Goal: Task Accomplishment & Management: Complete application form

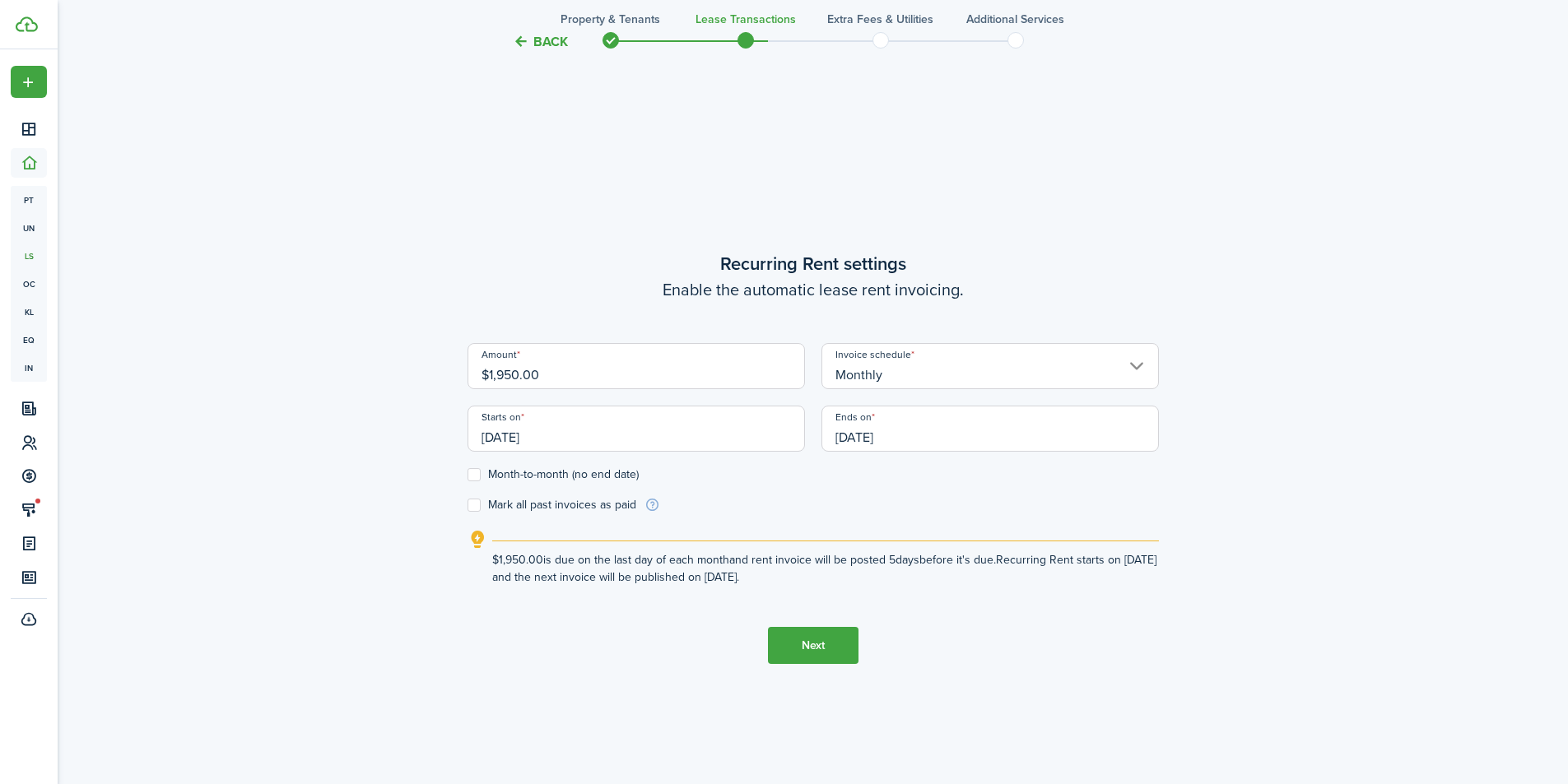
click at [556, 34] on button "Back" at bounding box center [540, 42] width 55 height 18
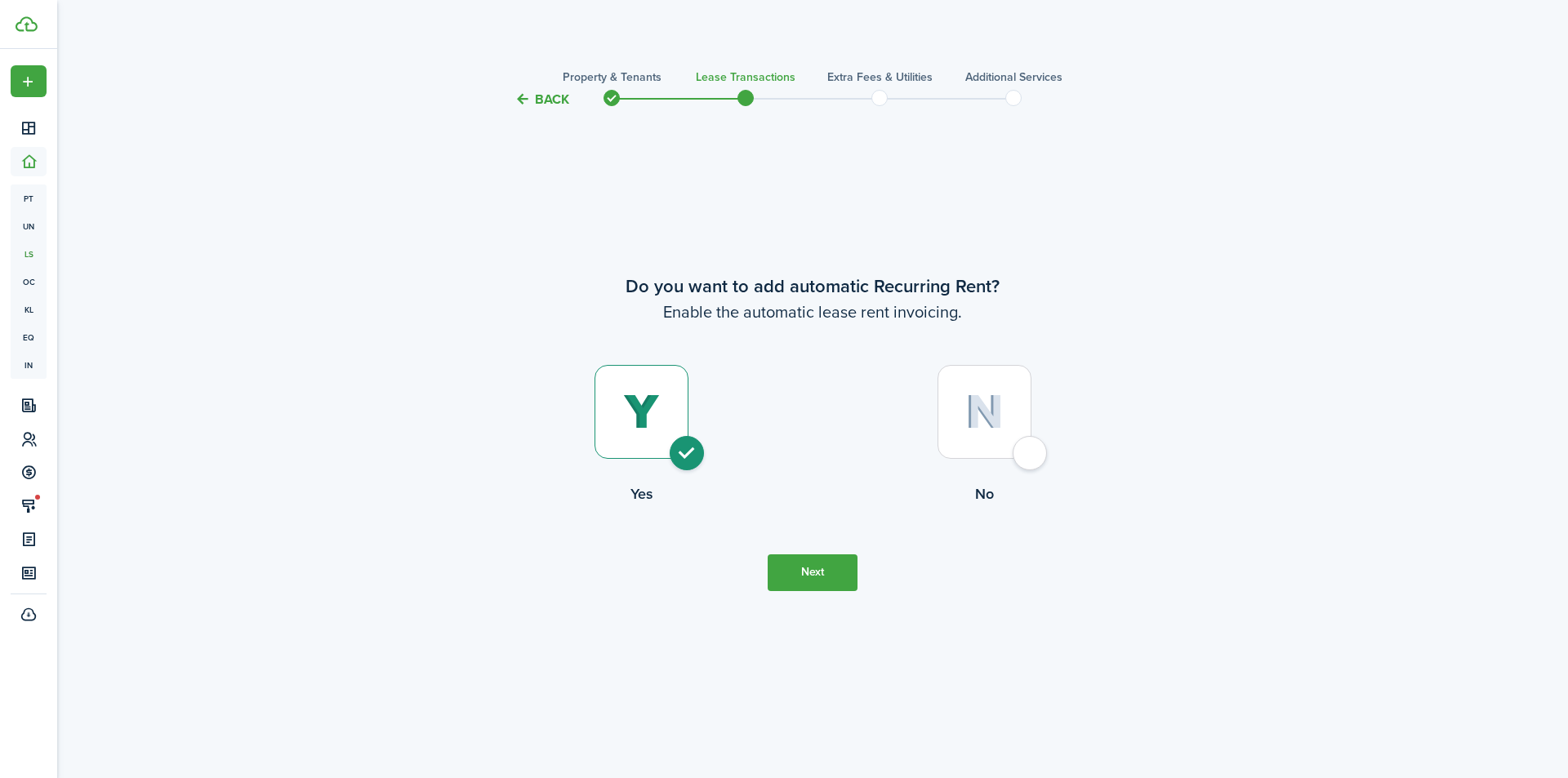
click at [537, 95] on button "Back" at bounding box center [541, 99] width 55 height 17
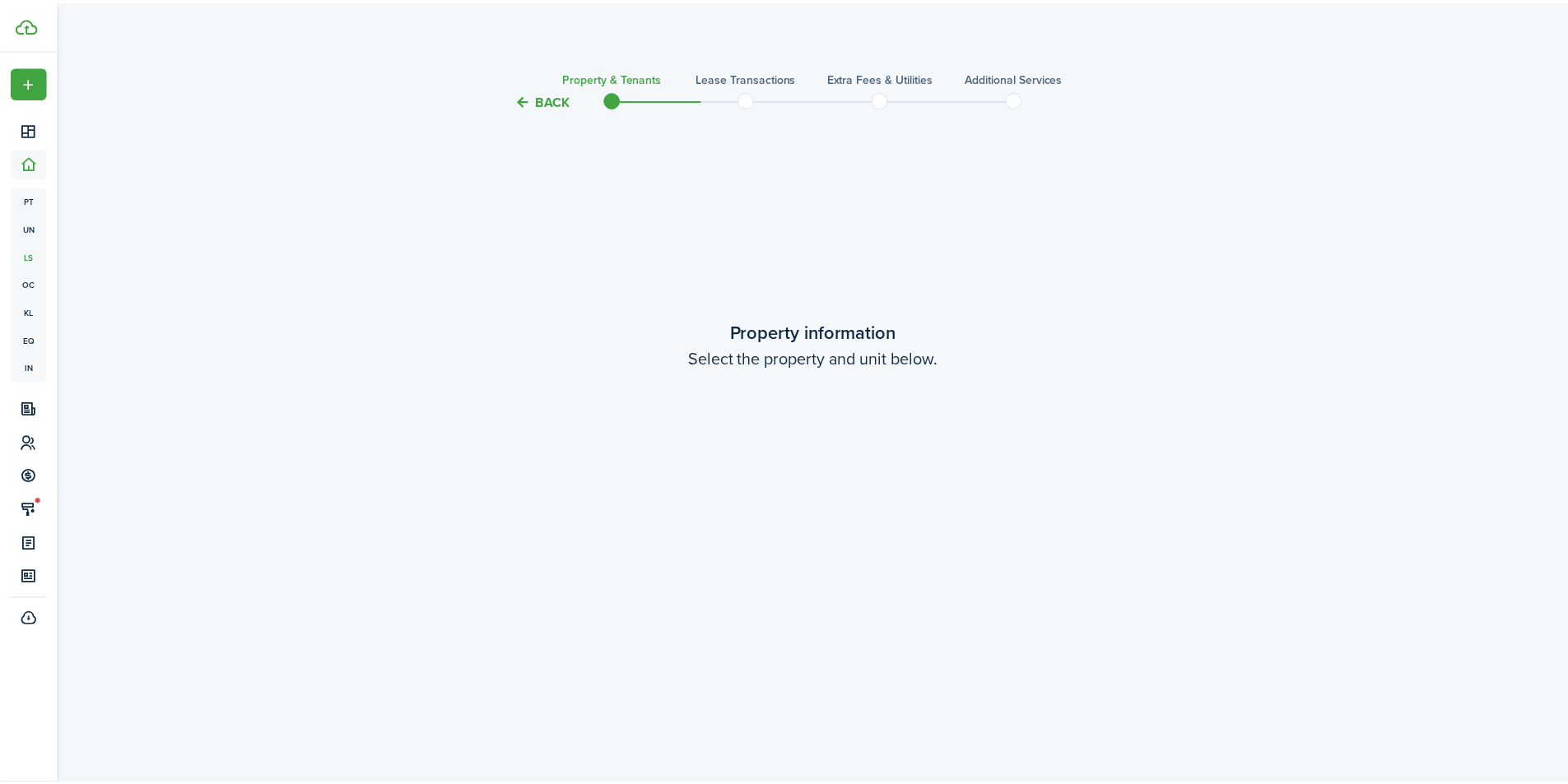
scroll to position [1458, 0]
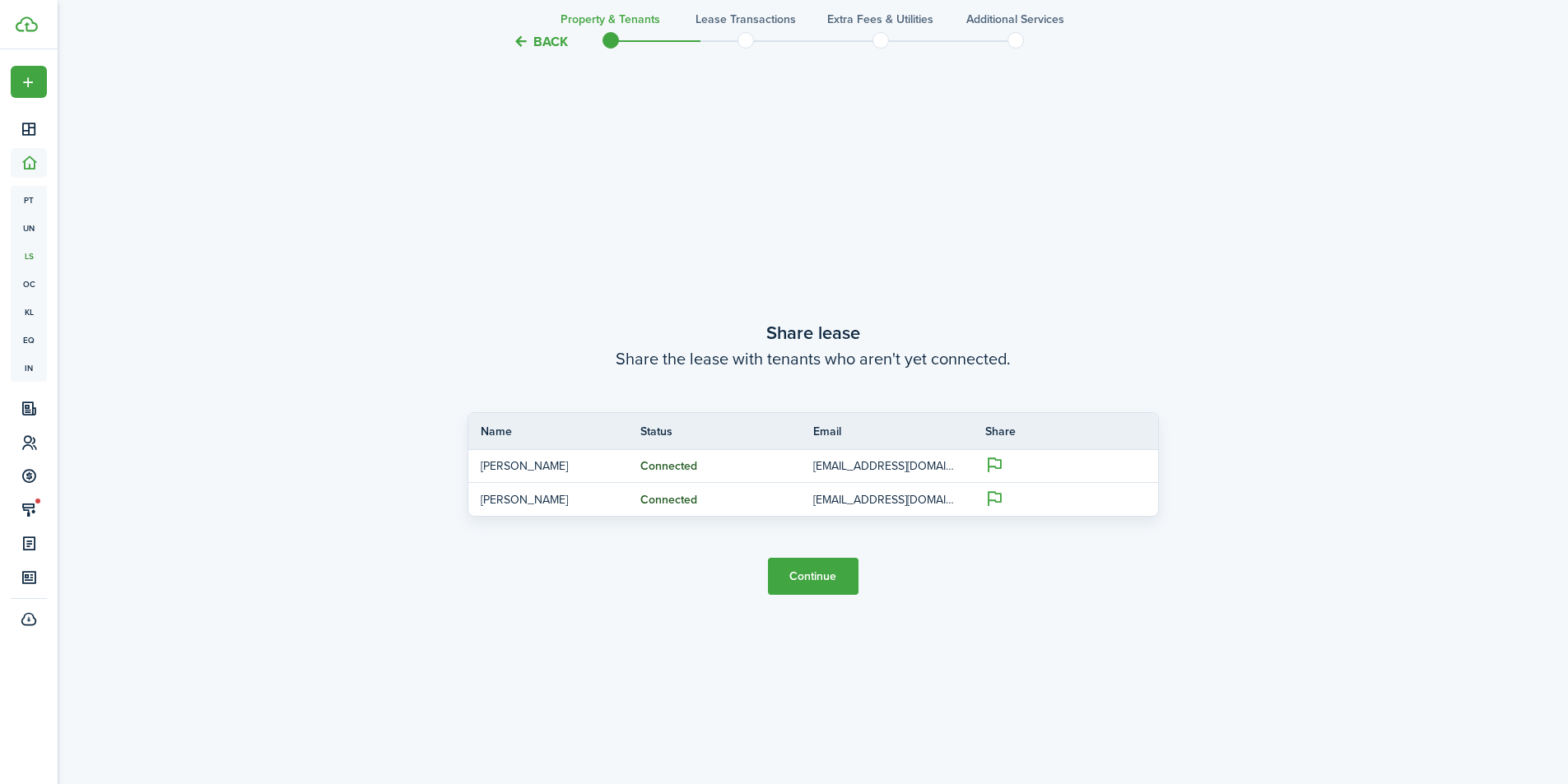
click at [549, 42] on button "Back" at bounding box center [540, 42] width 55 height 18
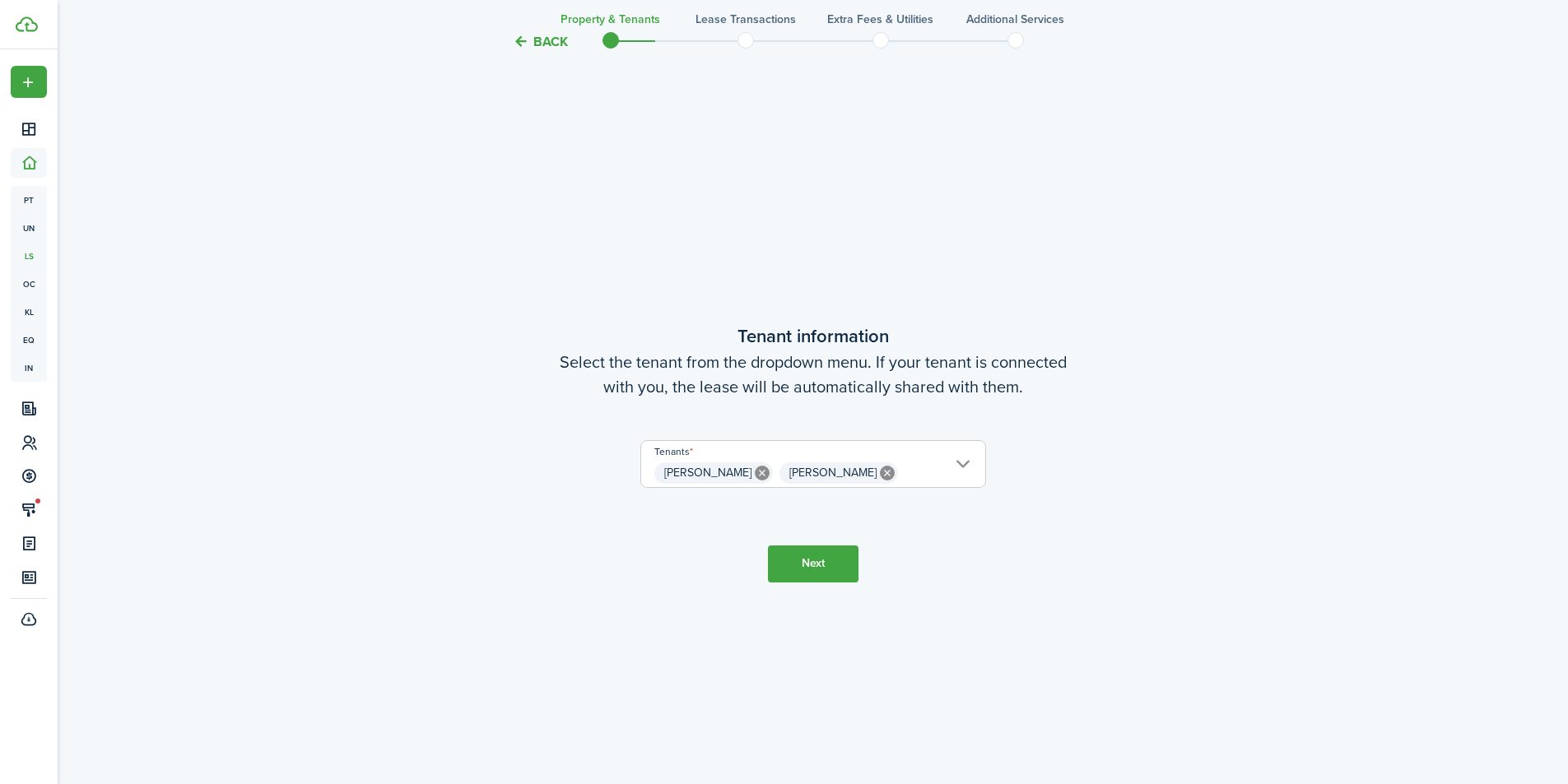
scroll to position [674, 0]
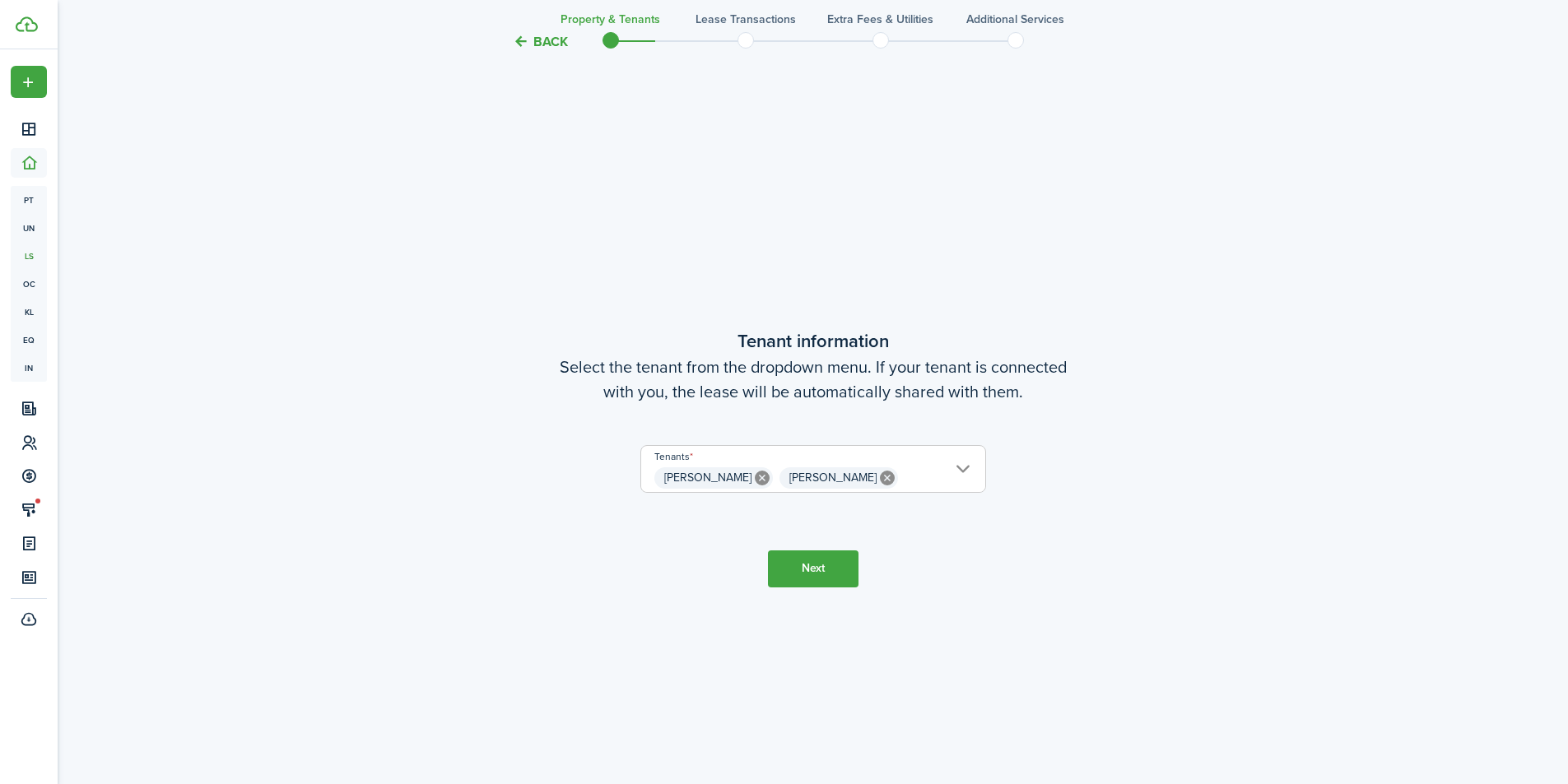
click at [826, 572] on button "Next" at bounding box center [812, 569] width 90 height 37
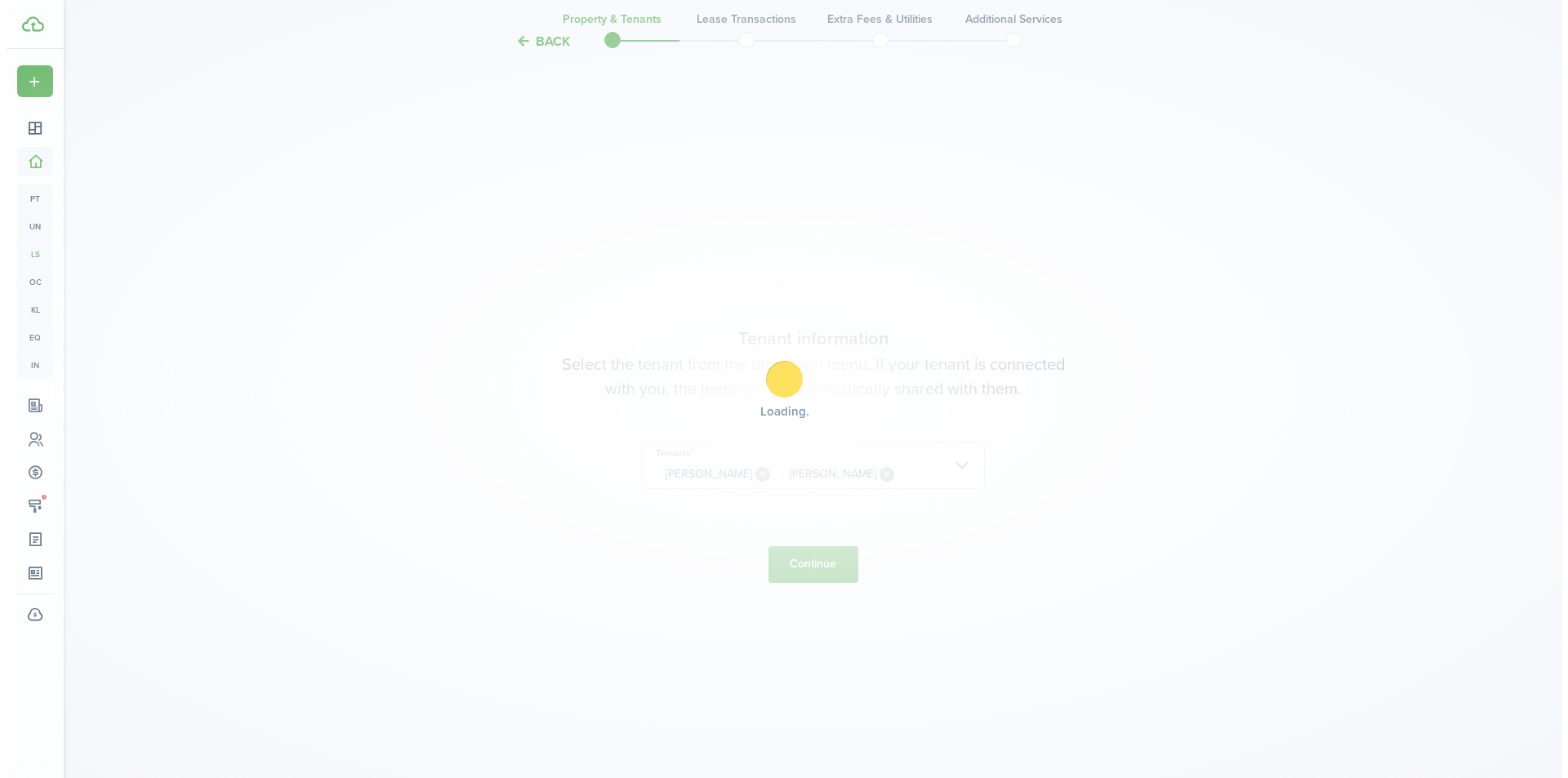
scroll to position [0, 0]
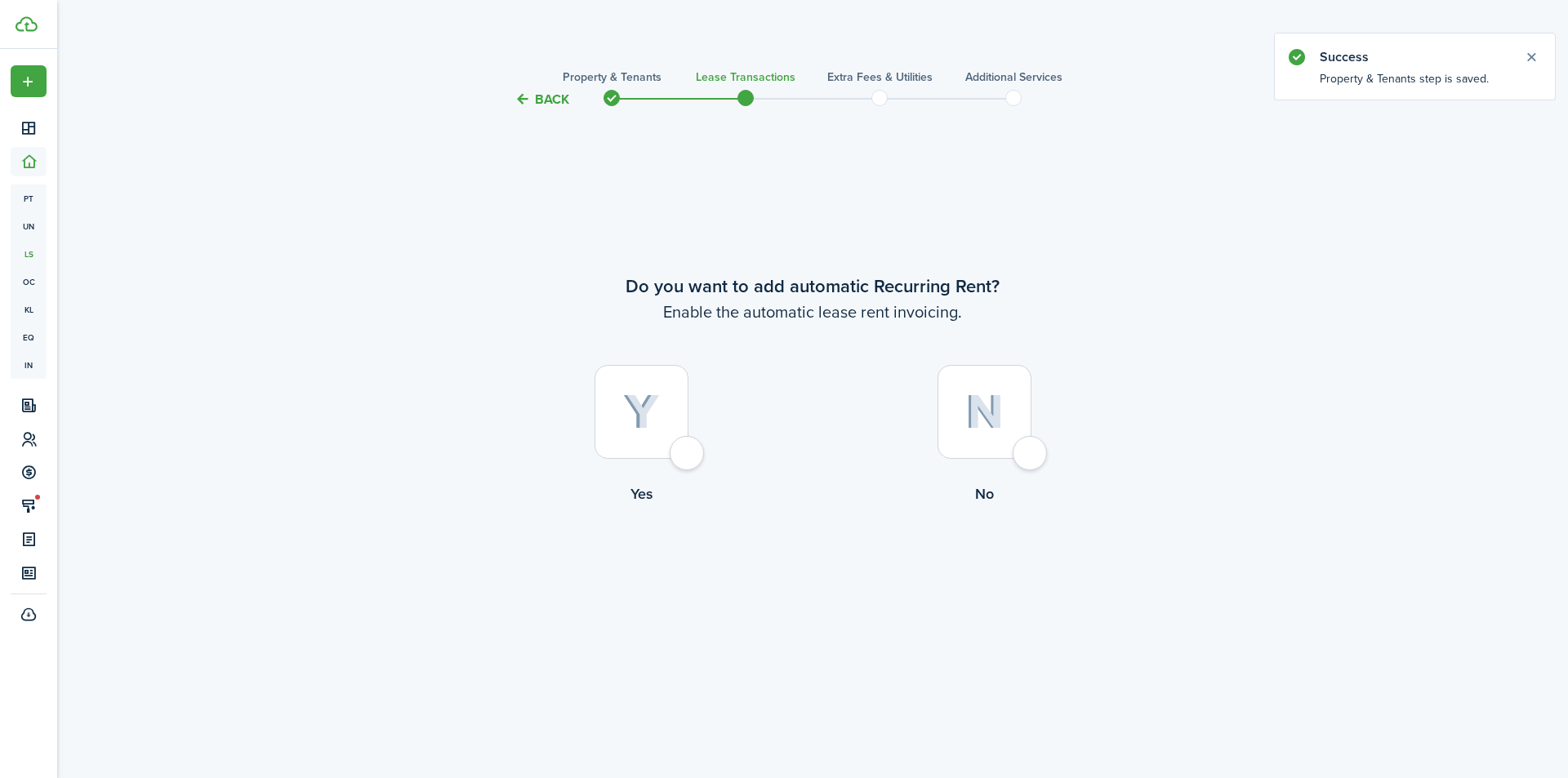
click at [663, 433] on div at bounding box center [641, 412] width 94 height 94
radio input "true"
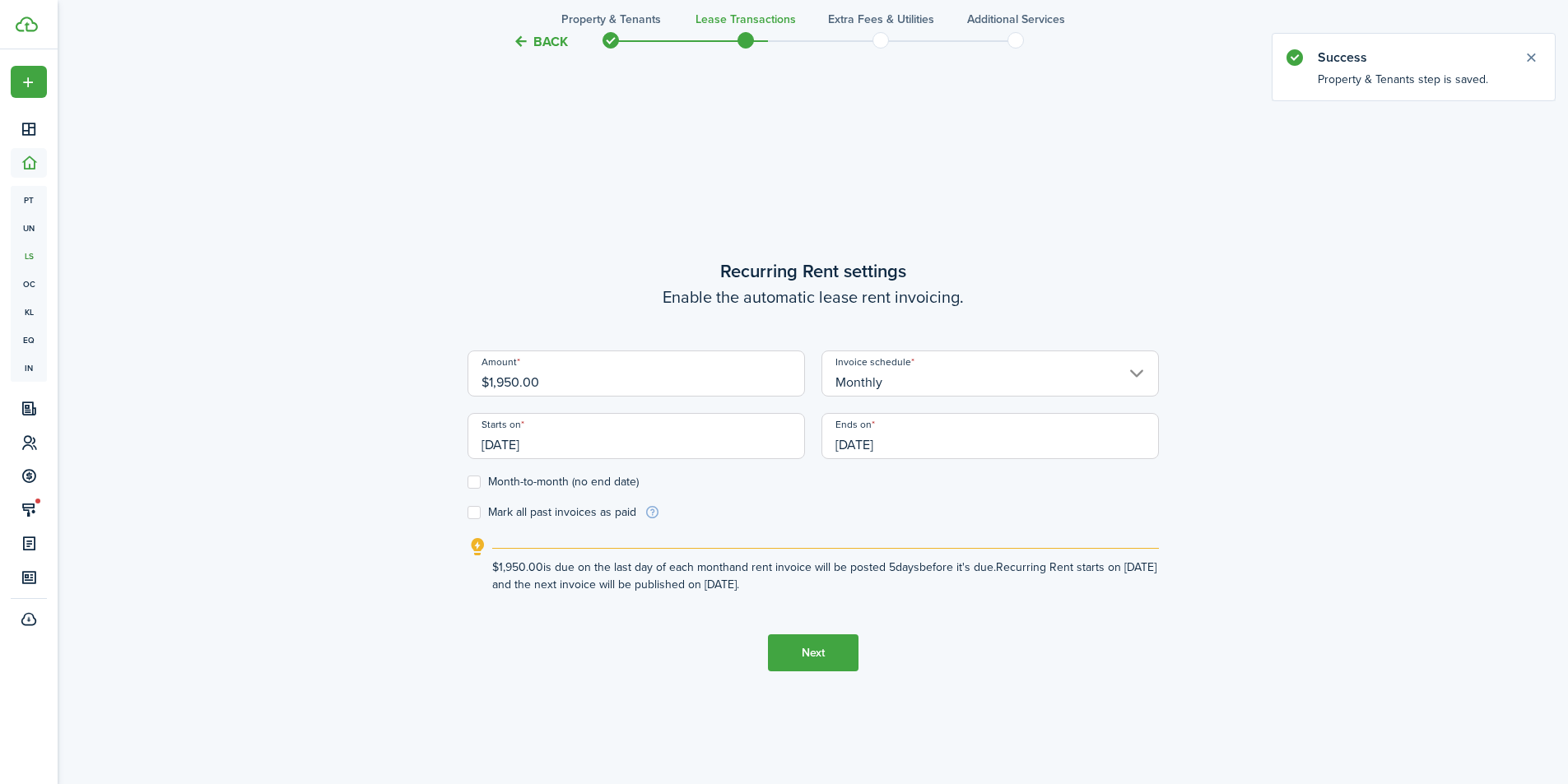
scroll to position [674, 0]
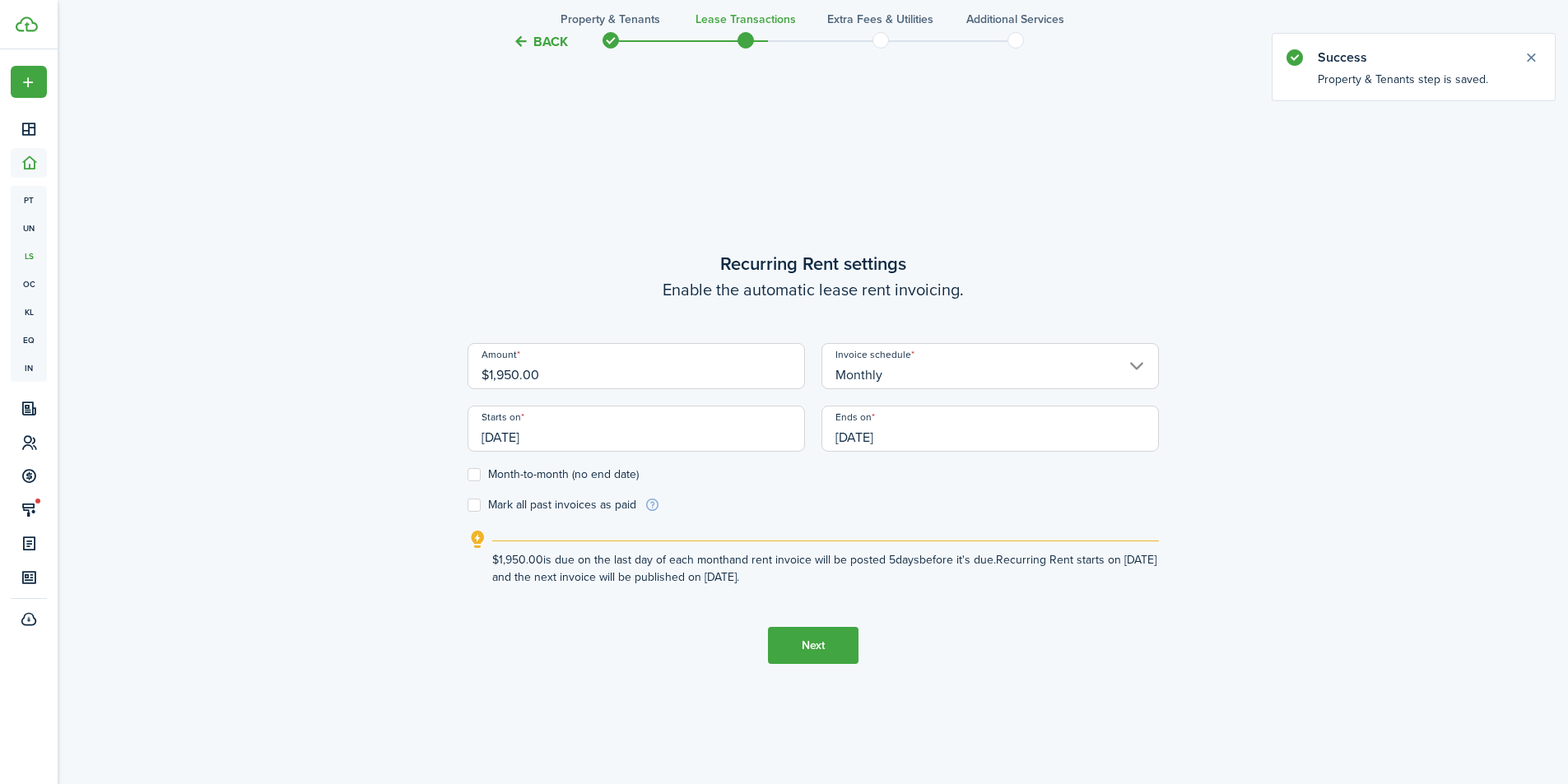
click at [544, 426] on input "[DATE]" at bounding box center [636, 429] width 337 height 46
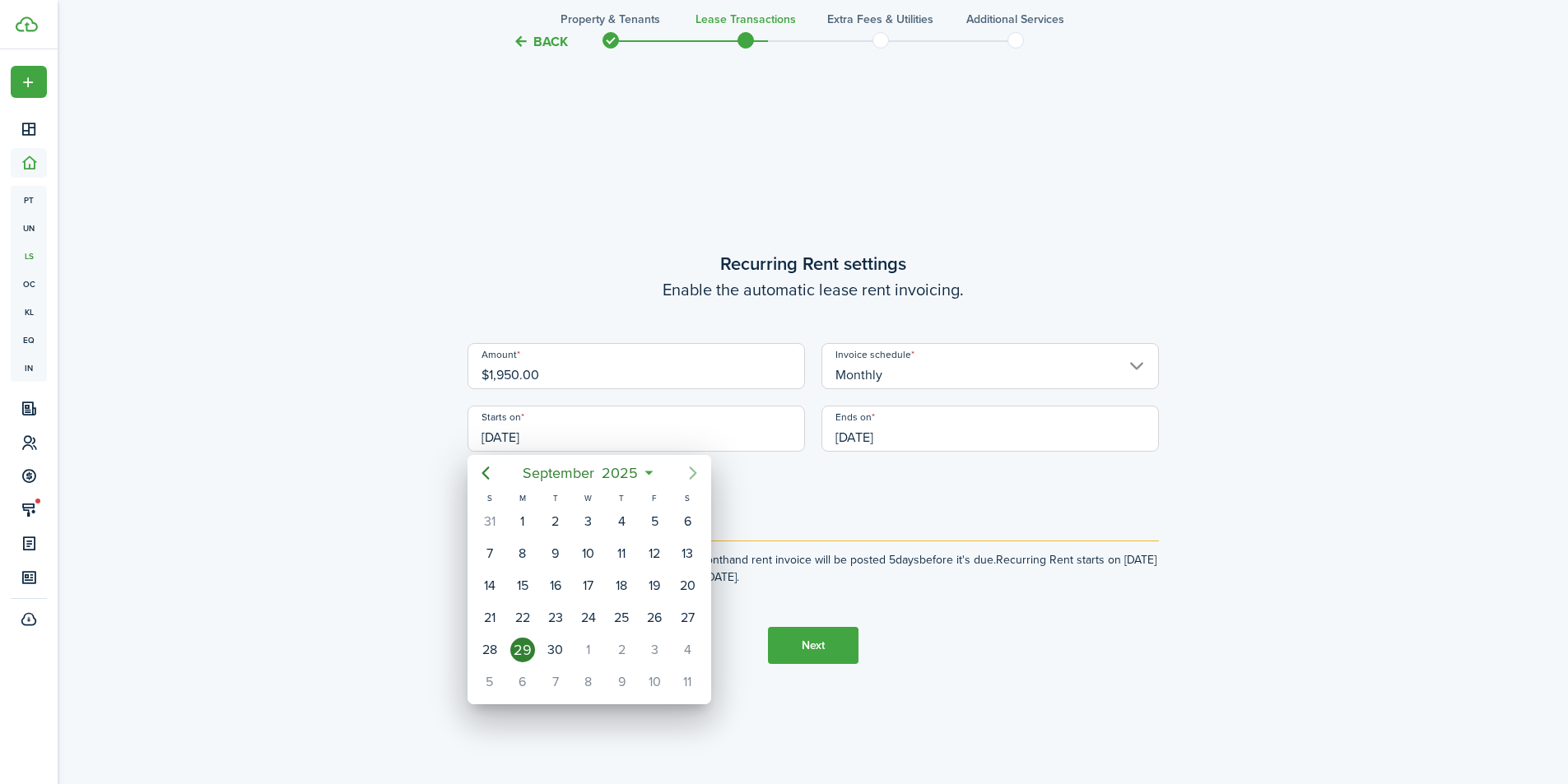
click at [690, 474] on icon "Next page" at bounding box center [693, 472] width 20 height 20
click at [678, 522] on div "1" at bounding box center [687, 522] width 25 height 24
type input "[DATE]"
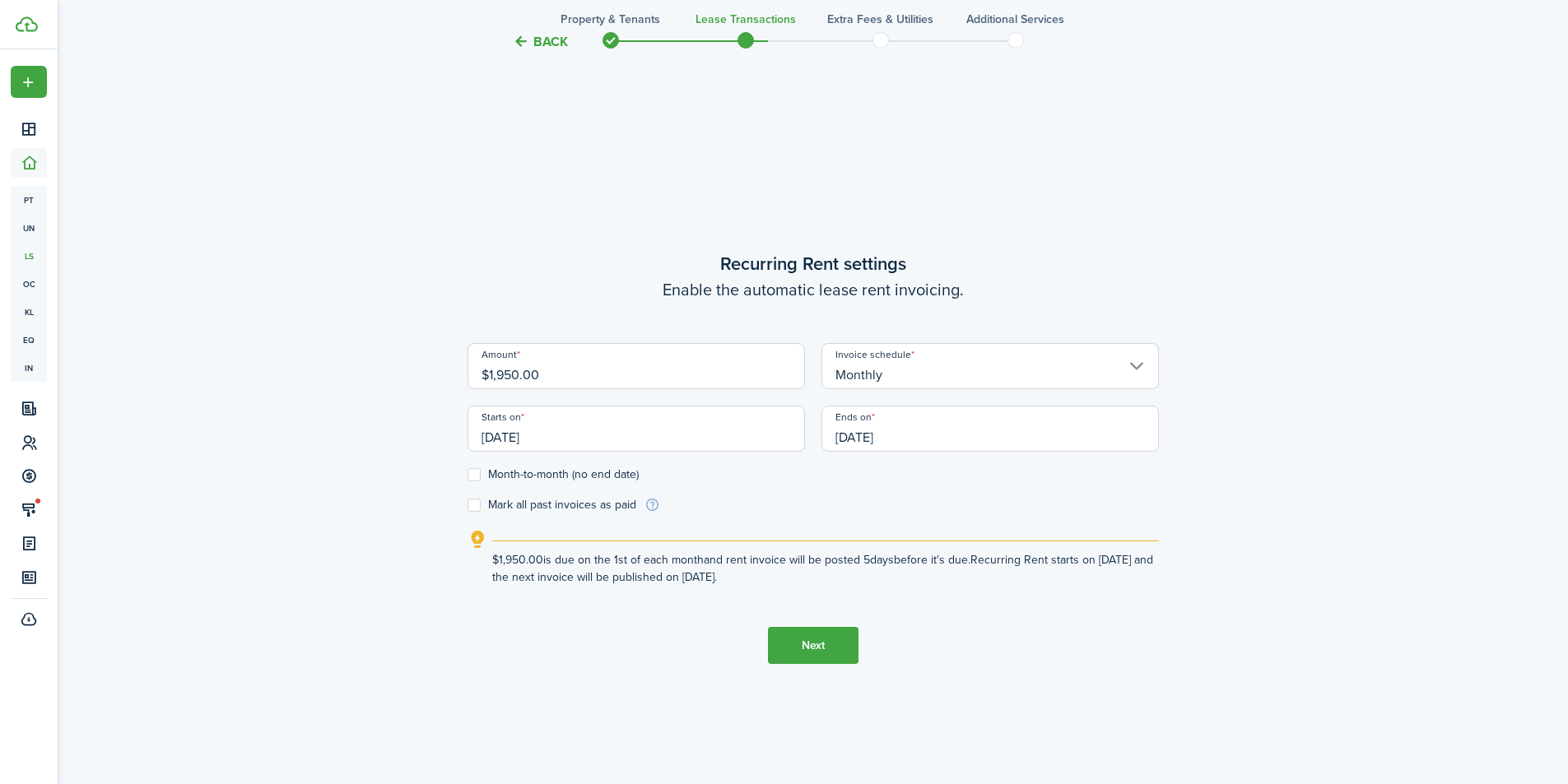
click at [1083, 431] on input "[DATE]" at bounding box center [989, 429] width 337 height 46
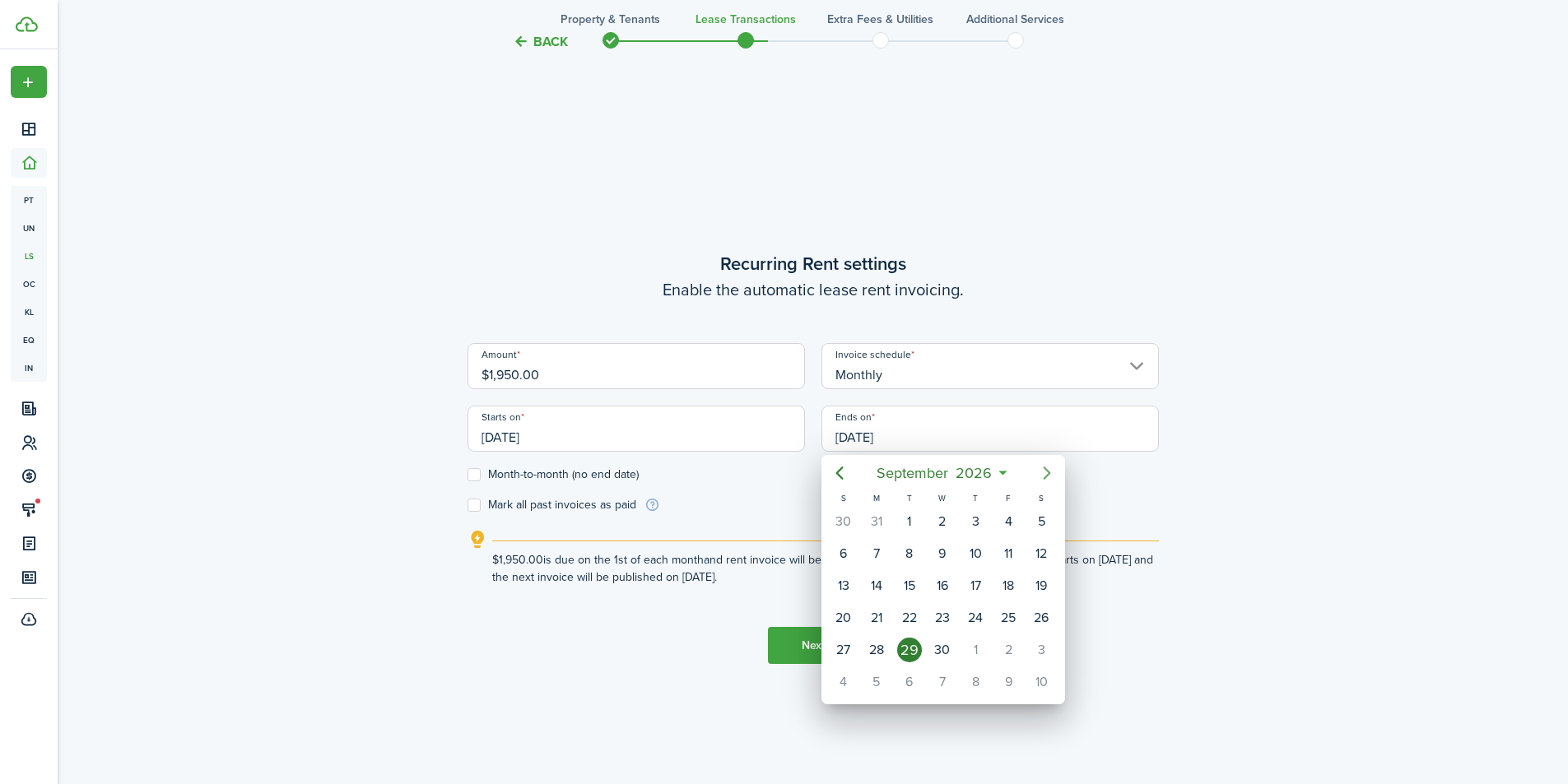
click at [1050, 468] on icon "Next page" at bounding box center [1047, 472] width 20 height 20
click at [959, 473] on span "2026" at bounding box center [974, 473] width 44 height 30
click at [960, 473] on mbsc-button "2026" at bounding box center [934, 473] width 57 height 30
click at [868, 671] on div "2027" at bounding box center [865, 671] width 60 height 26
click at [874, 682] on div "Oct" at bounding box center [865, 671] width 60 height 26
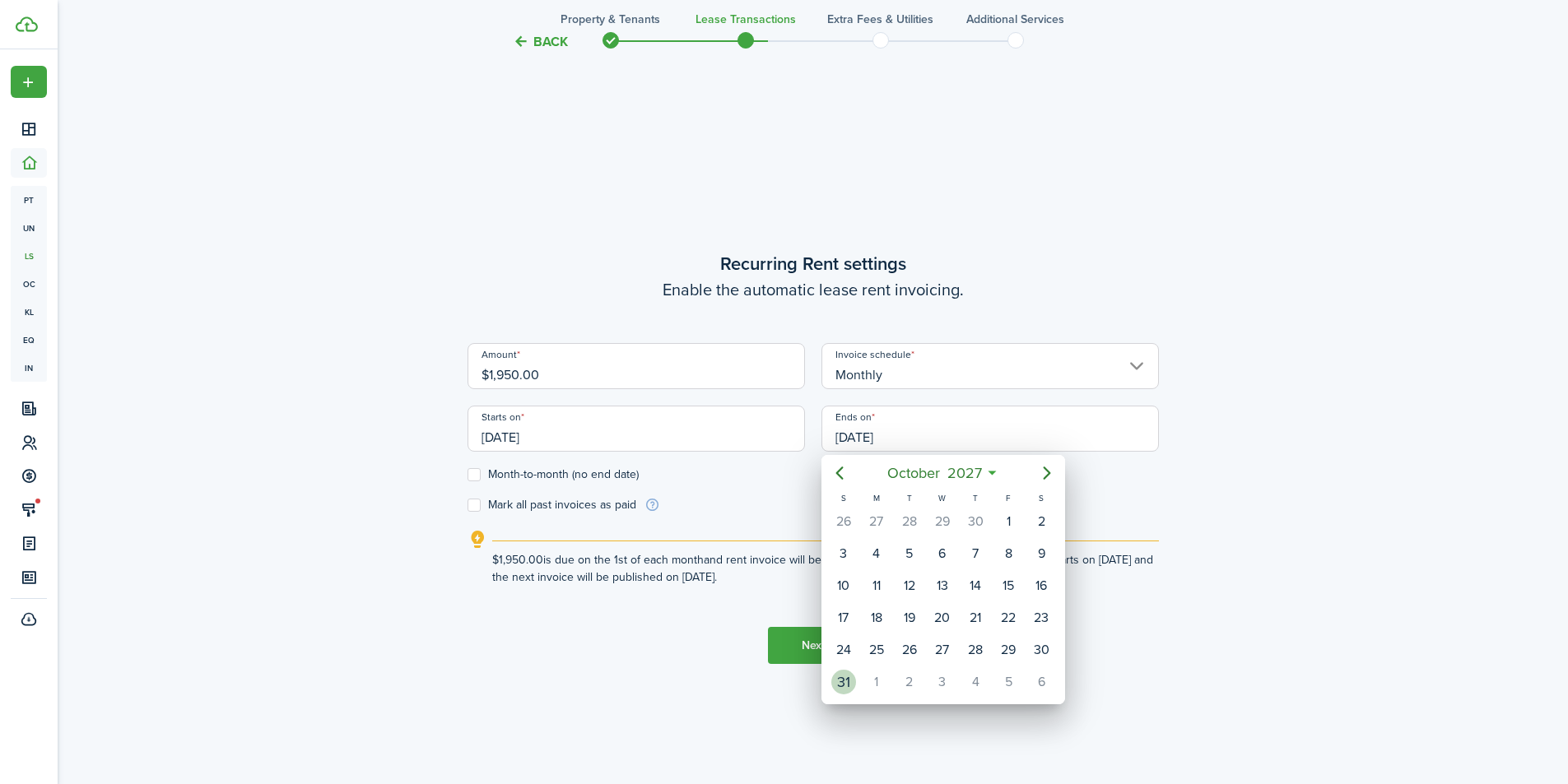
click at [853, 686] on div "31" at bounding box center [844, 682] width 25 height 24
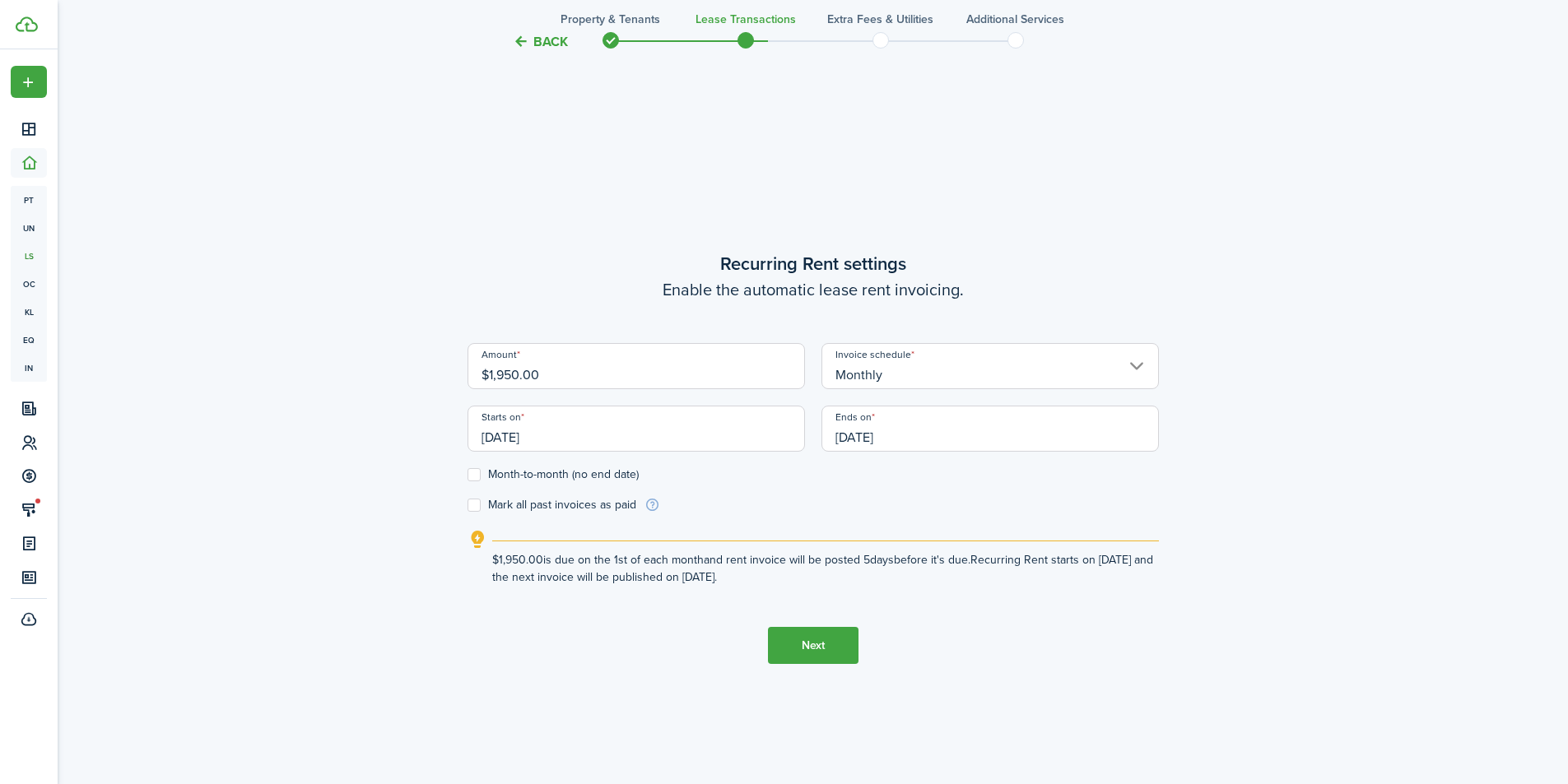
click at [1059, 494] on form "Amount $1,950.00 Invoice schedule Monthly Starts on [DATE] Ends on [DATE] Month…" at bounding box center [813, 428] width 692 height 171
click at [973, 438] on input "[DATE]" at bounding box center [989, 429] width 337 height 46
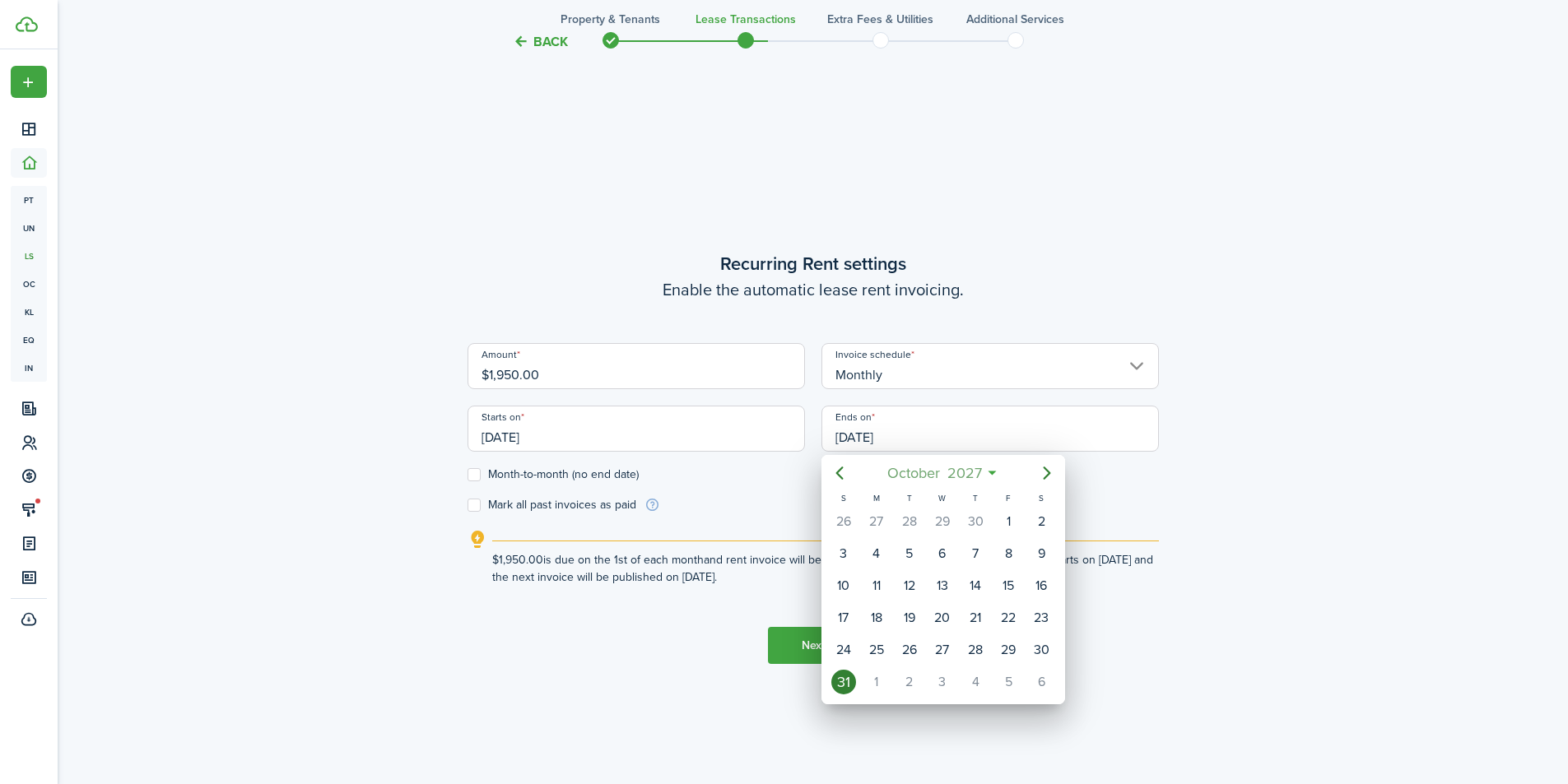
click at [963, 467] on span "2027" at bounding box center [965, 473] width 42 height 30
click at [946, 470] on span "2027" at bounding box center [935, 473] width 42 height 30
click at [1022, 622] on div "2026" at bounding box center [1020, 620] width 60 height 26
click at [872, 668] on div "Oct" at bounding box center [865, 671] width 60 height 26
click at [1040, 651] on div "31" at bounding box center [1041, 650] width 25 height 24
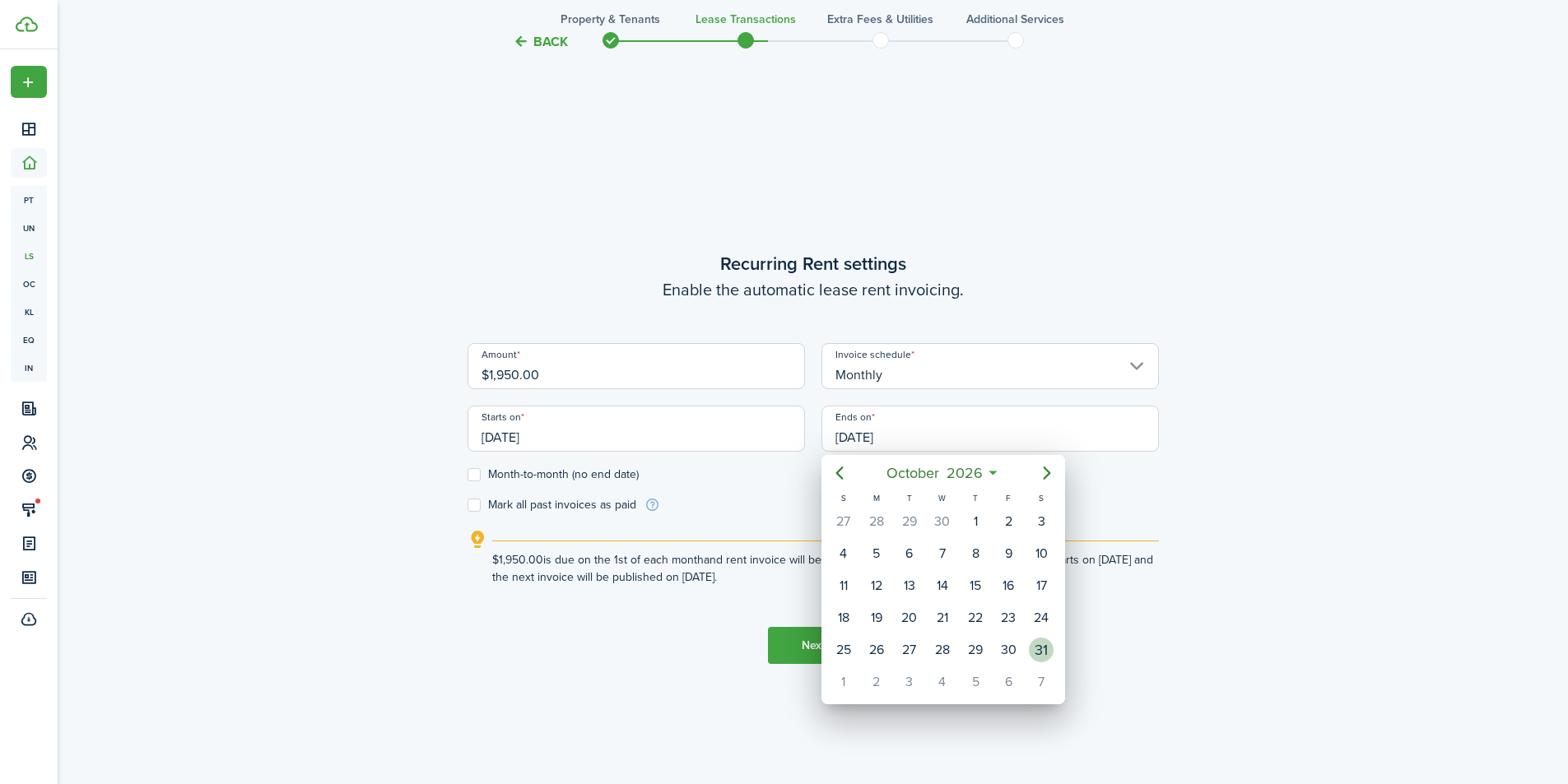
type input "[DATE]"
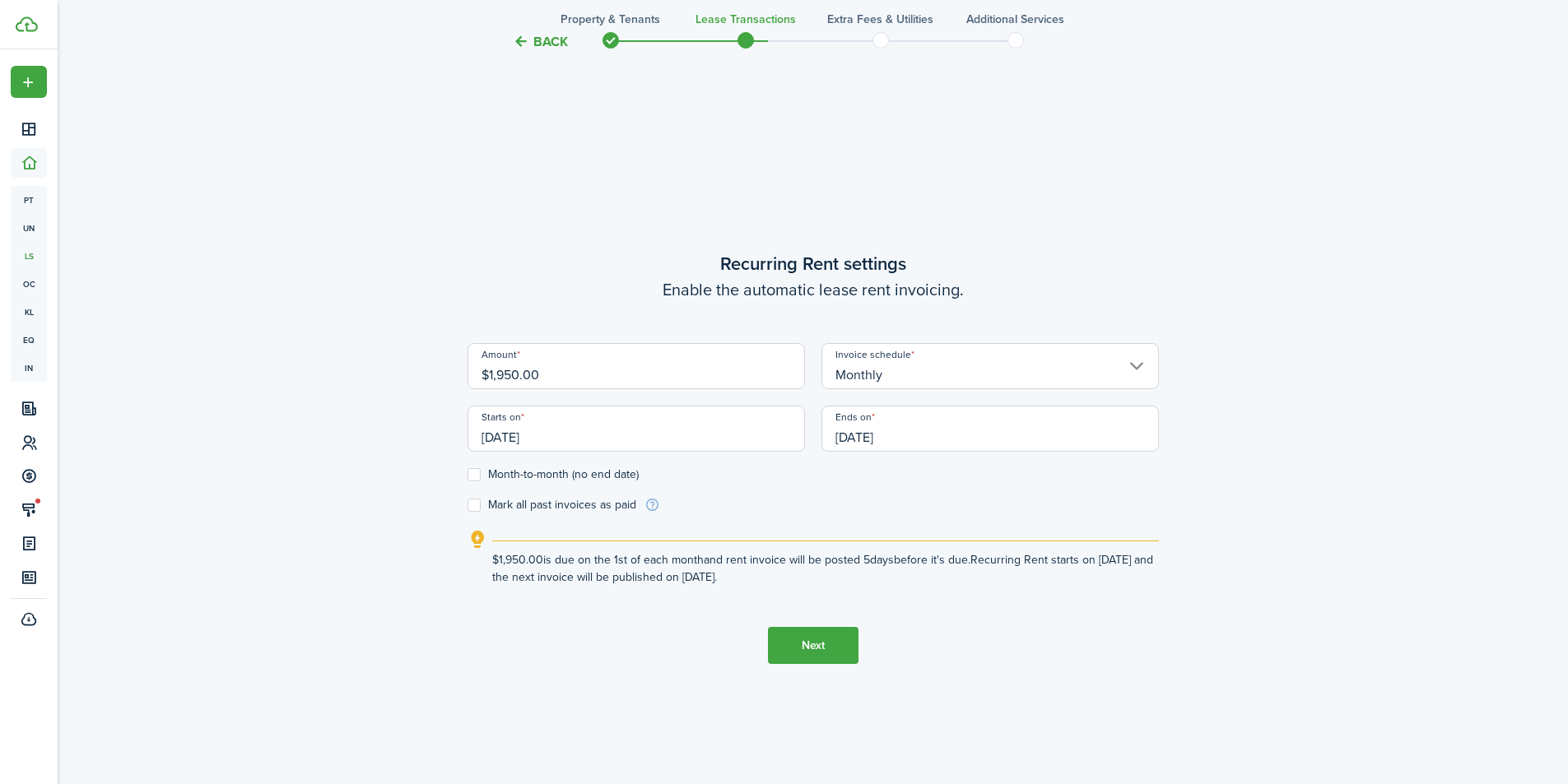
click at [1137, 500] on form "Amount $1,950.00 Invoice schedule Monthly Starts on [DATE] Ends on [DATE] Month…" at bounding box center [813, 428] width 692 height 171
click at [833, 641] on button "Next" at bounding box center [812, 645] width 90 height 37
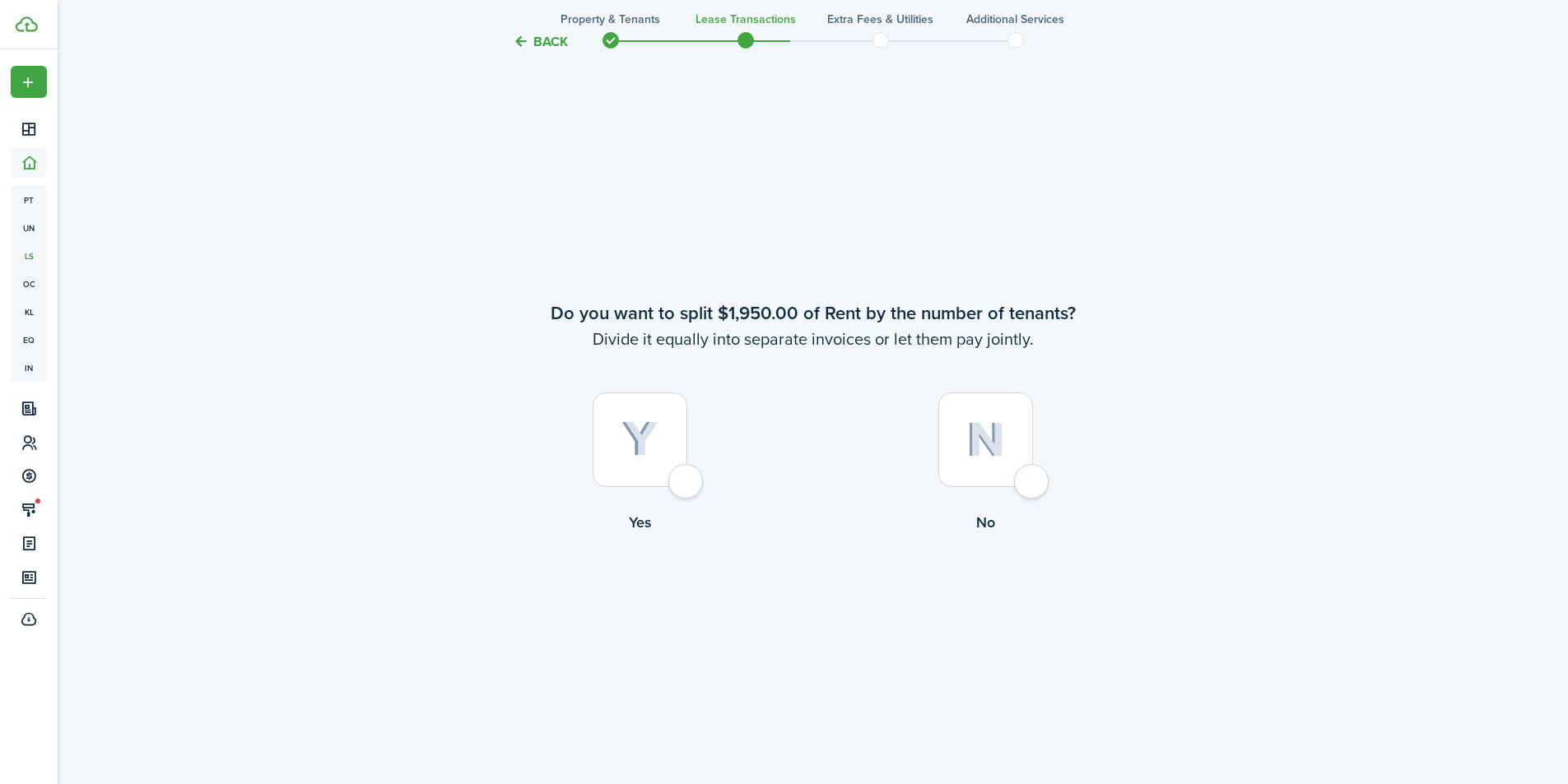
scroll to position [1458, 0]
click at [1019, 483] on div at bounding box center [986, 438] width 95 height 94
radio input "true"
click at [687, 477] on div at bounding box center [640, 438] width 95 height 94
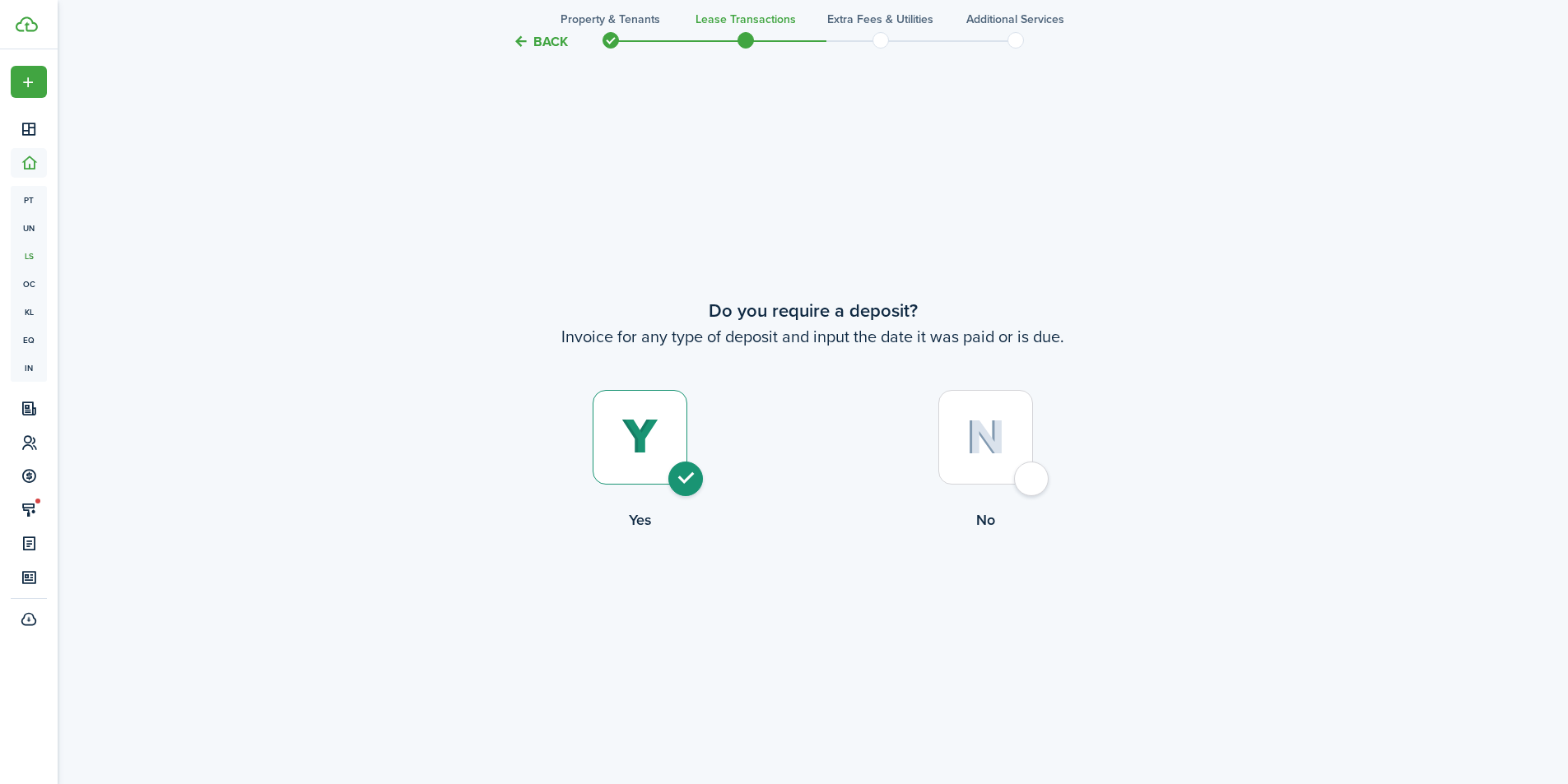
radio input "true"
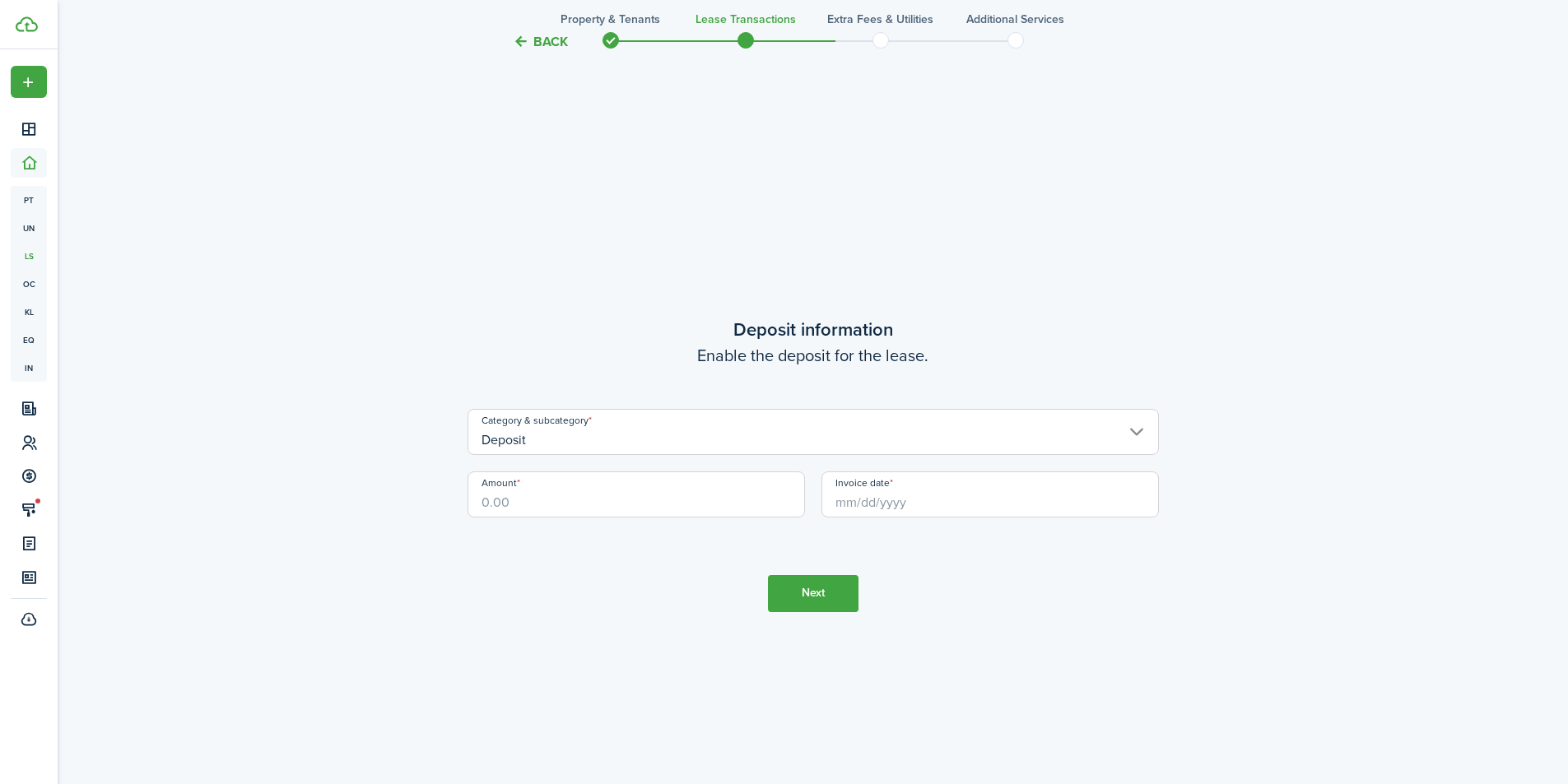
scroll to position [3026, 0]
click at [489, 494] on input "Amount" at bounding box center [636, 487] width 337 height 46
type input "$1,950.00"
click at [561, 546] on tc-wizard-step "Deposit information Enable the deposit for the lease. Category & subcategory De…" at bounding box center [813, 457] width 692 height 784
click at [861, 502] on input "Invoice date" at bounding box center [989, 487] width 337 height 46
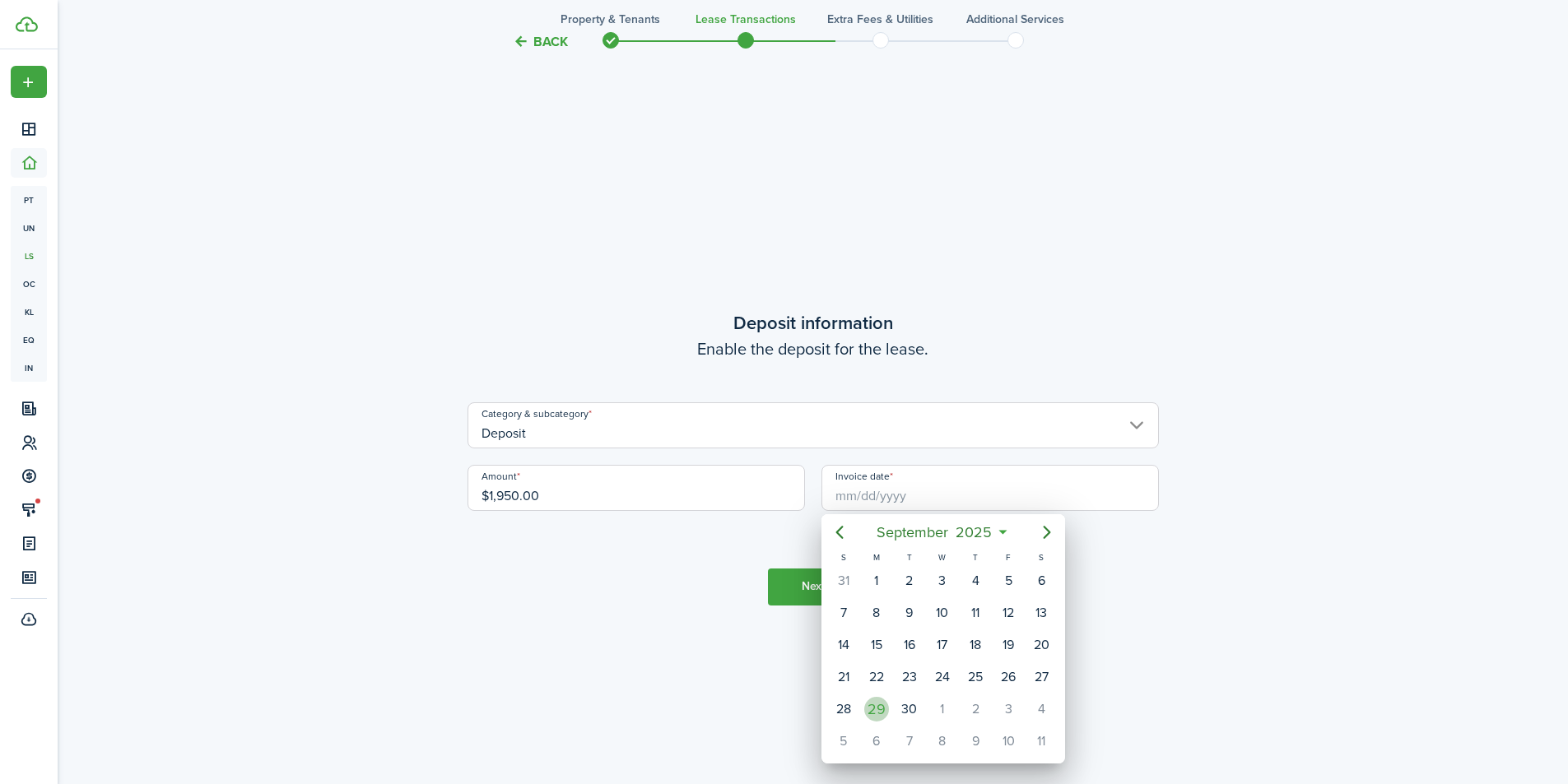
click at [875, 708] on div "29" at bounding box center [876, 709] width 25 height 24
type input "[DATE]"
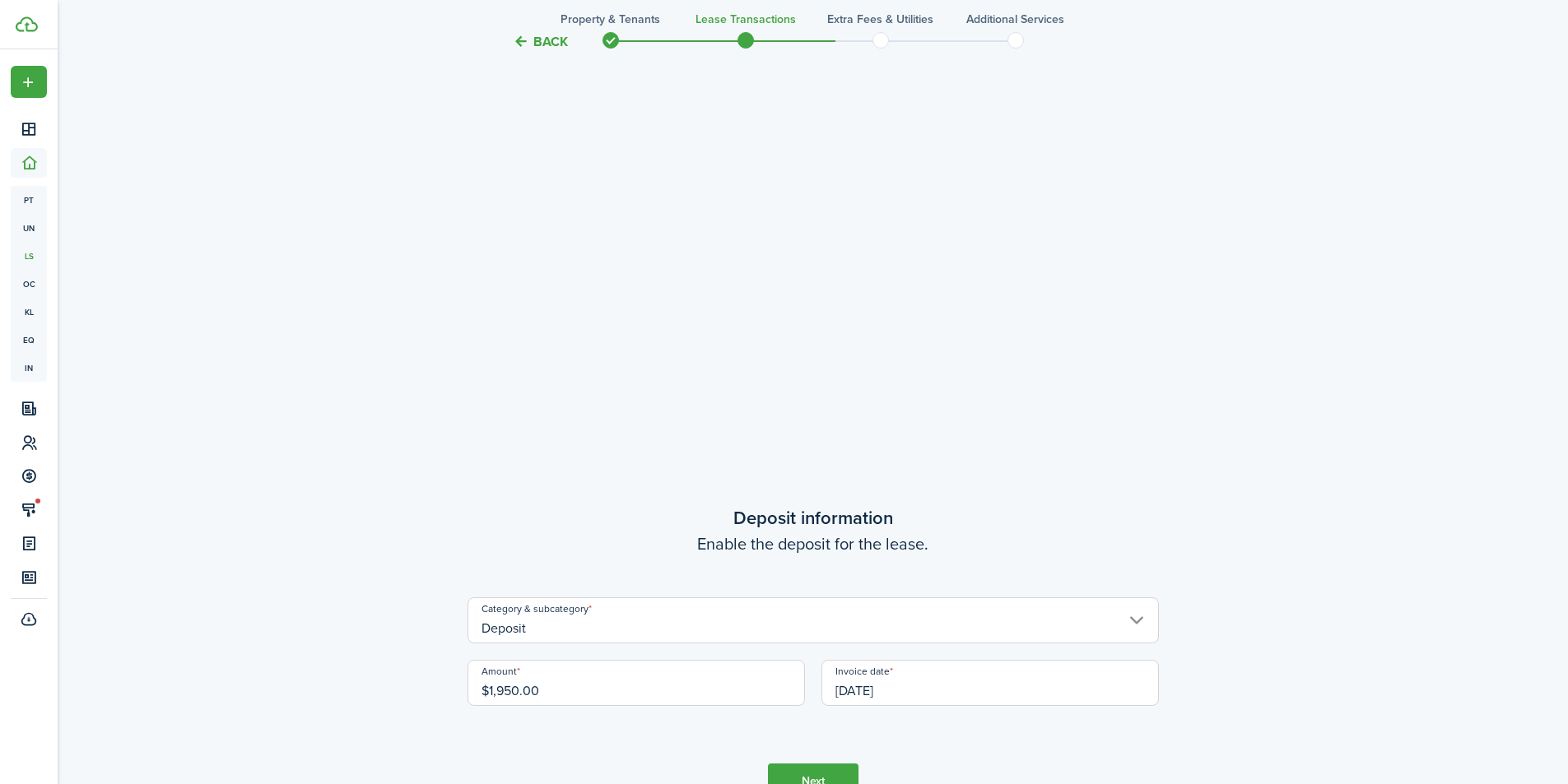
scroll to position [3136, 0]
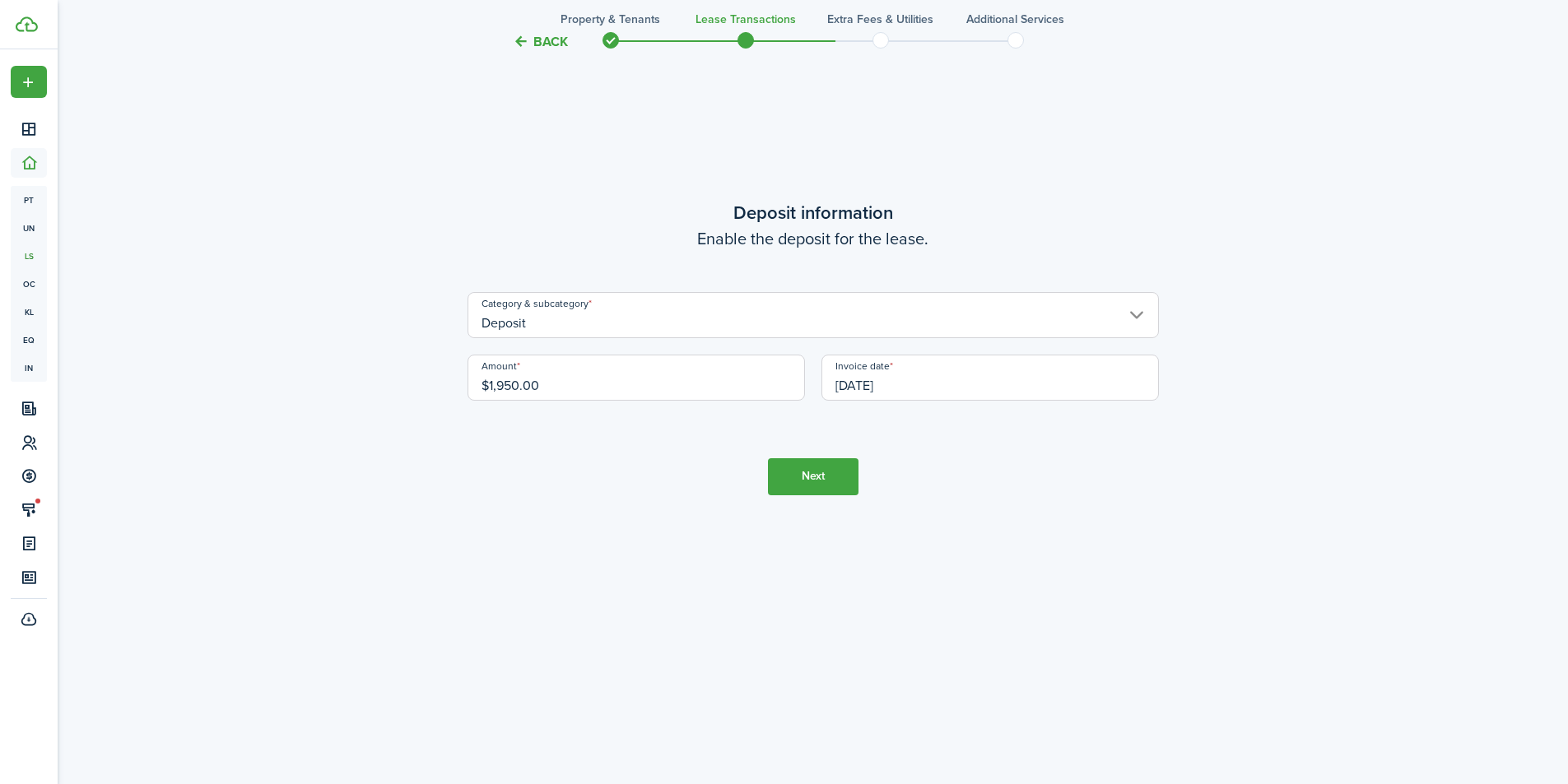
click at [826, 480] on button "Next" at bounding box center [812, 477] width 90 height 37
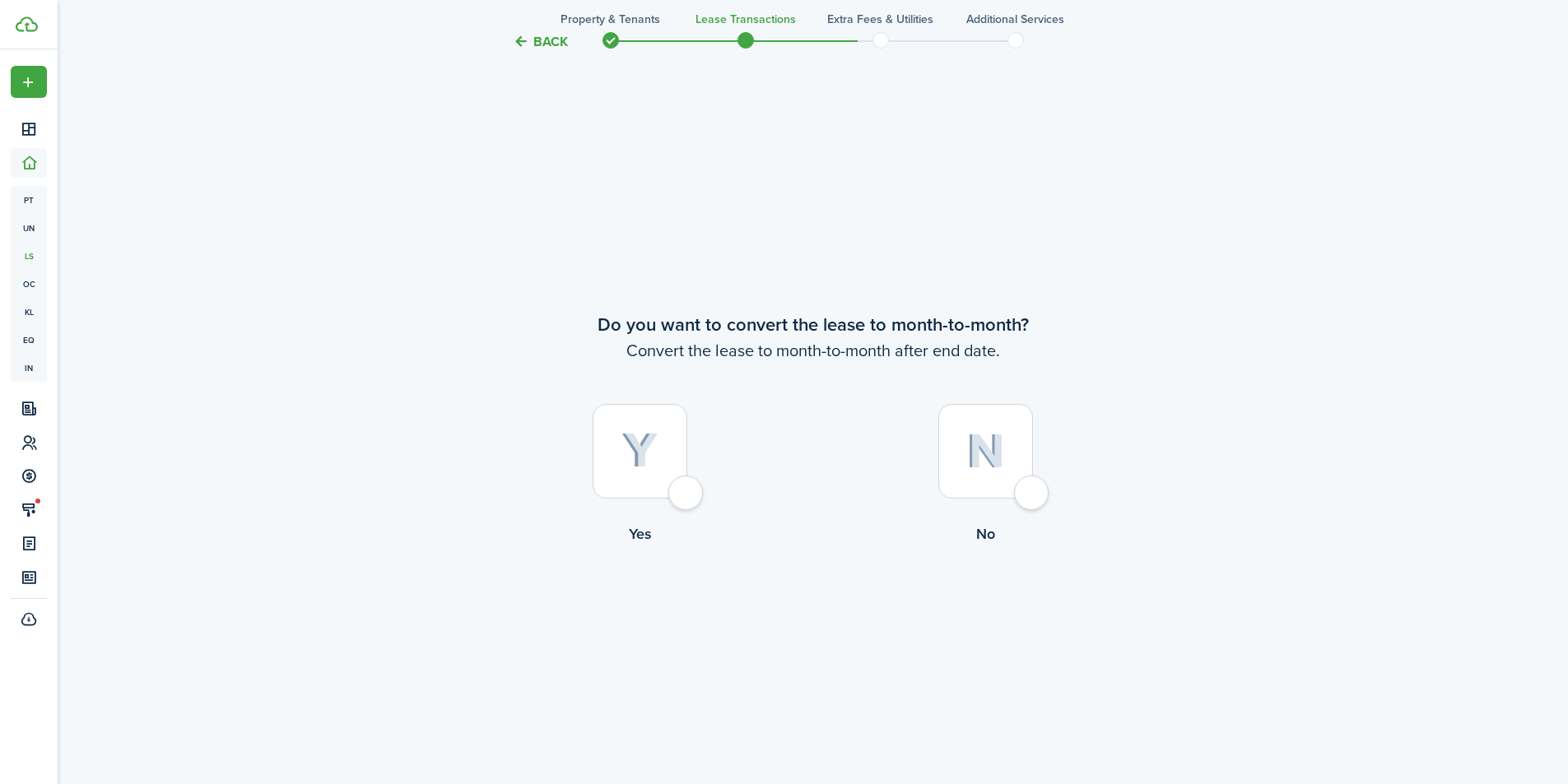
scroll to position [3810, 0]
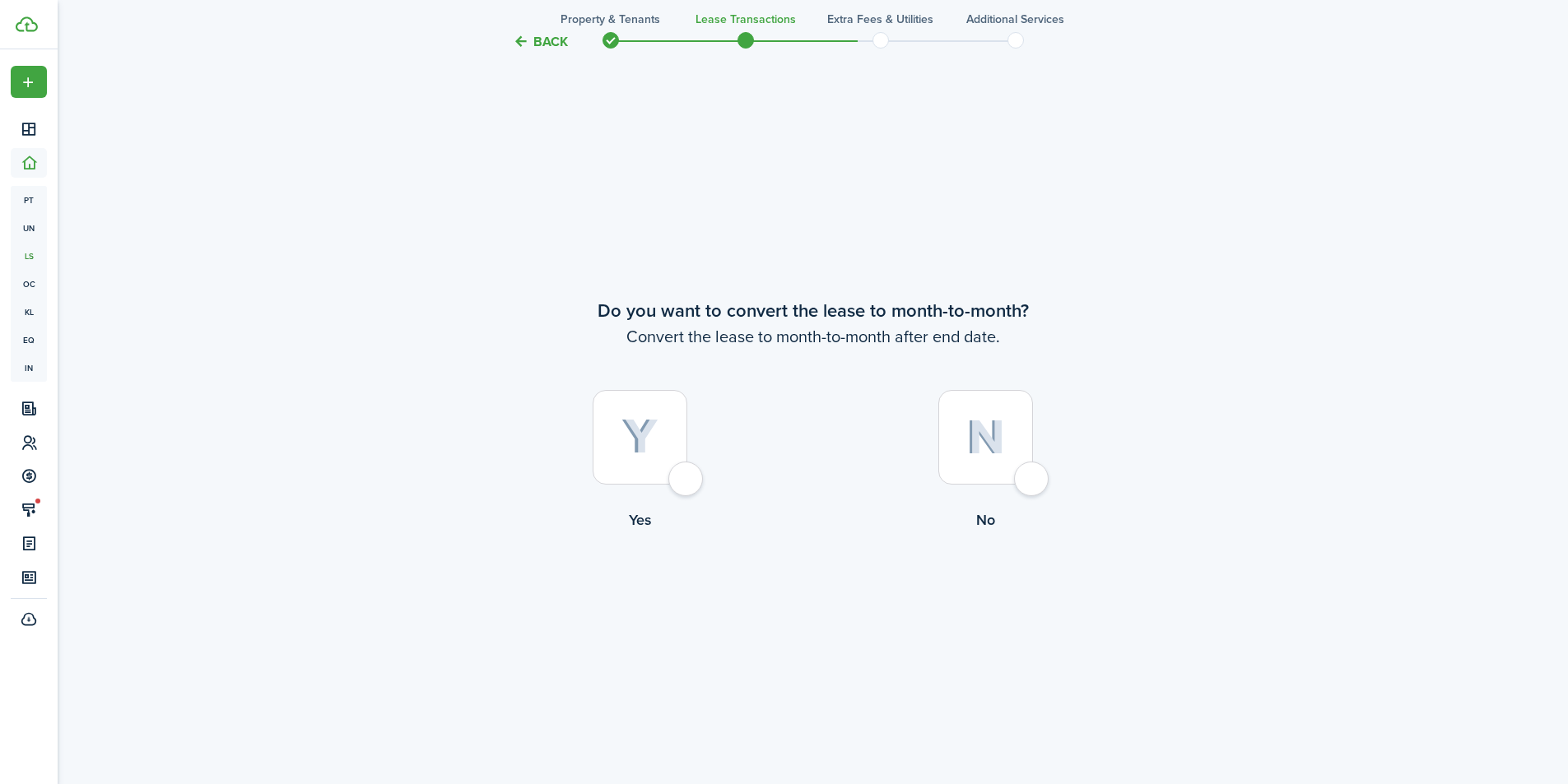
click at [1030, 467] on div at bounding box center [986, 438] width 95 height 94
radio input "true"
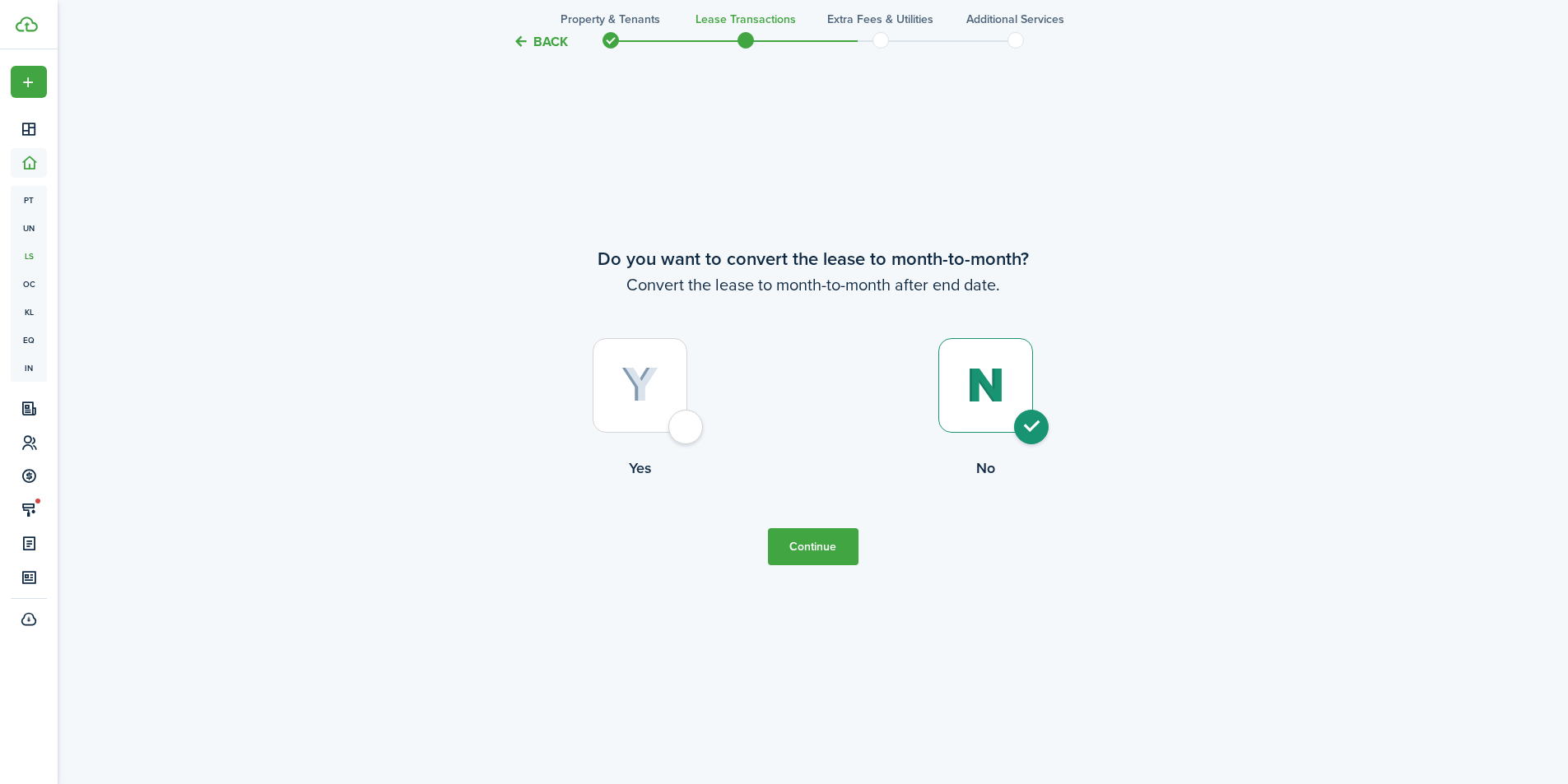
scroll to position [3920, 0]
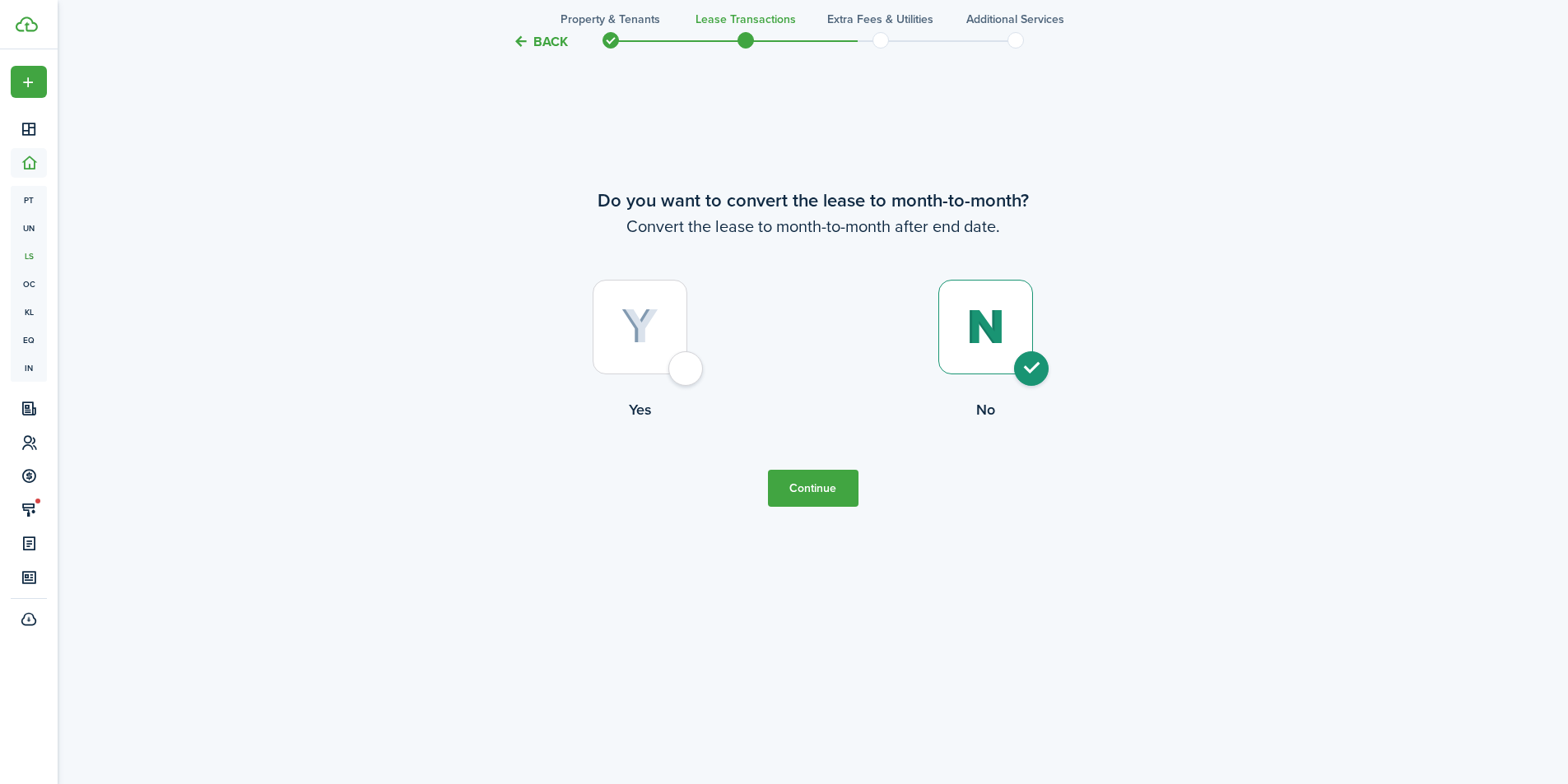
click at [825, 500] on button "Continue" at bounding box center [812, 488] width 90 height 37
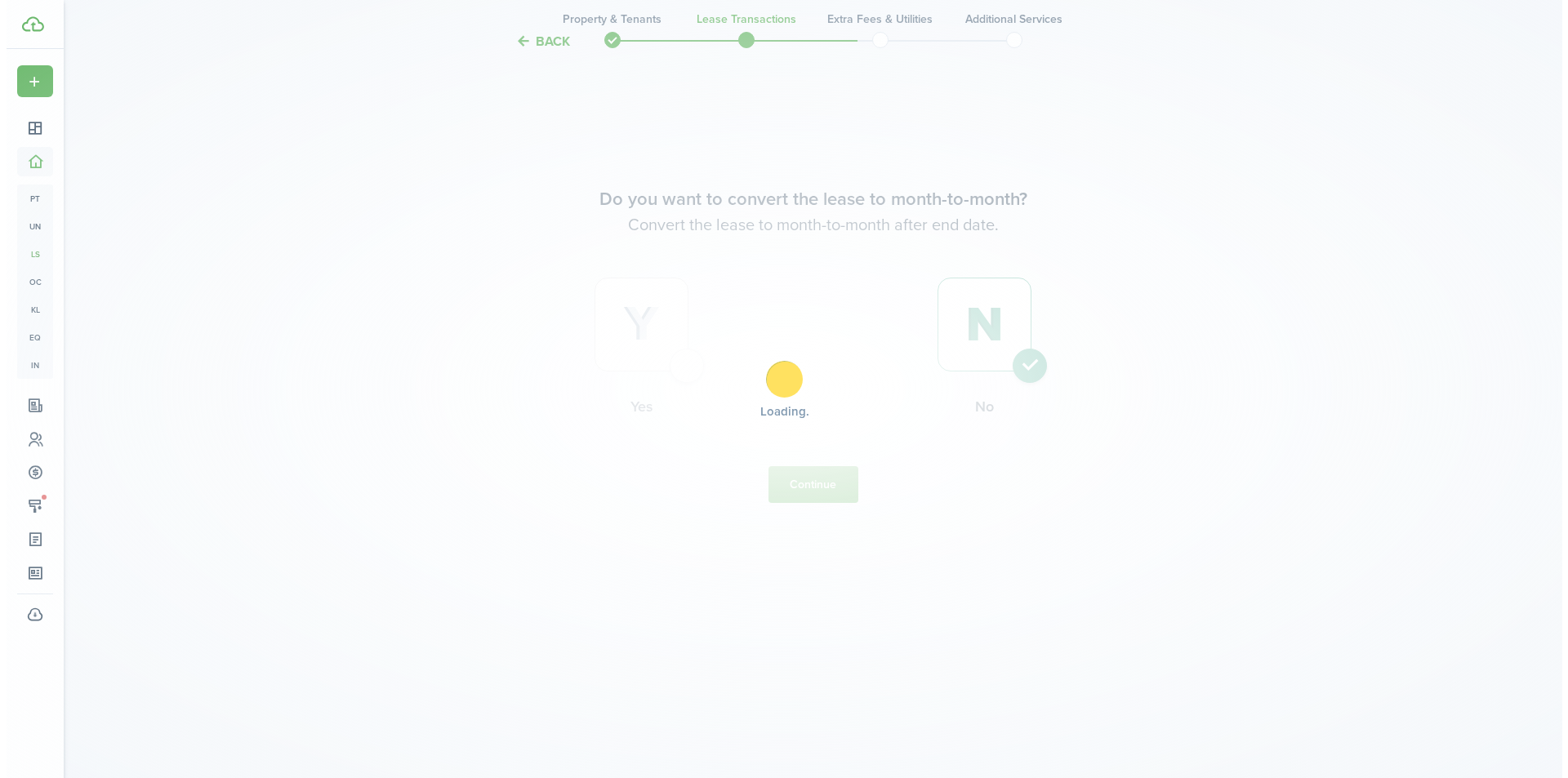
scroll to position [0, 0]
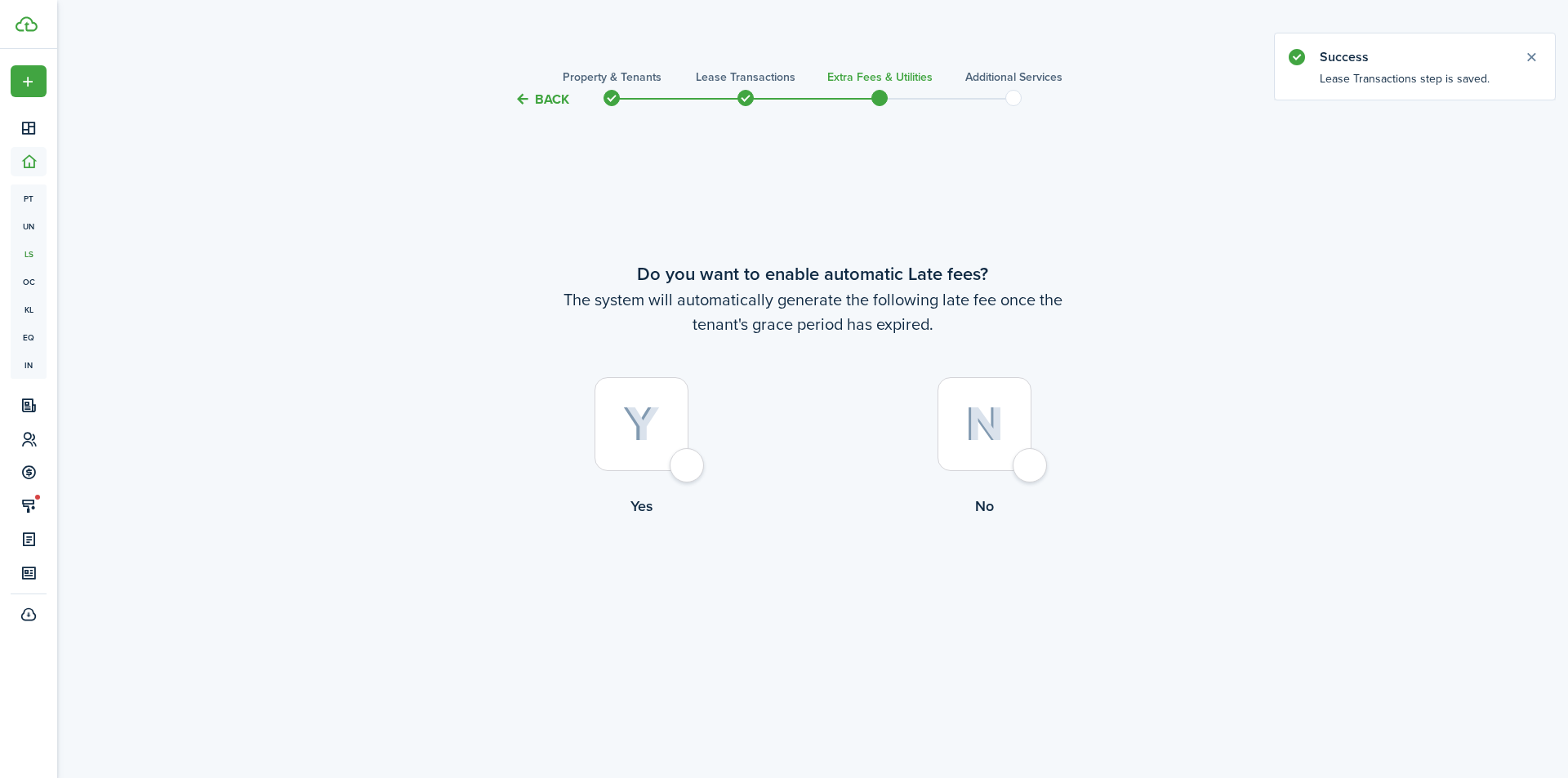
click at [685, 461] on div at bounding box center [641, 424] width 94 height 94
radio input "true"
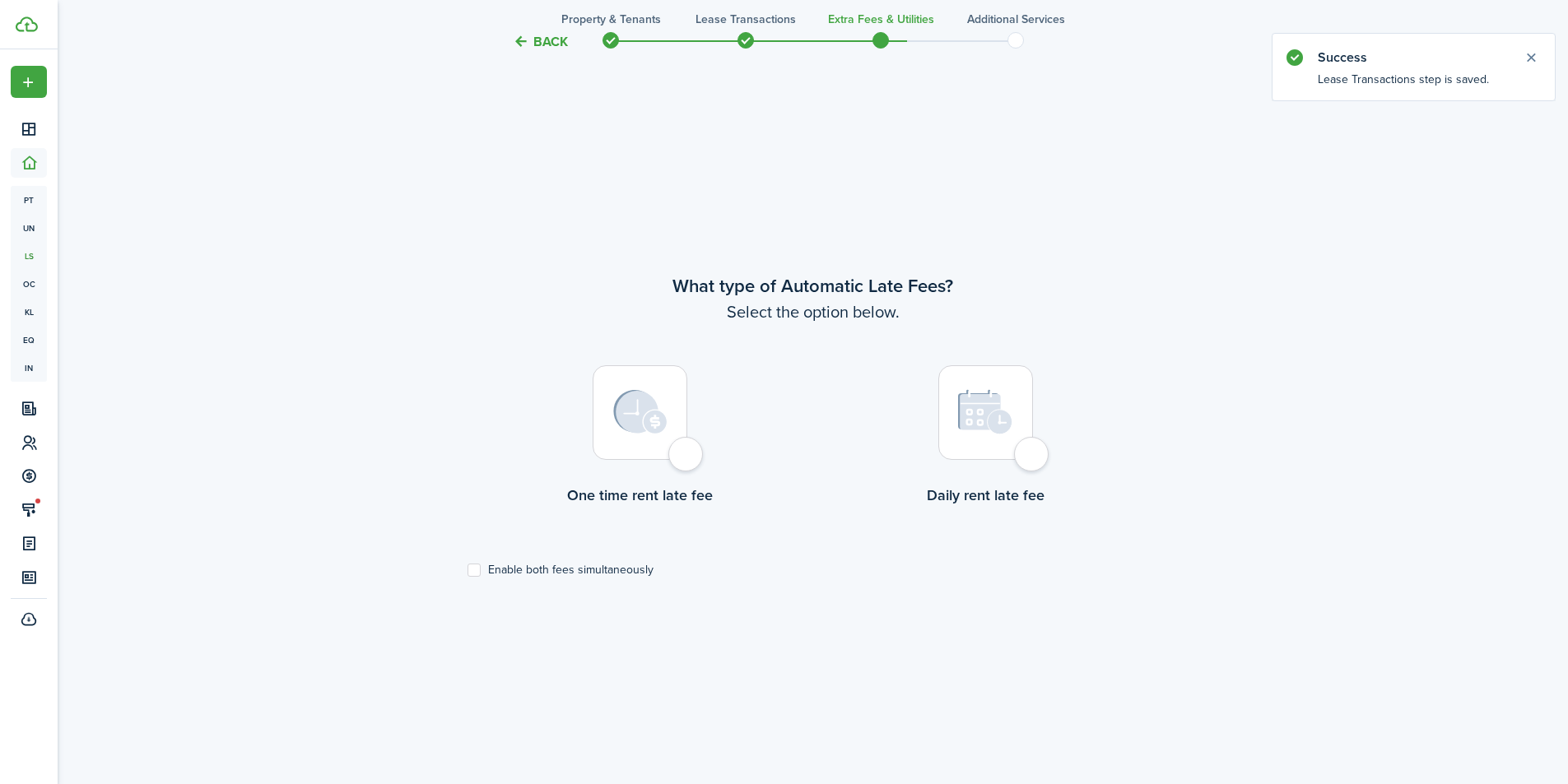
scroll to position [674, 0]
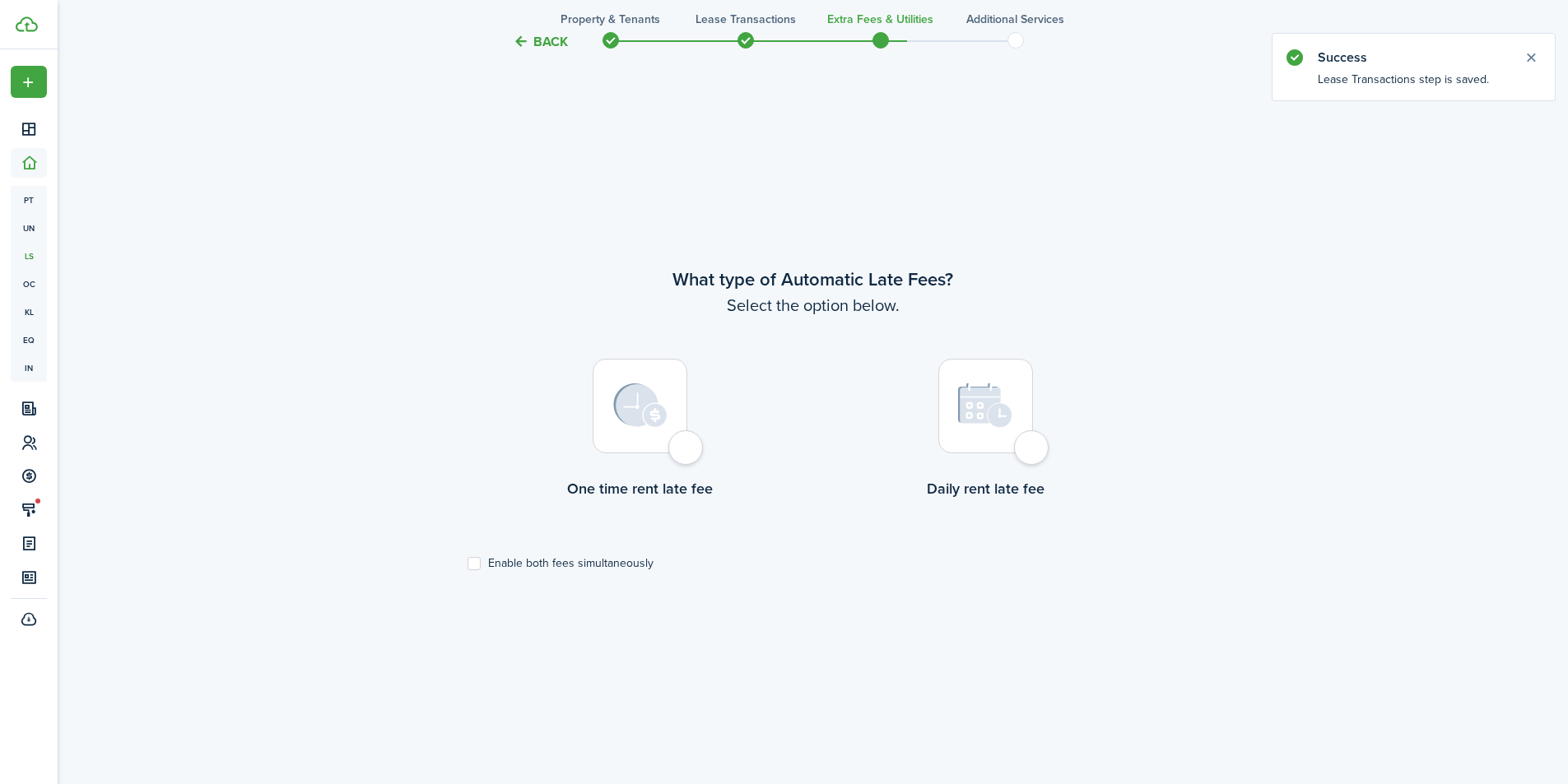
click at [686, 466] on label "One time rent late fee" at bounding box center [640, 433] width 346 height 149
radio input "true"
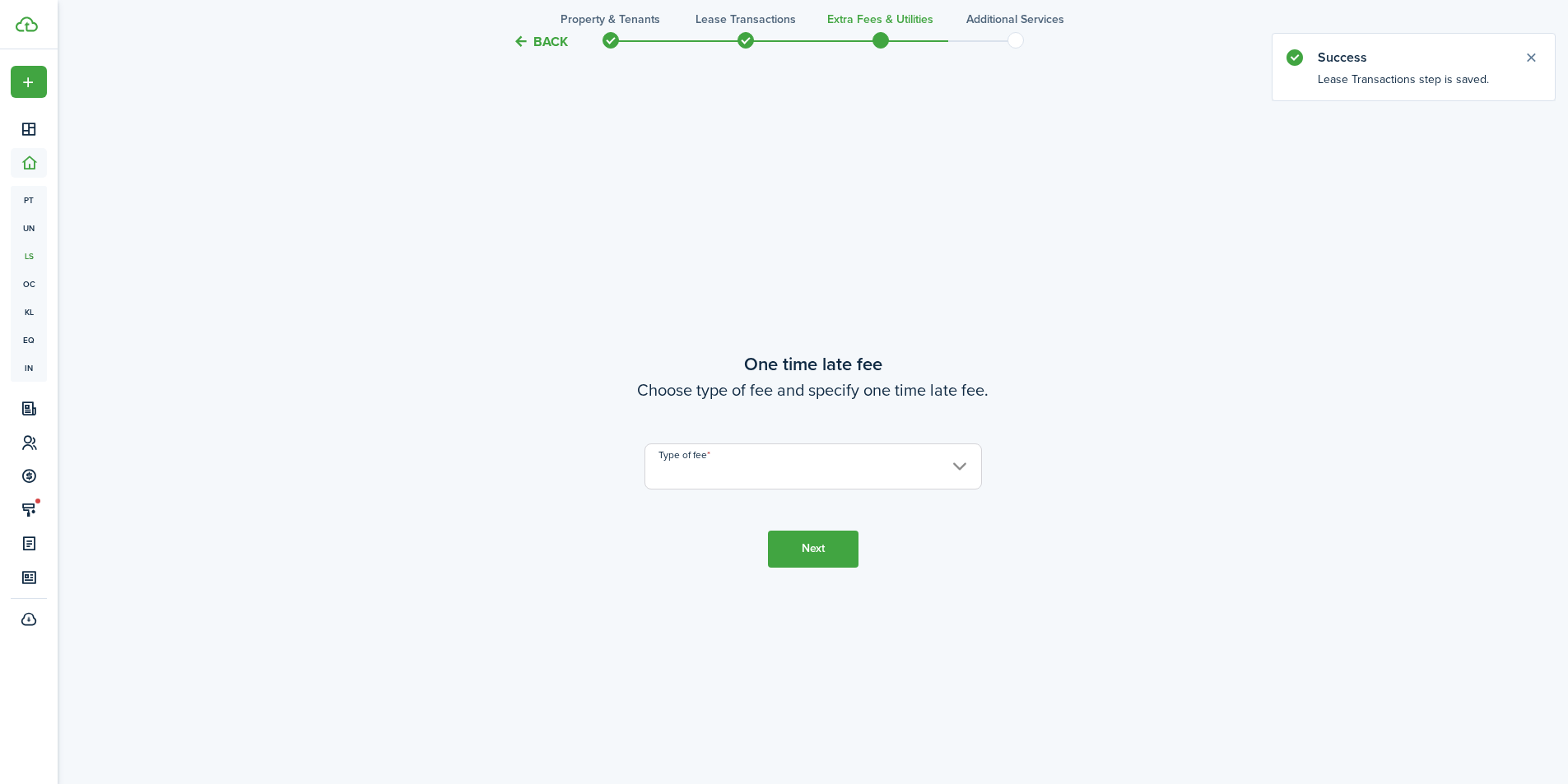
scroll to position [1458, 0]
click at [772, 463] on input "Type of fee" at bounding box center [812, 465] width 337 height 46
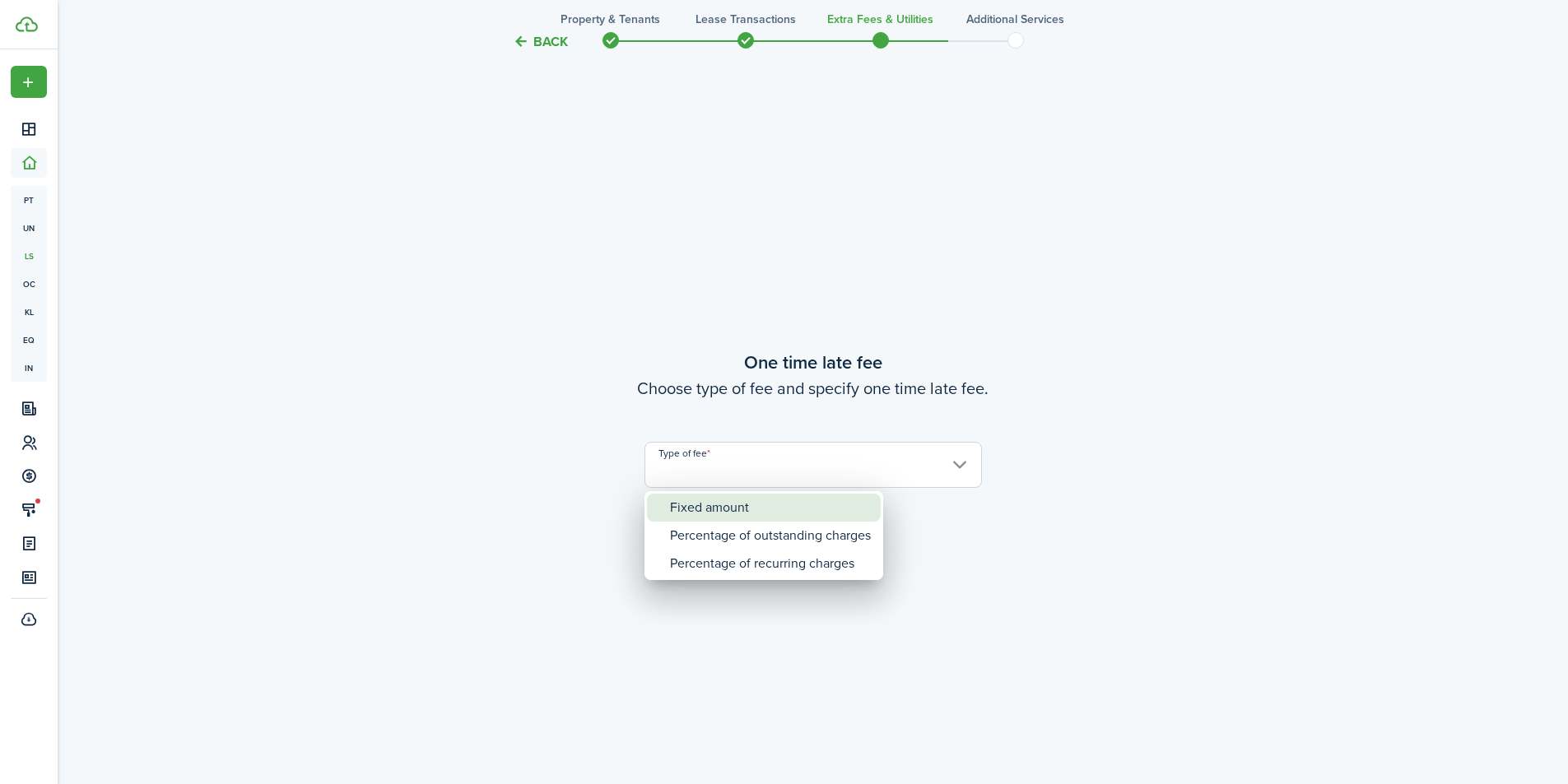
click at [758, 500] on div "Fixed amount" at bounding box center [770, 508] width 200 height 28
type input "Fixed amount"
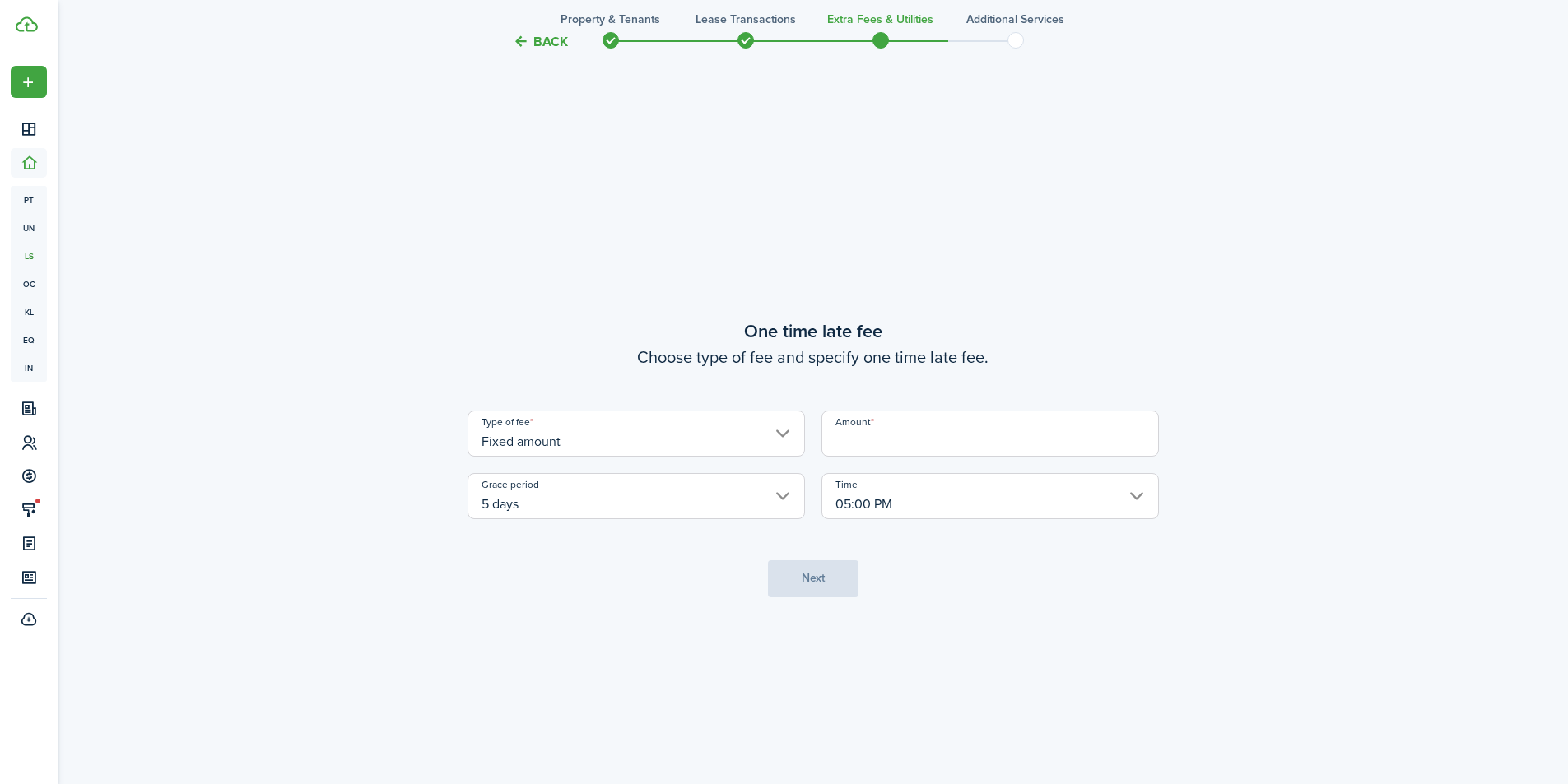
click at [846, 446] on input "Amount" at bounding box center [989, 433] width 337 height 46
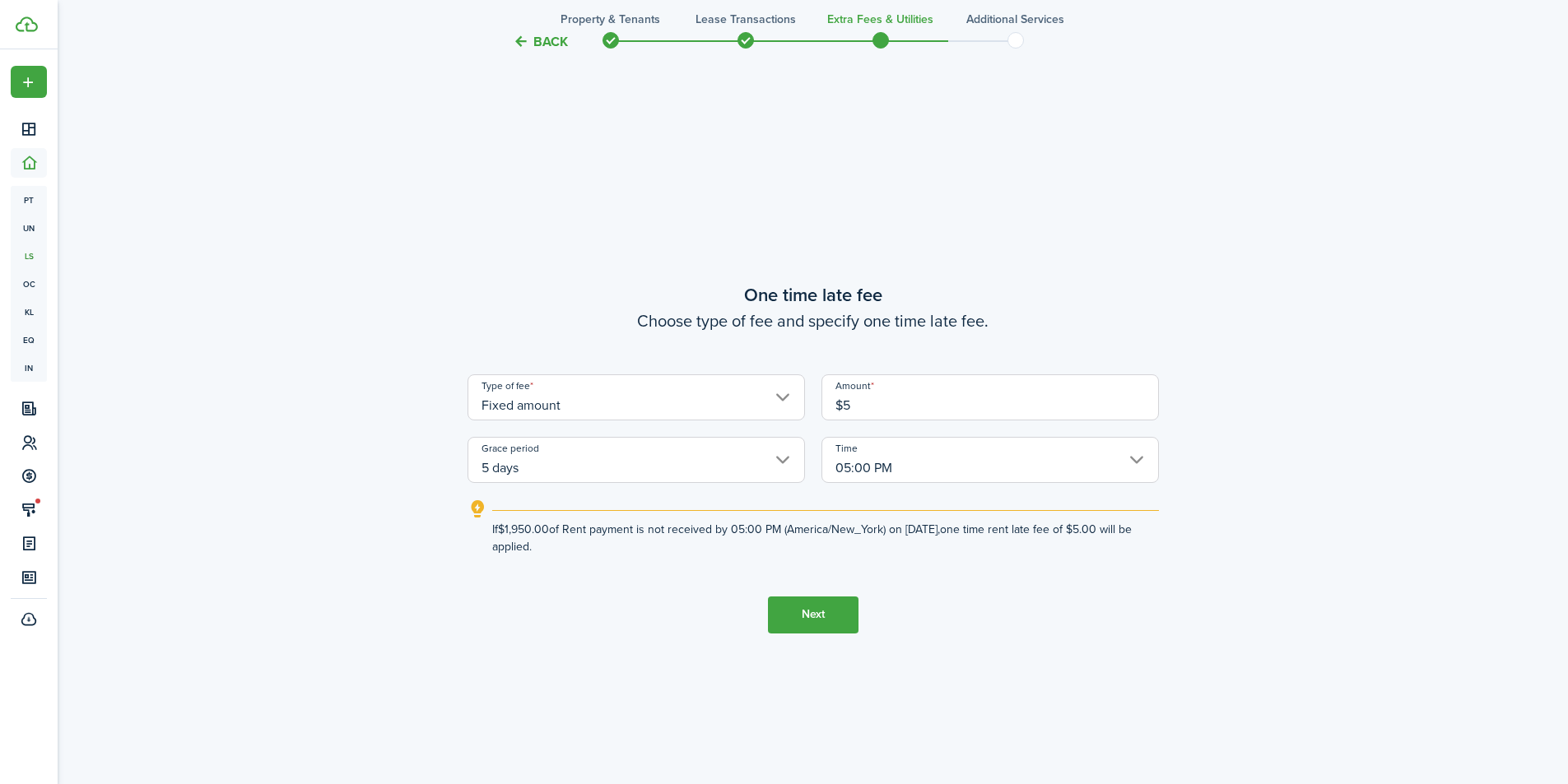
type input "$5.00"
click at [920, 598] on tc-wizard-step "One time late fee Choose type of fee and specify one time late fee. Type of fee…" at bounding box center [813, 457] width 692 height 784
click at [881, 402] on input "$5.00" at bounding box center [989, 397] width 337 height 46
drag, startPoint x: 881, startPoint y: 402, endPoint x: 694, endPoint y: 398, distance: 187.0
click at [701, 401] on div "Type of fee Fixed amount Amount $5.00 Grace period 5 days Time 05:00 PM" at bounding box center [813, 429] width 708 height 108
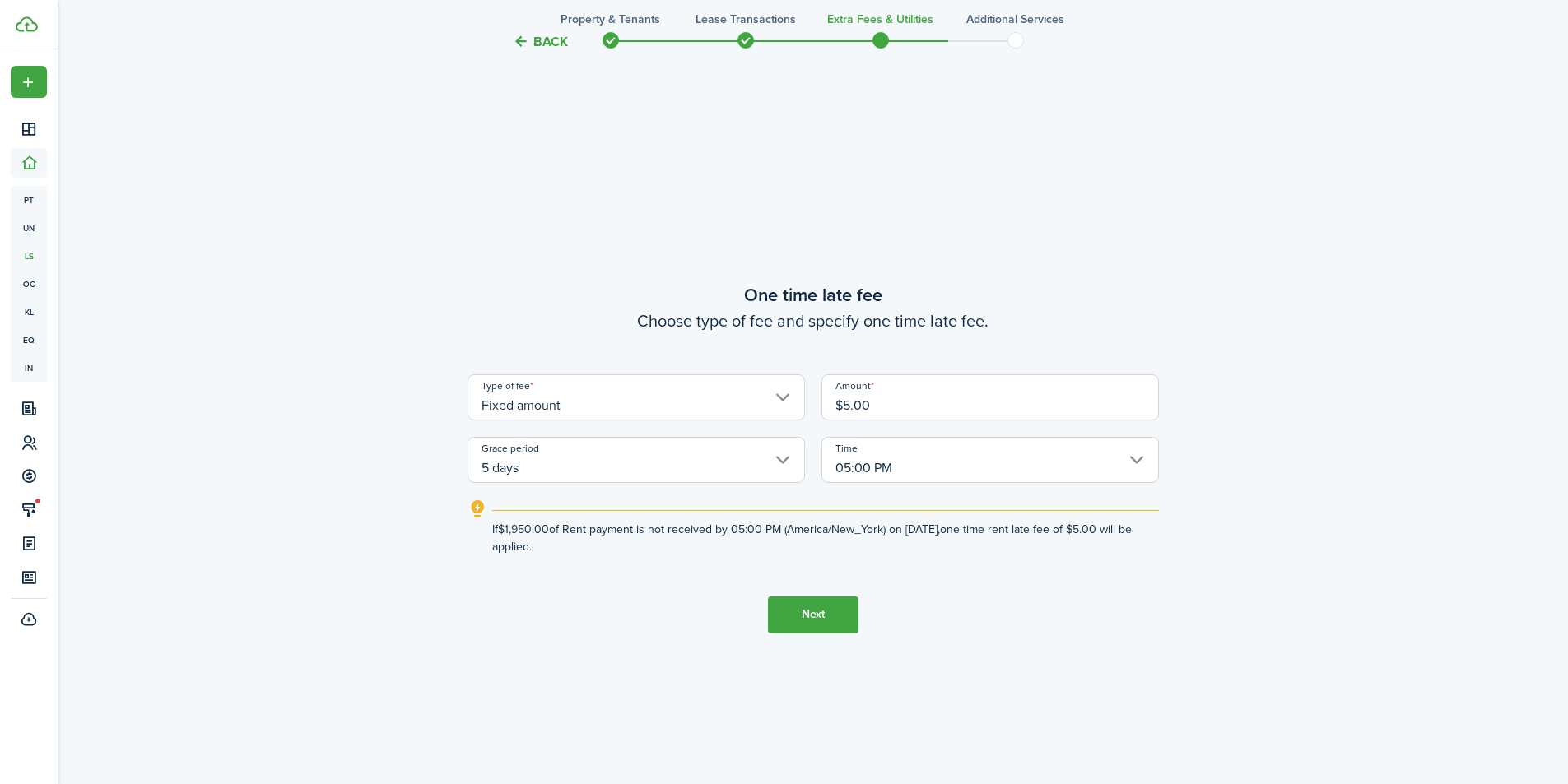
click at [757, 411] on input "Fixed amount" at bounding box center [636, 397] width 337 height 46
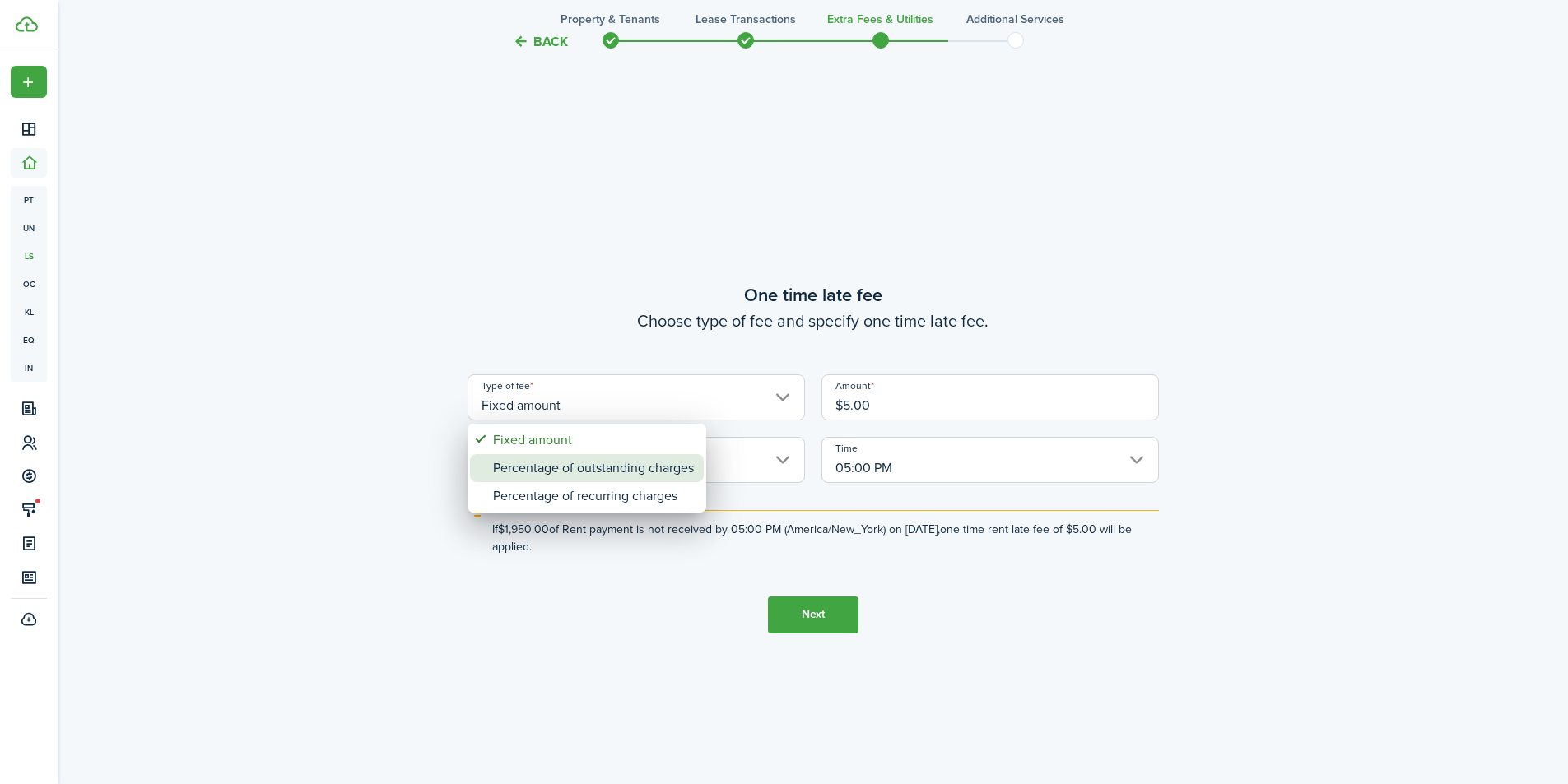
click at [677, 458] on div "Percentage of outstanding charges" at bounding box center [593, 468] width 200 height 28
type input "Percentage of outstanding charges"
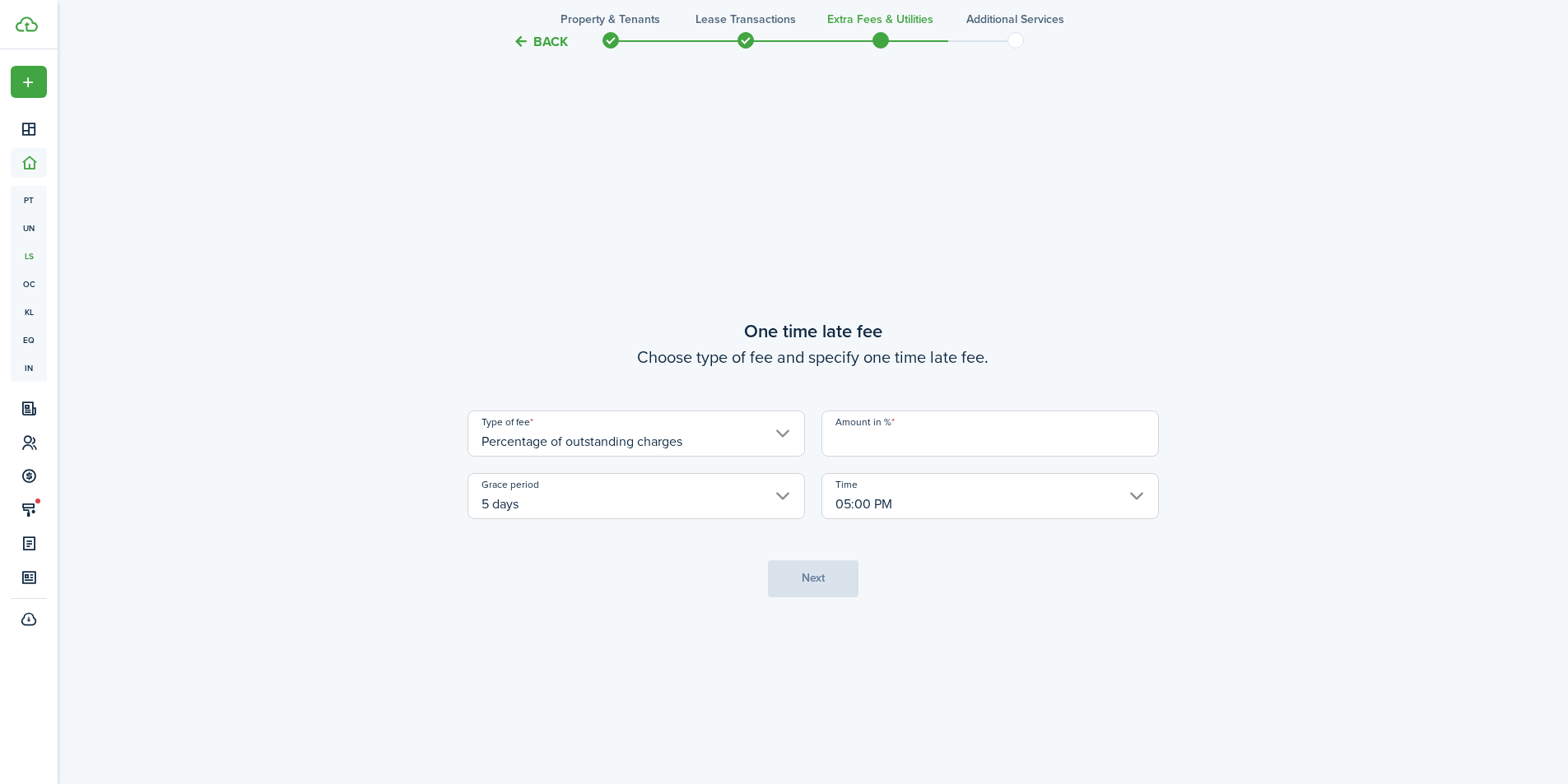
click at [875, 438] on input "Amount in %" at bounding box center [989, 433] width 337 height 46
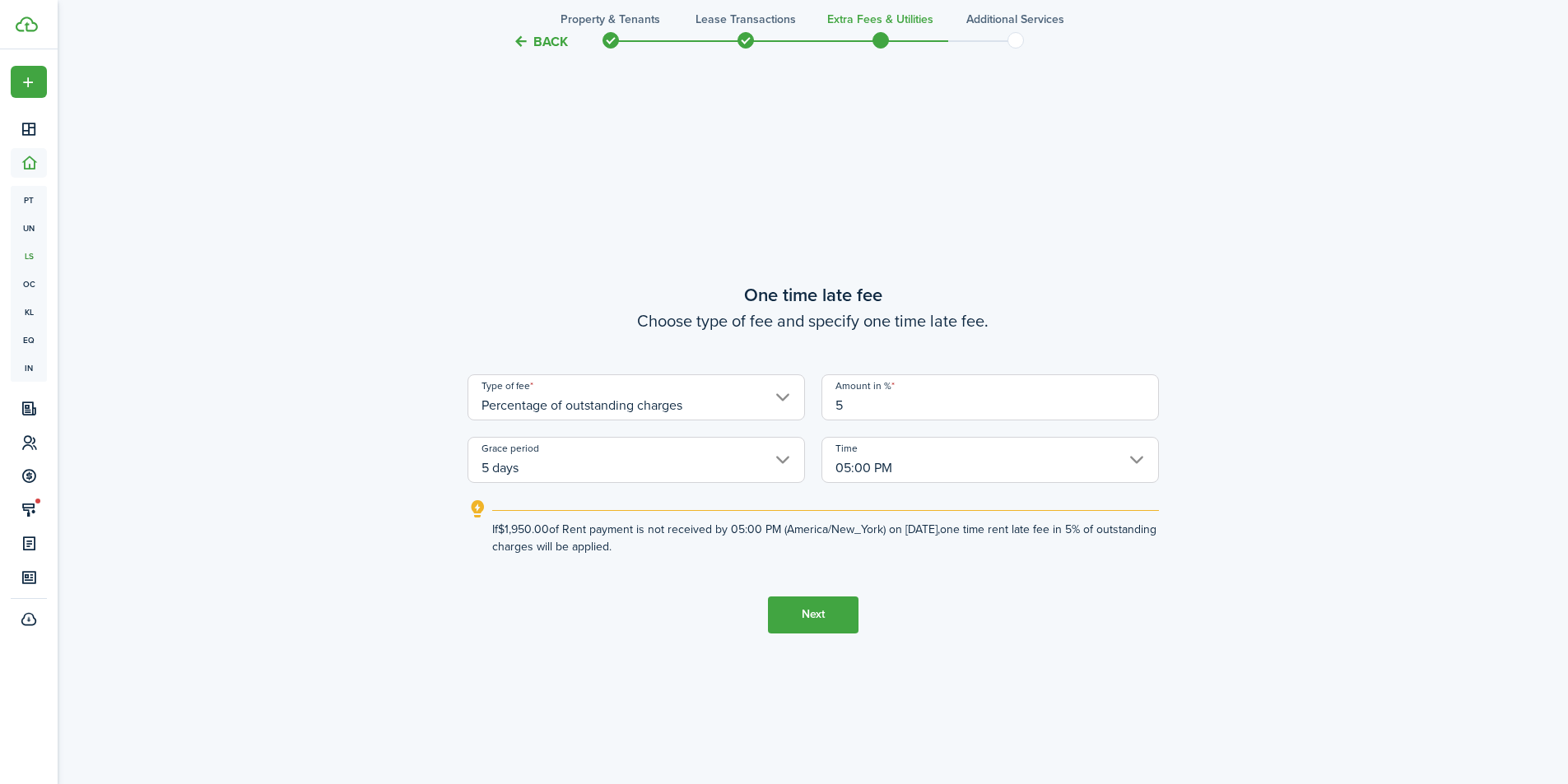
type input "5"
click at [902, 570] on tc-wizard-step "One time late fee Choose type of fee and specify one time late fee. Type of fee…" at bounding box center [813, 457] width 692 height 784
click at [944, 608] on tc-wizard-step "One time late fee Choose type of fee and specify one time late fee. Type of fee…" at bounding box center [813, 457] width 692 height 784
click at [664, 401] on input "Percentage of outstanding charges" at bounding box center [636, 397] width 337 height 46
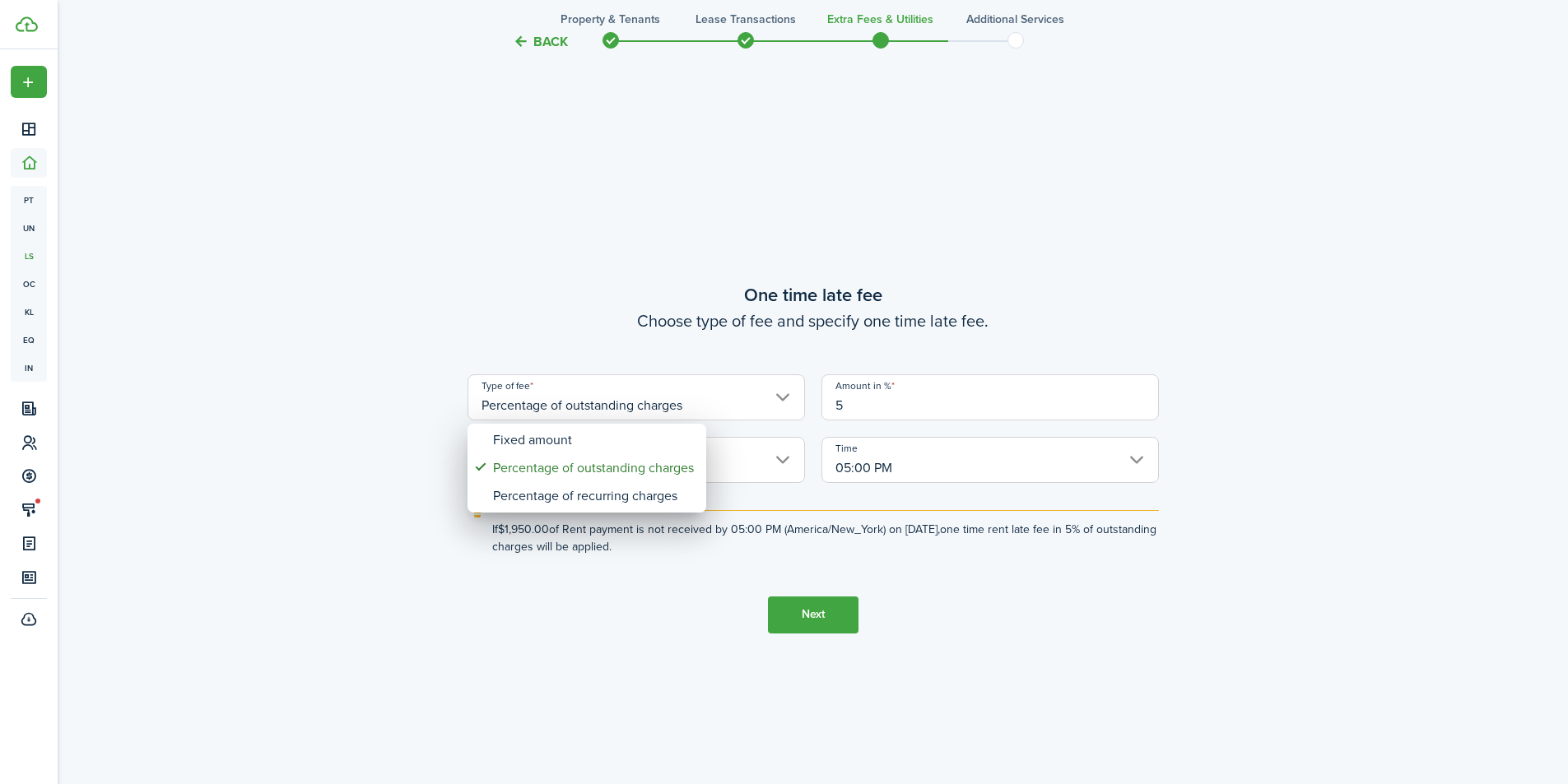
click at [664, 401] on div at bounding box center [784, 392] width 1832 height 1047
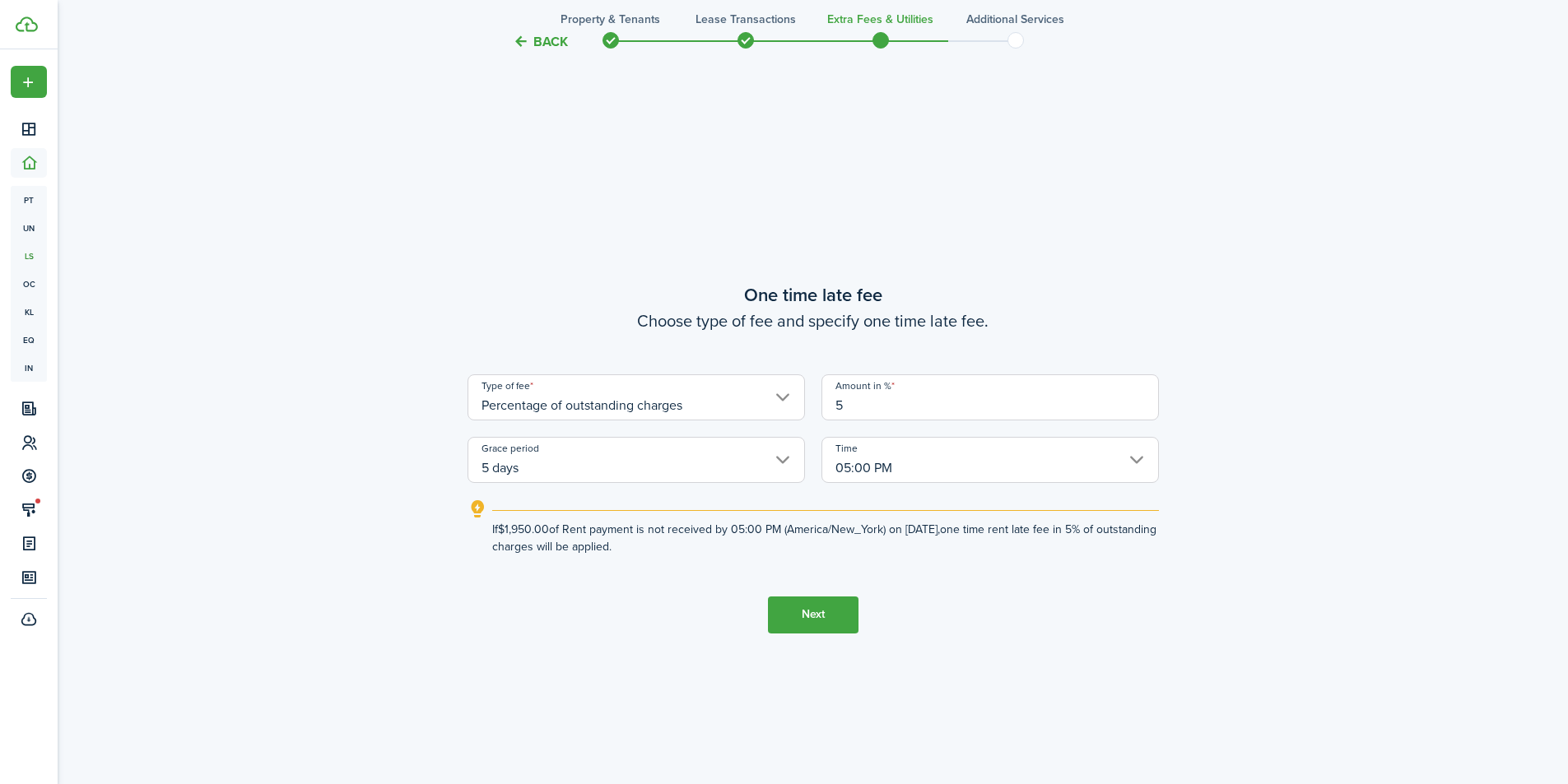
drag, startPoint x: 831, startPoint y: 612, endPoint x: 869, endPoint y: 626, distance: 40.5
click at [830, 612] on button "Next" at bounding box center [812, 615] width 90 height 37
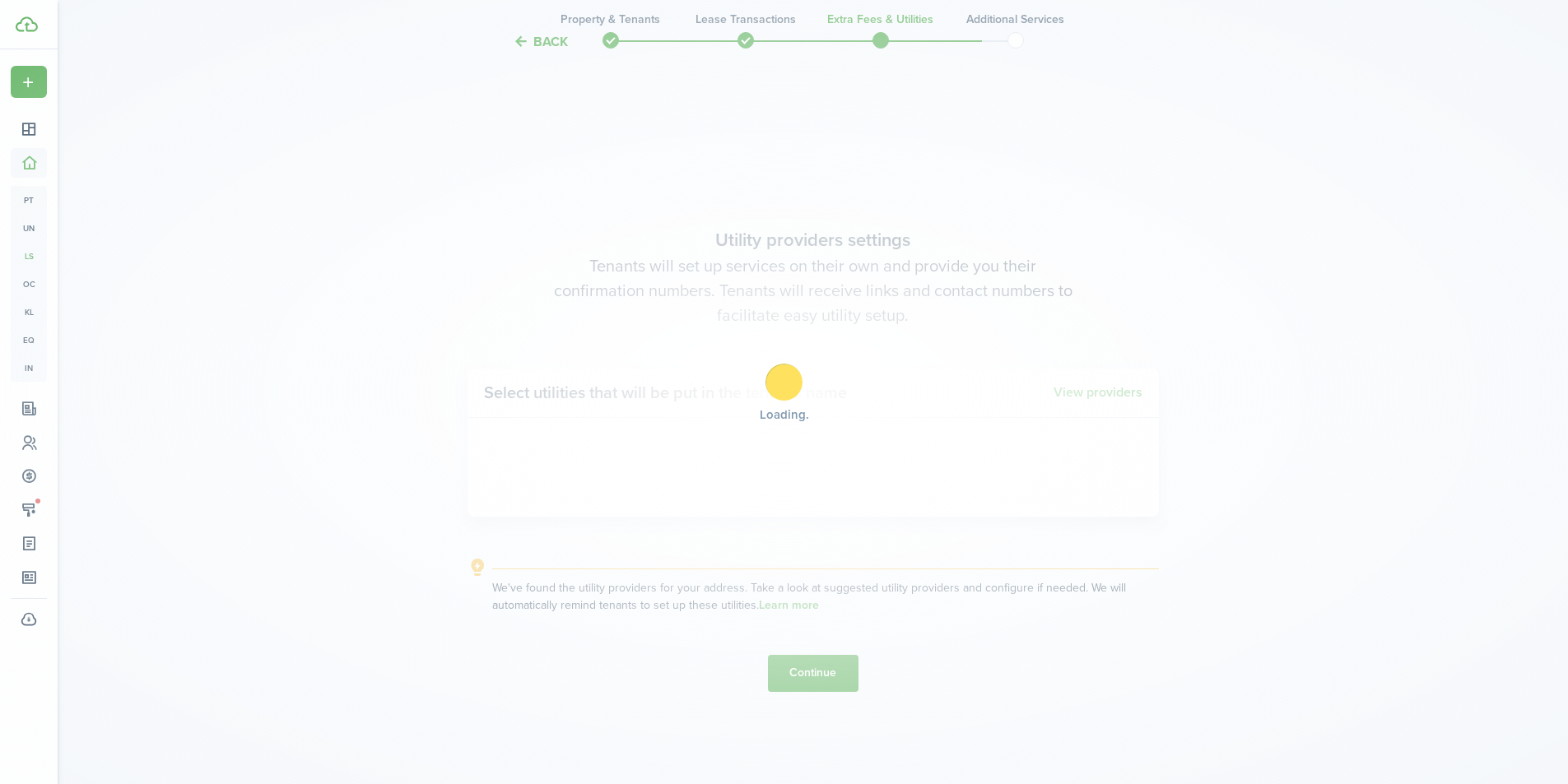
scroll to position [2242, 0]
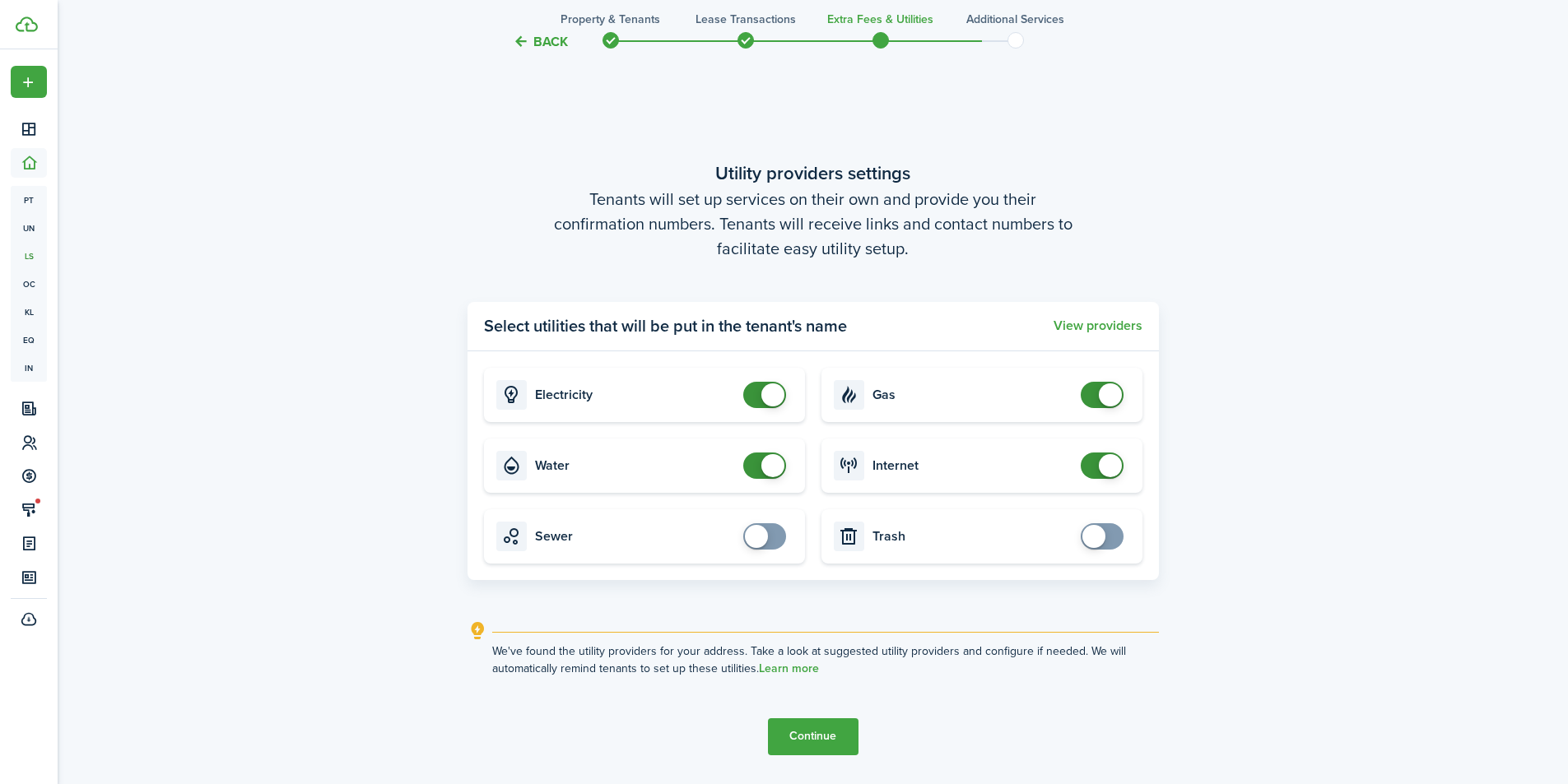
checkbox input "false"
click at [1094, 392] on span at bounding box center [1102, 395] width 17 height 26
checkbox input "false"
click at [756, 470] on span at bounding box center [764, 466] width 17 height 26
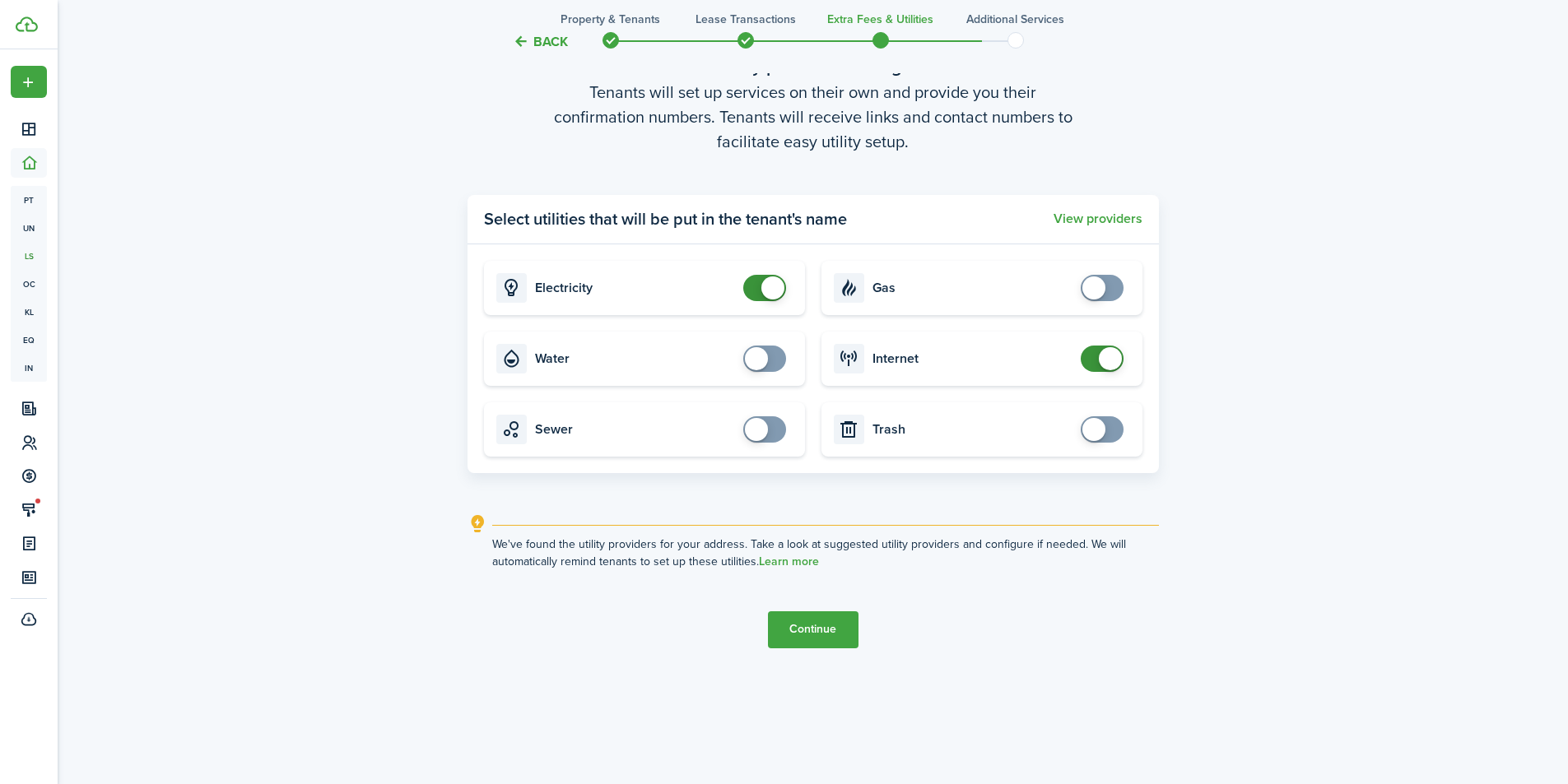
scroll to position [2352, 0]
click at [828, 626] on button "Continue" at bounding box center [812, 626] width 90 height 37
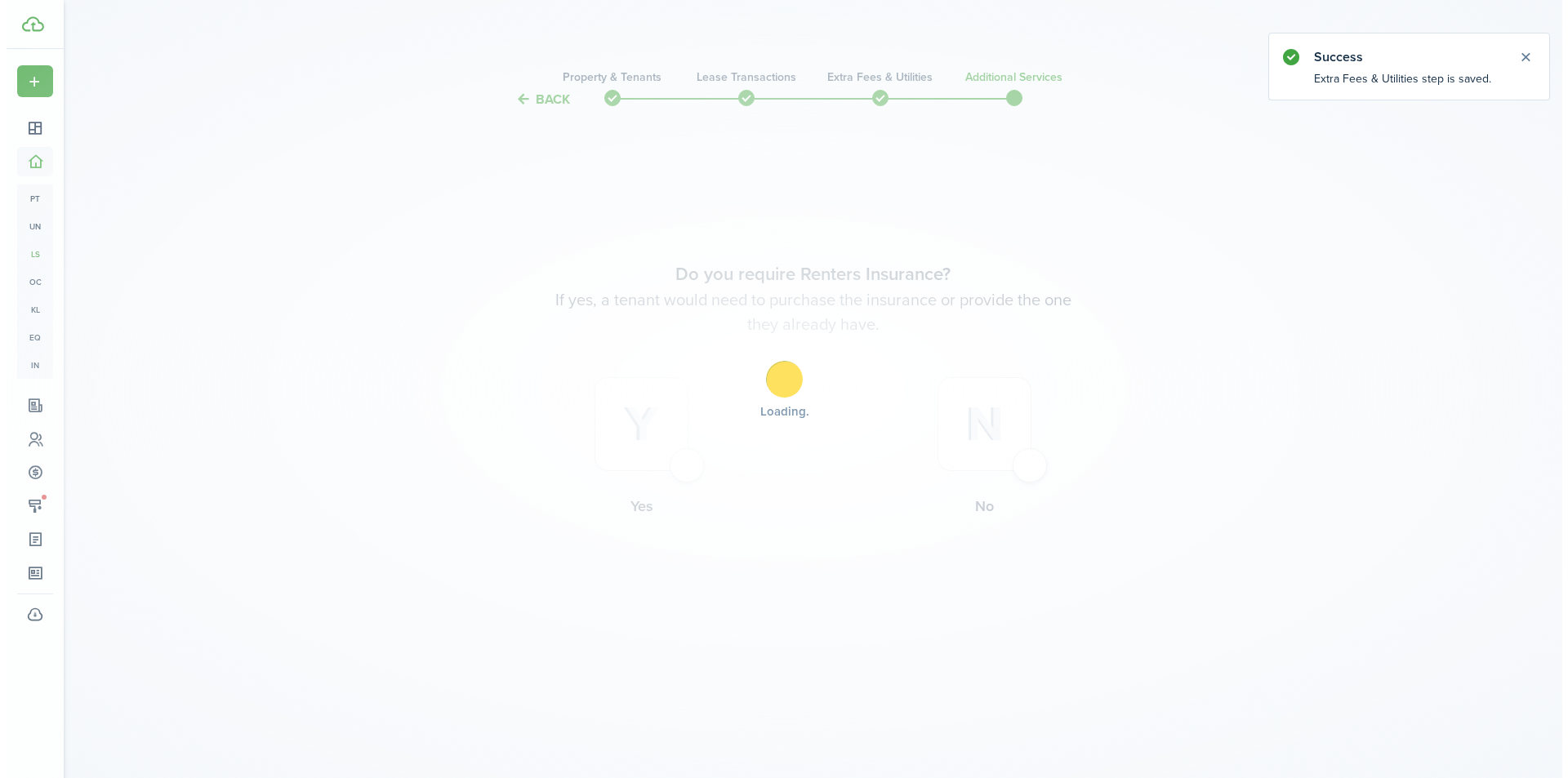
scroll to position [0, 0]
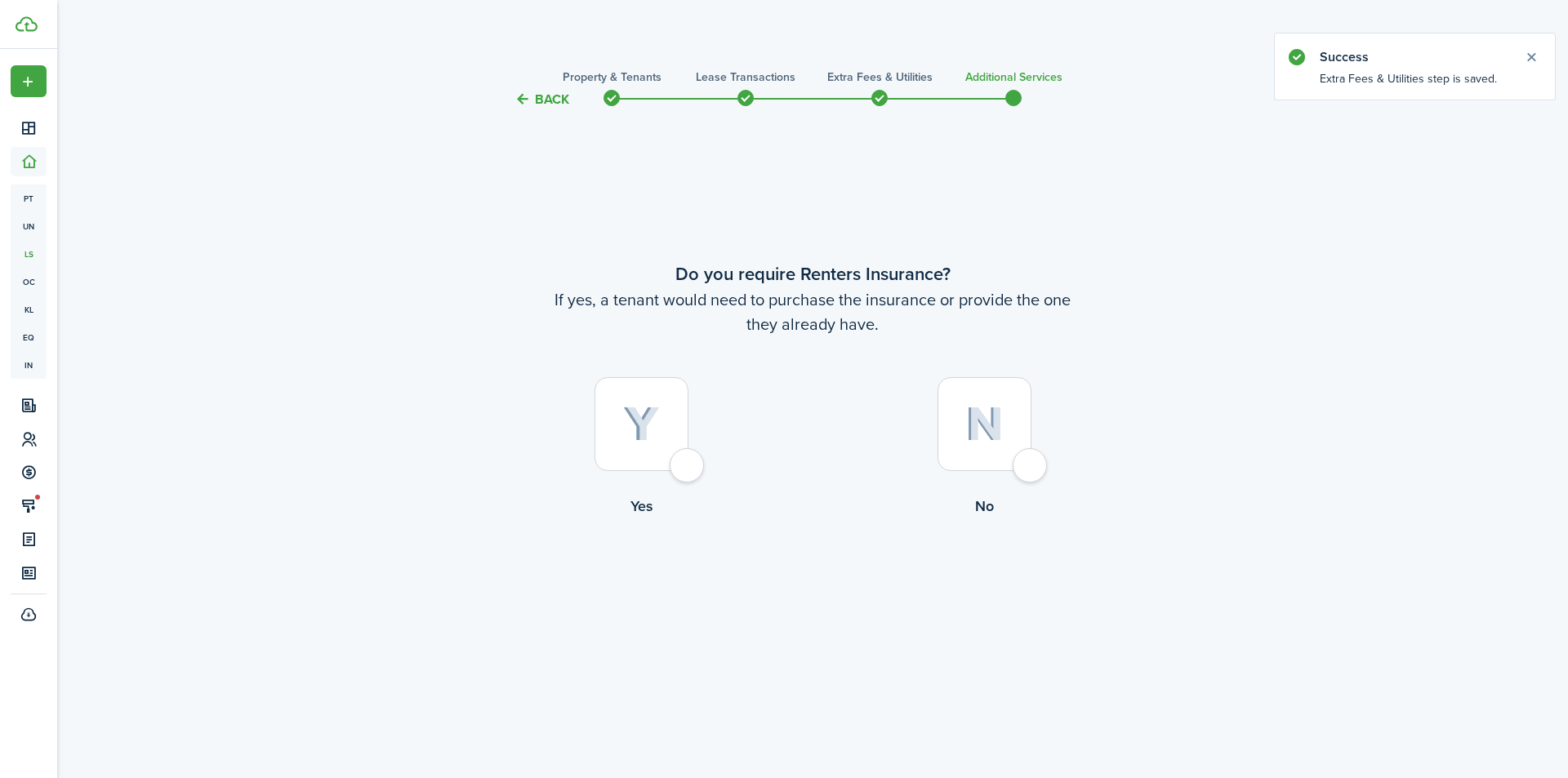
click at [675, 458] on div at bounding box center [641, 424] width 94 height 94
radio input "true"
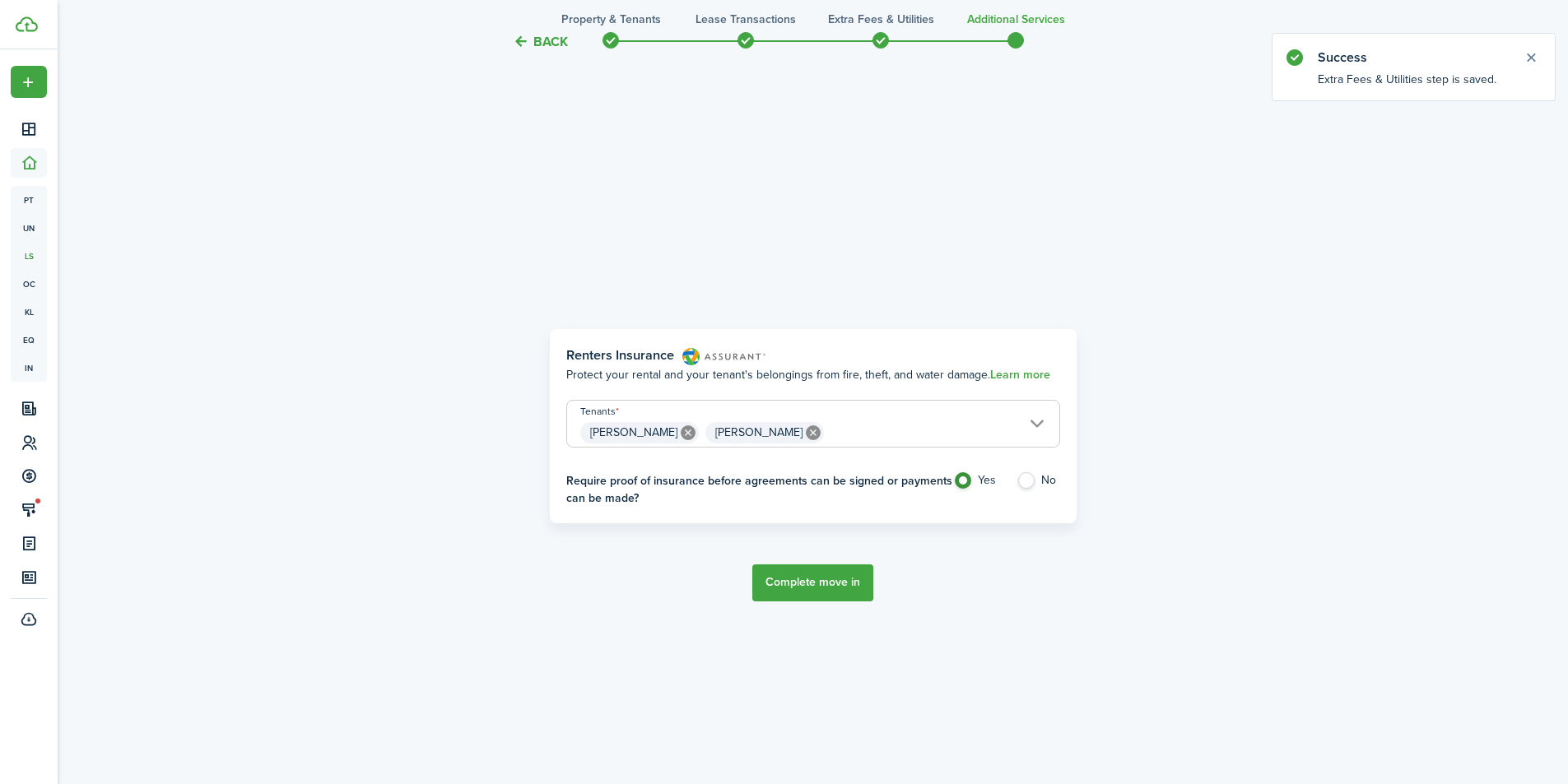
scroll to position [674, 0]
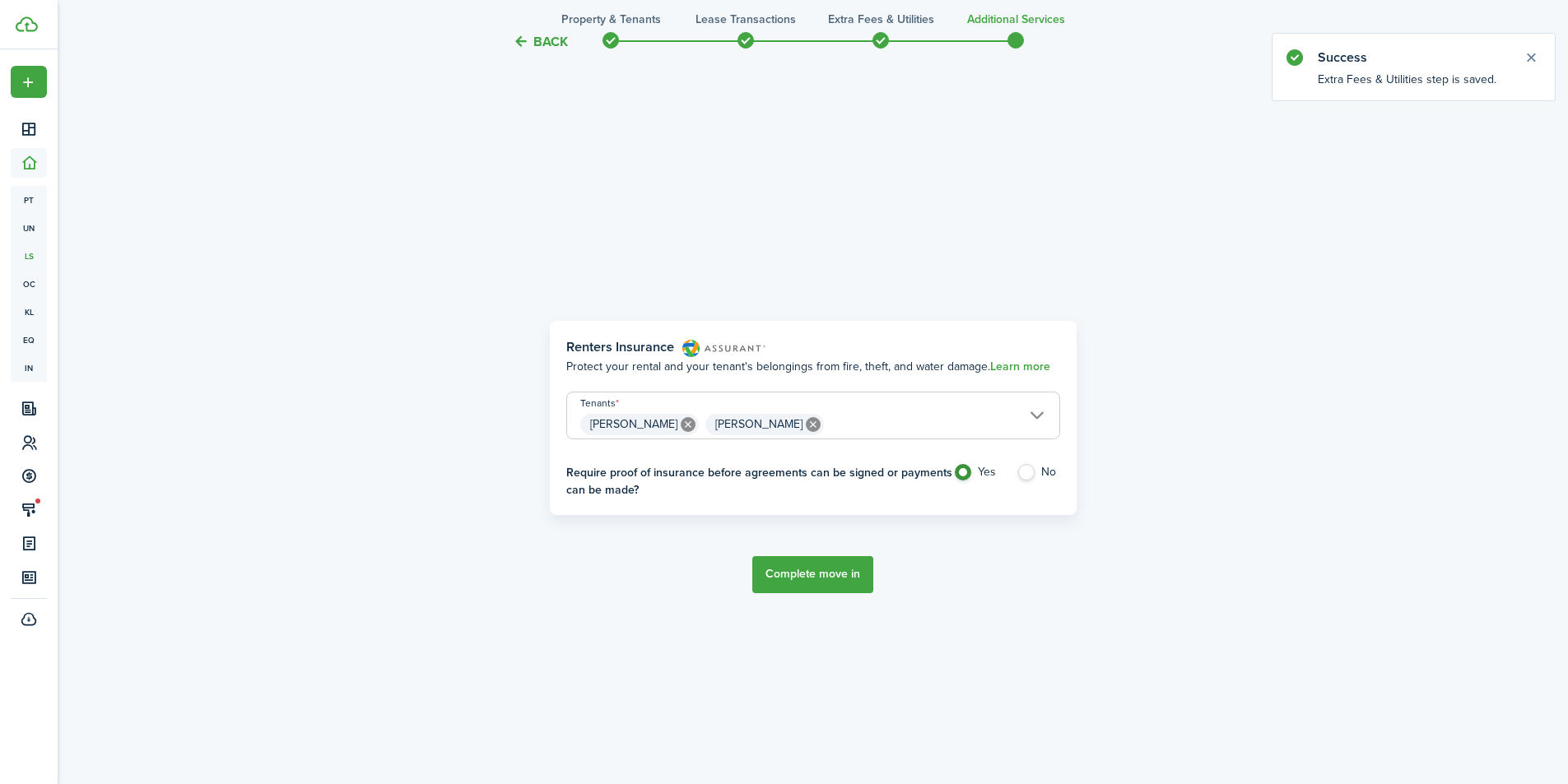
click at [795, 573] on button "Complete move in" at bounding box center [812, 575] width 121 height 37
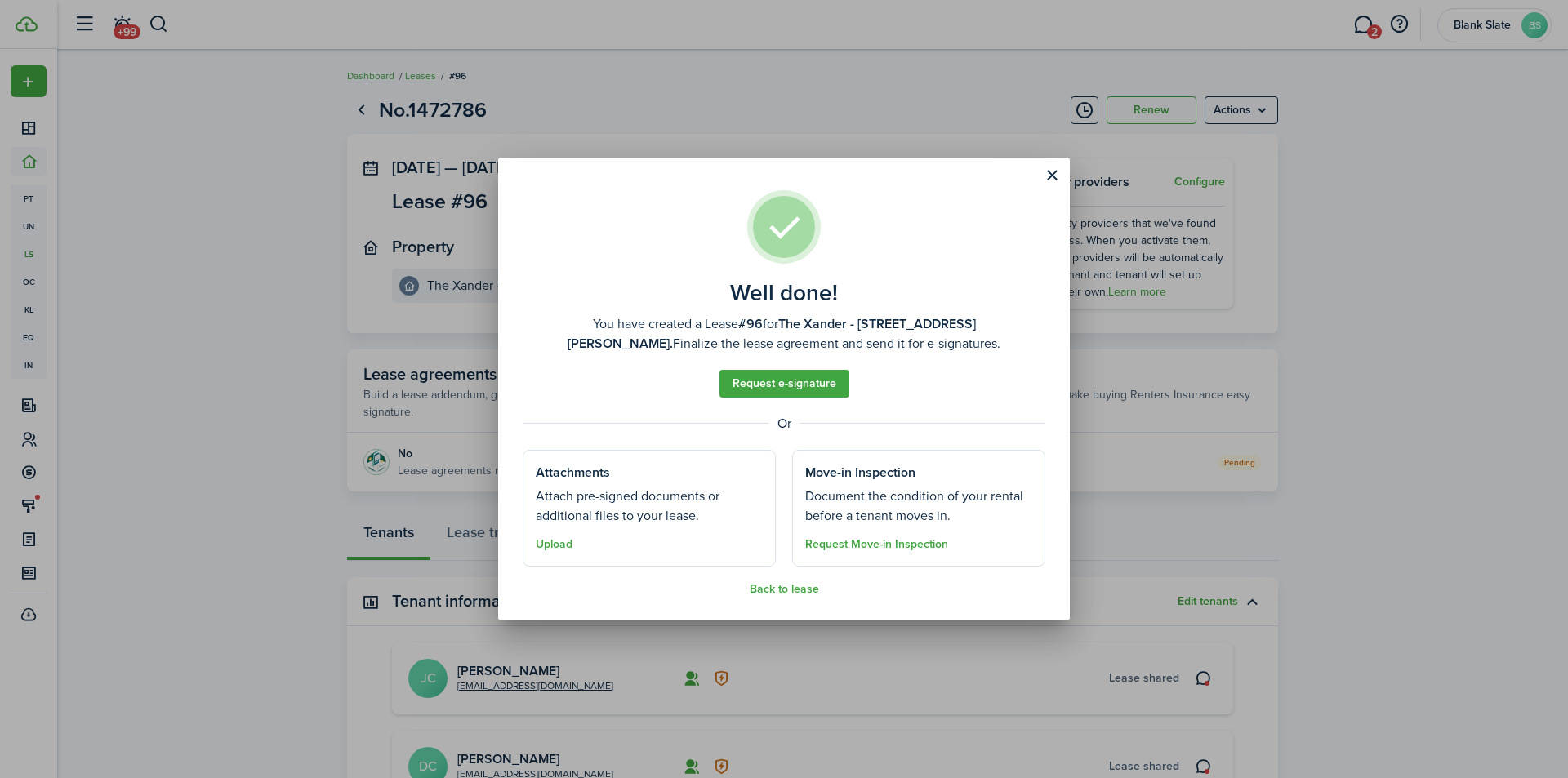
click at [1056, 168] on button "Close modal" at bounding box center [1052, 175] width 28 height 28
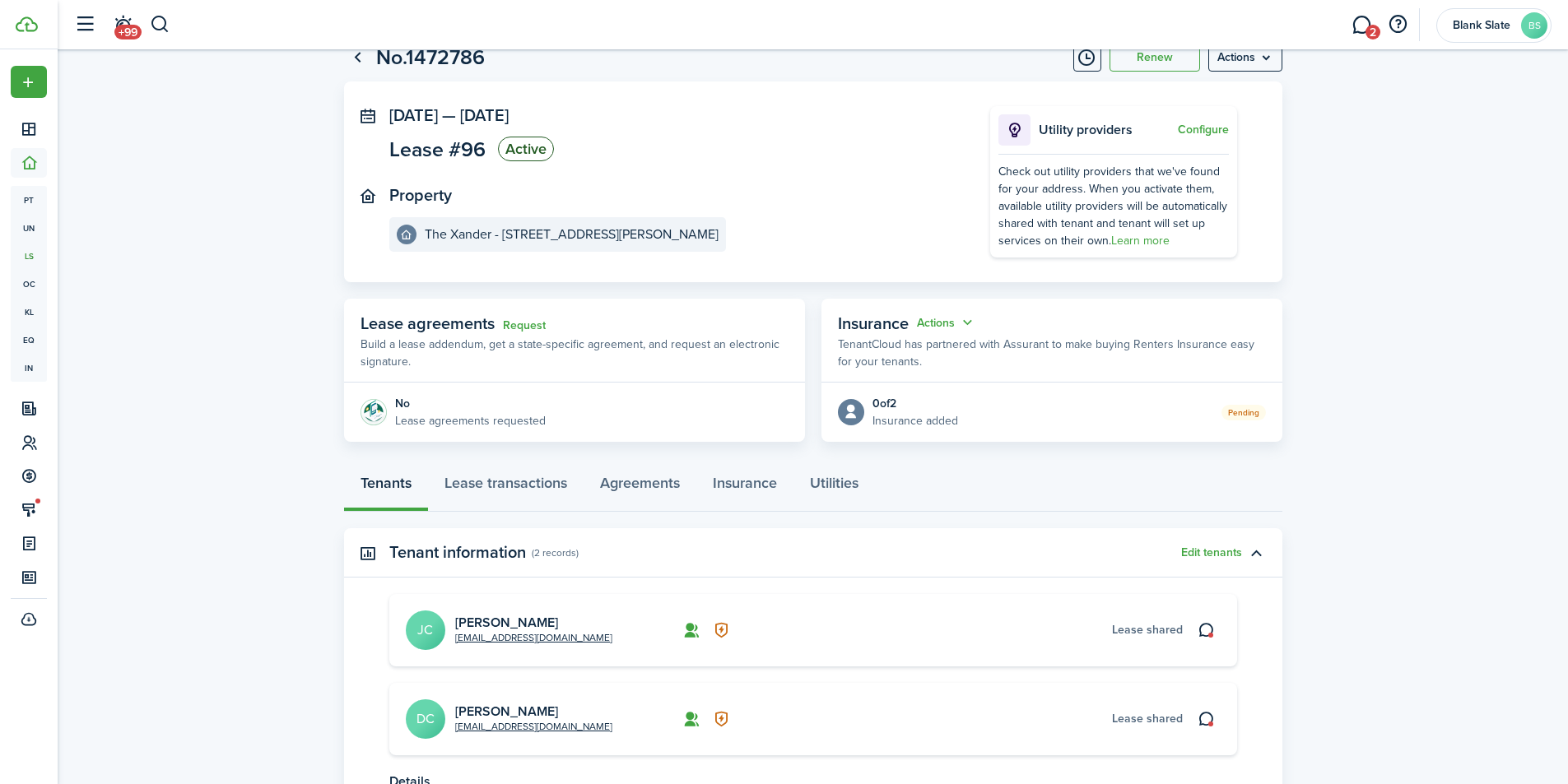
scroll to position [52, 0]
click at [511, 484] on link "Lease transactions" at bounding box center [506, 488] width 156 height 49
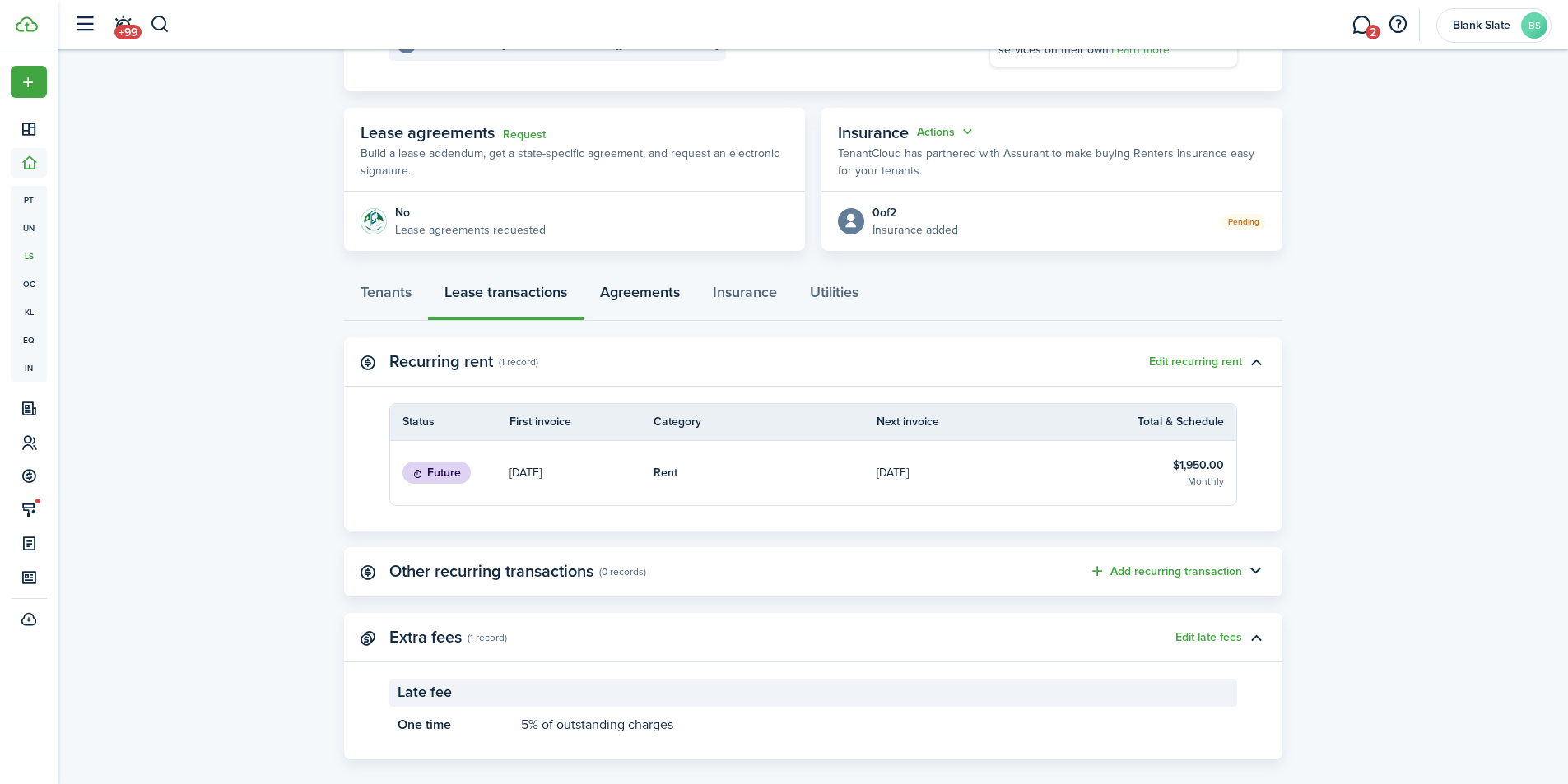
scroll to position [247, 0]
click at [1197, 569] on button "Add recurring transaction" at bounding box center [1165, 569] width 153 height 19
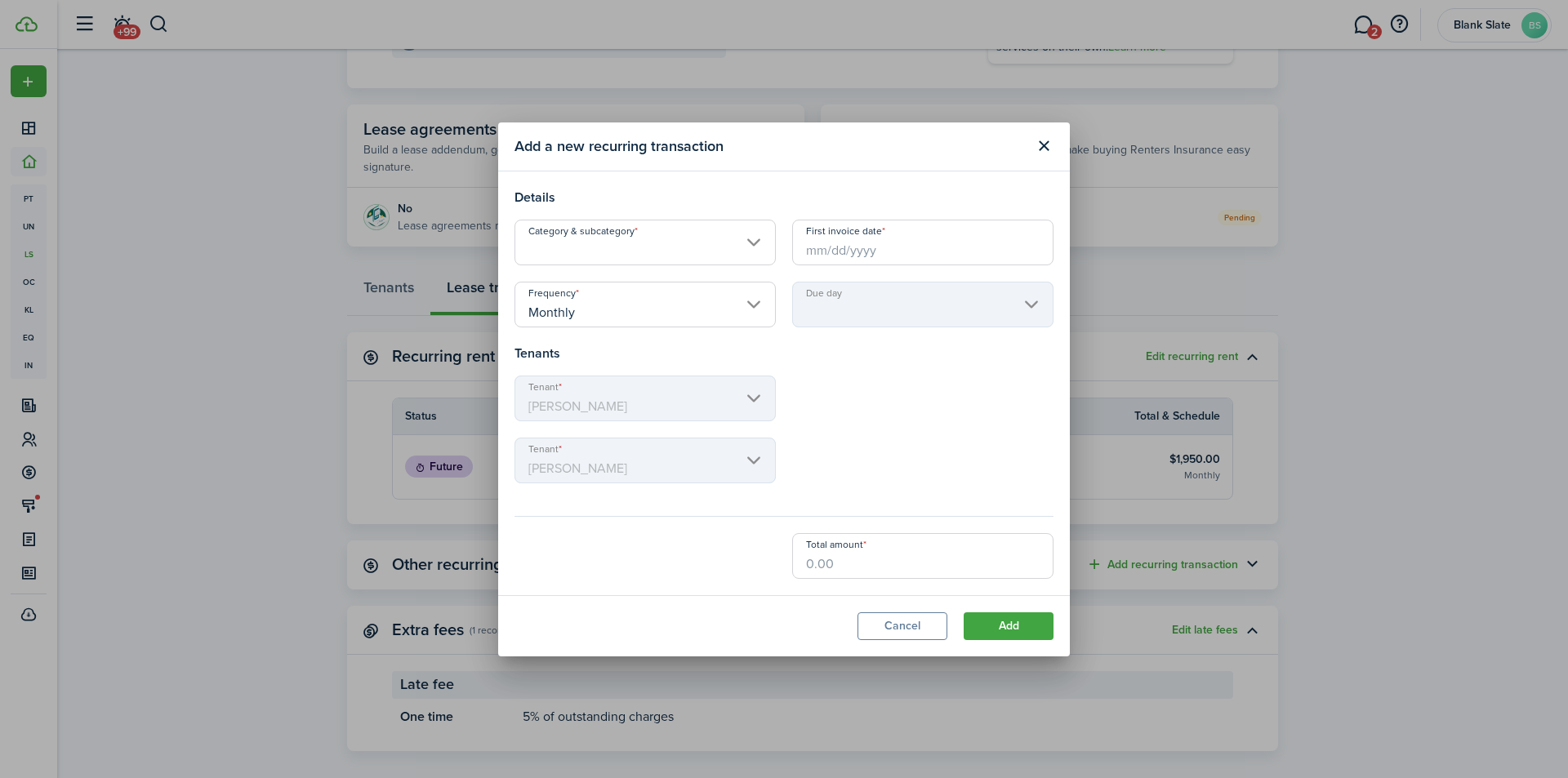
click at [608, 249] on input "Category & subcategory" at bounding box center [645, 242] width 261 height 46
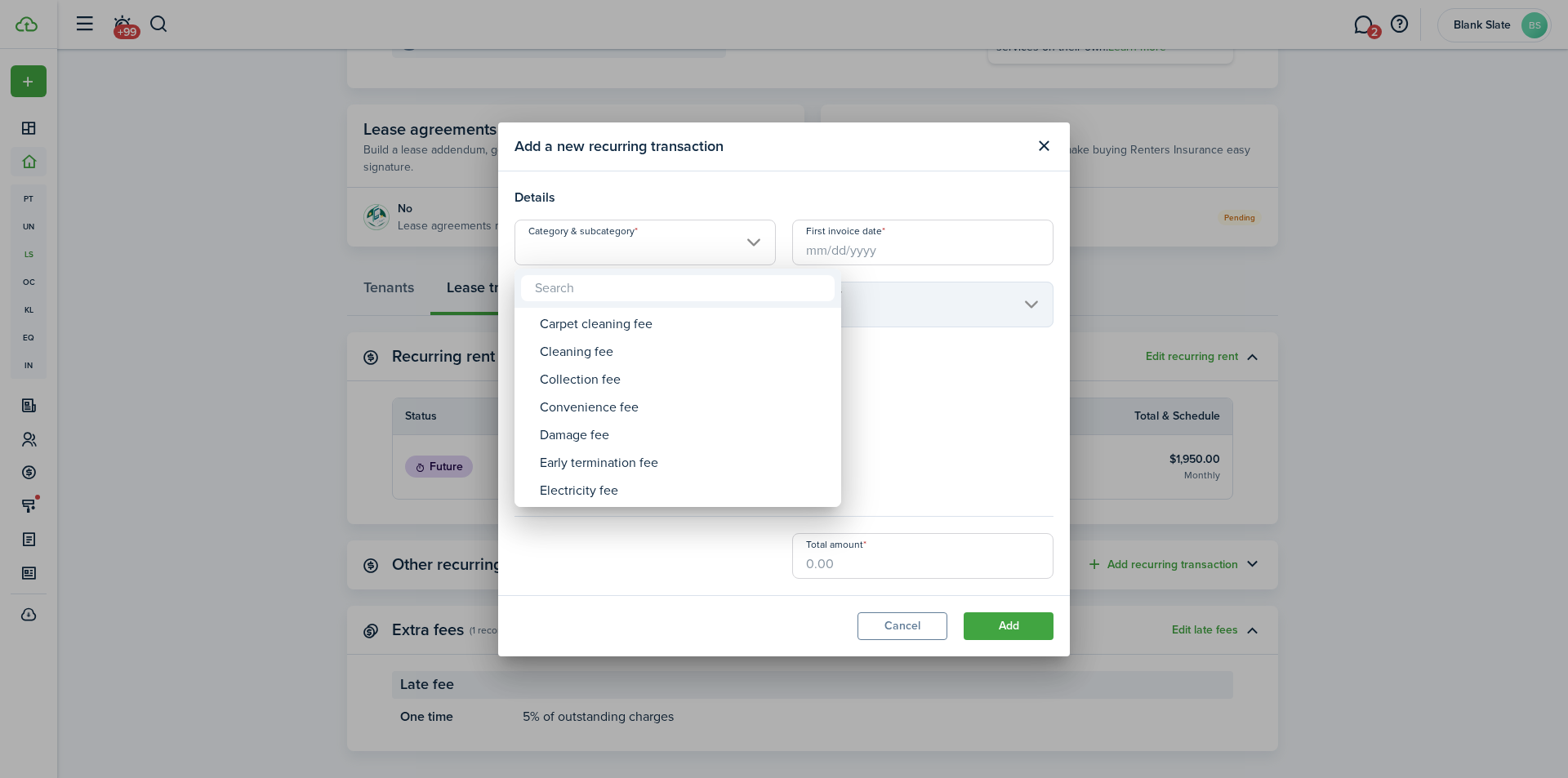
click at [581, 240] on div at bounding box center [784, 389] width 1829 height 1039
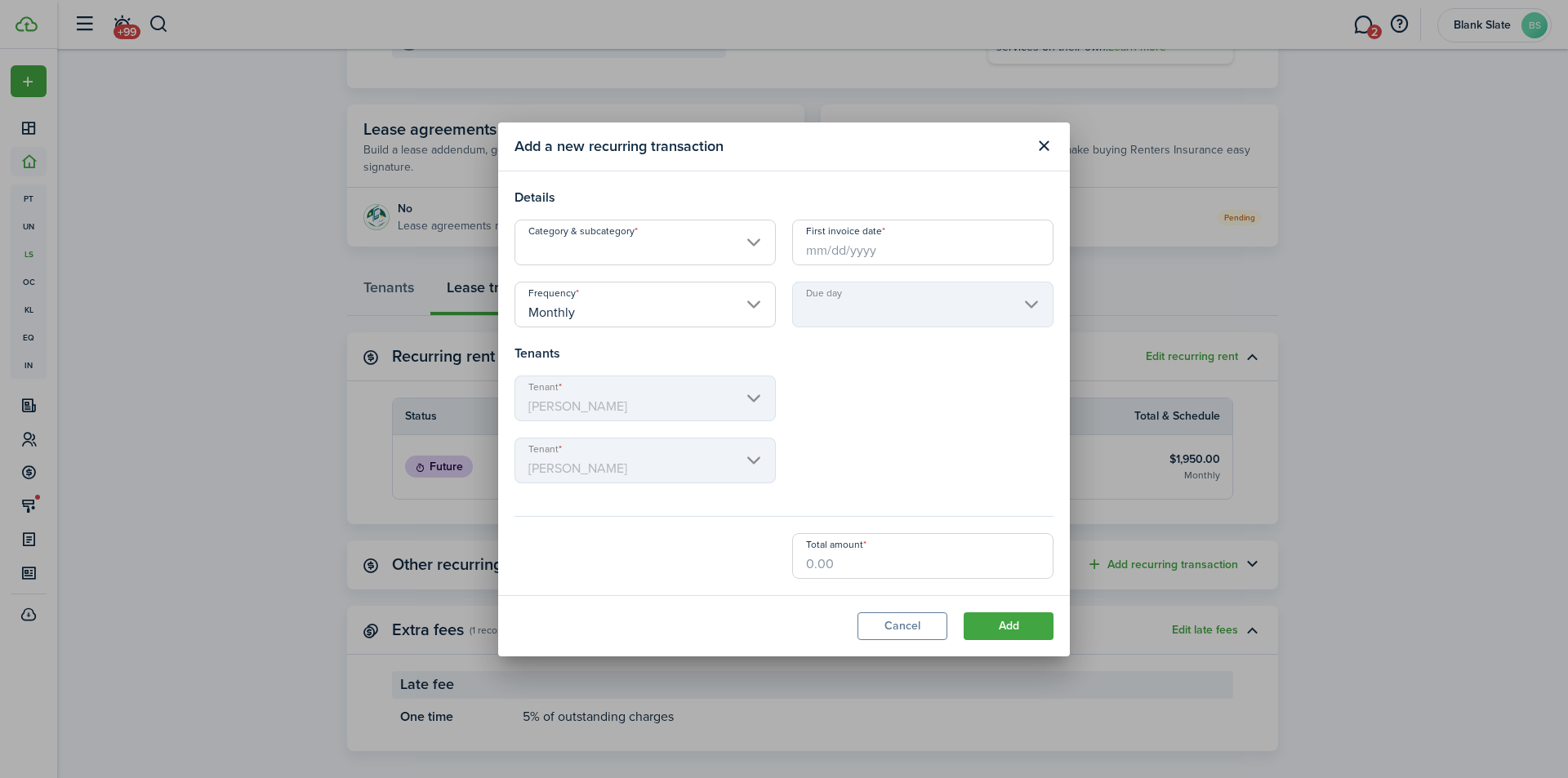
click at [579, 244] on input "Category & subcategory" at bounding box center [645, 242] width 261 height 46
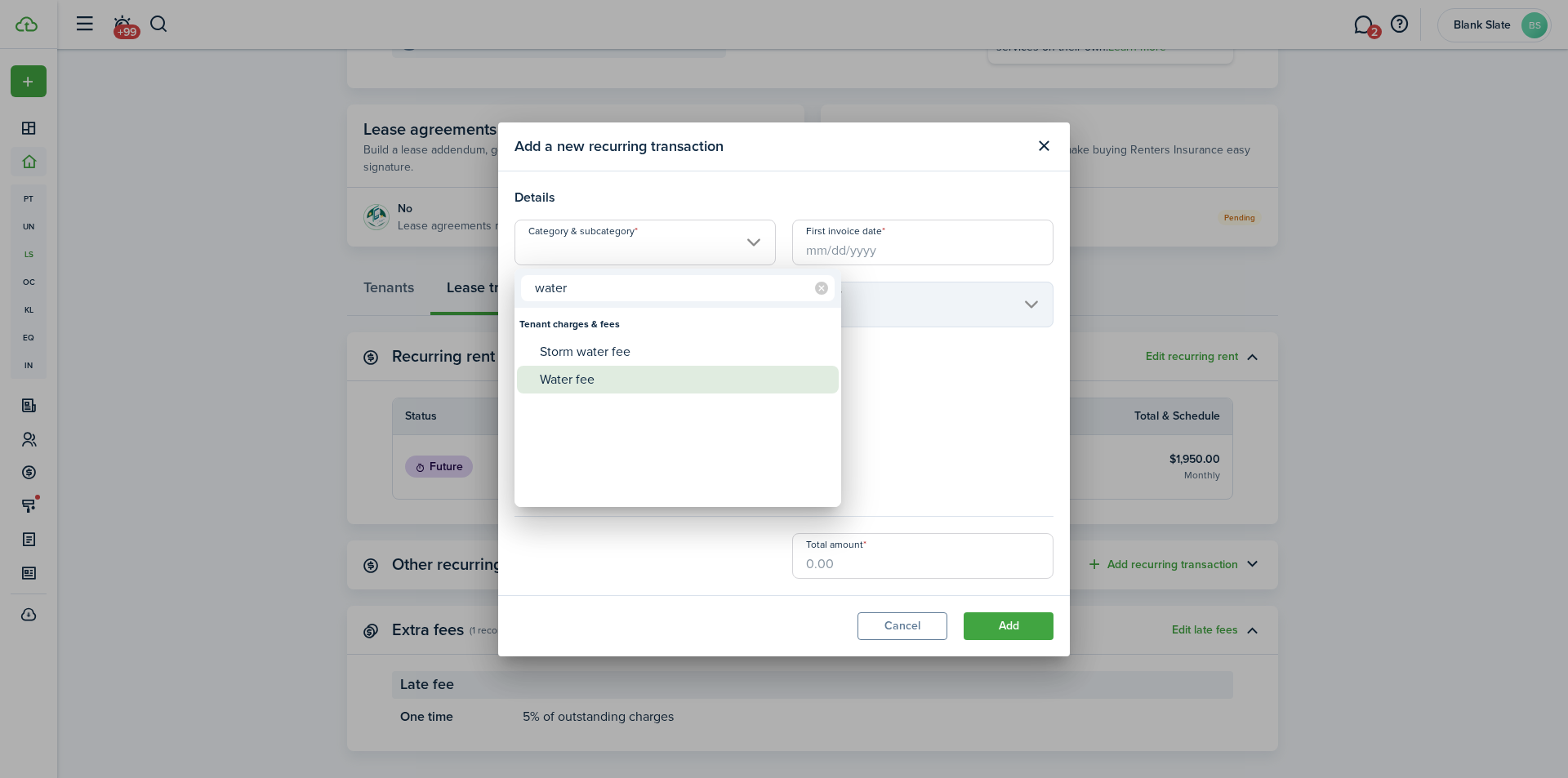
type input "water"
click at [592, 386] on div "Water fee" at bounding box center [684, 379] width 289 height 28
type input "Tenant charges & fees / Water fee"
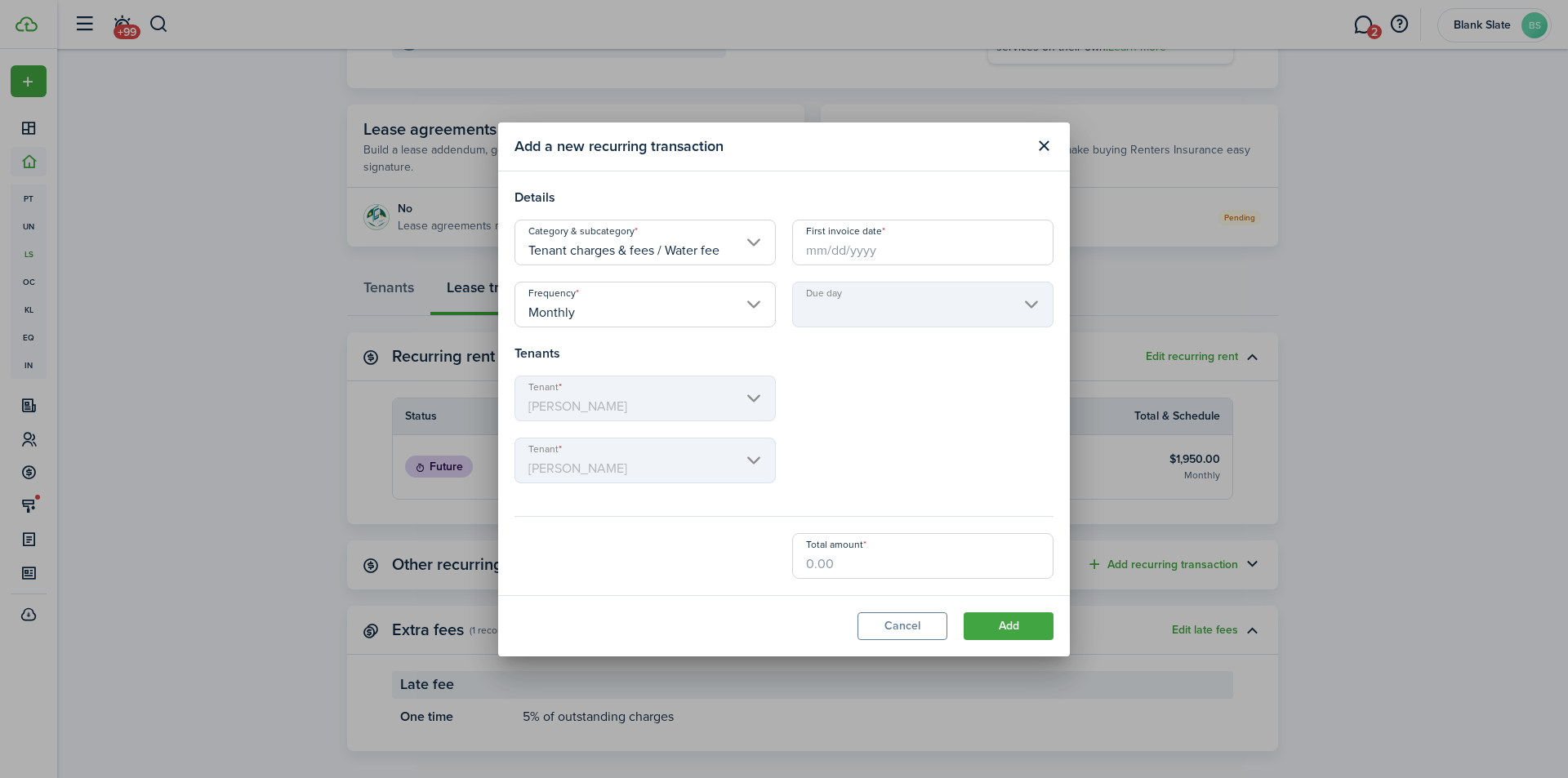
click at [850, 253] on input "First invoice date" at bounding box center [923, 242] width 261 height 46
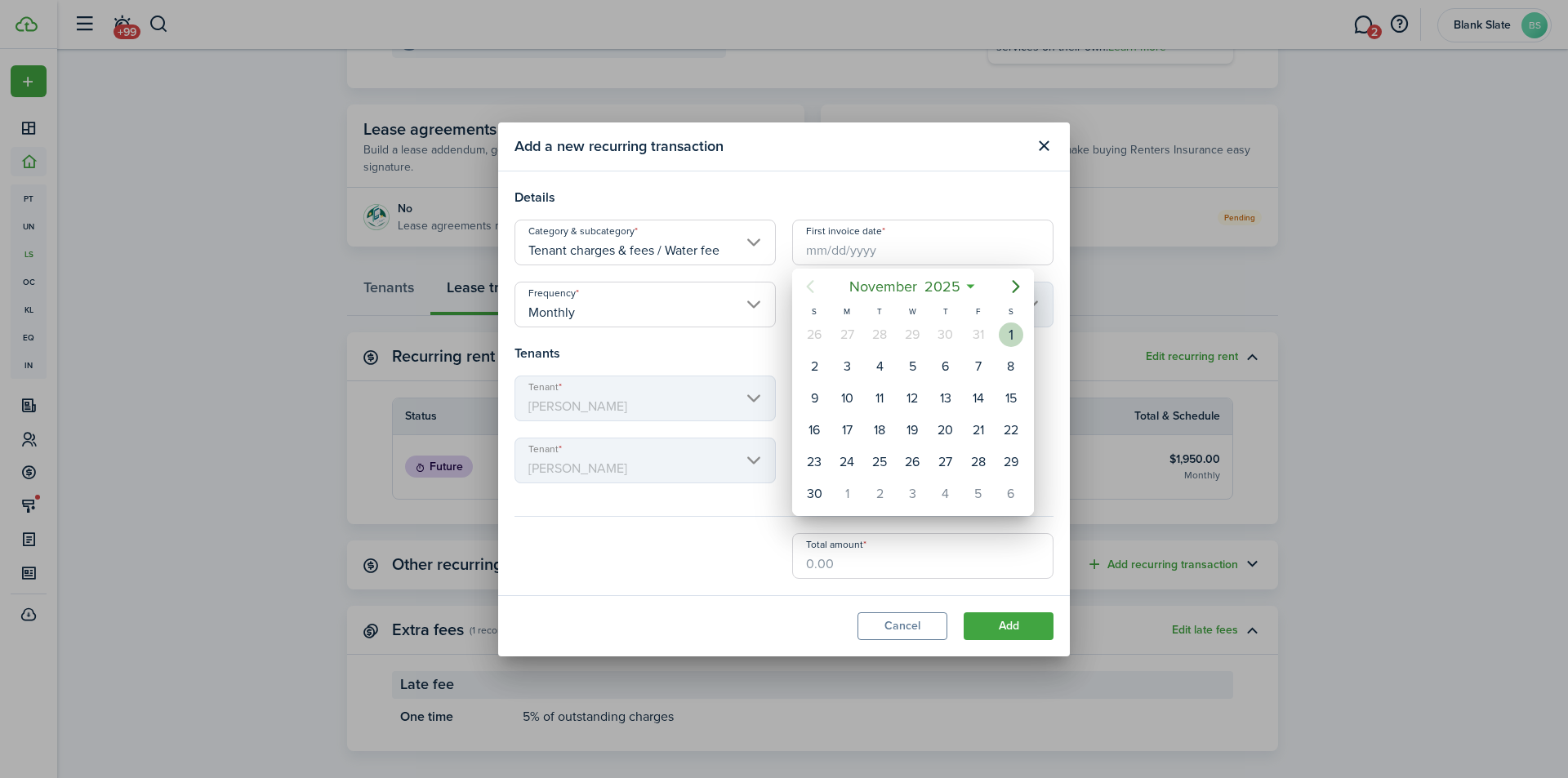
click at [1018, 334] on div "1" at bounding box center [1011, 334] width 24 height 24
type input "[DATE]"
type input "1st"
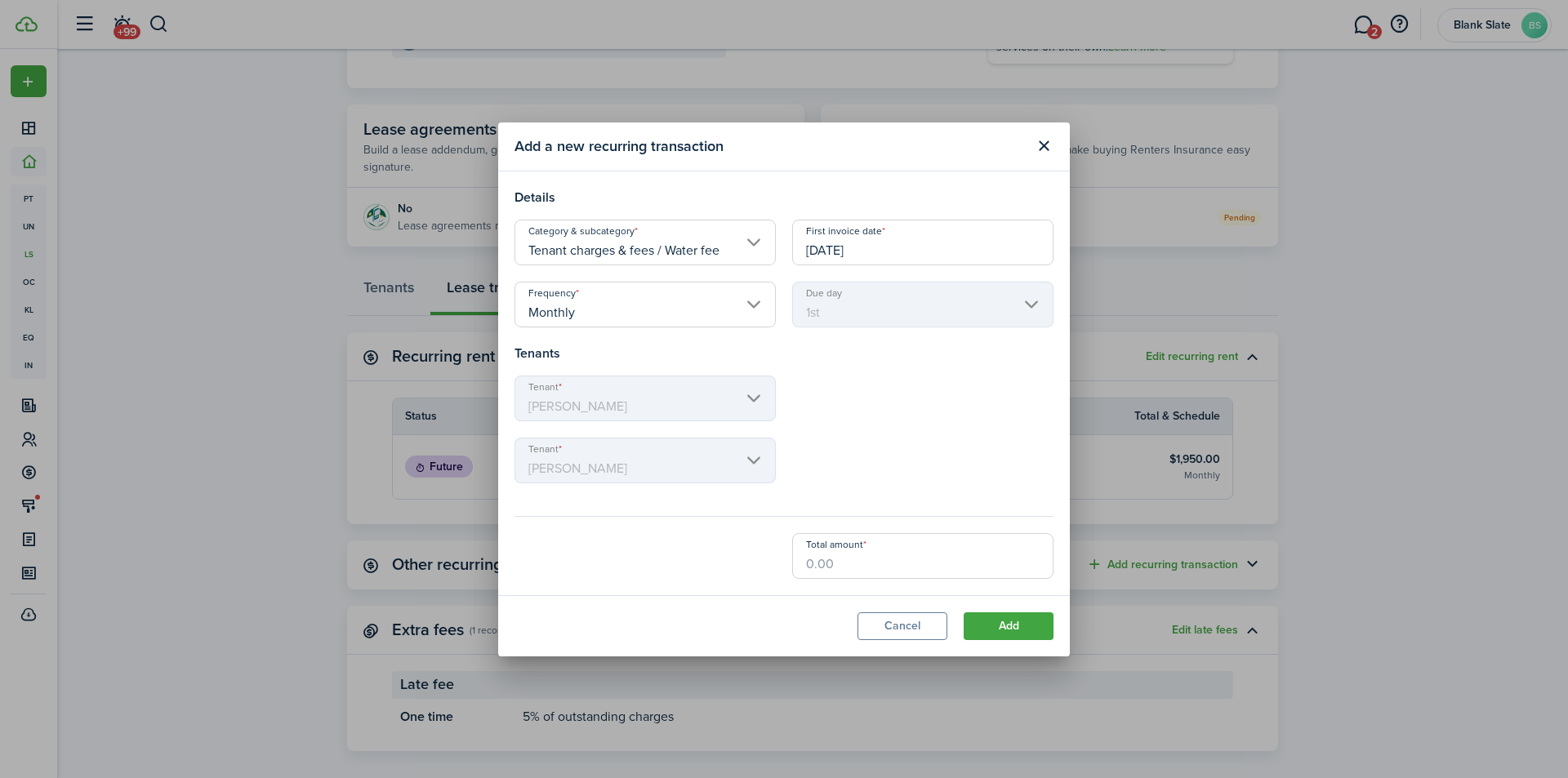
click at [819, 566] on input "Total amount" at bounding box center [923, 556] width 261 height 46
type input "$100.00"
click at [721, 635] on modal-footer "Cancel Add" at bounding box center [784, 625] width 572 height 62
click at [991, 627] on button "Add" at bounding box center [1008, 626] width 89 height 28
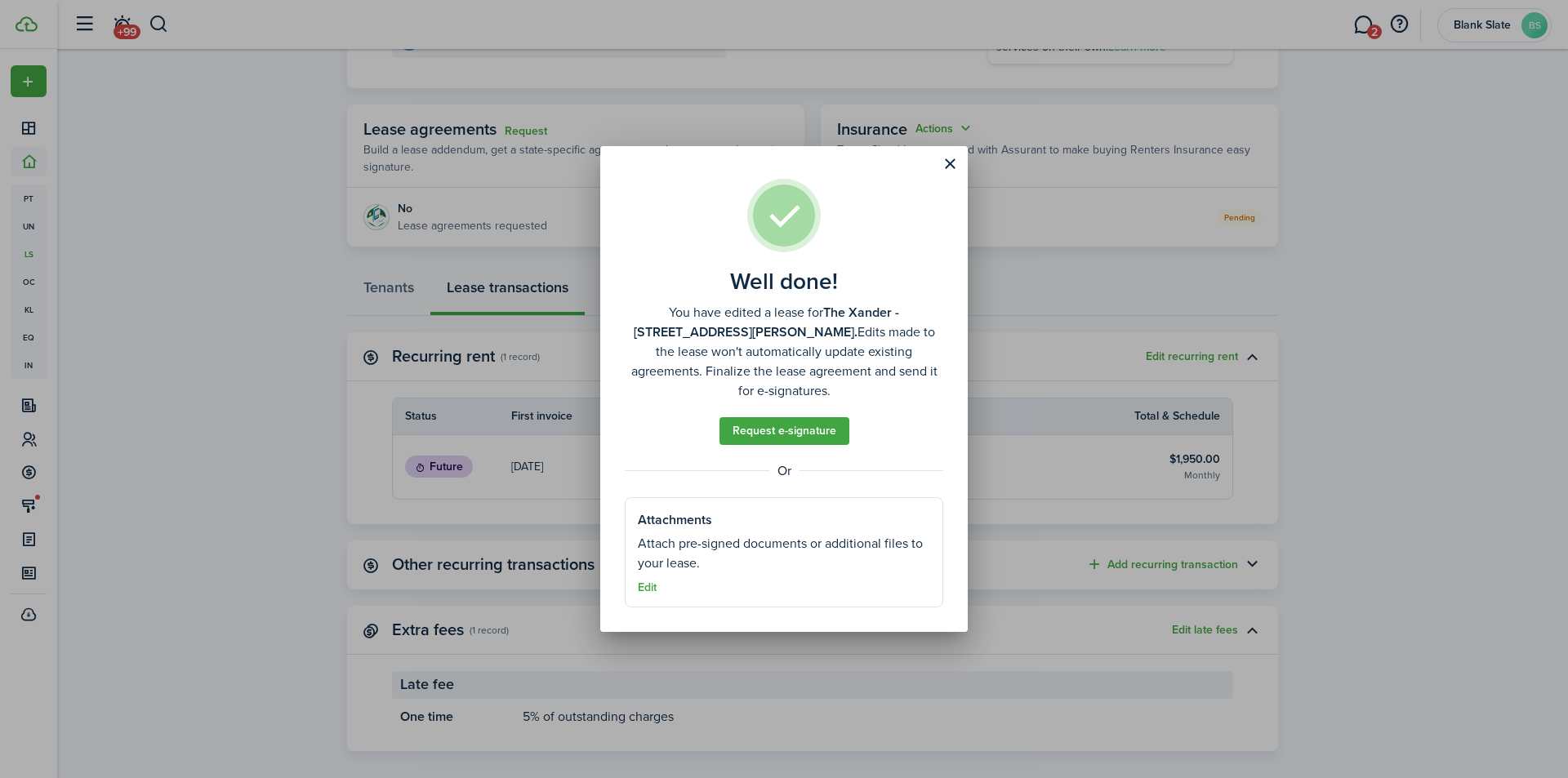
click at [948, 173] on button "Close modal" at bounding box center [950, 164] width 28 height 28
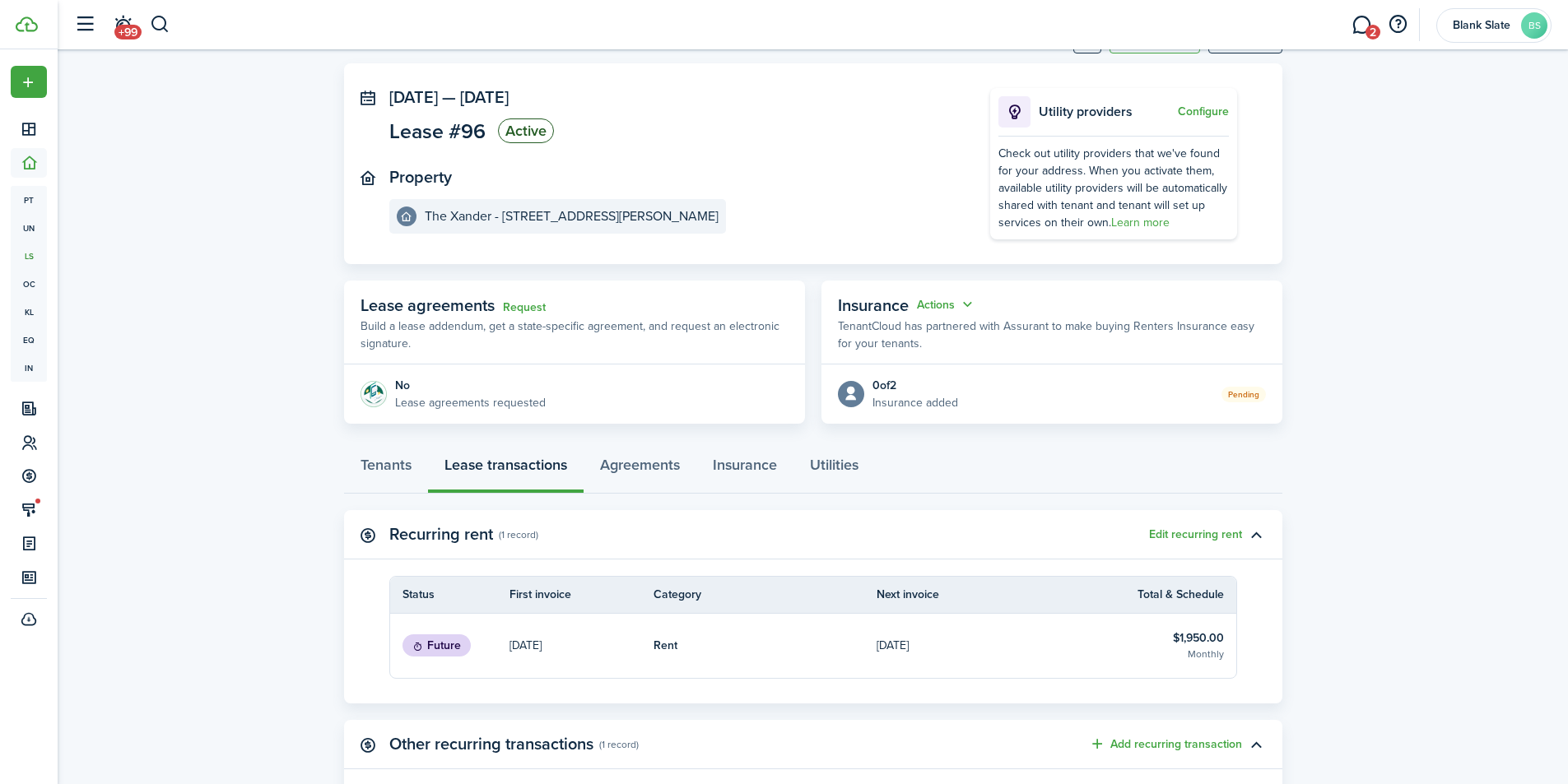
scroll to position [0, 0]
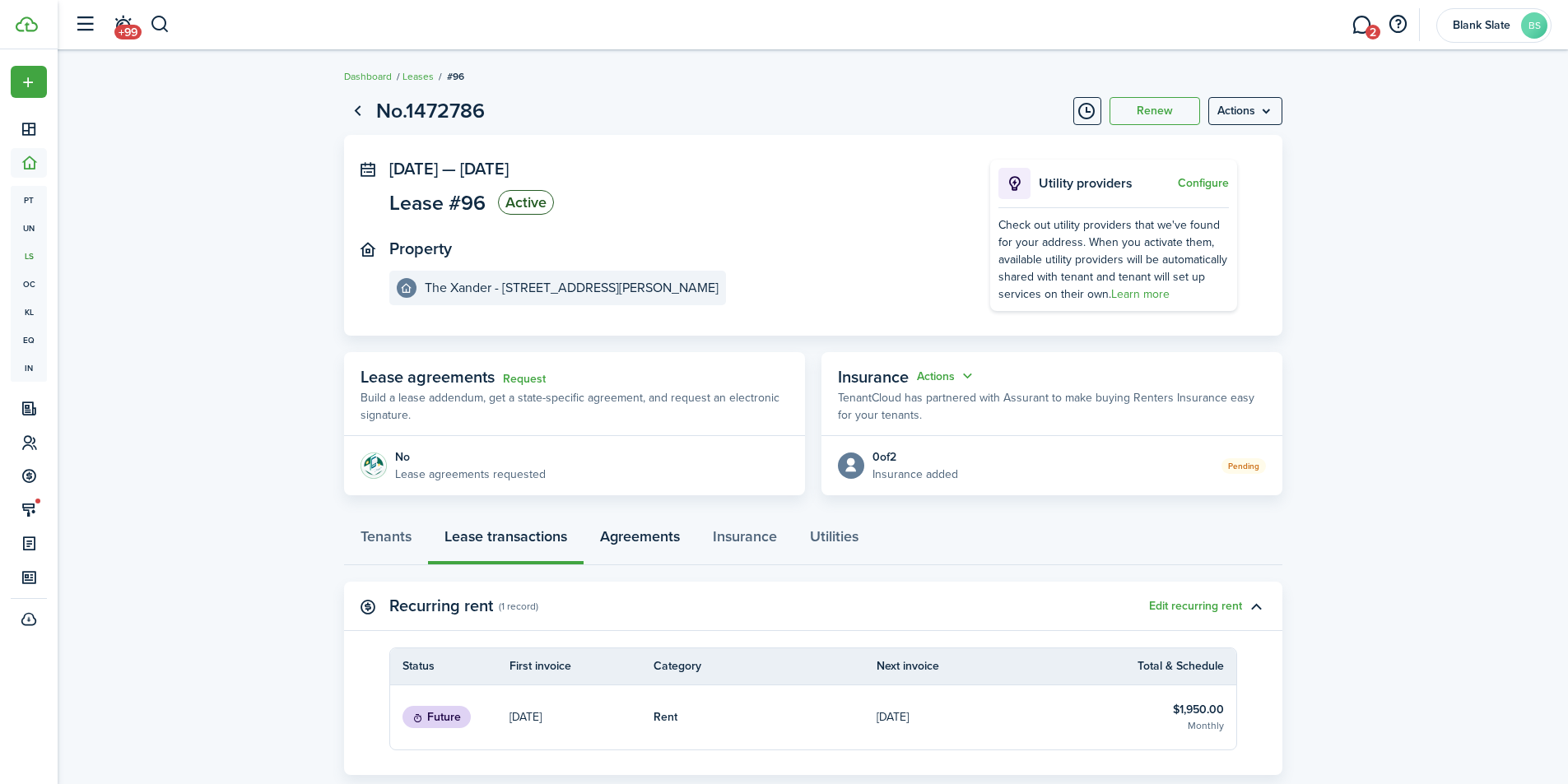
click at [650, 547] on link "Agreements" at bounding box center [640, 541] width 113 height 49
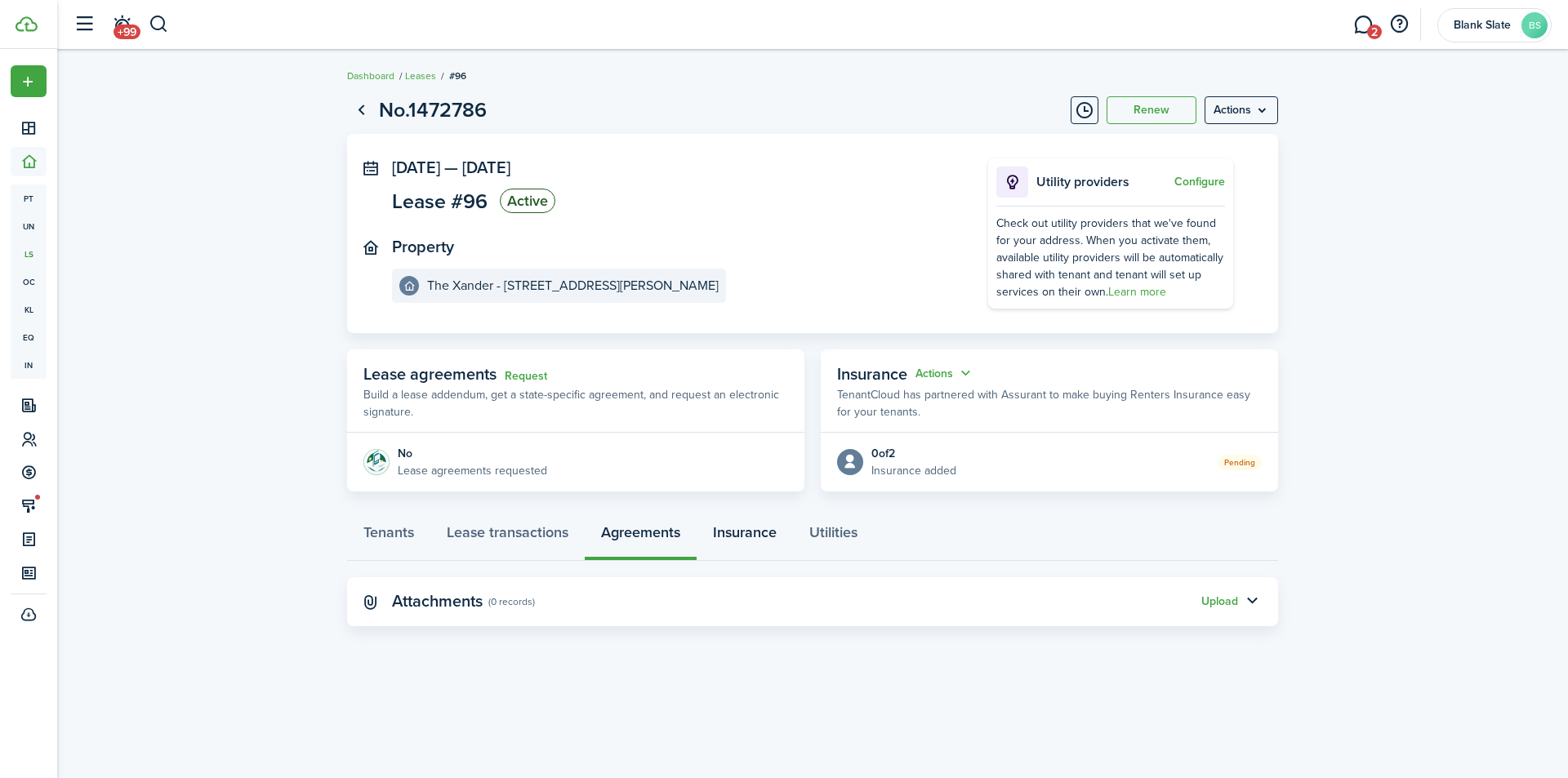
click at [760, 539] on link "Insurance" at bounding box center [744, 537] width 96 height 49
click at [392, 539] on link "Tenants" at bounding box center [389, 537] width 83 height 49
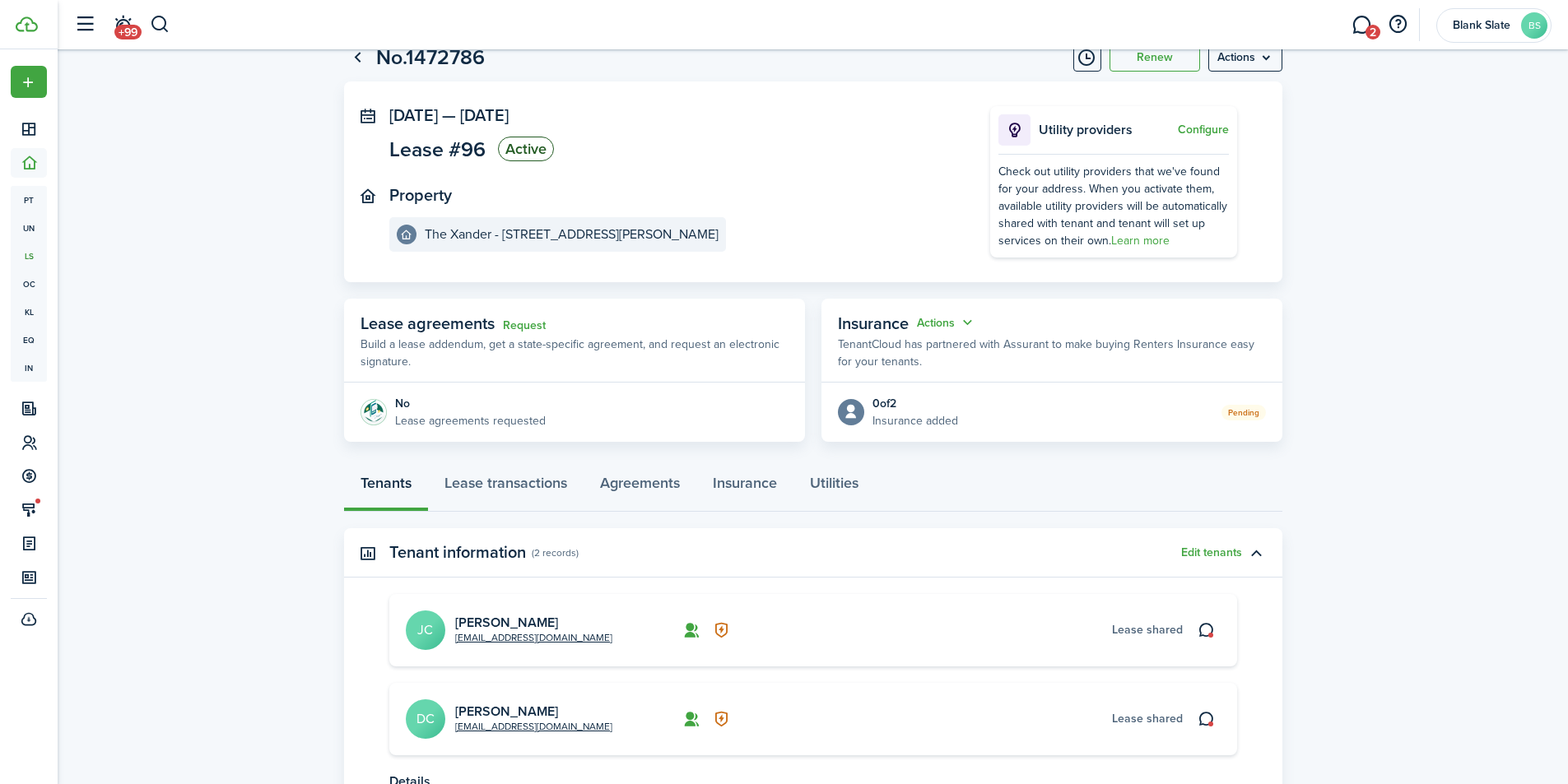
scroll to position [82, 0]
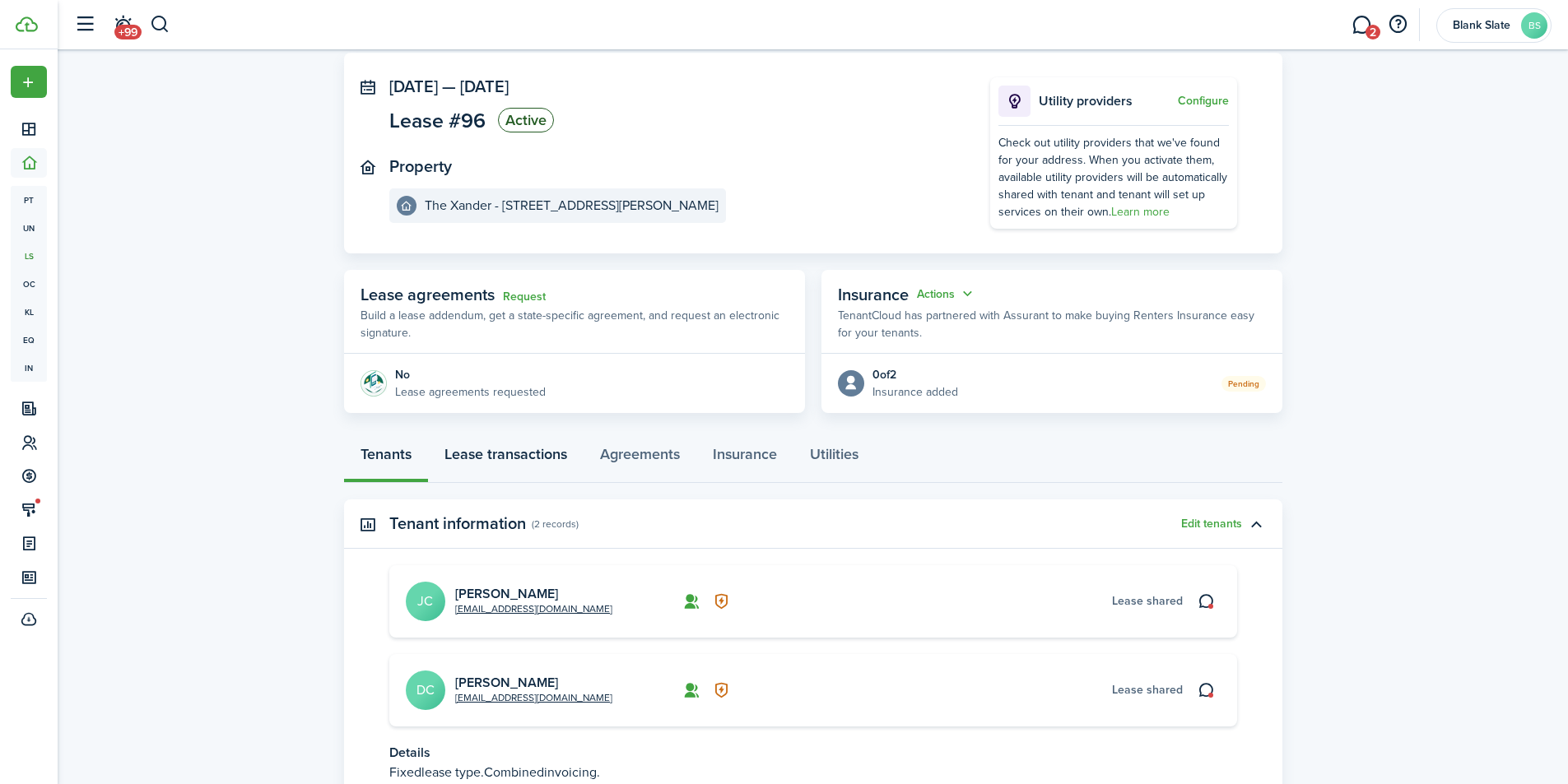
click at [510, 463] on link "Lease transactions" at bounding box center [506, 458] width 156 height 49
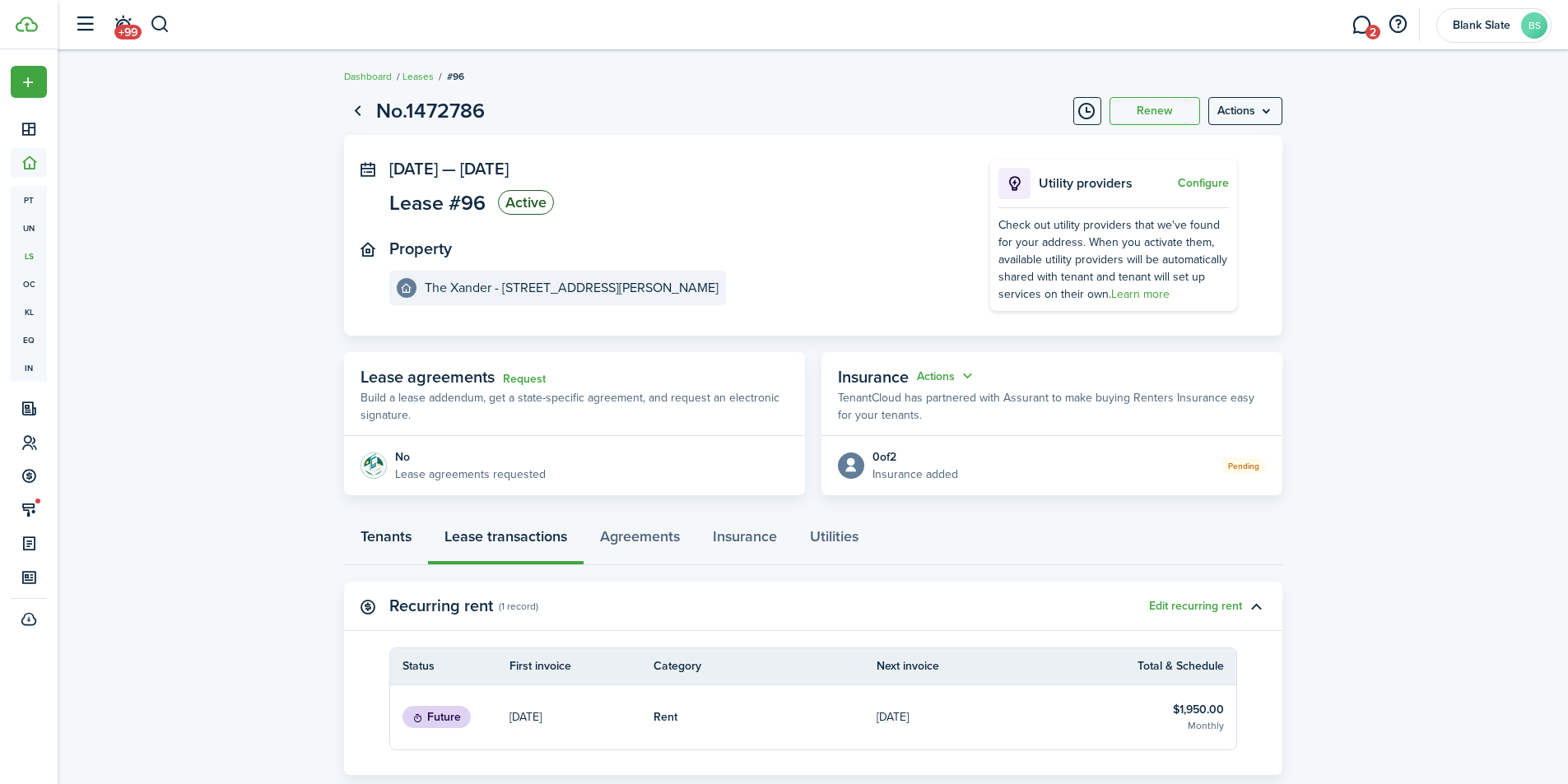
click at [367, 543] on link "Tenants" at bounding box center [386, 541] width 84 height 49
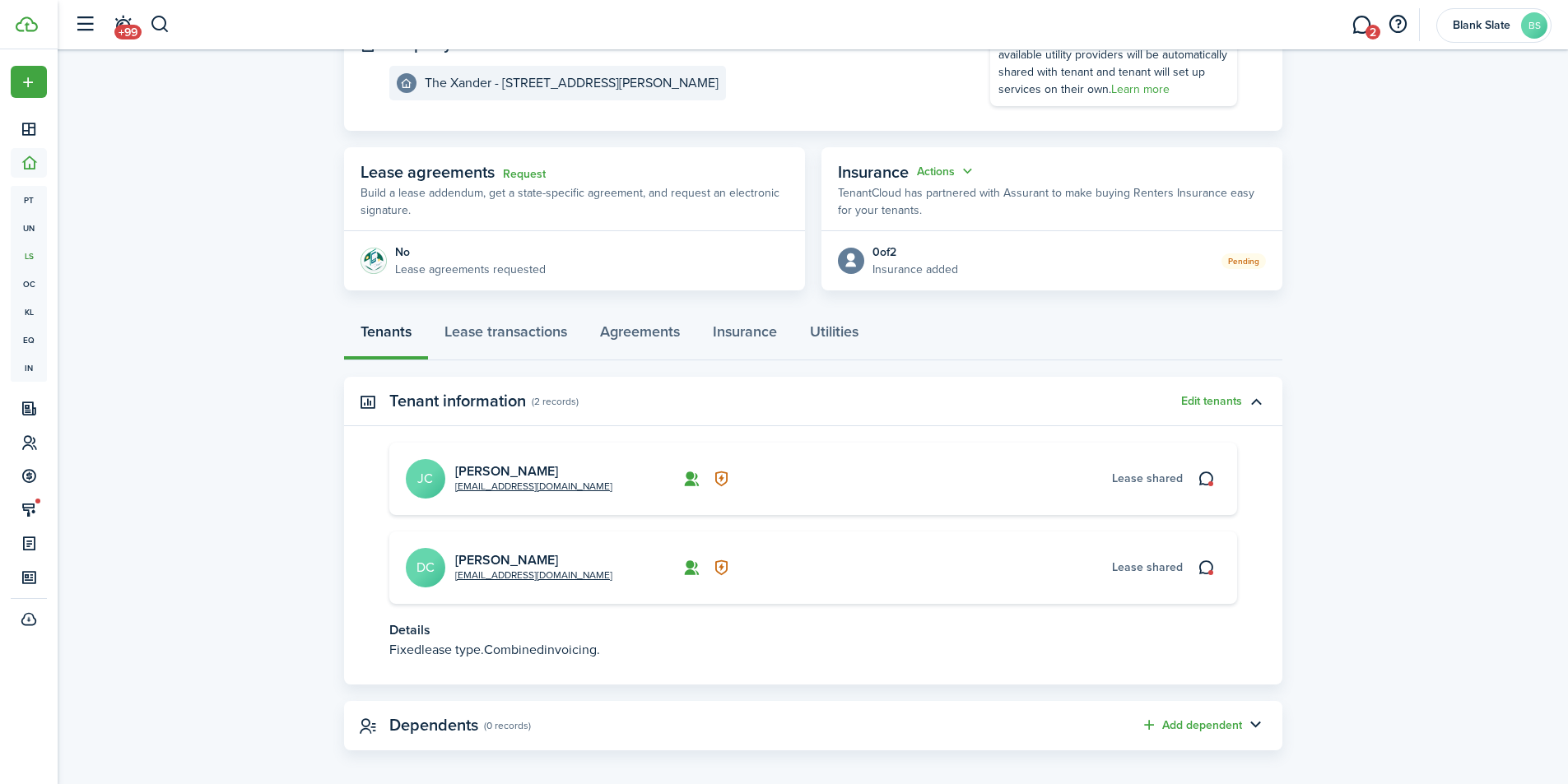
scroll to position [216, 0]
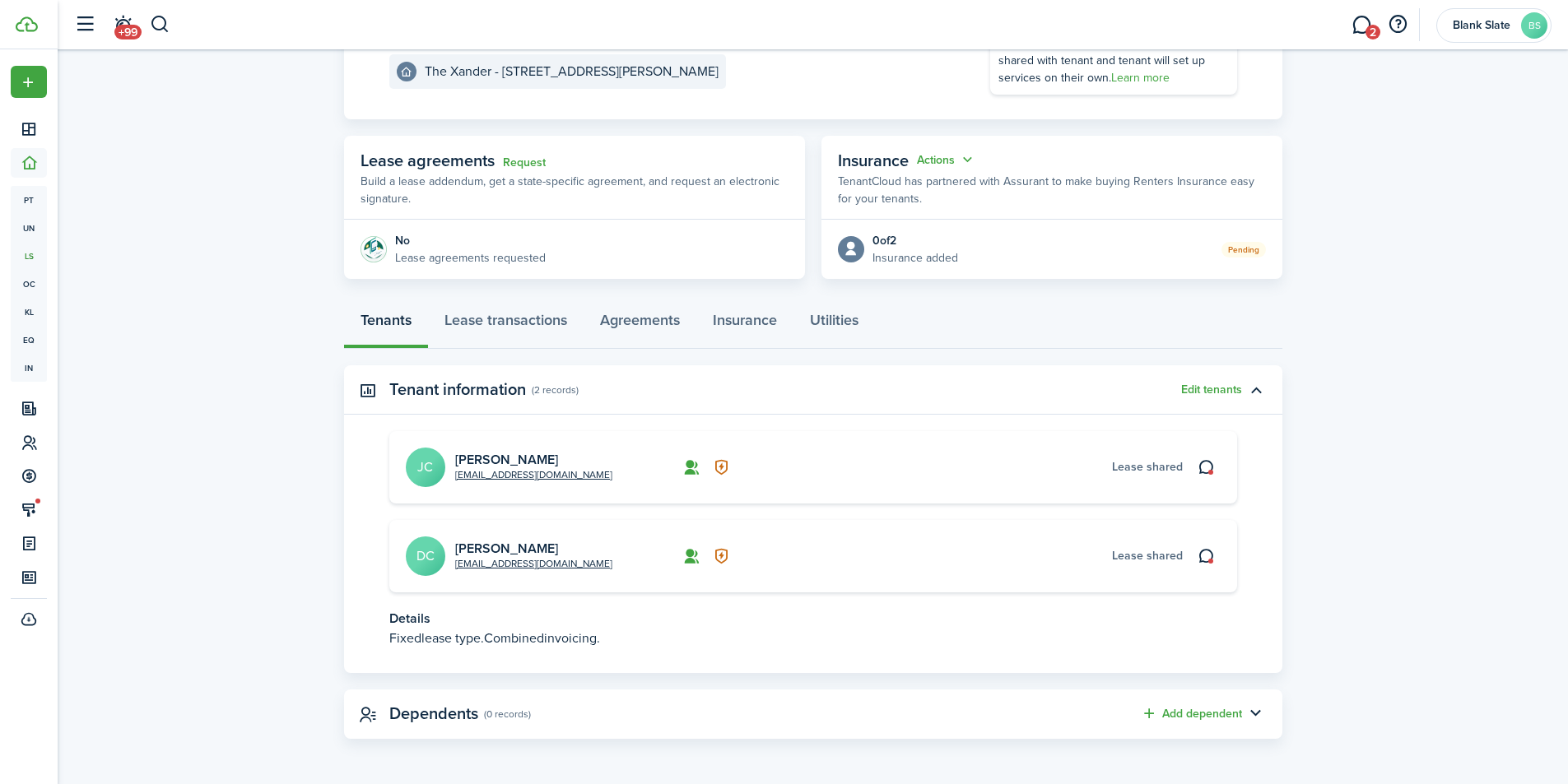
click at [429, 550] on avatar-text "DC" at bounding box center [425, 556] width 39 height 39
click at [459, 550] on link "[PERSON_NAME]" at bounding box center [507, 549] width 103 height 19
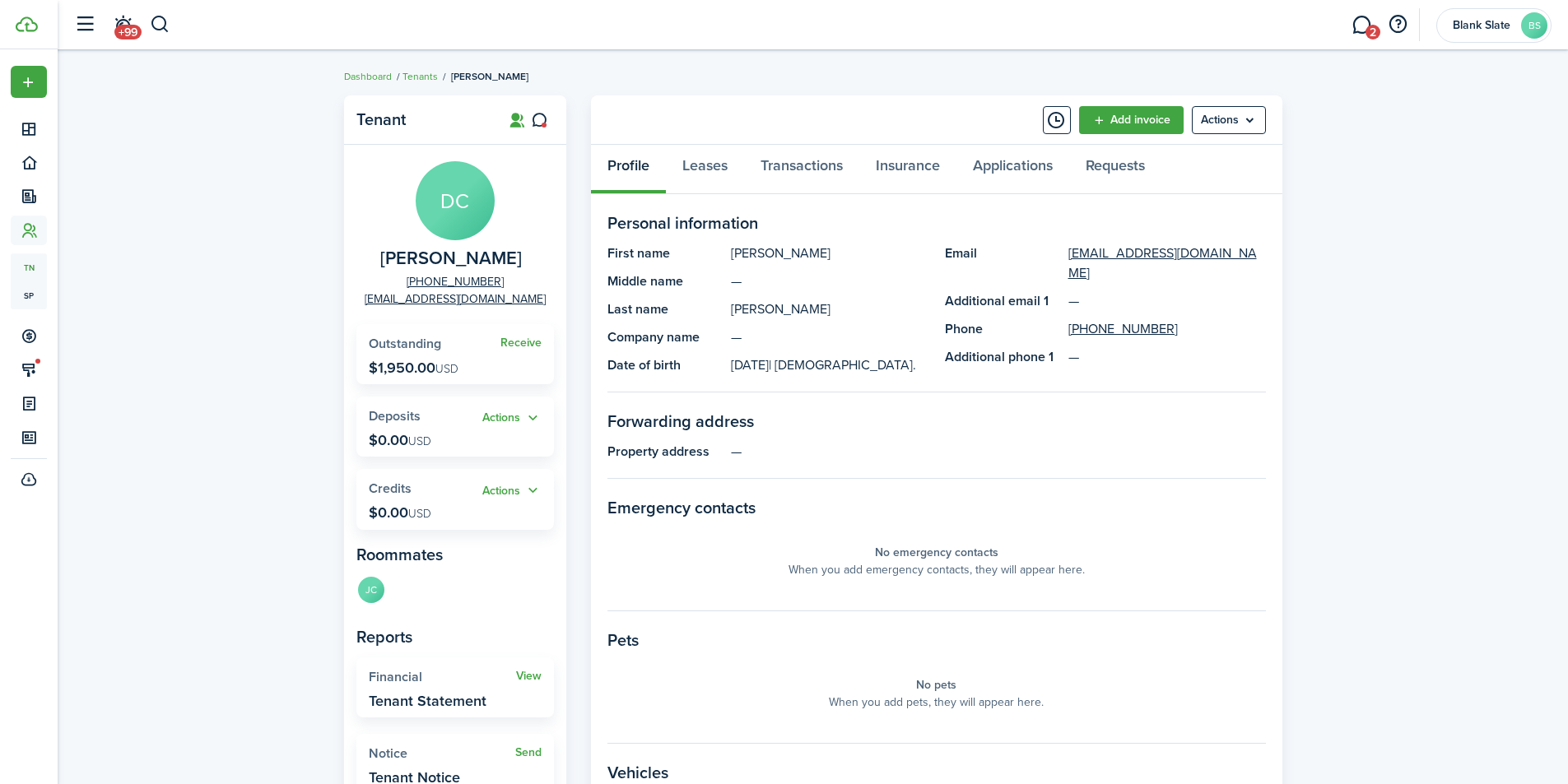
click at [1136, 119] on link "Add invoice" at bounding box center [1131, 120] width 104 height 28
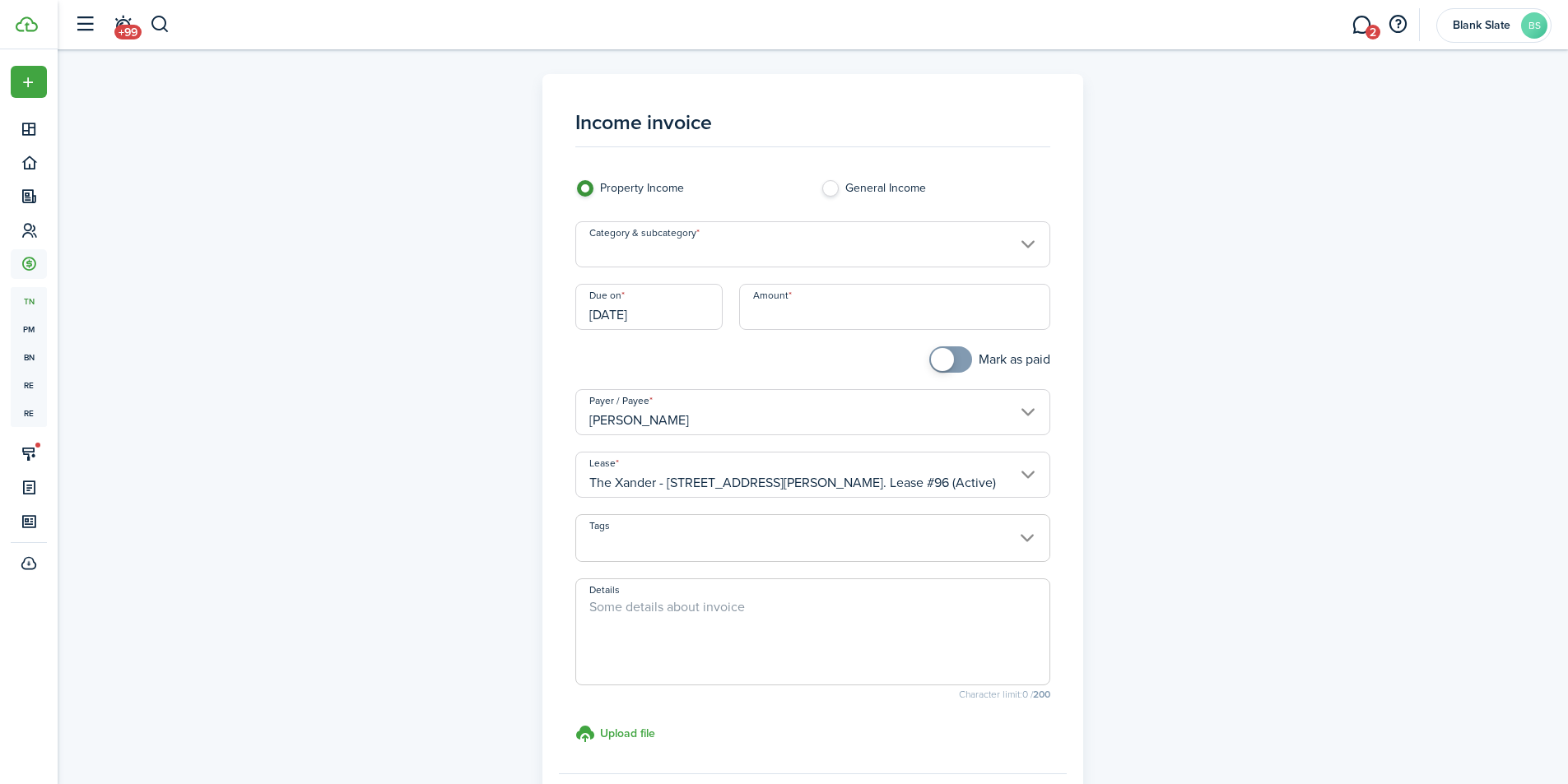
click at [671, 245] on input "Category & subcategory" at bounding box center [812, 244] width 475 height 46
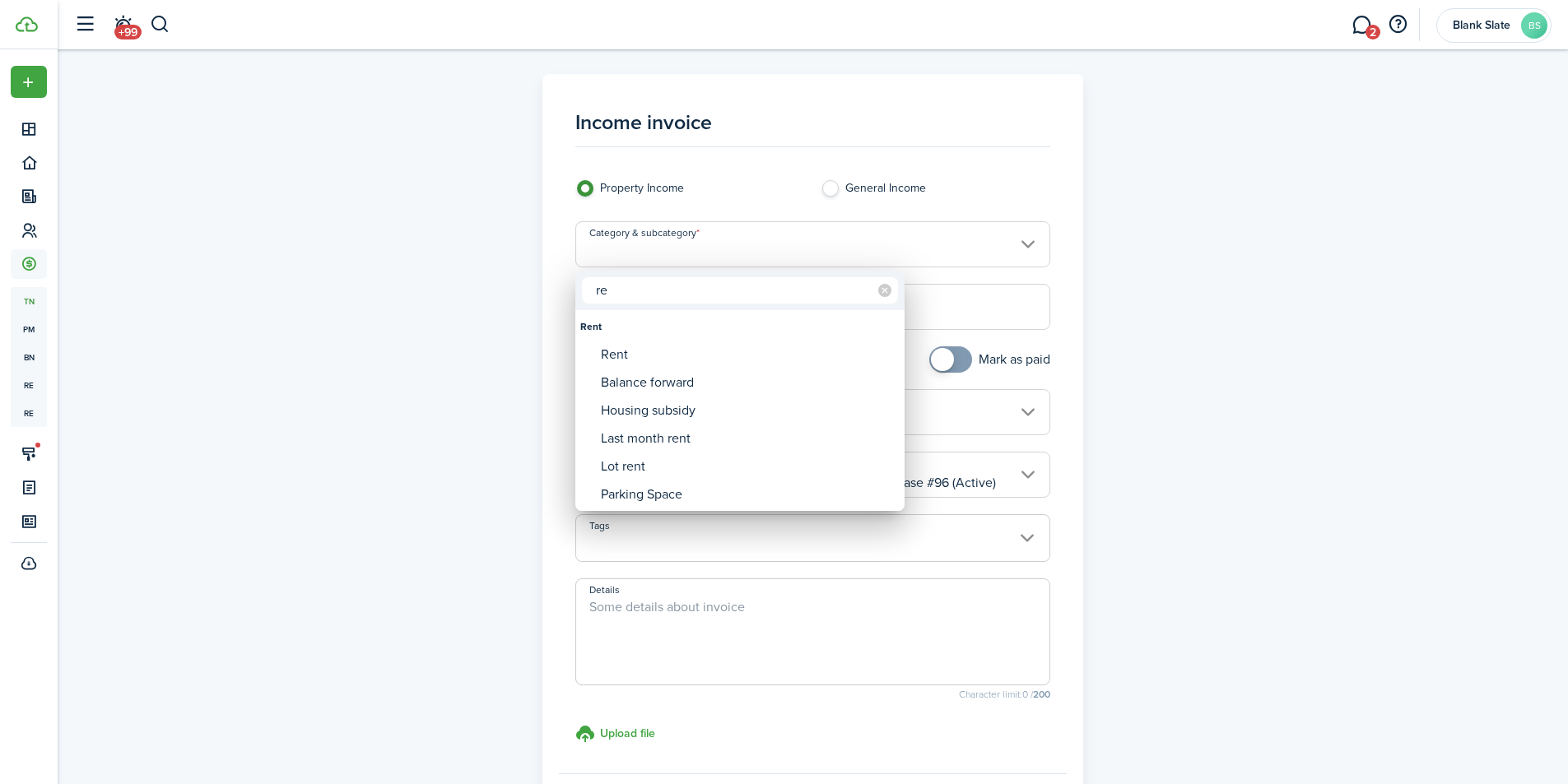
type input "r"
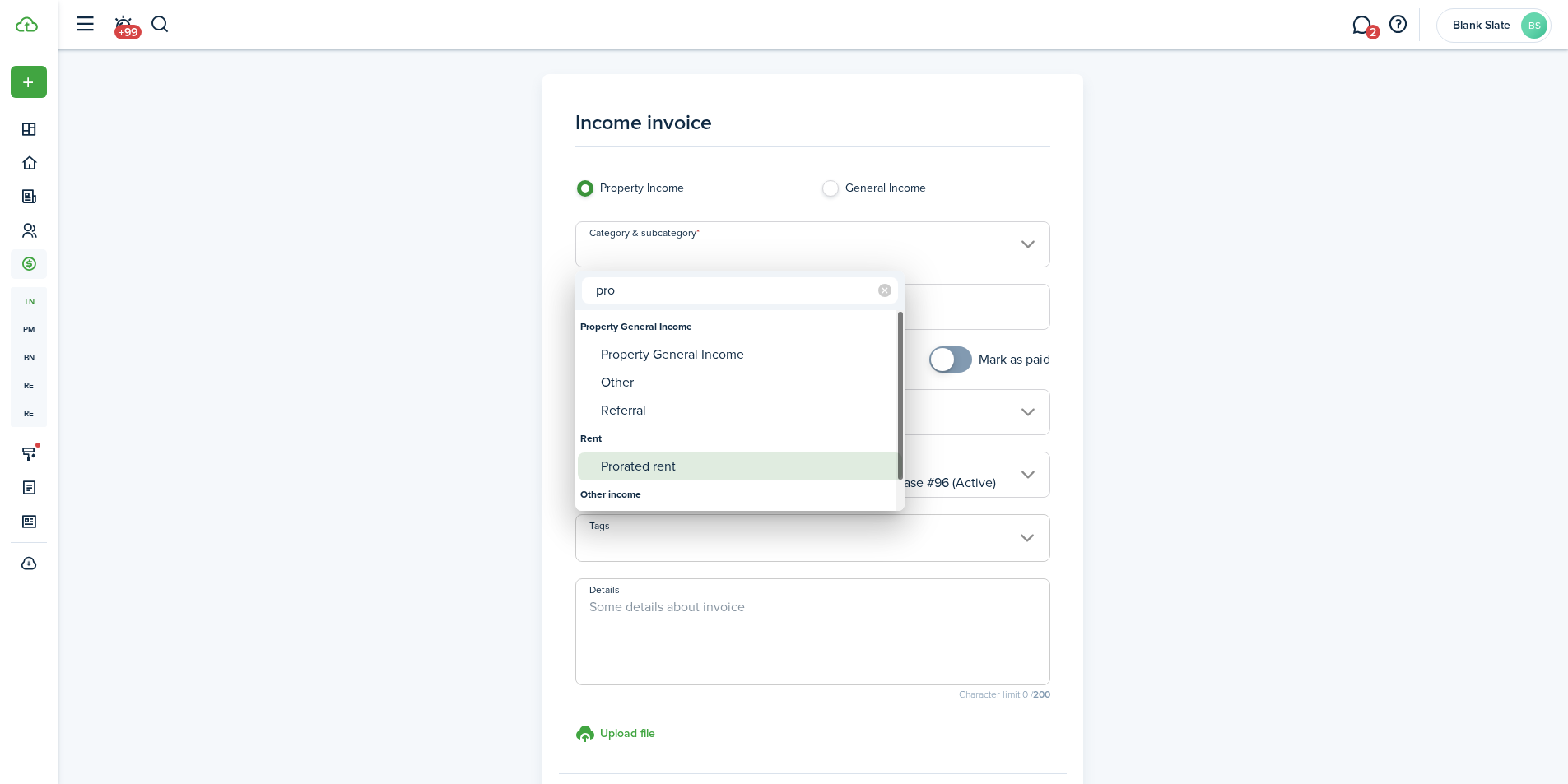
type input "pro"
click at [627, 469] on div "Prorated rent" at bounding box center [746, 466] width 292 height 28
type input "Rent / Prorated rent"
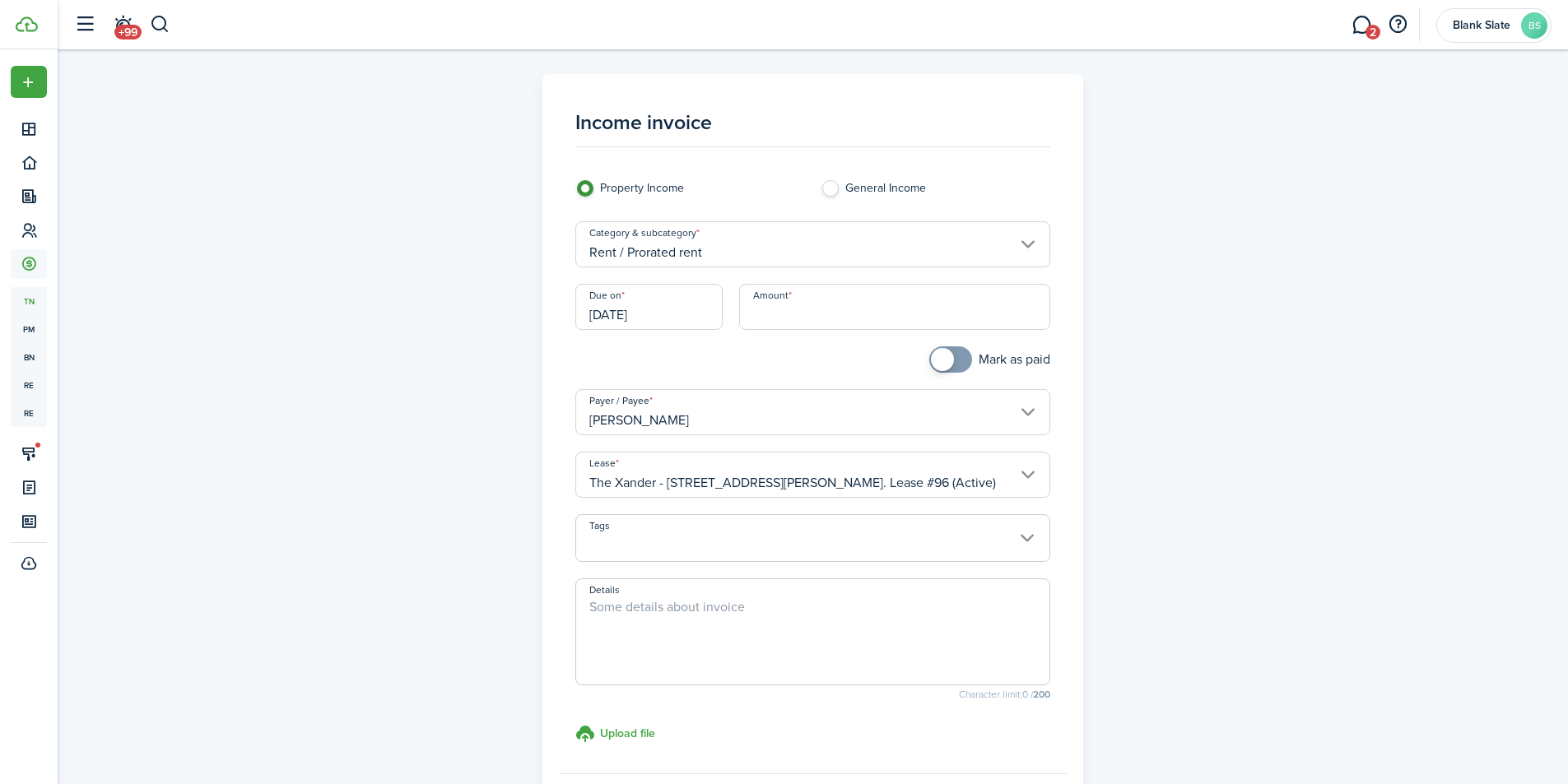
click at [696, 320] on input "[DATE]" at bounding box center [649, 306] width 147 height 46
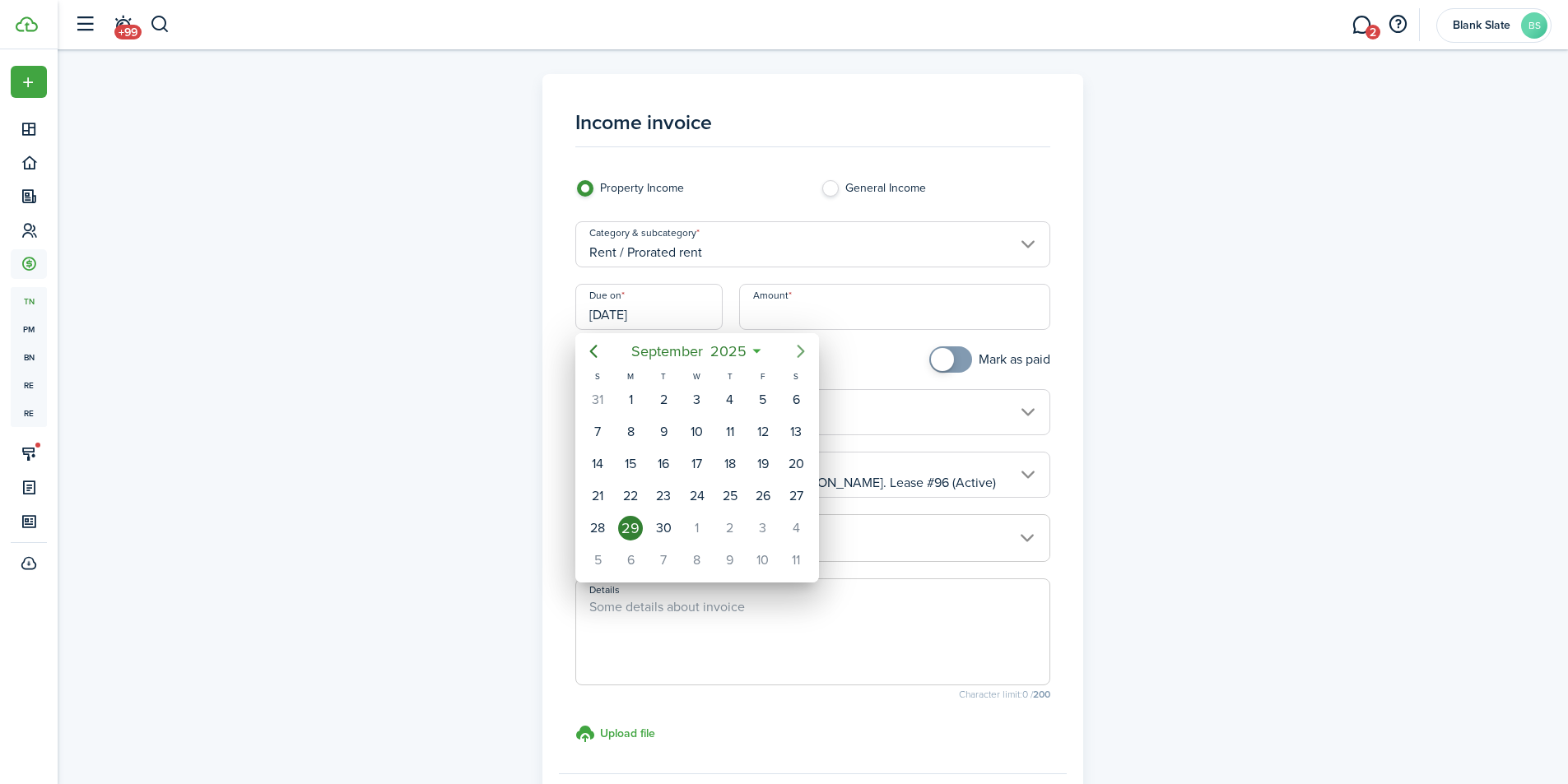
click at [798, 358] on icon "Next page" at bounding box center [801, 351] width 20 height 20
click at [692, 403] on div "1" at bounding box center [697, 400] width 25 height 24
type input "[DATE]"
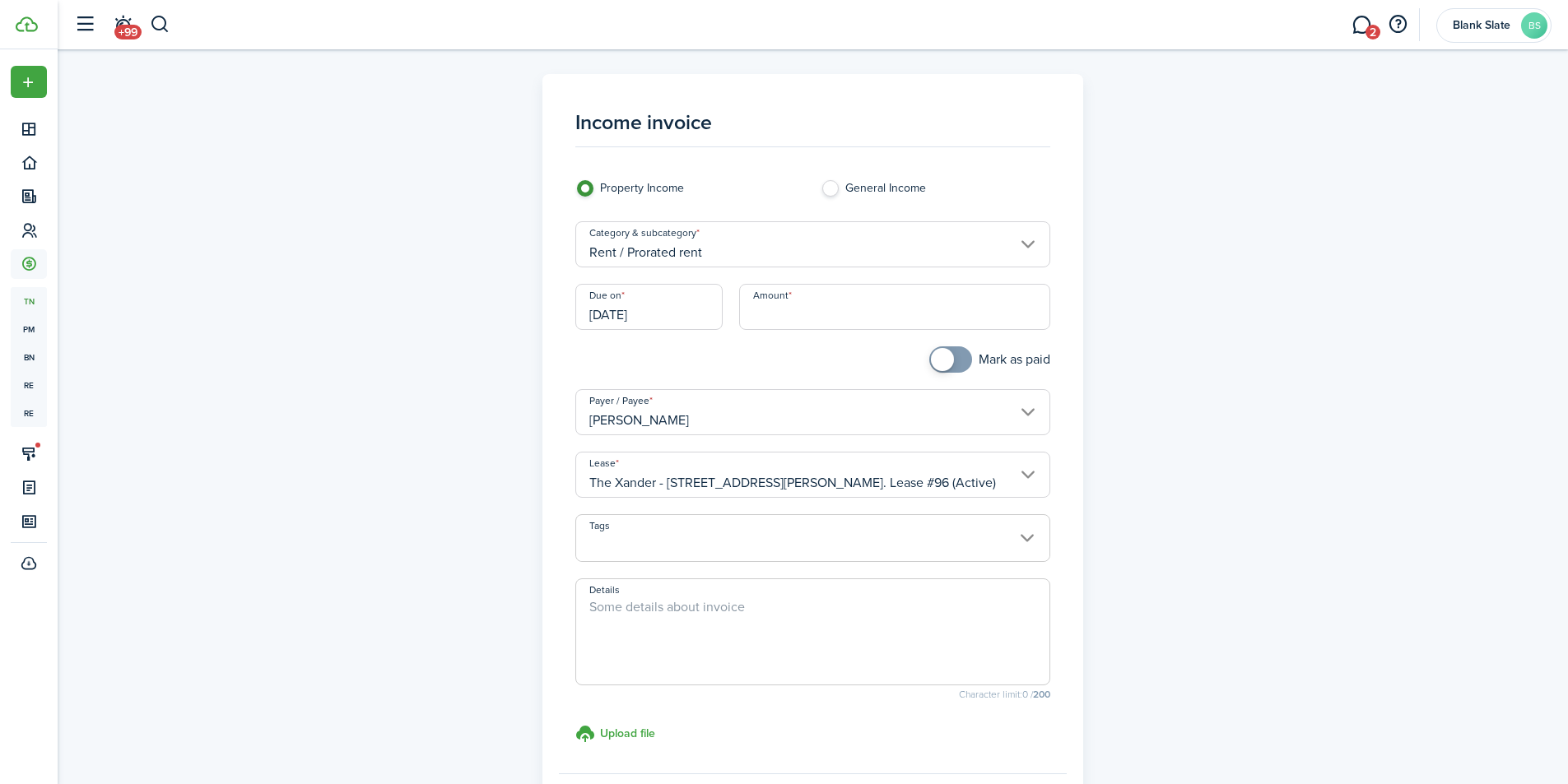
click at [815, 318] on input "Amount" at bounding box center [894, 306] width 311 height 46
type input "$1,761.29"
click at [707, 380] on div at bounding box center [690, 368] width 245 height 43
click at [617, 312] on input "[DATE]" at bounding box center [649, 306] width 147 height 46
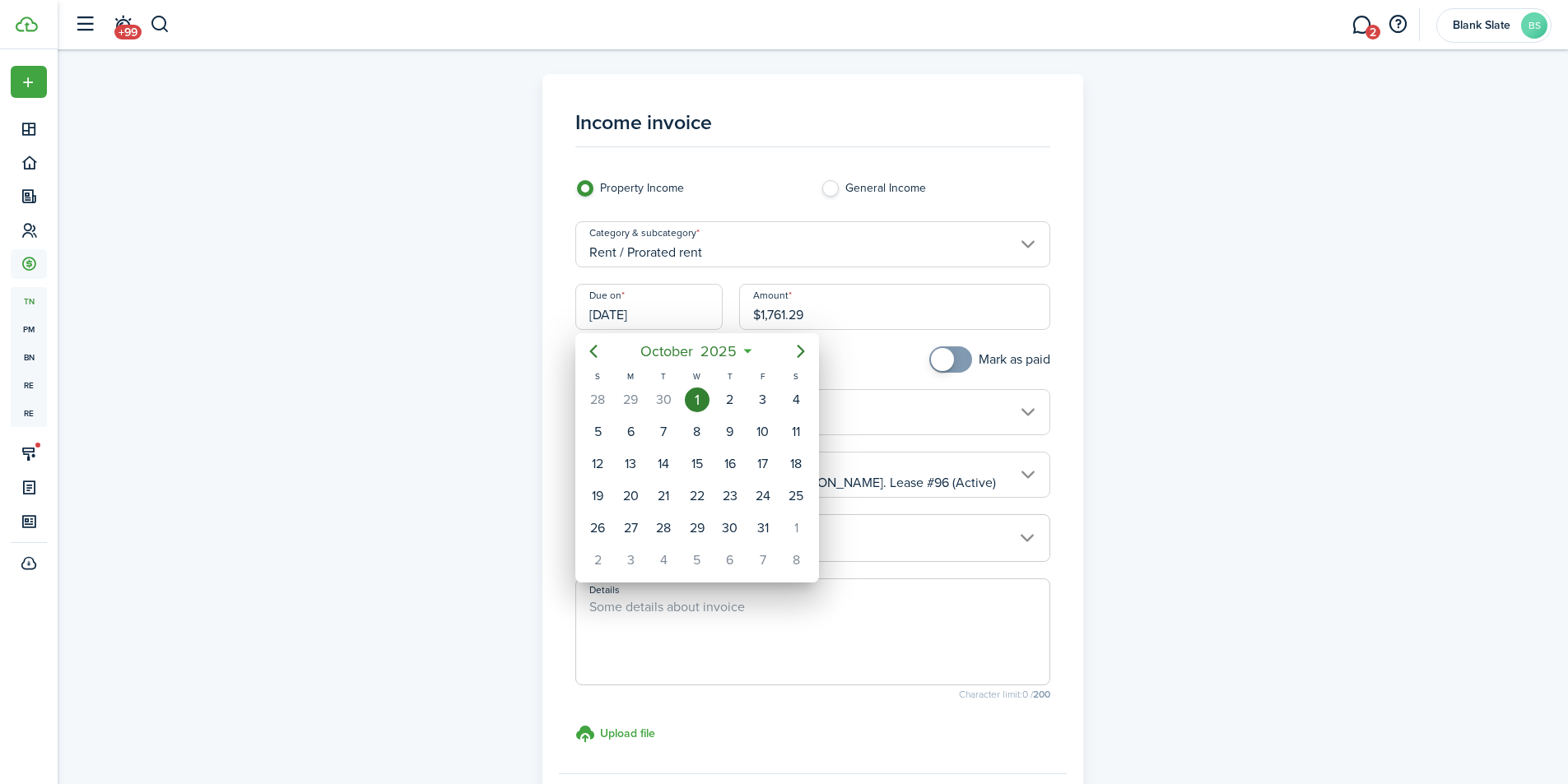
click at [541, 349] on div at bounding box center [784, 392] width 1832 height 1047
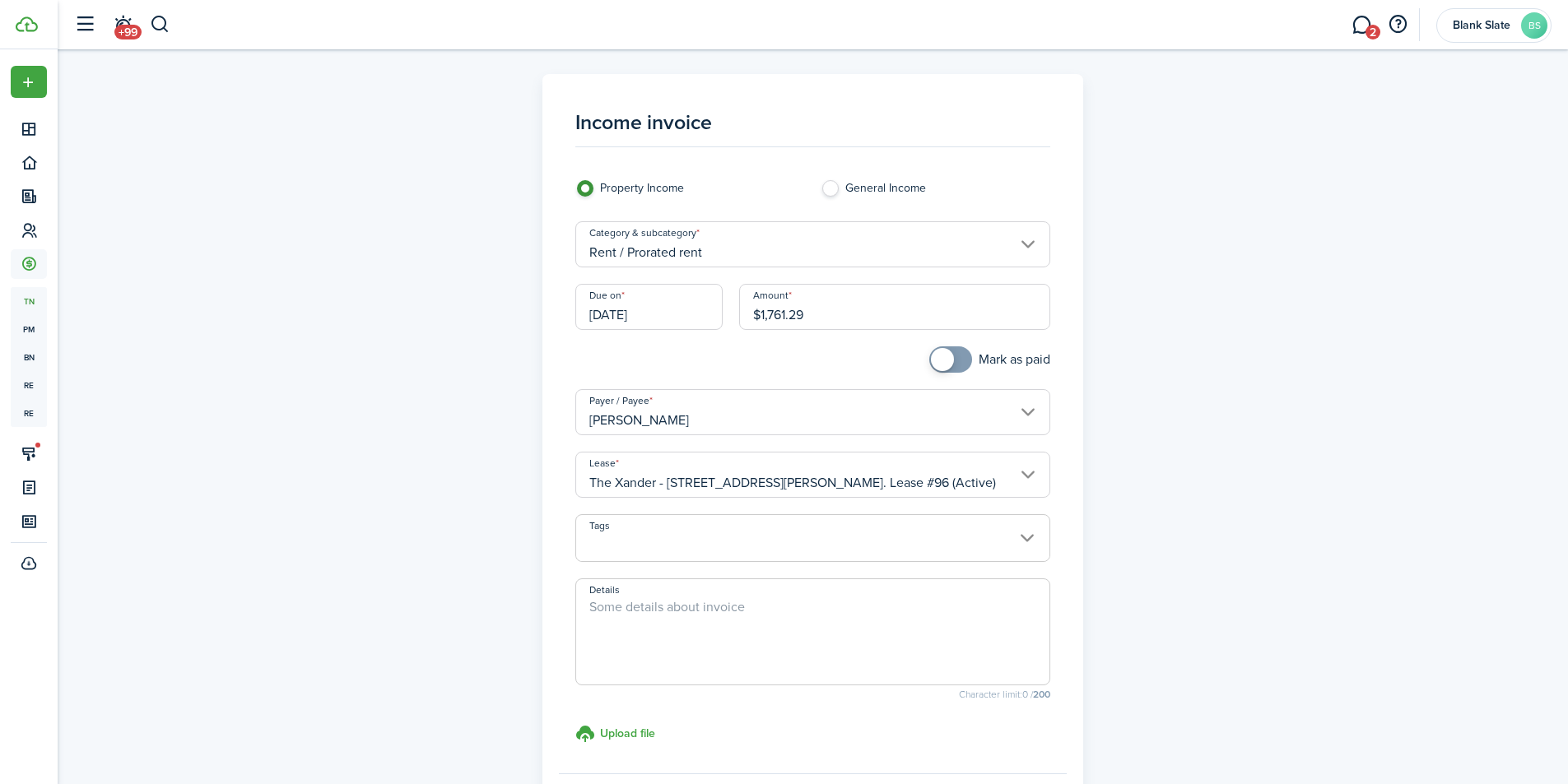
click at [693, 617] on textarea "Details" at bounding box center [812, 637] width 474 height 79
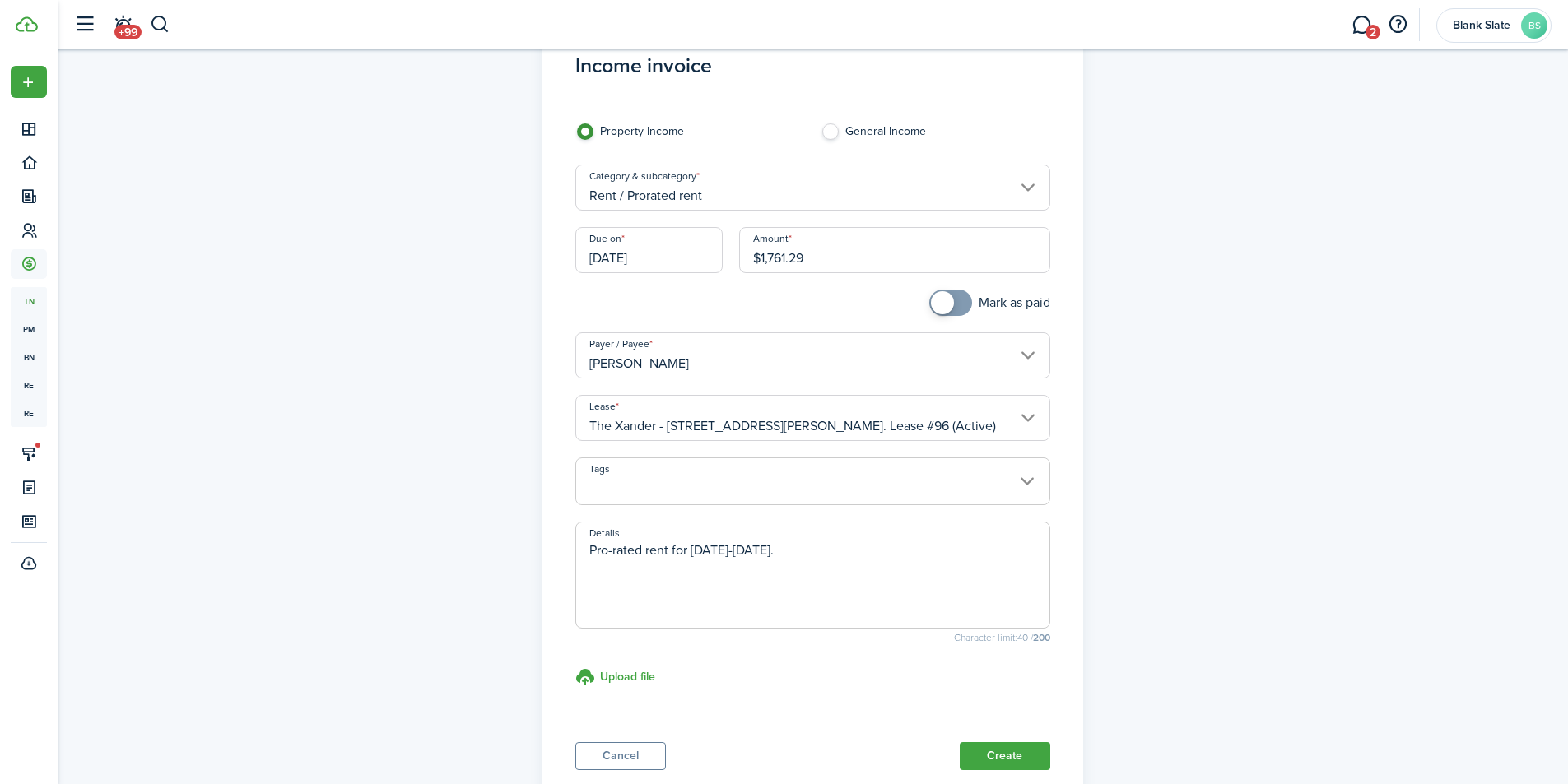
scroll to position [88, 0]
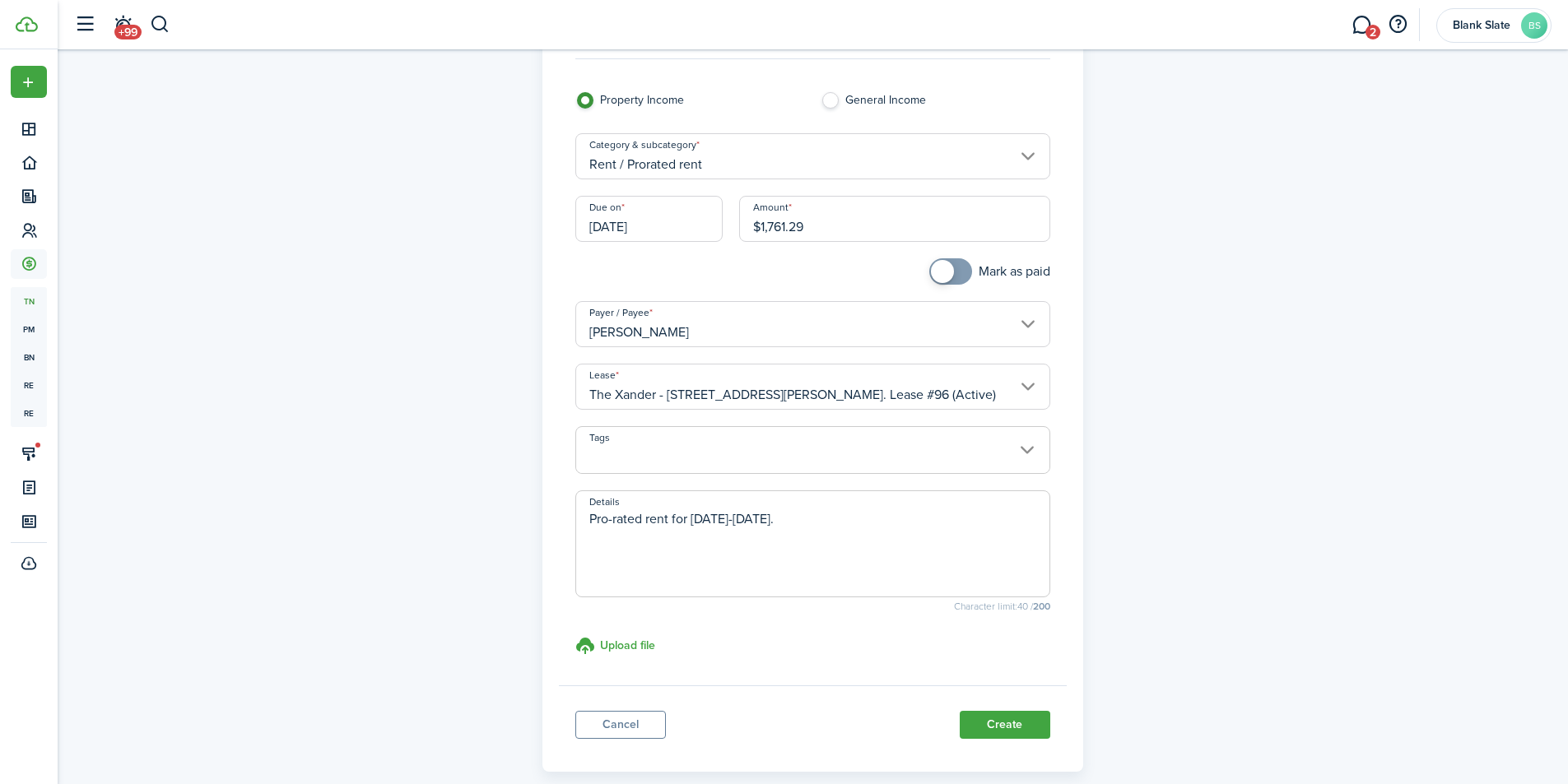
type textarea "Pro-rated rent for [DATE]-[DATE]."
click at [995, 727] on button "Create" at bounding box center [1004, 724] width 90 height 28
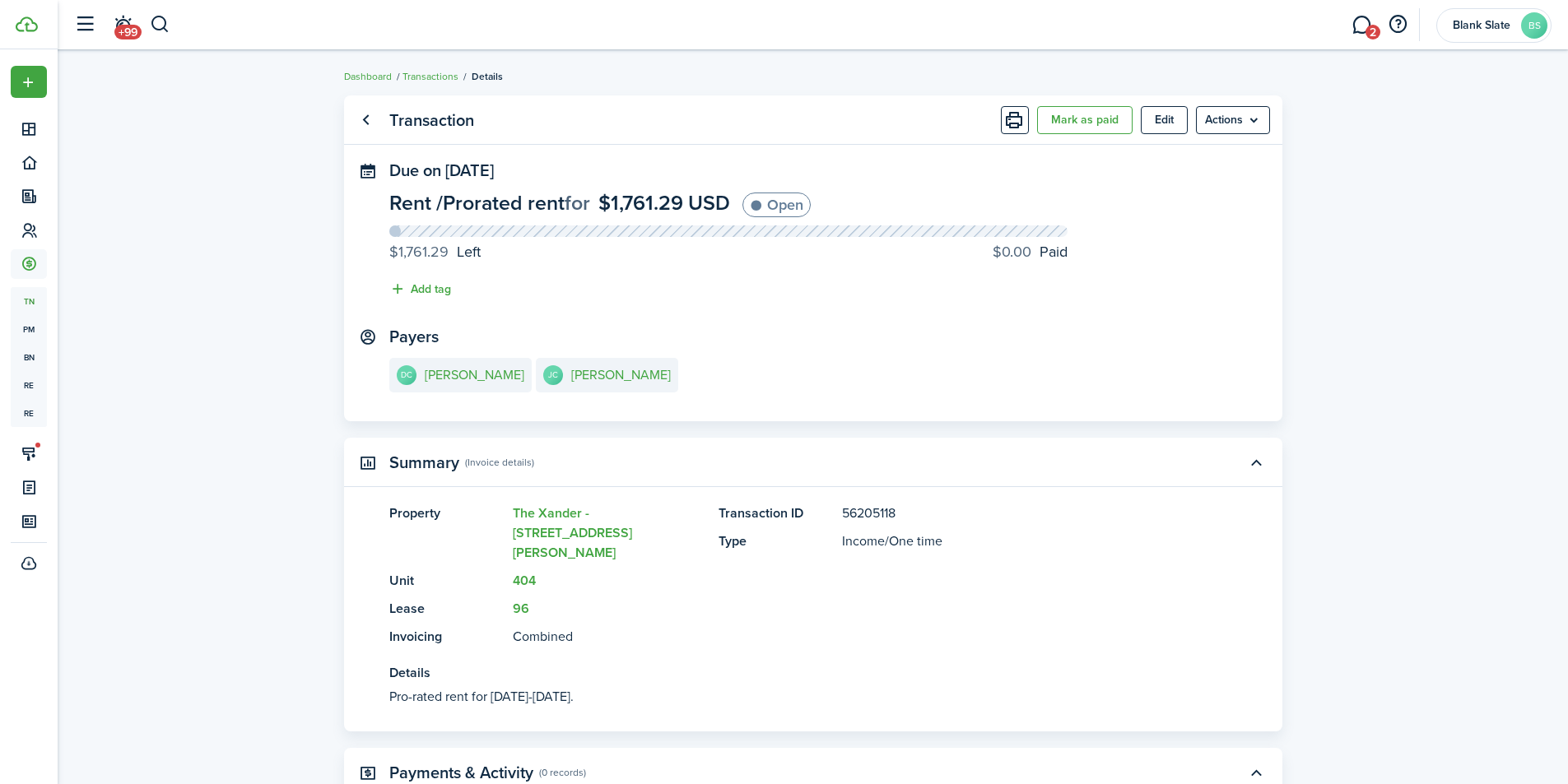
click at [431, 78] on link "Transactions" at bounding box center [431, 76] width 56 height 15
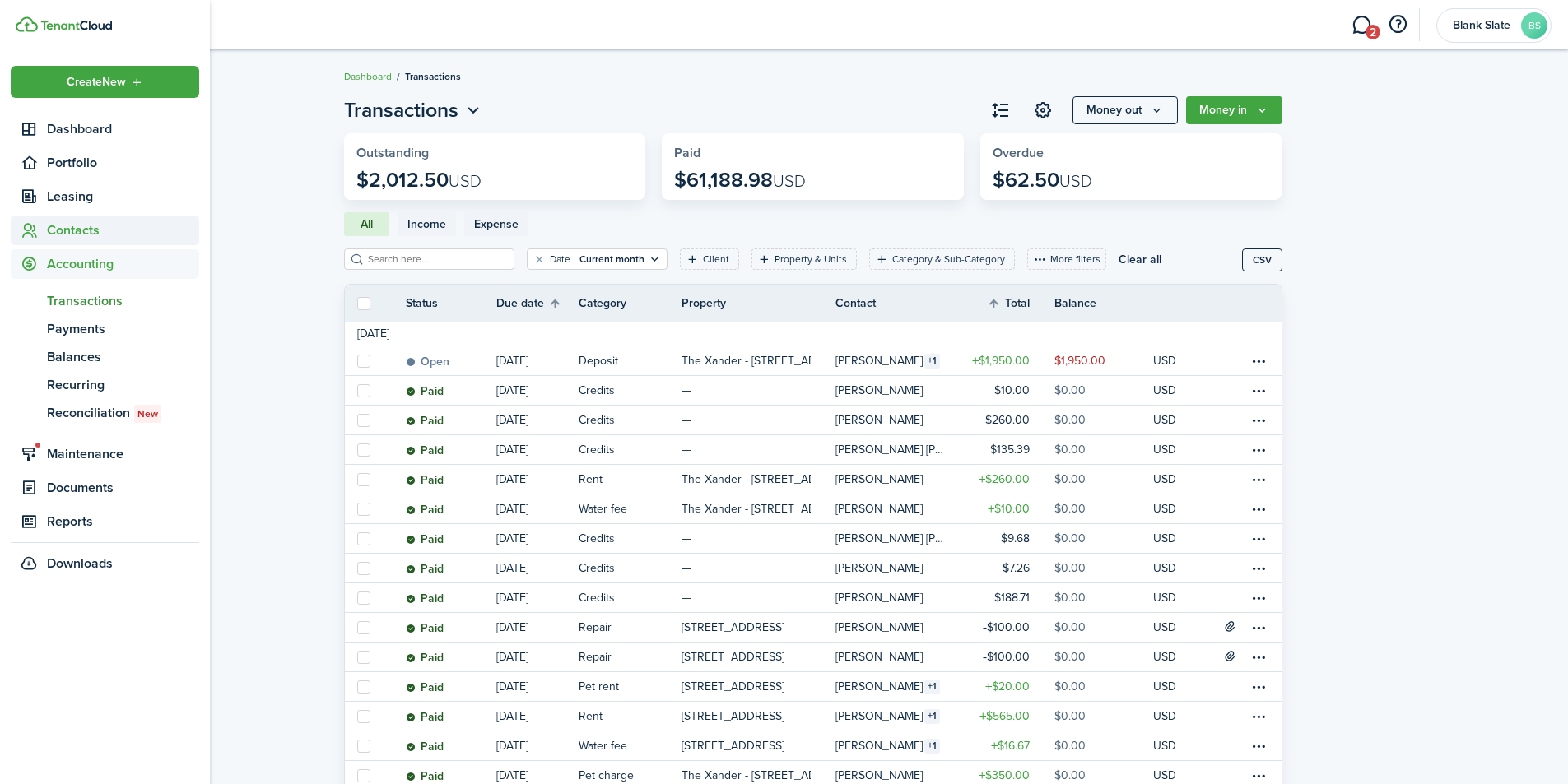
click at [69, 223] on span "Contacts" at bounding box center [123, 230] width 152 height 20
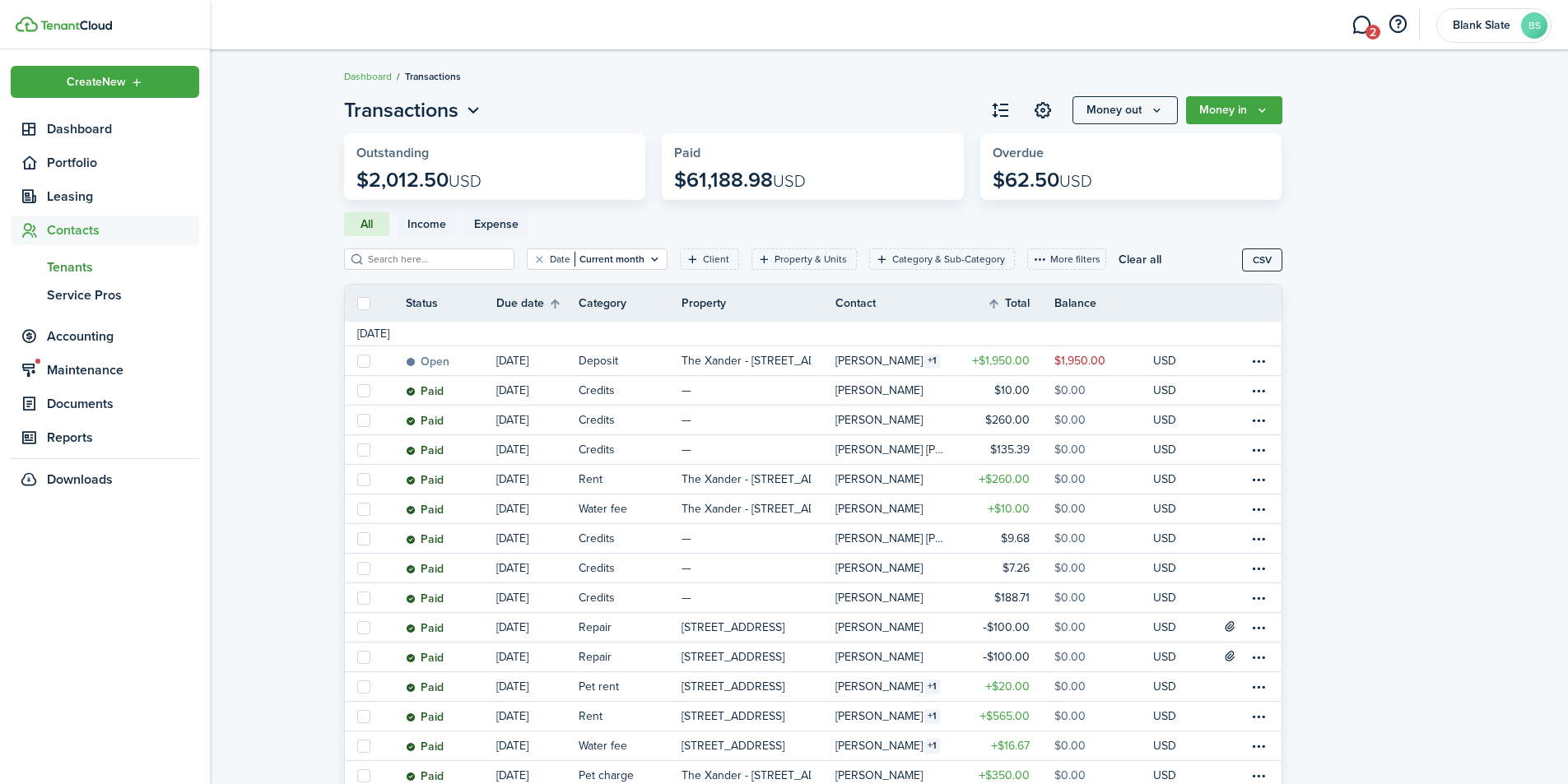
click at [68, 266] on span "Tenants" at bounding box center [123, 267] width 152 height 20
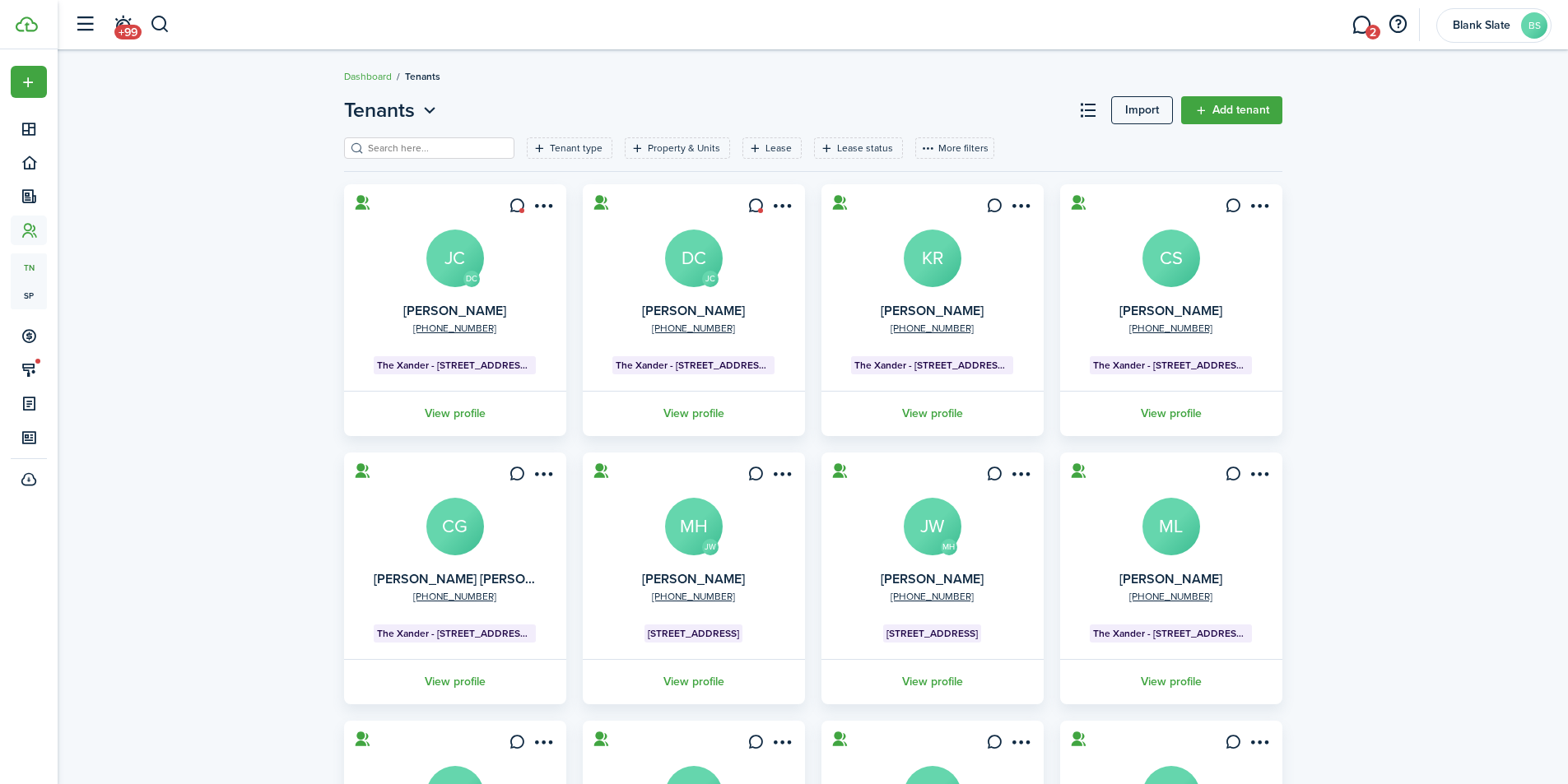
click at [698, 406] on link "View profile" at bounding box center [694, 414] width 228 height 46
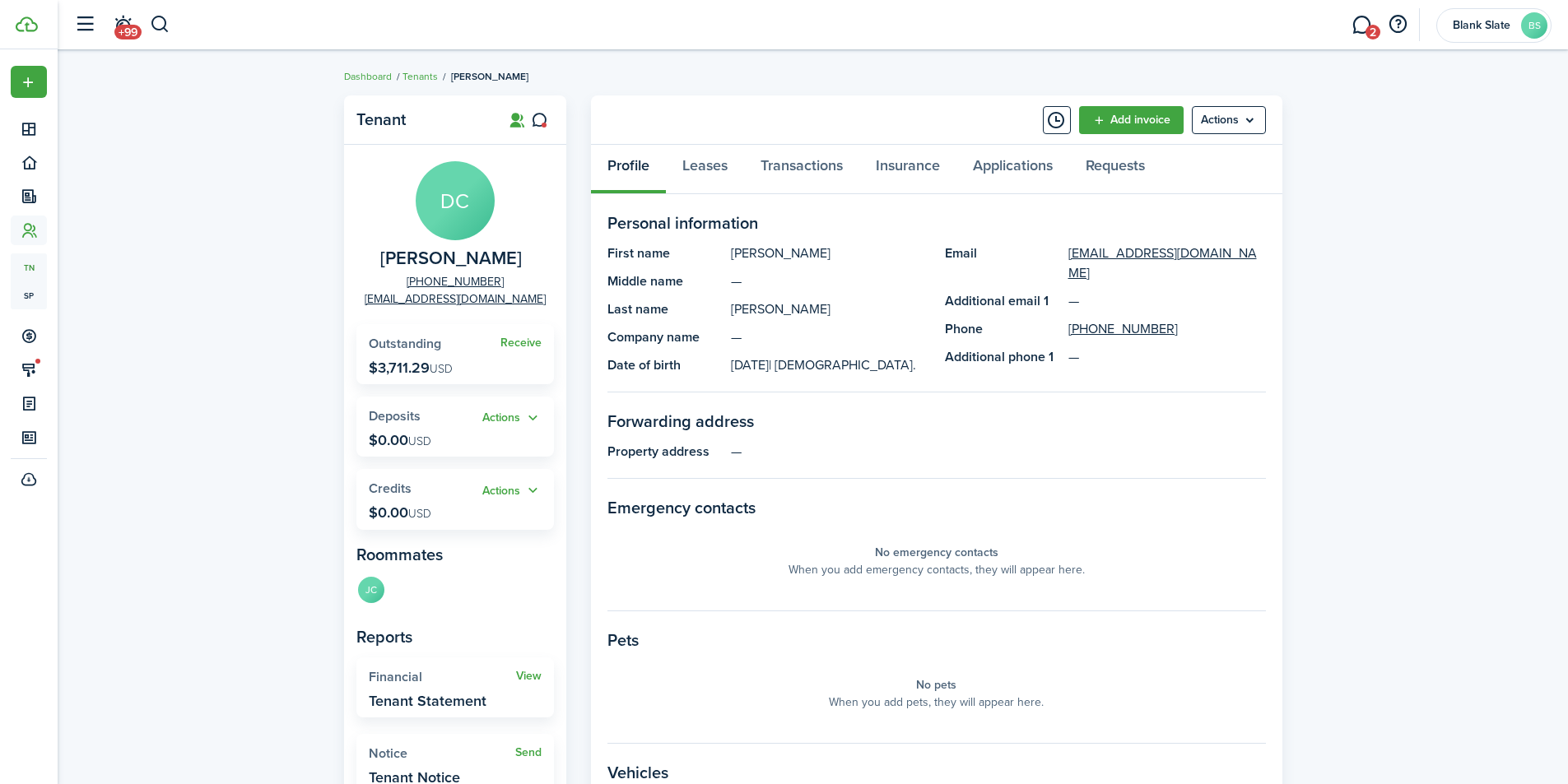
click at [1147, 117] on link "Add invoice" at bounding box center [1131, 120] width 104 height 28
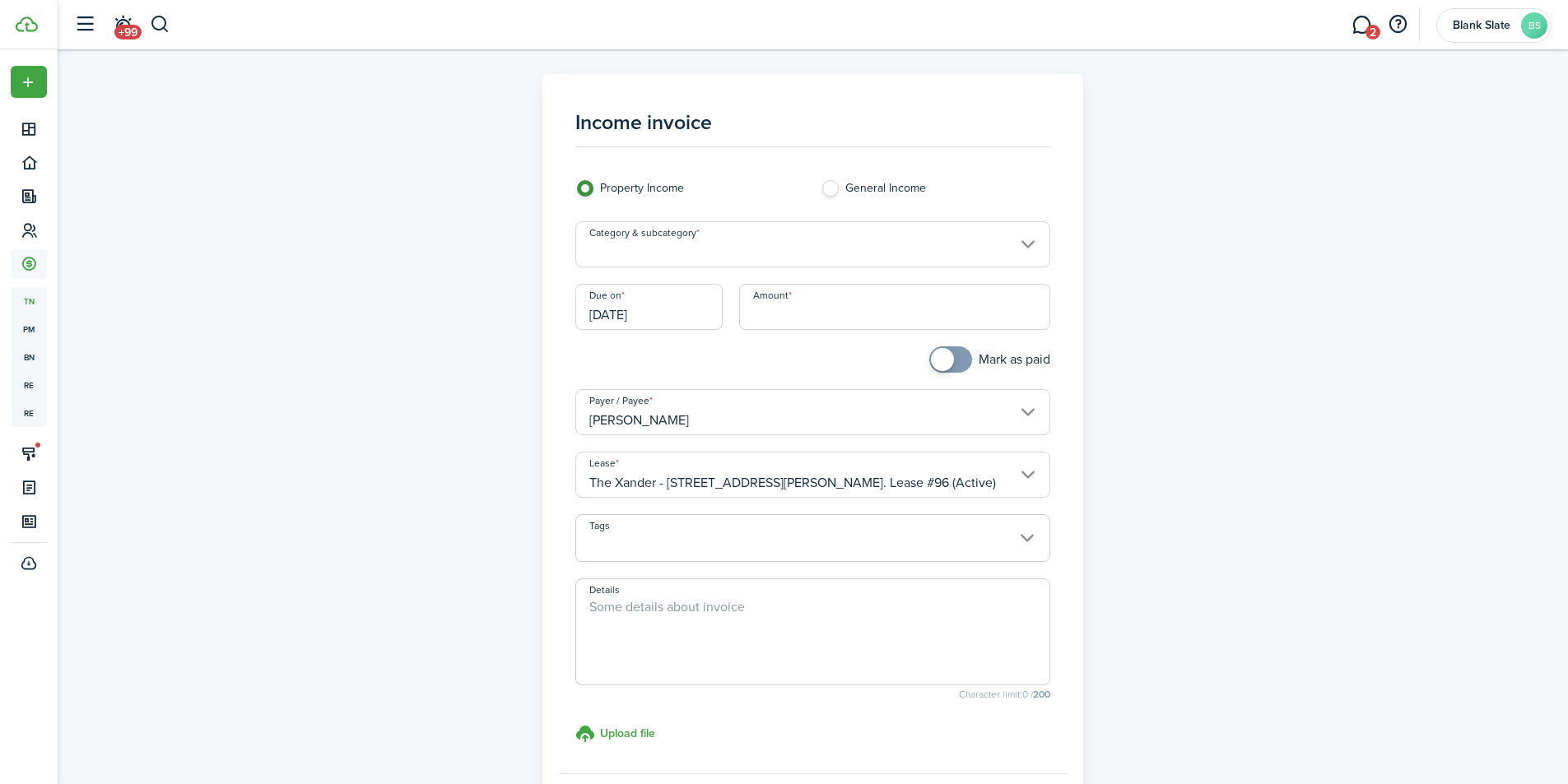
click at [712, 256] on input "Category & subcategory" at bounding box center [812, 244] width 475 height 46
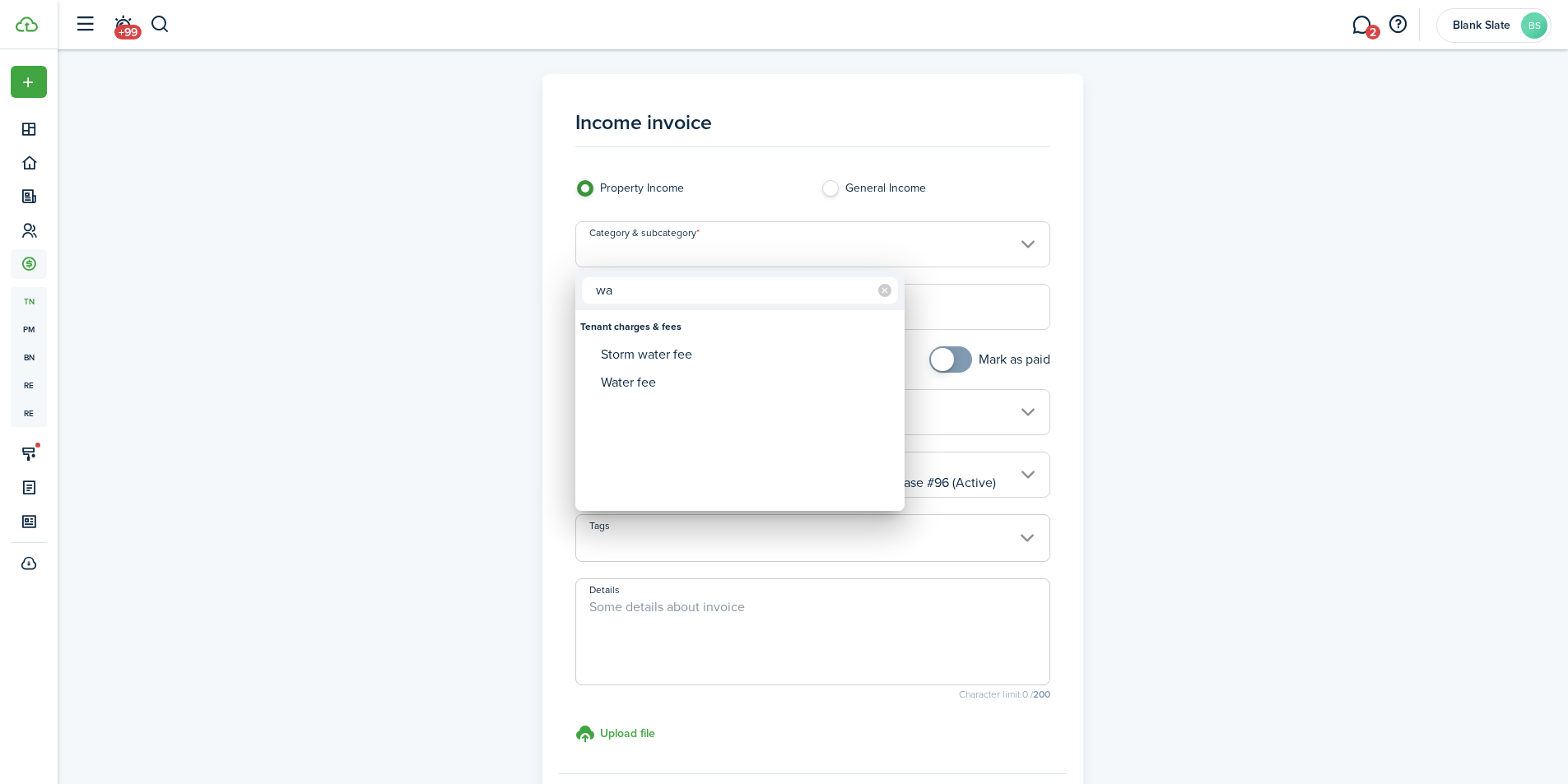
type input "w"
drag, startPoint x: 648, startPoint y: 290, endPoint x: 552, endPoint y: 287, distance: 96.0
click at [553, 287] on div "pro Property General Income Property General Income Other Referral Rent Prorate…" at bounding box center [784, 392] width 1568 height 784
type input "water"
click at [627, 376] on div "Water fee" at bounding box center [746, 382] width 292 height 28
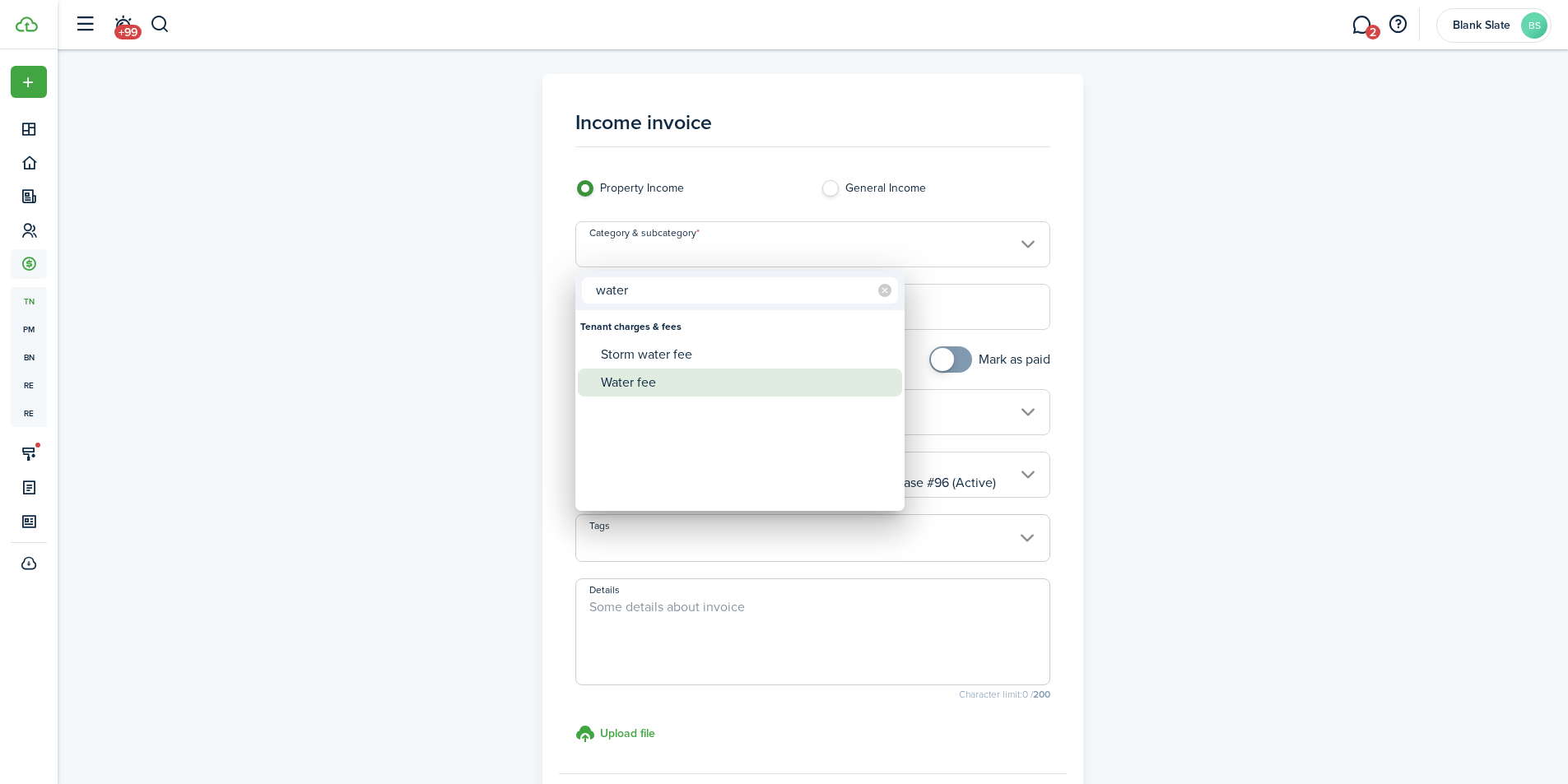
type input "Tenant charges & fees / Water fee"
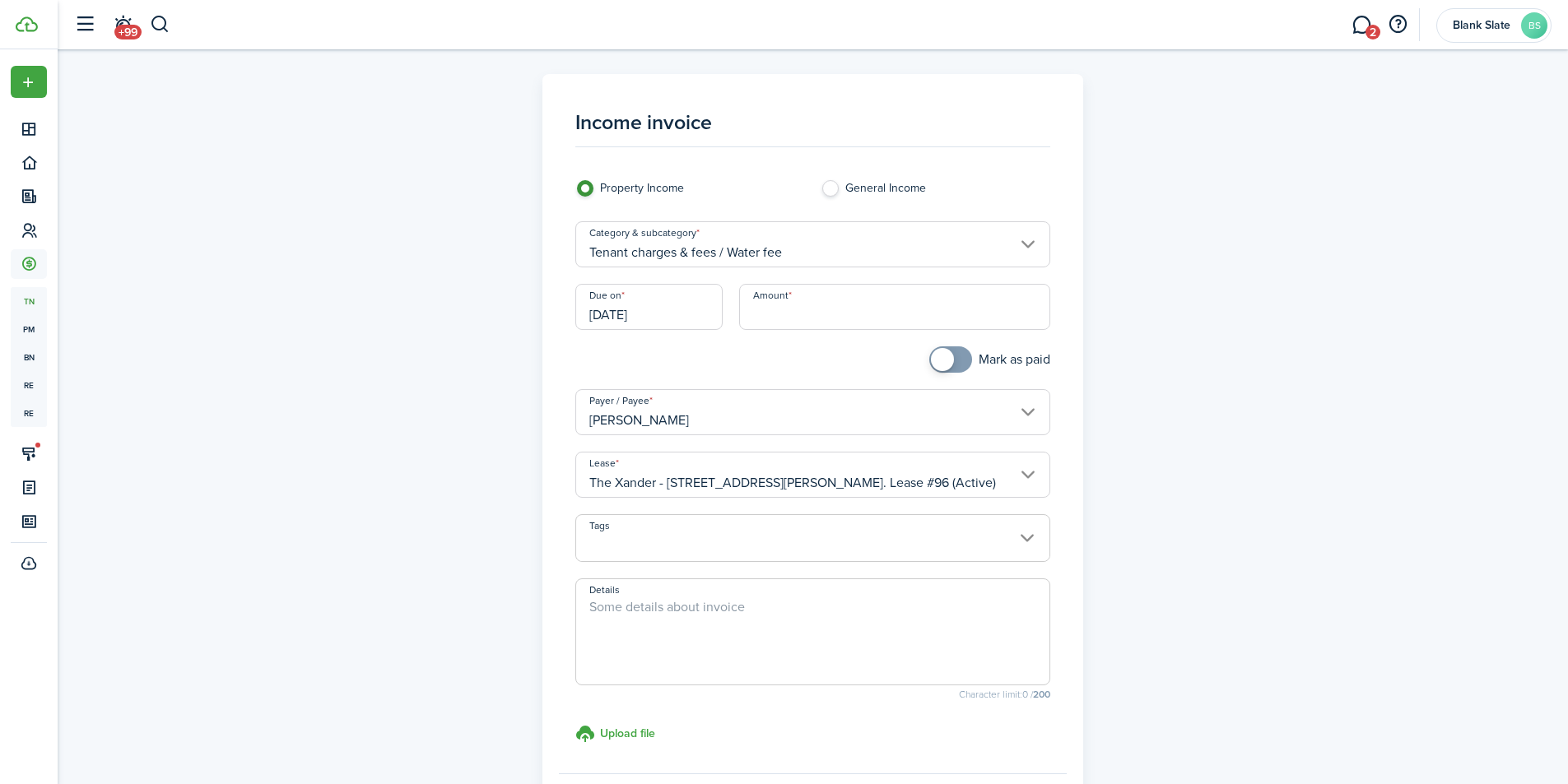
click at [796, 312] on input "Amount" at bounding box center [894, 306] width 311 height 46
type input "$90.32"
click at [770, 358] on div at bounding box center [690, 368] width 245 height 43
click at [667, 606] on textarea "Details" at bounding box center [812, 637] width 474 height 79
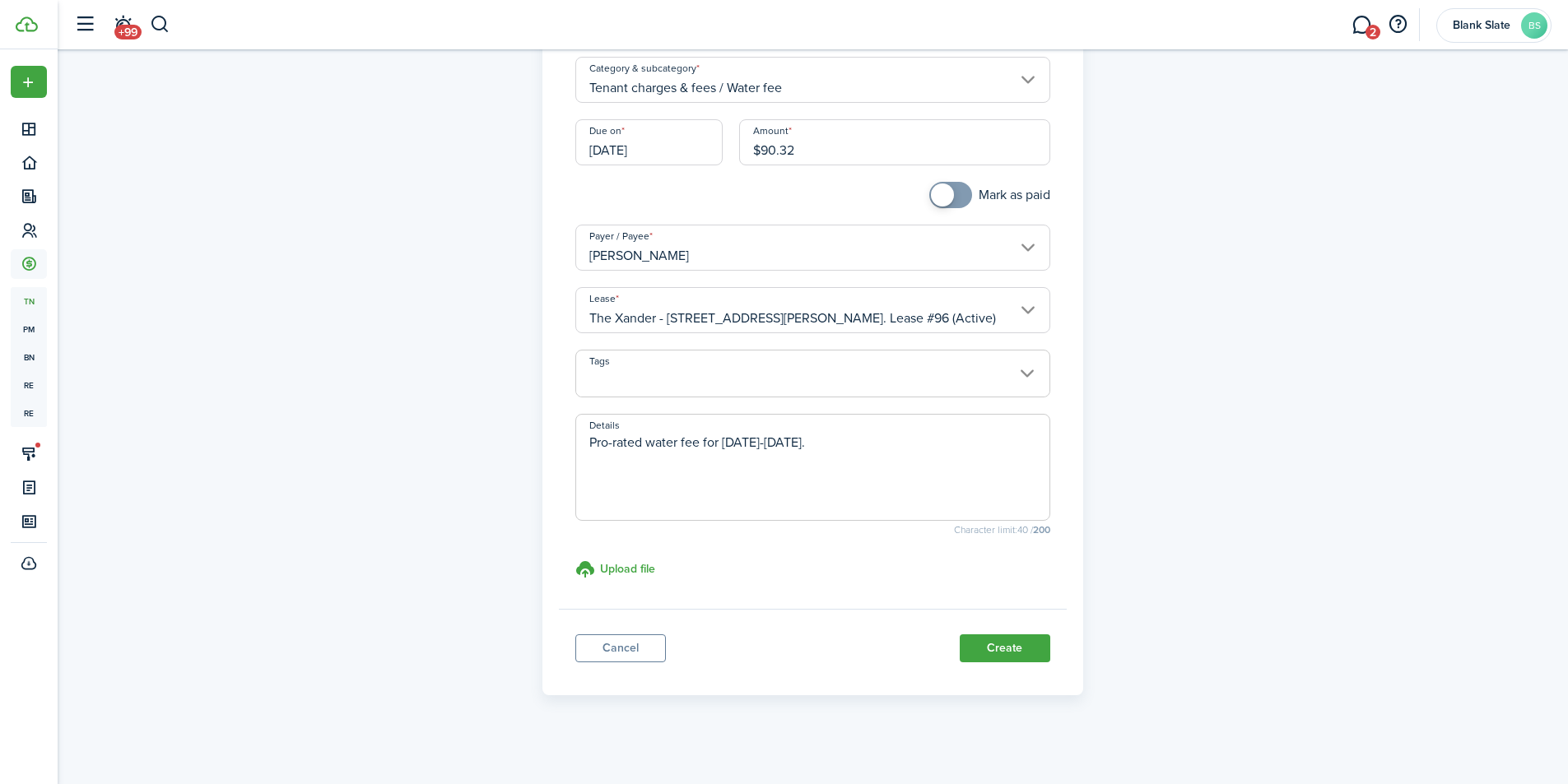
scroll to position [171, 0]
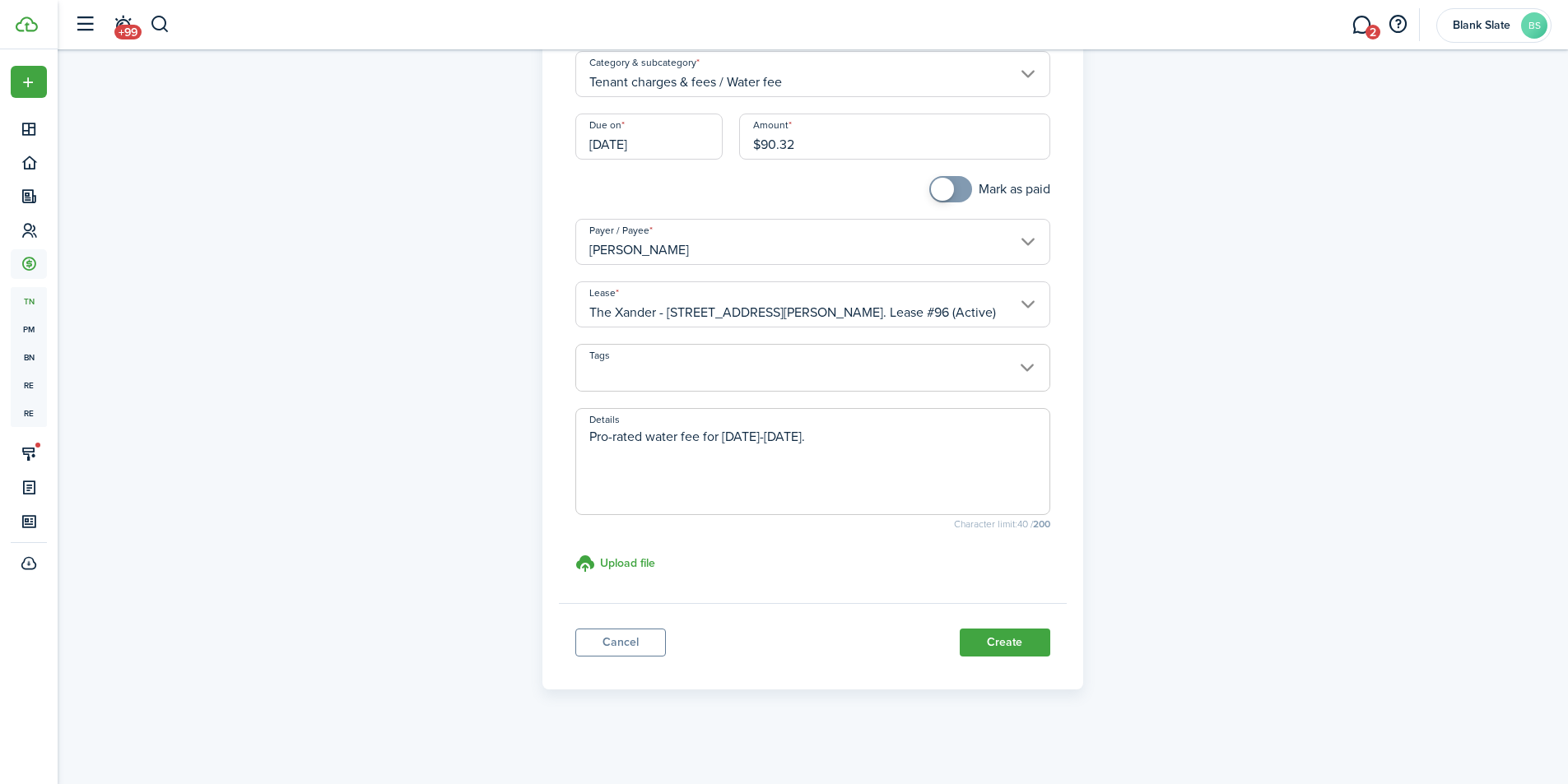
type textarea "Pro-rated water fee for [DATE]-[DATE]."
click at [987, 636] on button "Create" at bounding box center [1004, 642] width 90 height 28
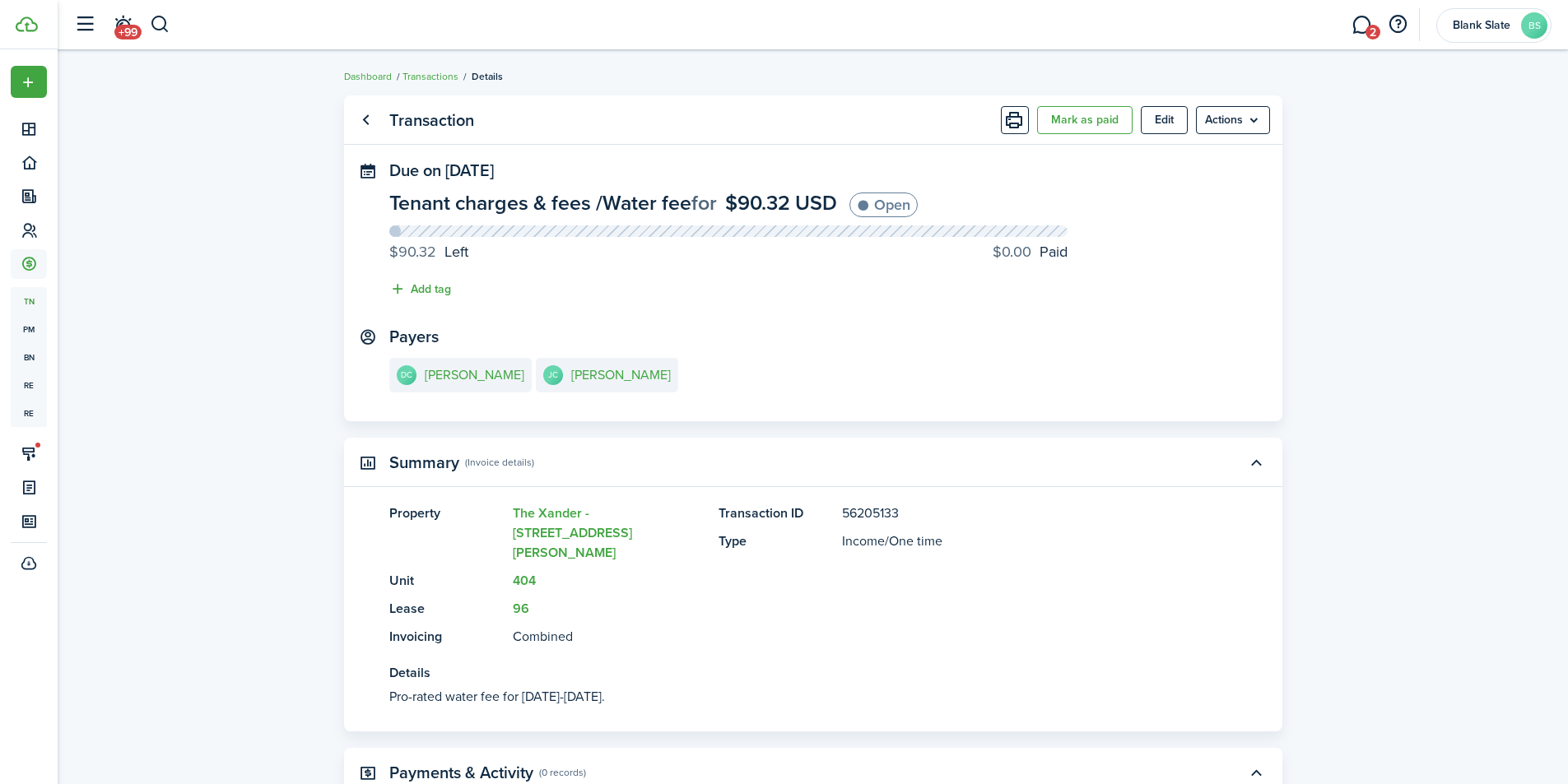
click at [236, 538] on transaction-view "Transaction Mark as paid Edit Actions Due on [DATE] Tenant charges & fees / Wat…" at bounding box center [812, 550] width 1510 height 925
click at [490, 78] on span "Details" at bounding box center [488, 76] width 32 height 15
click at [489, 78] on span "Details" at bounding box center [488, 76] width 32 height 15
click at [1245, 115] on menu-btn "Actions" at bounding box center [1233, 120] width 74 height 28
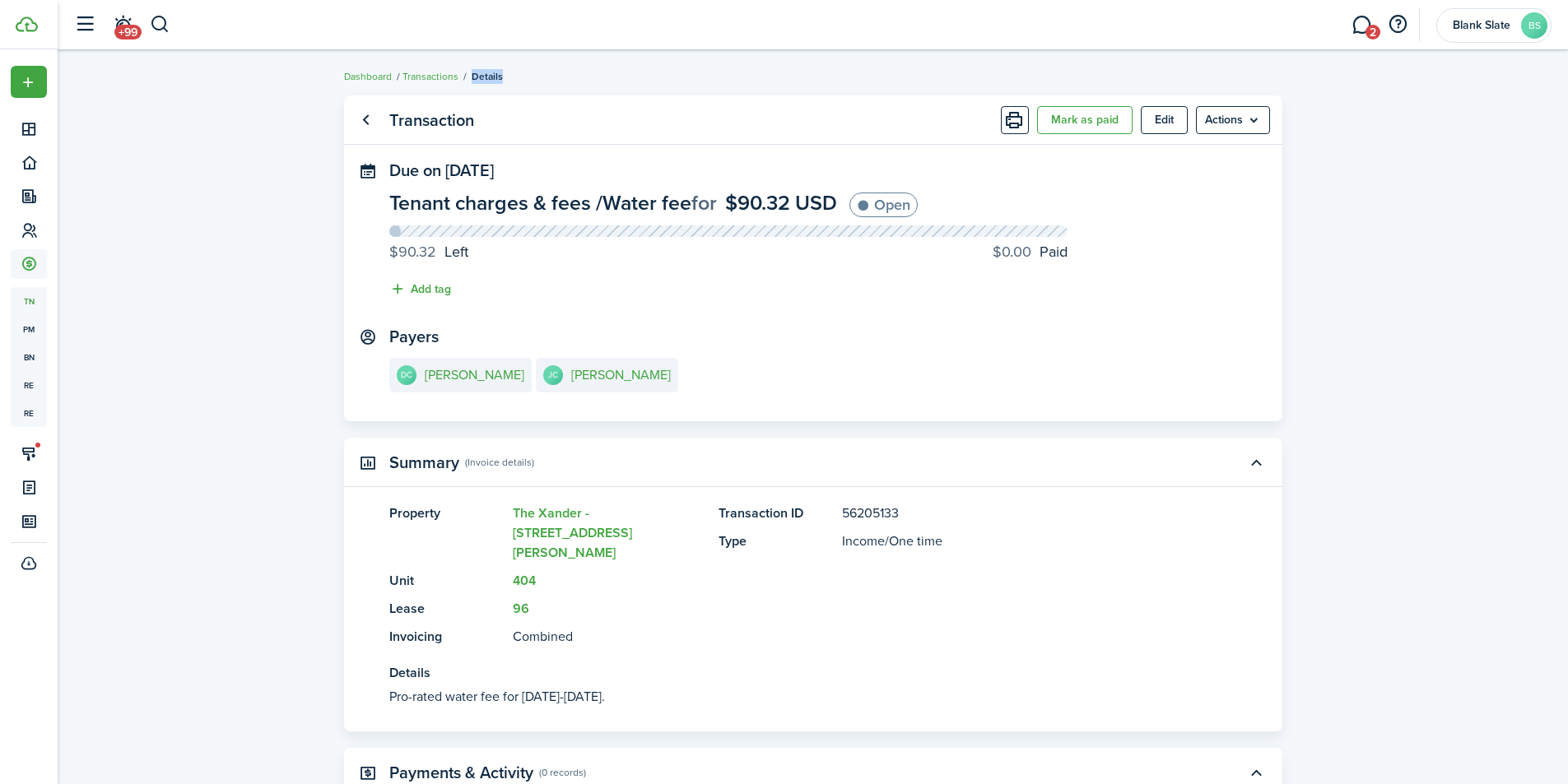
click at [415, 75] on link "Transactions" at bounding box center [431, 76] width 56 height 15
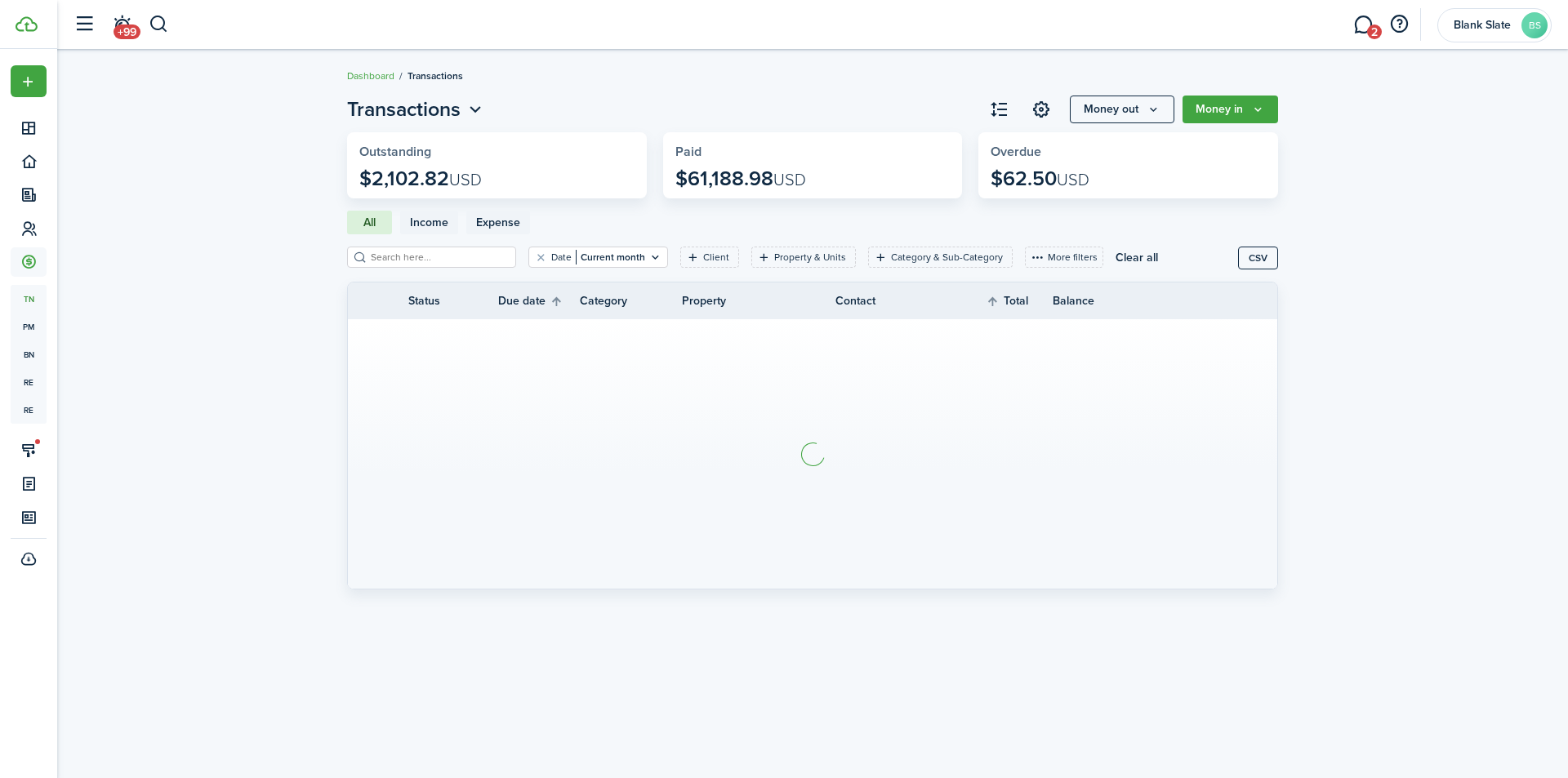
click at [384, 77] on link "Dashboard" at bounding box center [371, 76] width 48 height 15
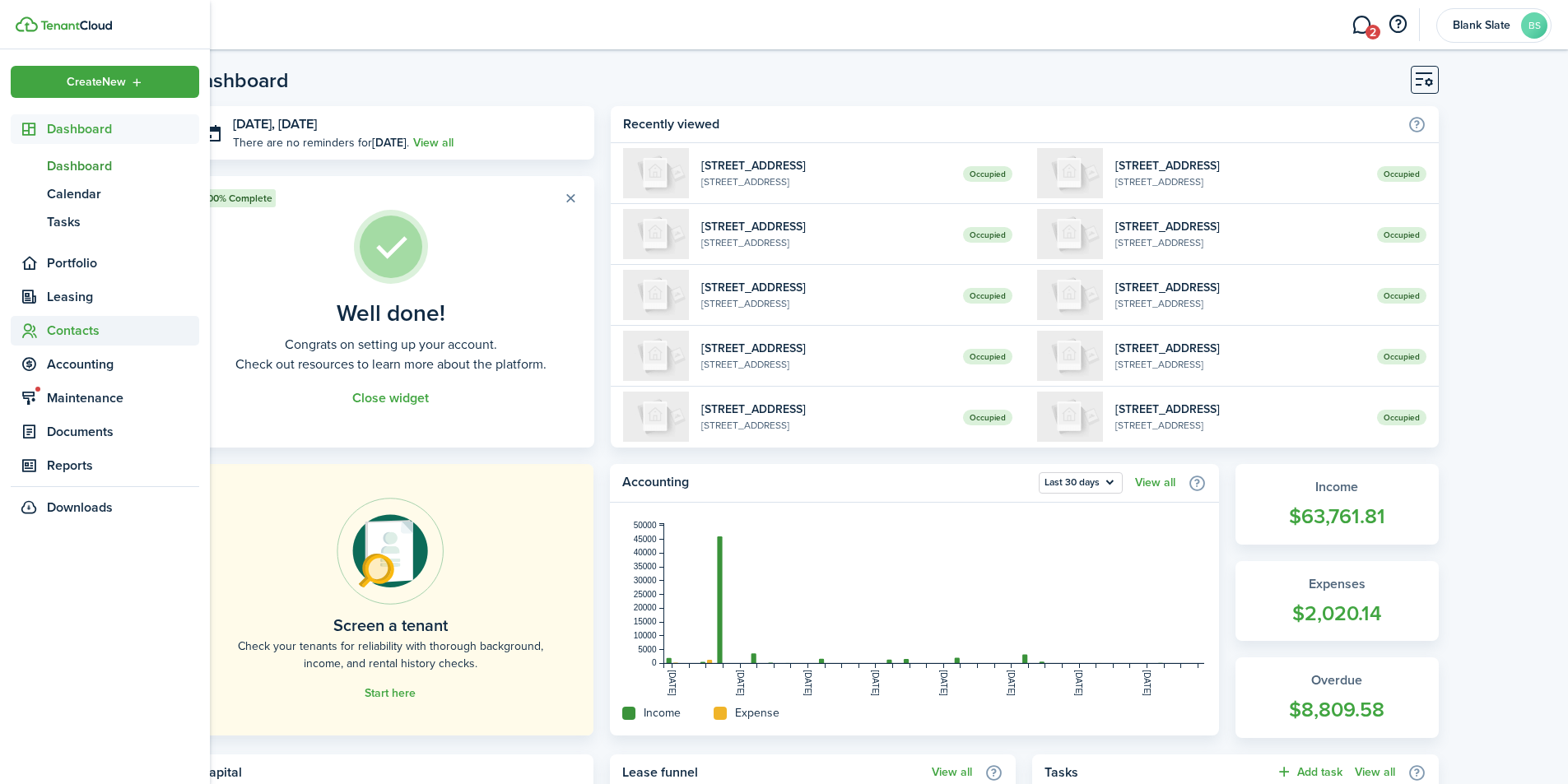
click at [73, 322] on span "Contacts" at bounding box center [104, 331] width 188 height 30
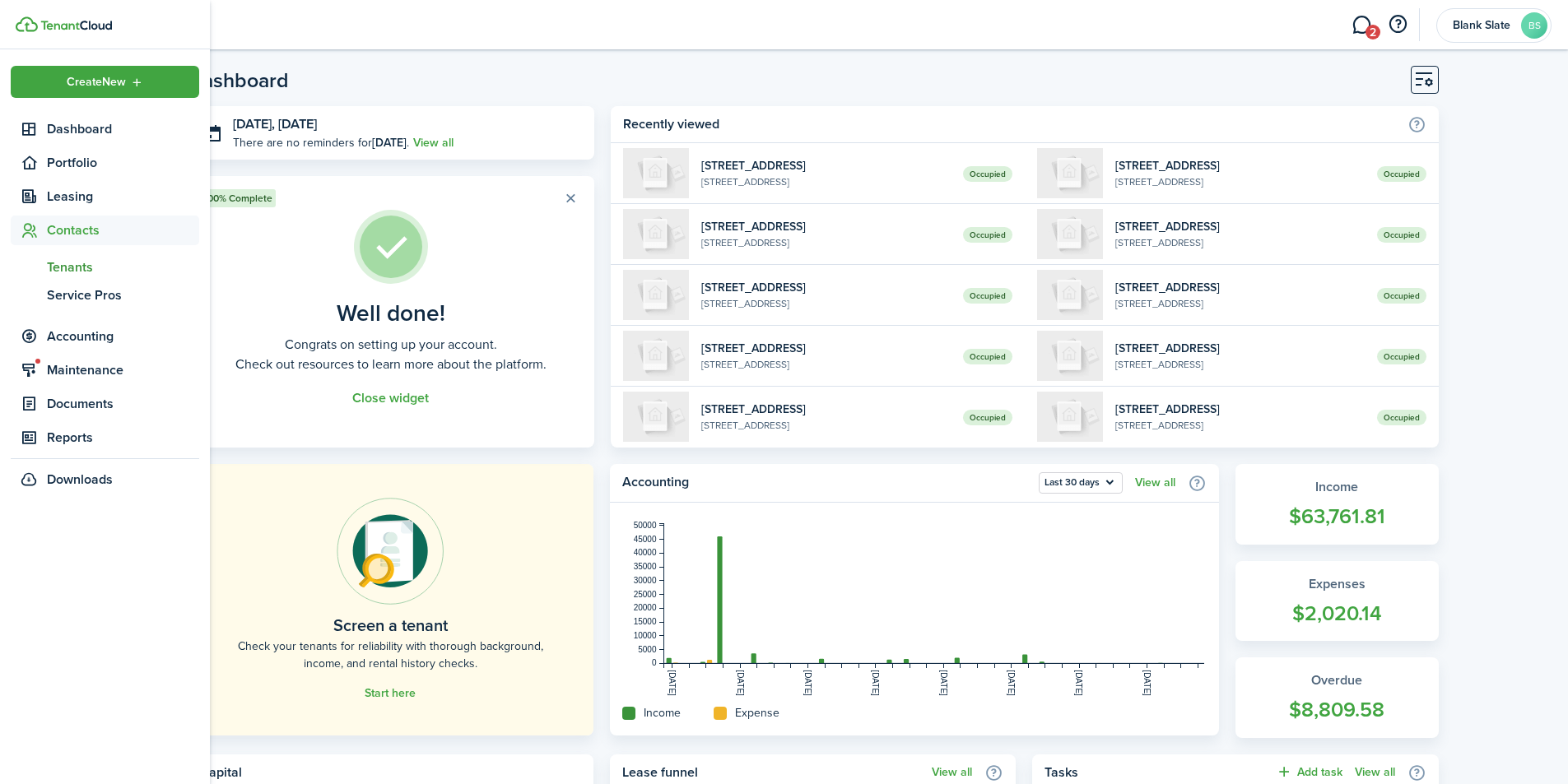
click at [69, 274] on span "Tenants" at bounding box center [123, 267] width 152 height 20
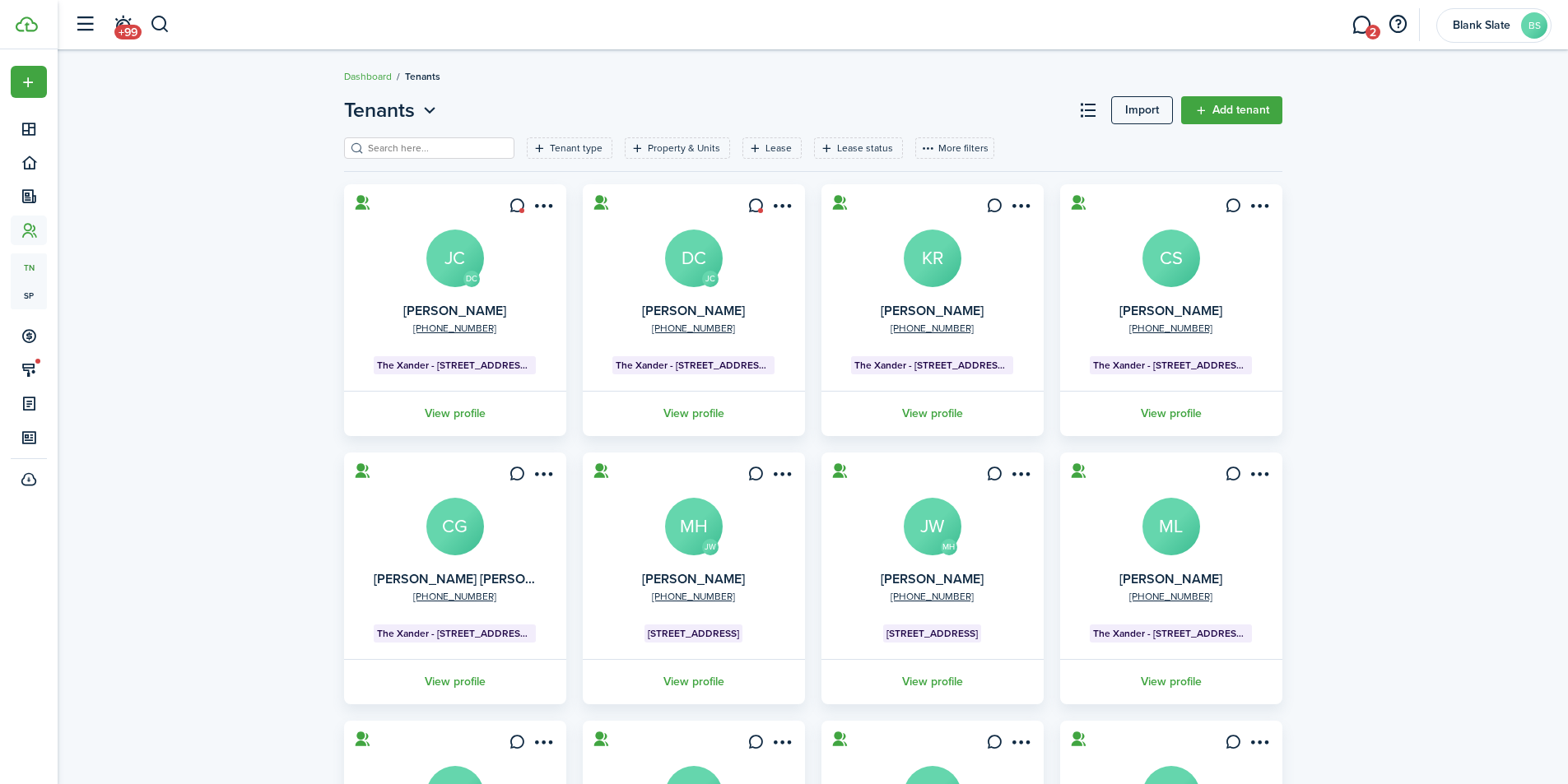
click at [688, 410] on link "View profile" at bounding box center [694, 414] width 228 height 46
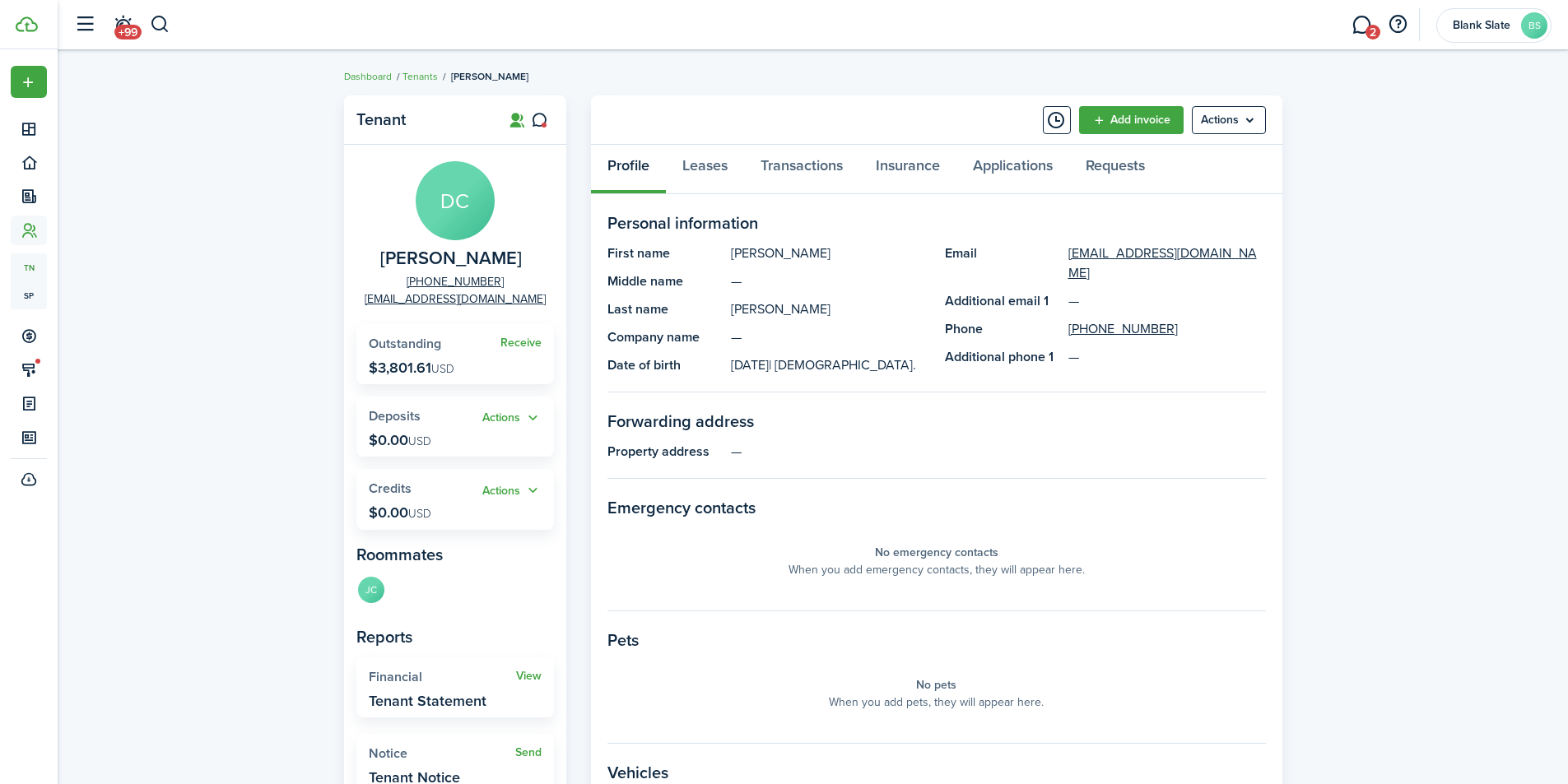
click at [1129, 129] on link "Add invoice" at bounding box center [1131, 120] width 104 height 28
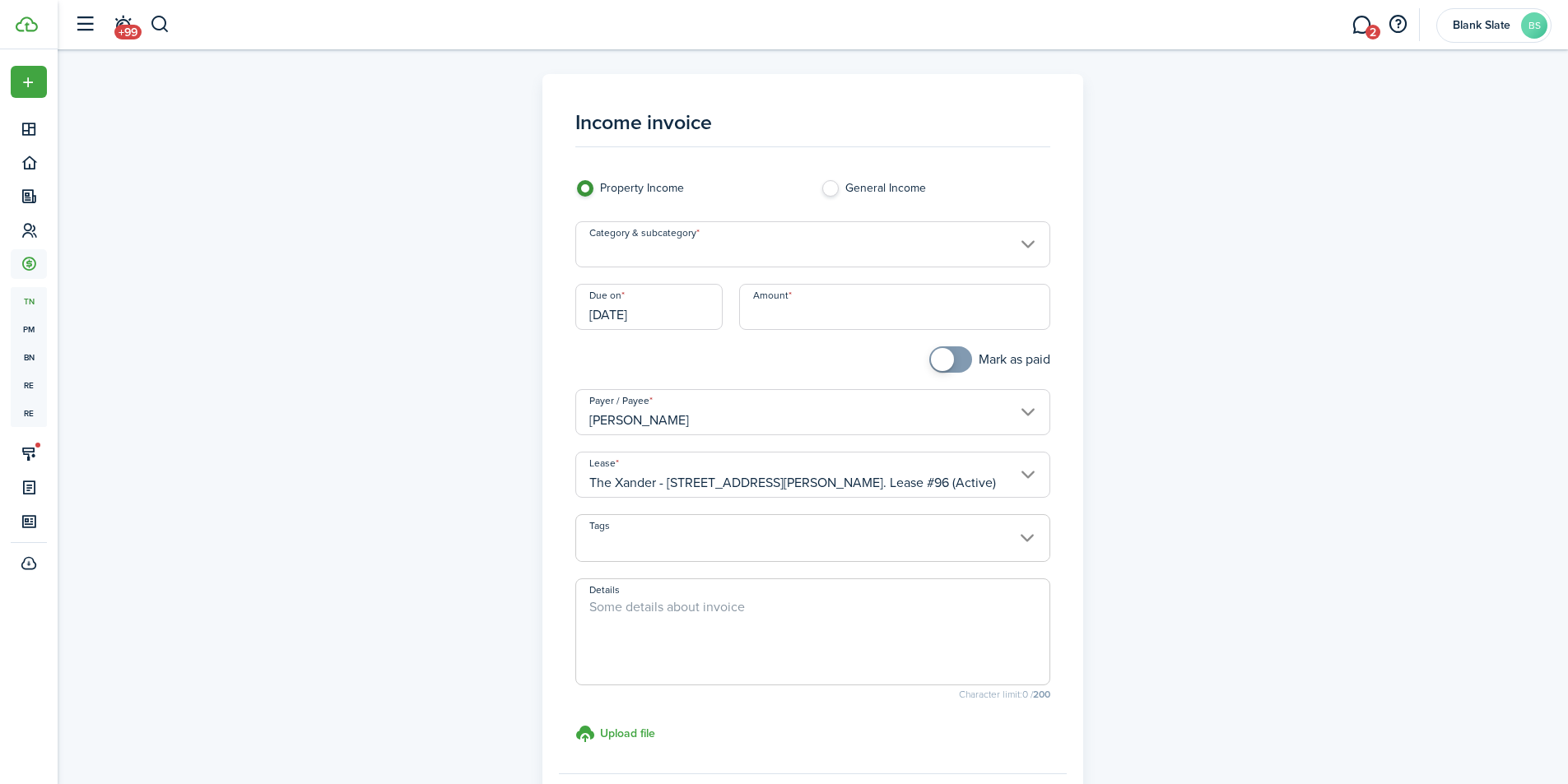
click at [764, 244] on input "Category & subcategory" at bounding box center [812, 244] width 475 height 46
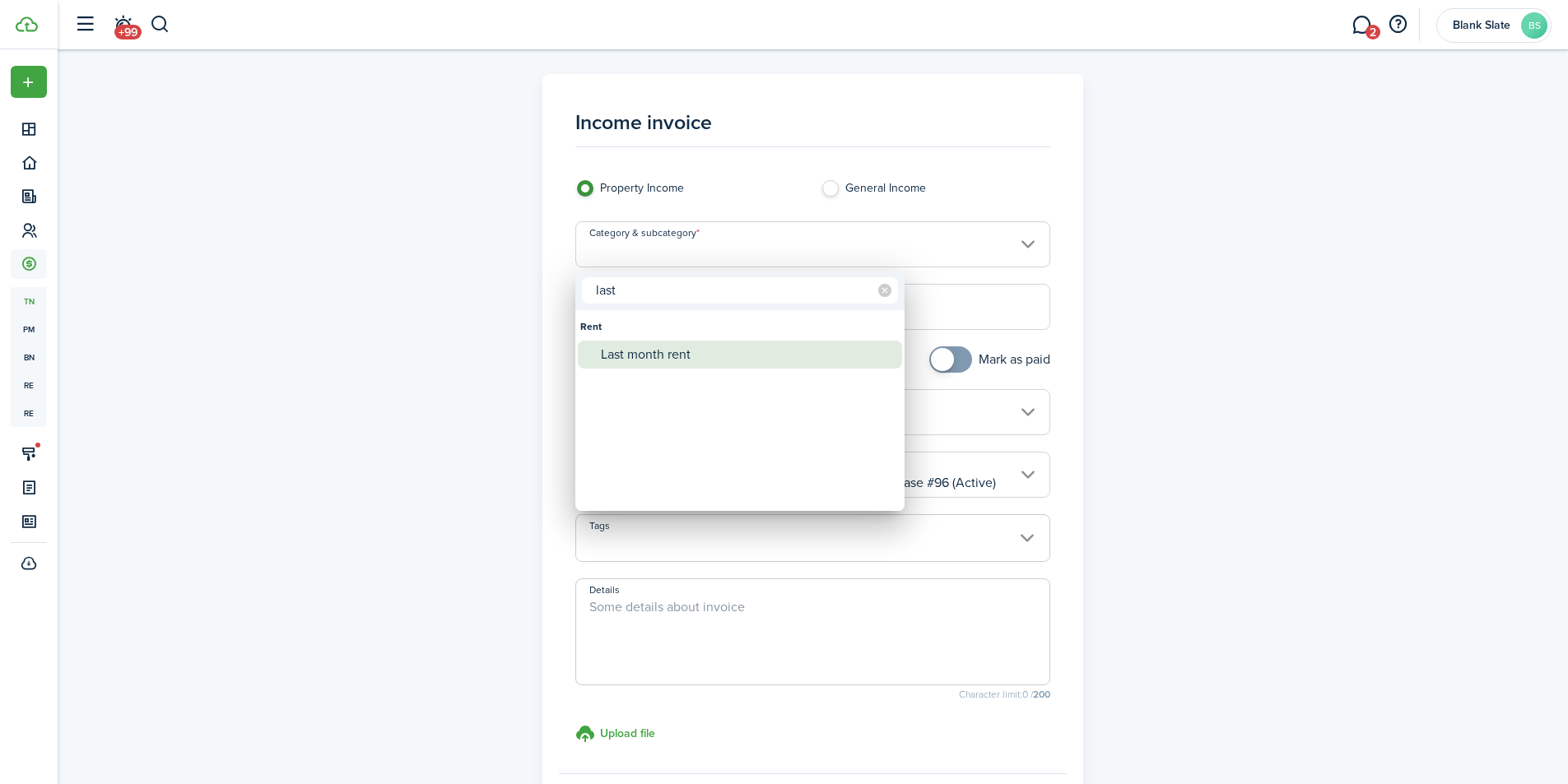
type input "last"
click at [686, 360] on div "Last month rent" at bounding box center [746, 354] width 292 height 28
type input "Rent / Last month rent"
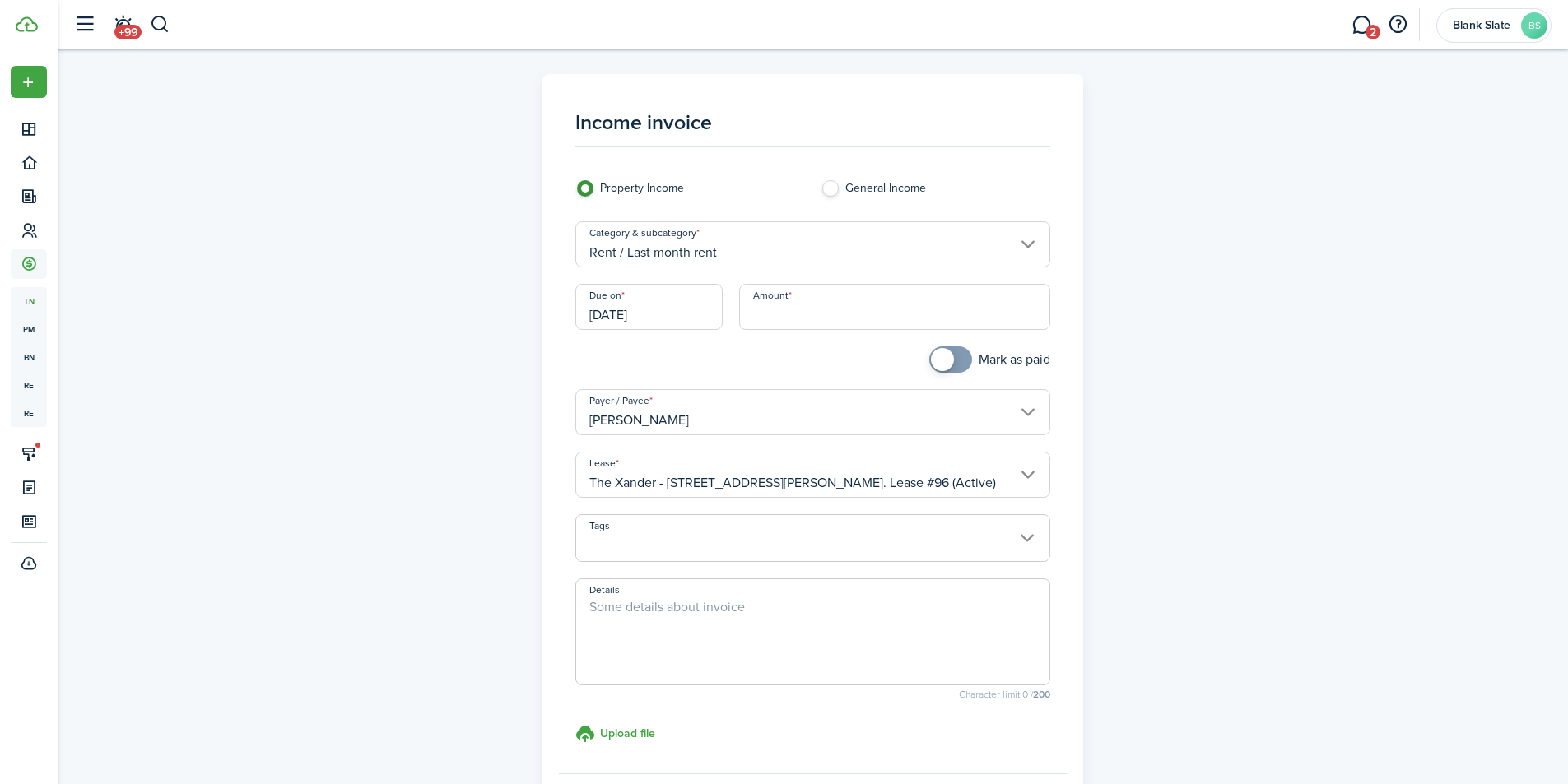
click at [771, 324] on input "Amount" at bounding box center [894, 306] width 311 height 46
type input "$1,950.00"
click at [797, 344] on div "Amount $1,950.00" at bounding box center [895, 314] width 327 height 62
click at [616, 616] on textarea "Details" at bounding box center [812, 637] width 474 height 79
click at [648, 311] on input "[DATE]" at bounding box center [649, 306] width 147 height 46
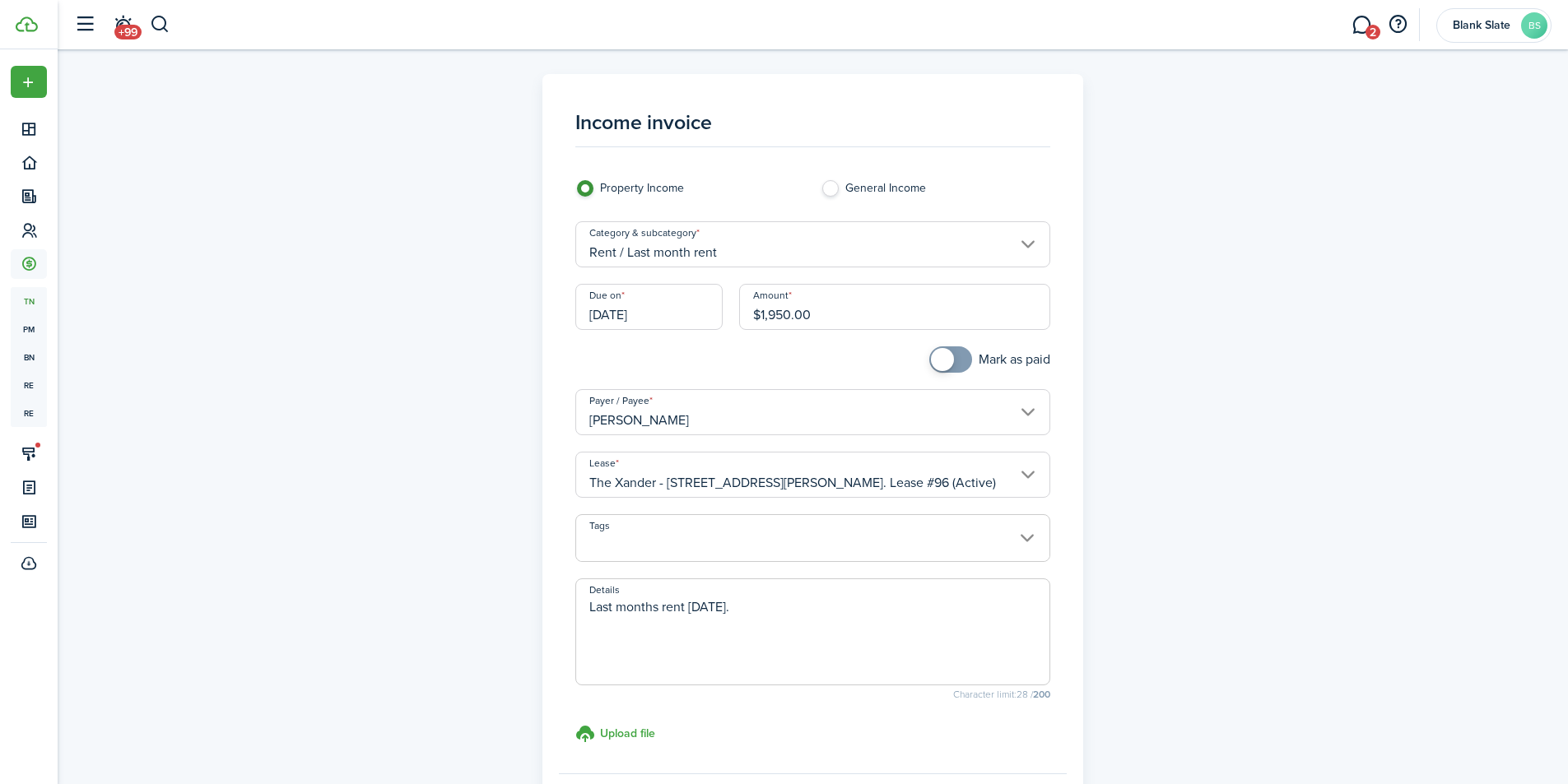
type textarea "Last months rent [DATE]."
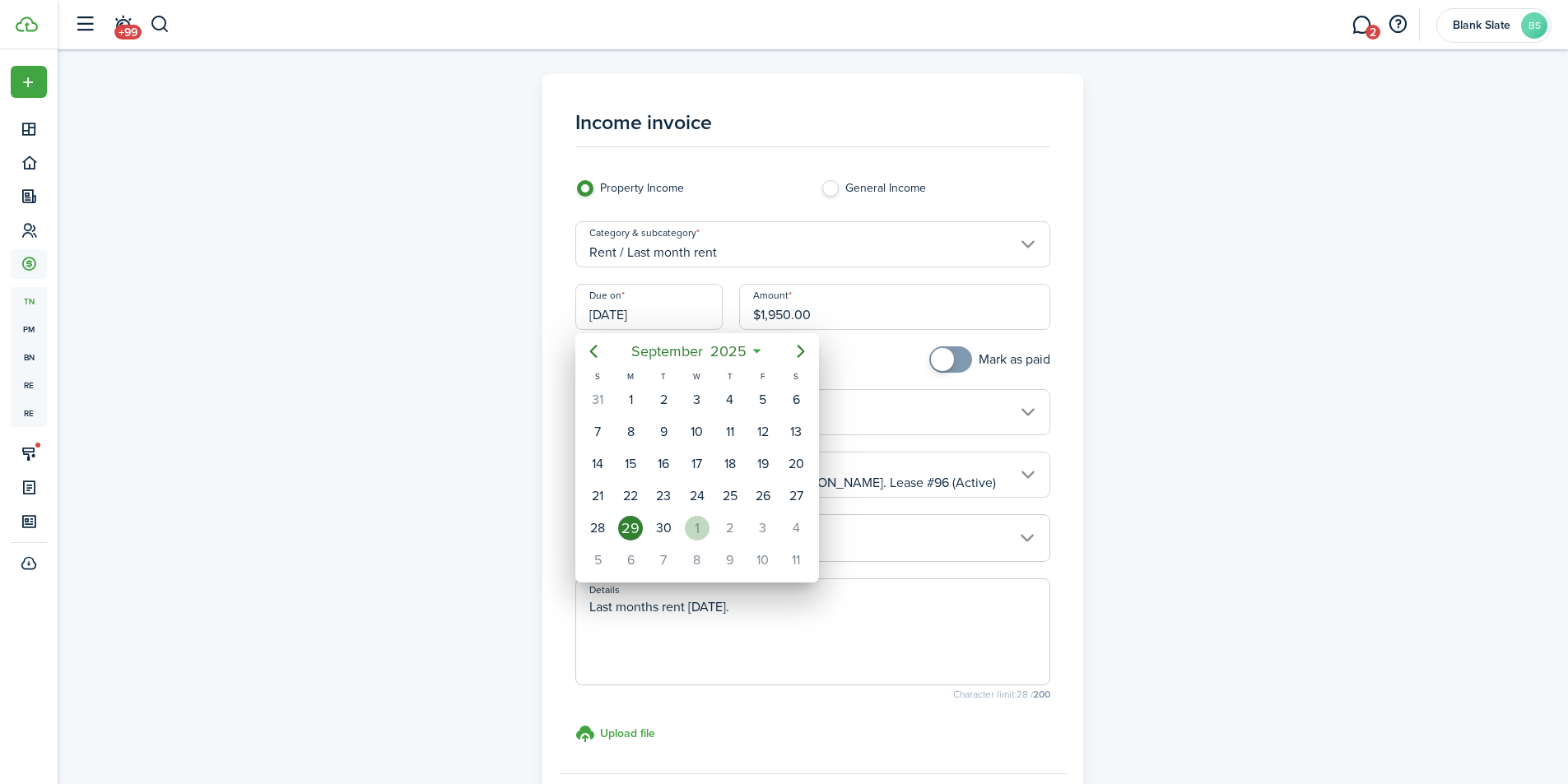
click at [701, 530] on div "1" at bounding box center [697, 528] width 25 height 24
type input "[DATE]"
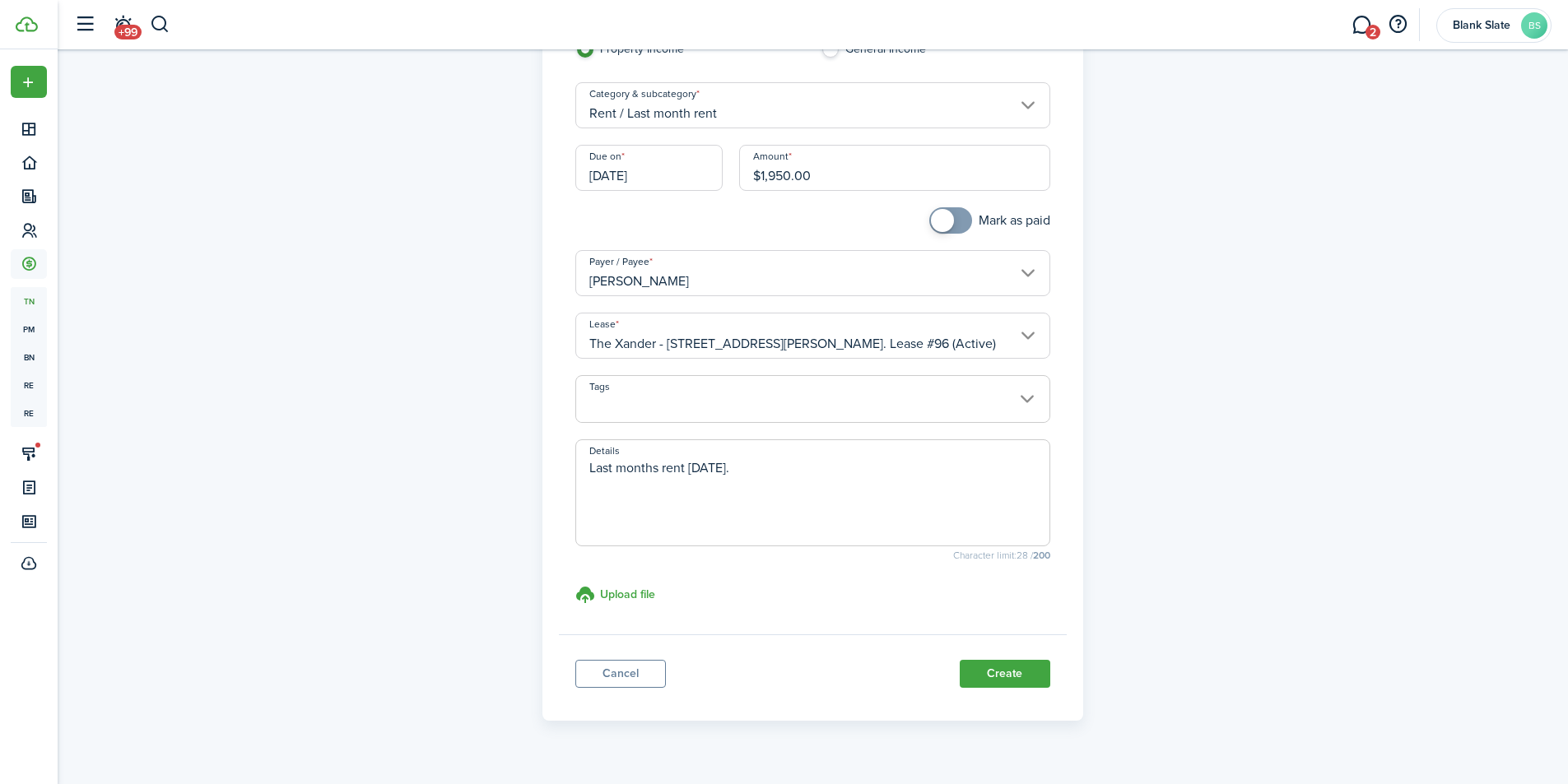
scroll to position [171, 0]
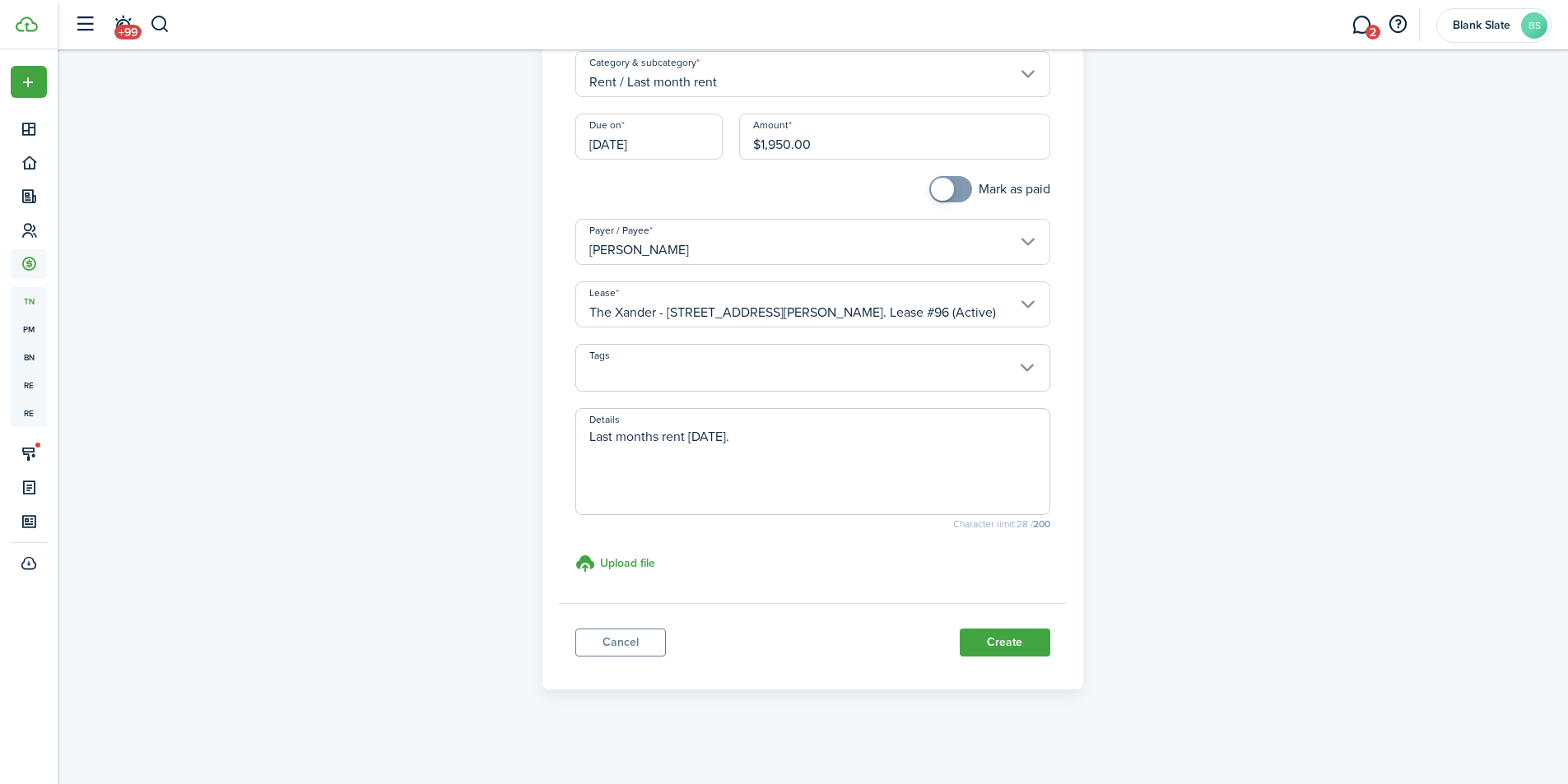
click at [1002, 634] on button "Create" at bounding box center [1004, 642] width 90 height 28
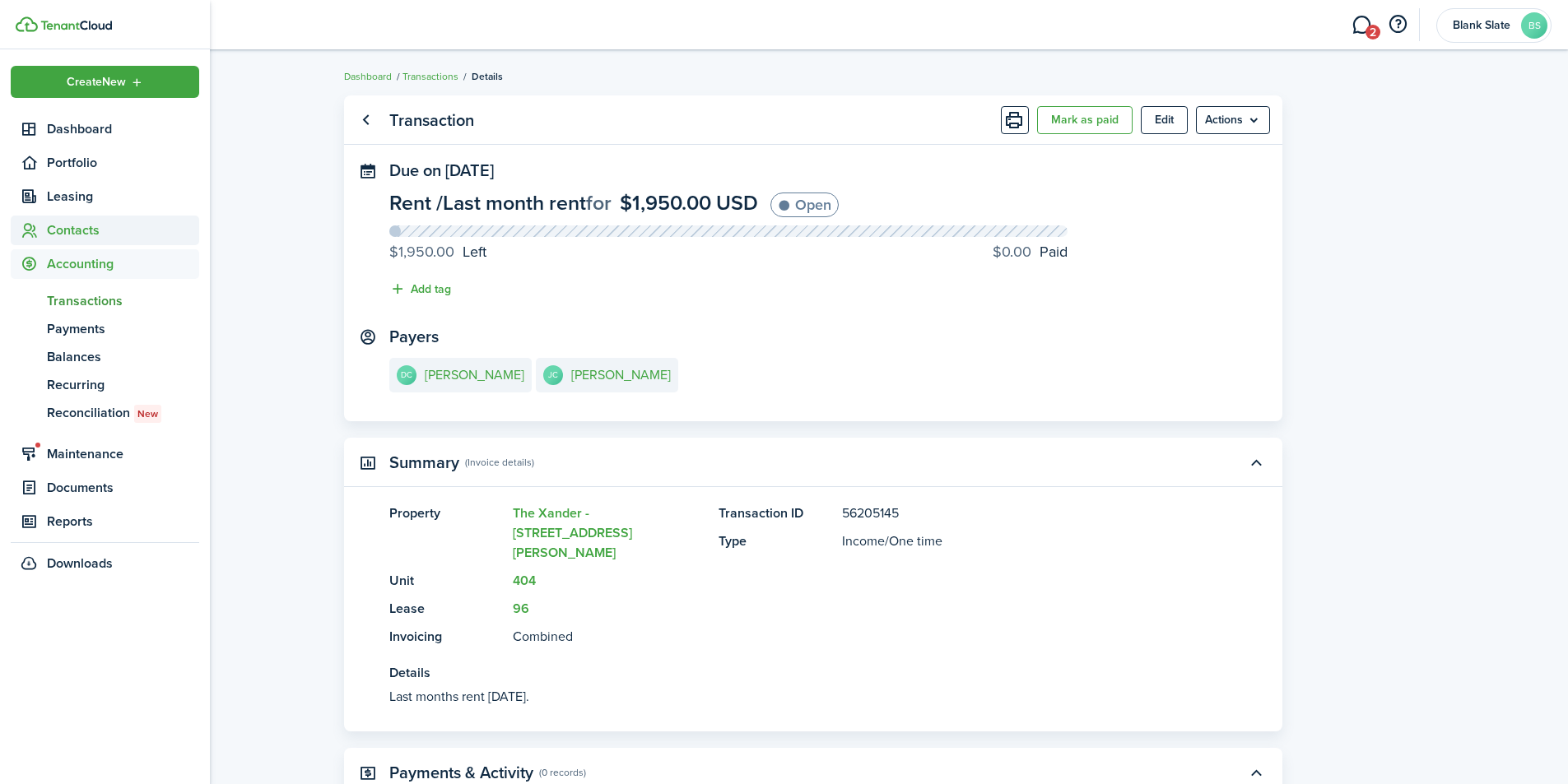
click at [77, 234] on span "Contacts" at bounding box center [123, 230] width 152 height 20
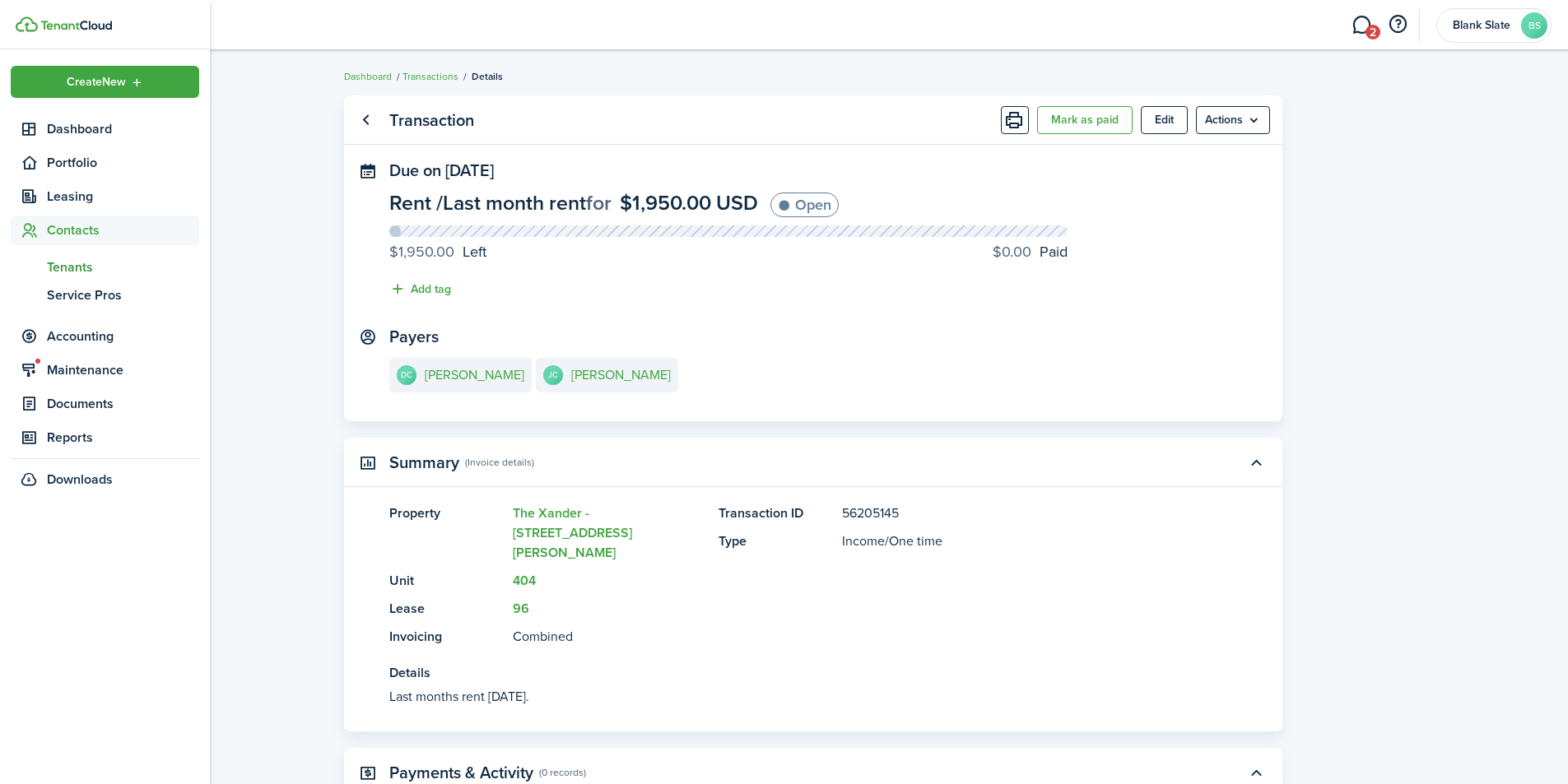
click at [85, 268] on span "Tenants" at bounding box center [123, 267] width 152 height 20
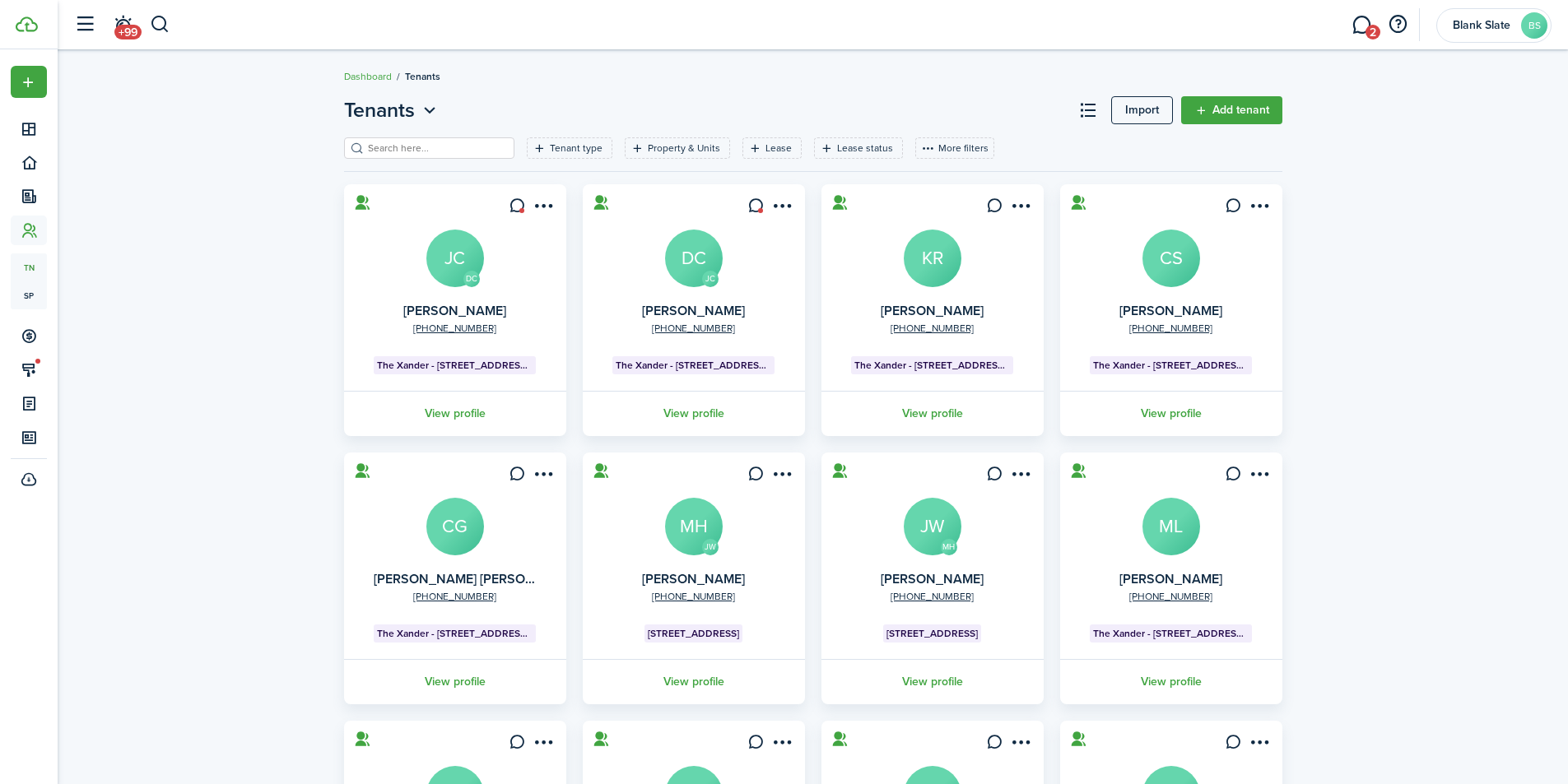
click at [460, 150] on input "search" at bounding box center [436, 149] width 144 height 16
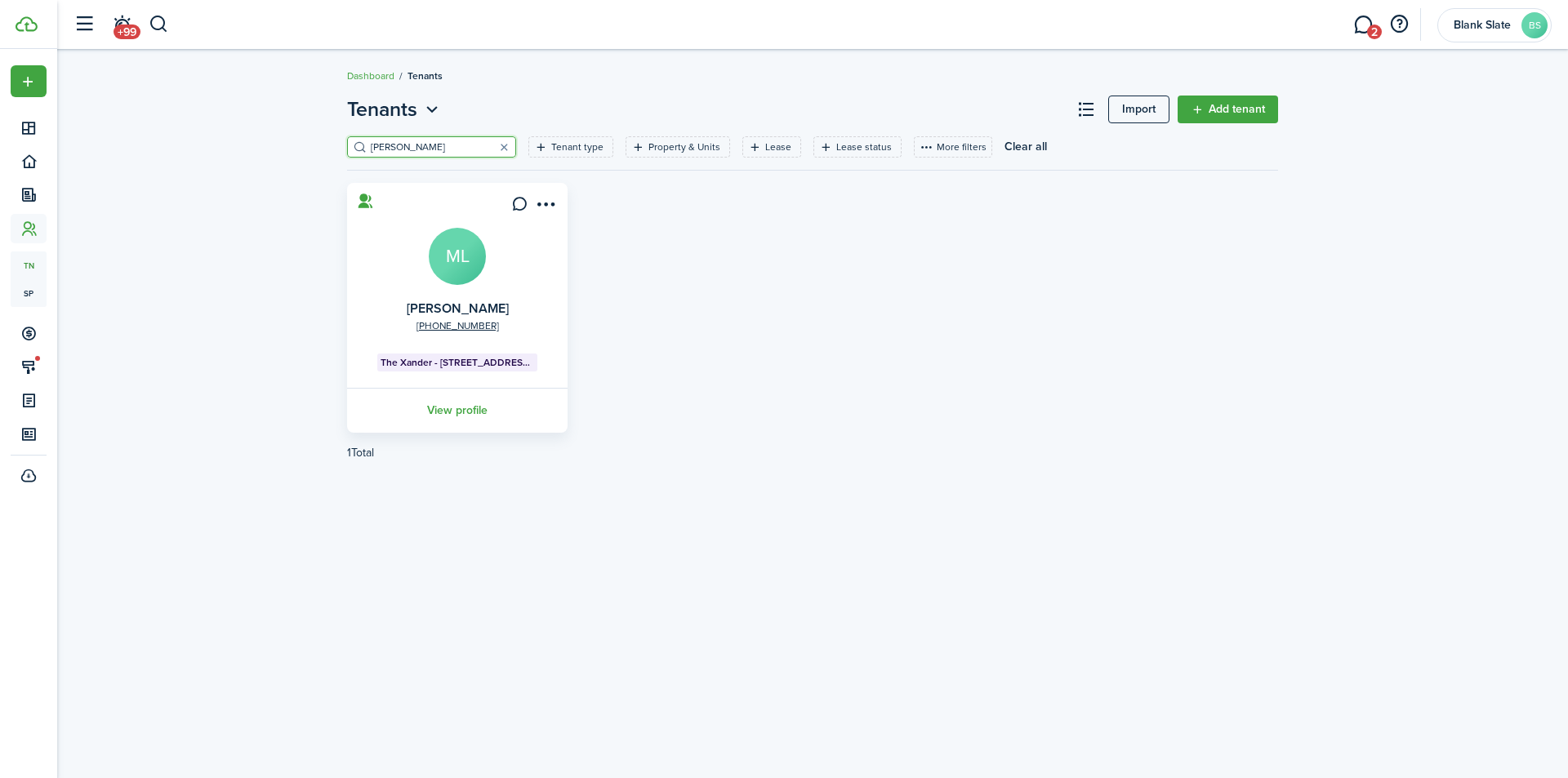
type input "[PERSON_NAME]"
click at [454, 409] on link "View profile" at bounding box center [458, 411] width 226 height 45
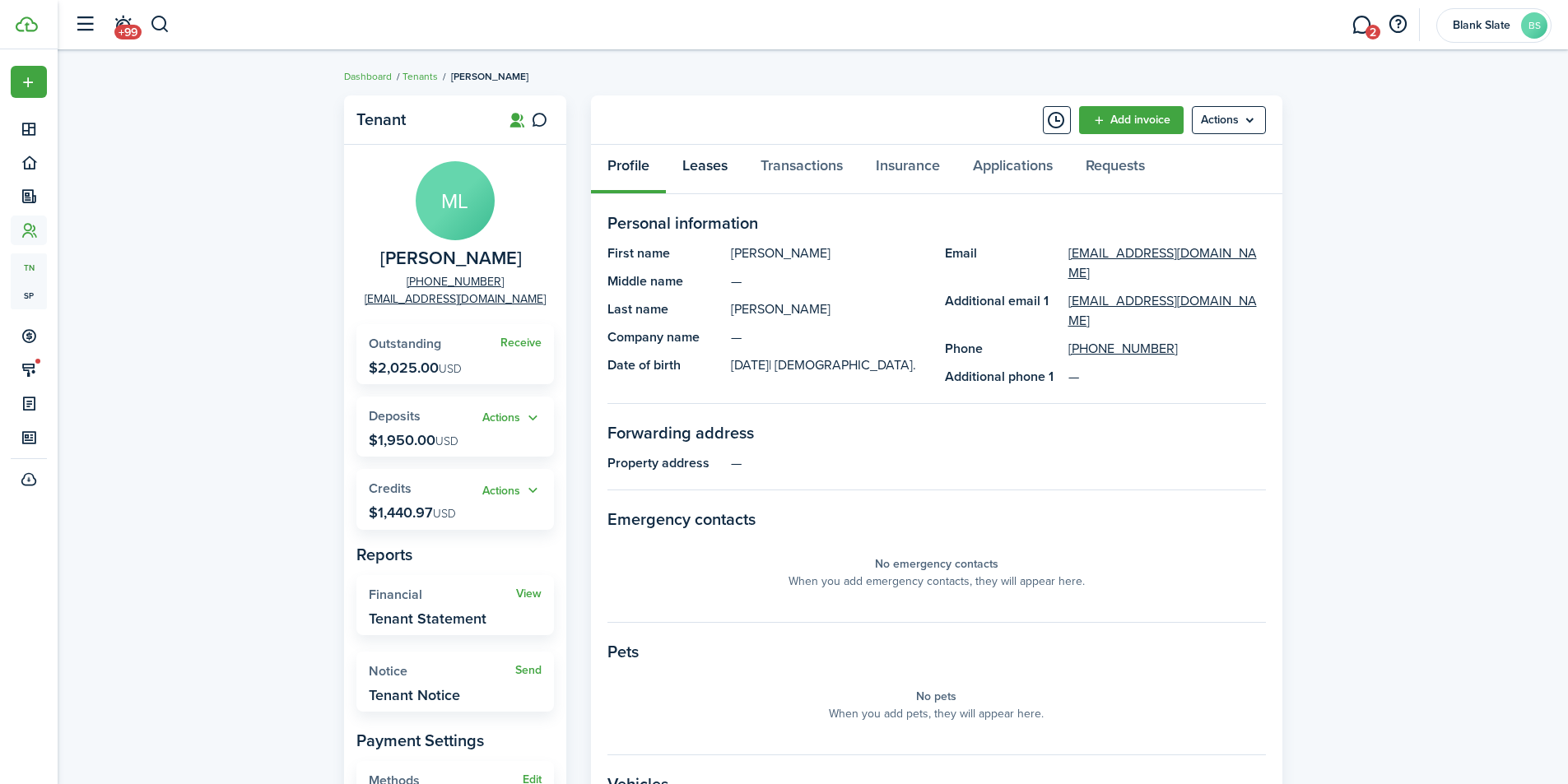
click at [716, 159] on link "Leases" at bounding box center [705, 169] width 78 height 49
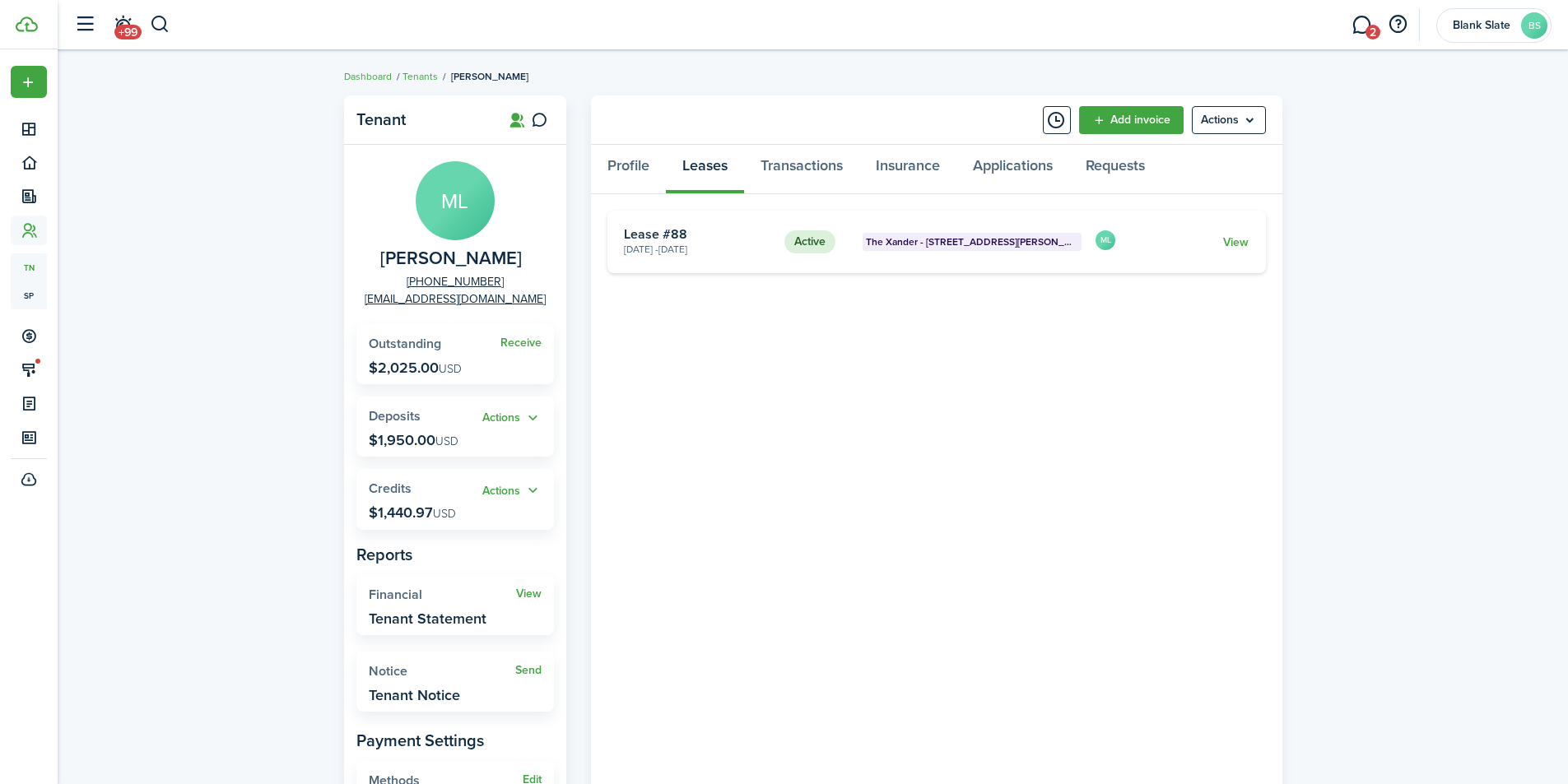
click at [1231, 246] on link "View" at bounding box center [1235, 242] width 25 height 18
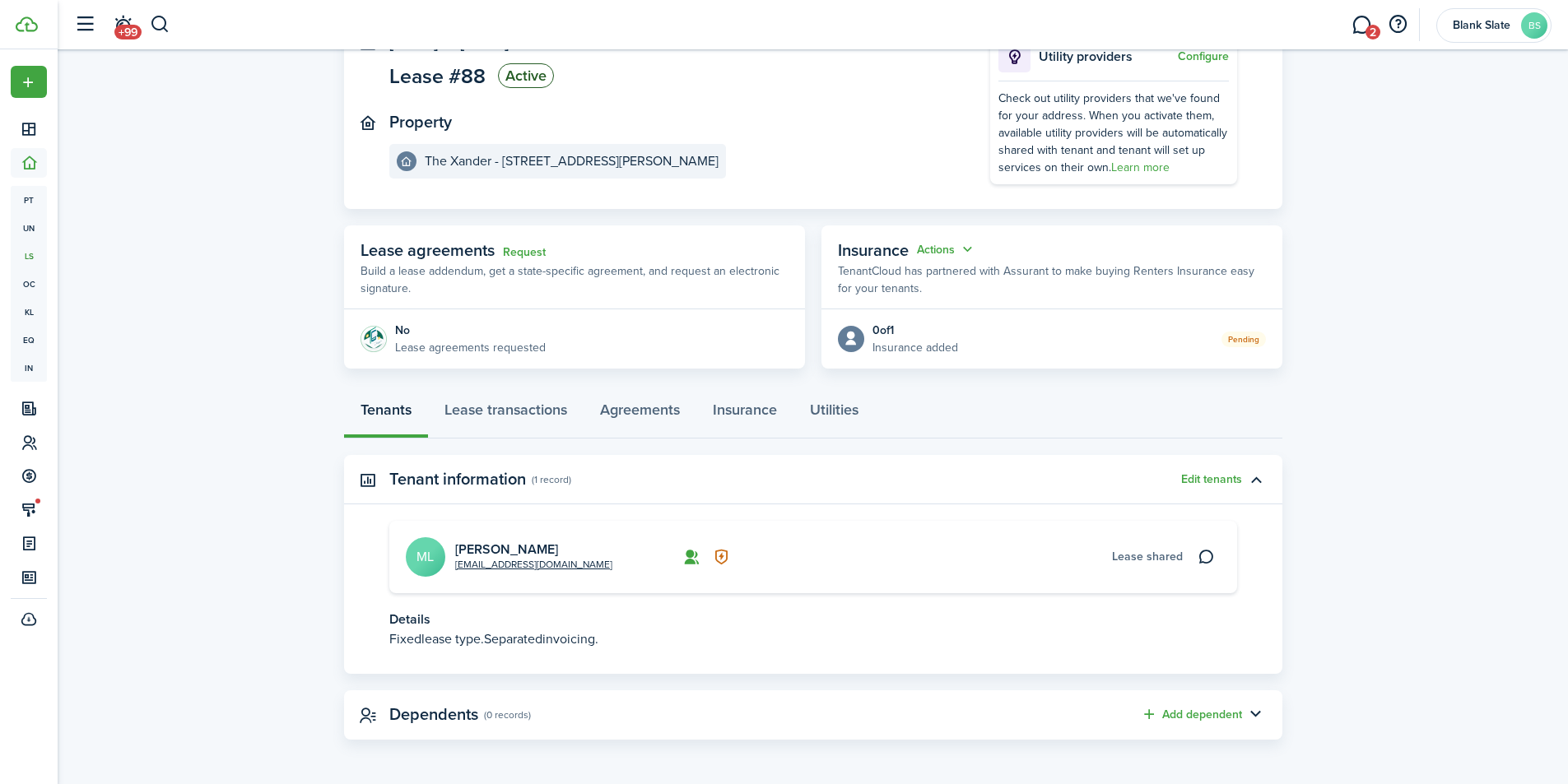
scroll to position [128, 0]
click at [467, 414] on link "Lease transactions" at bounding box center [506, 413] width 156 height 49
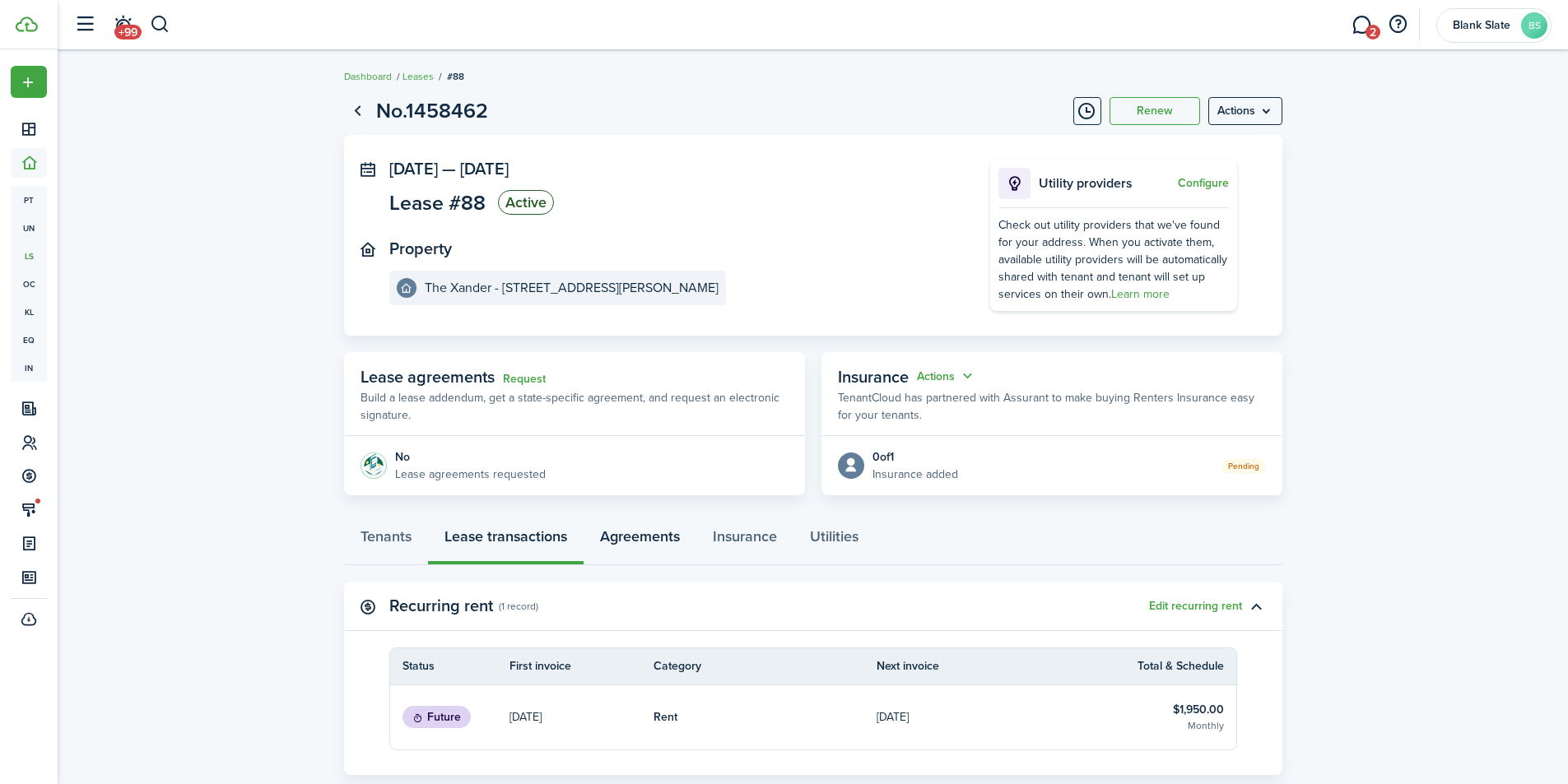
click at [664, 528] on link "Agreements" at bounding box center [640, 541] width 113 height 49
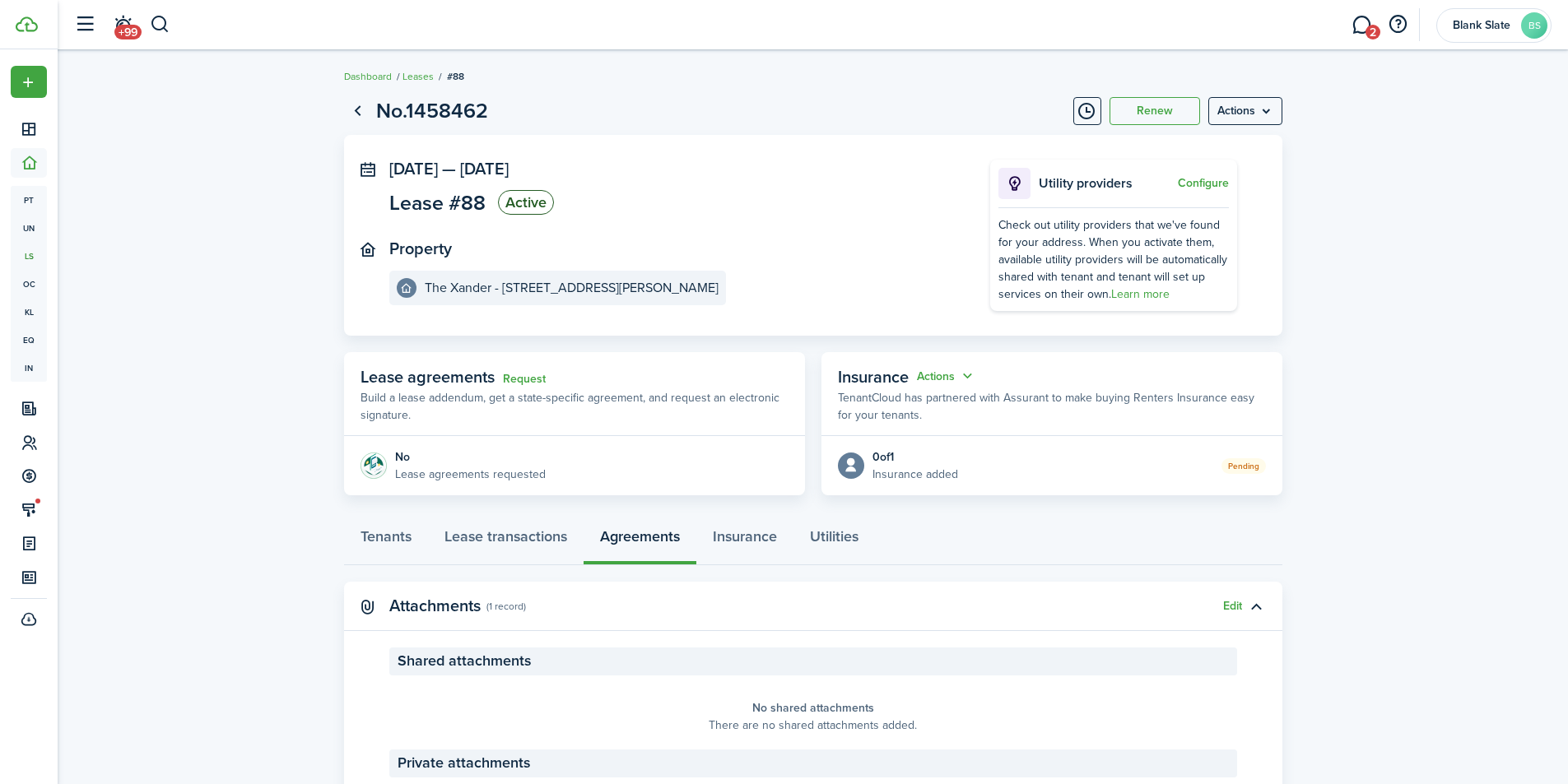
scroll to position [117, 0]
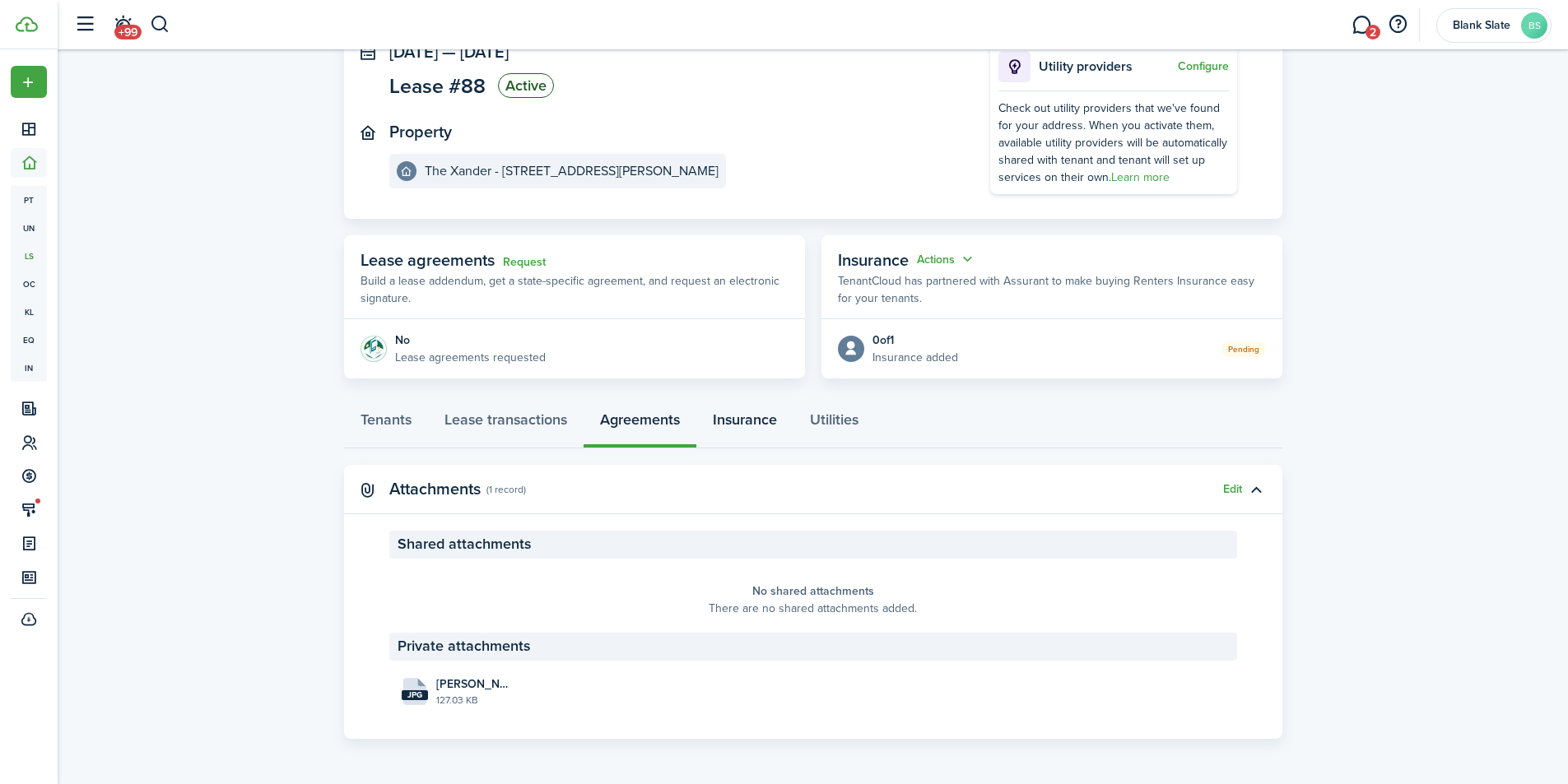
click at [736, 418] on link "Insurance" at bounding box center [744, 424] width 97 height 49
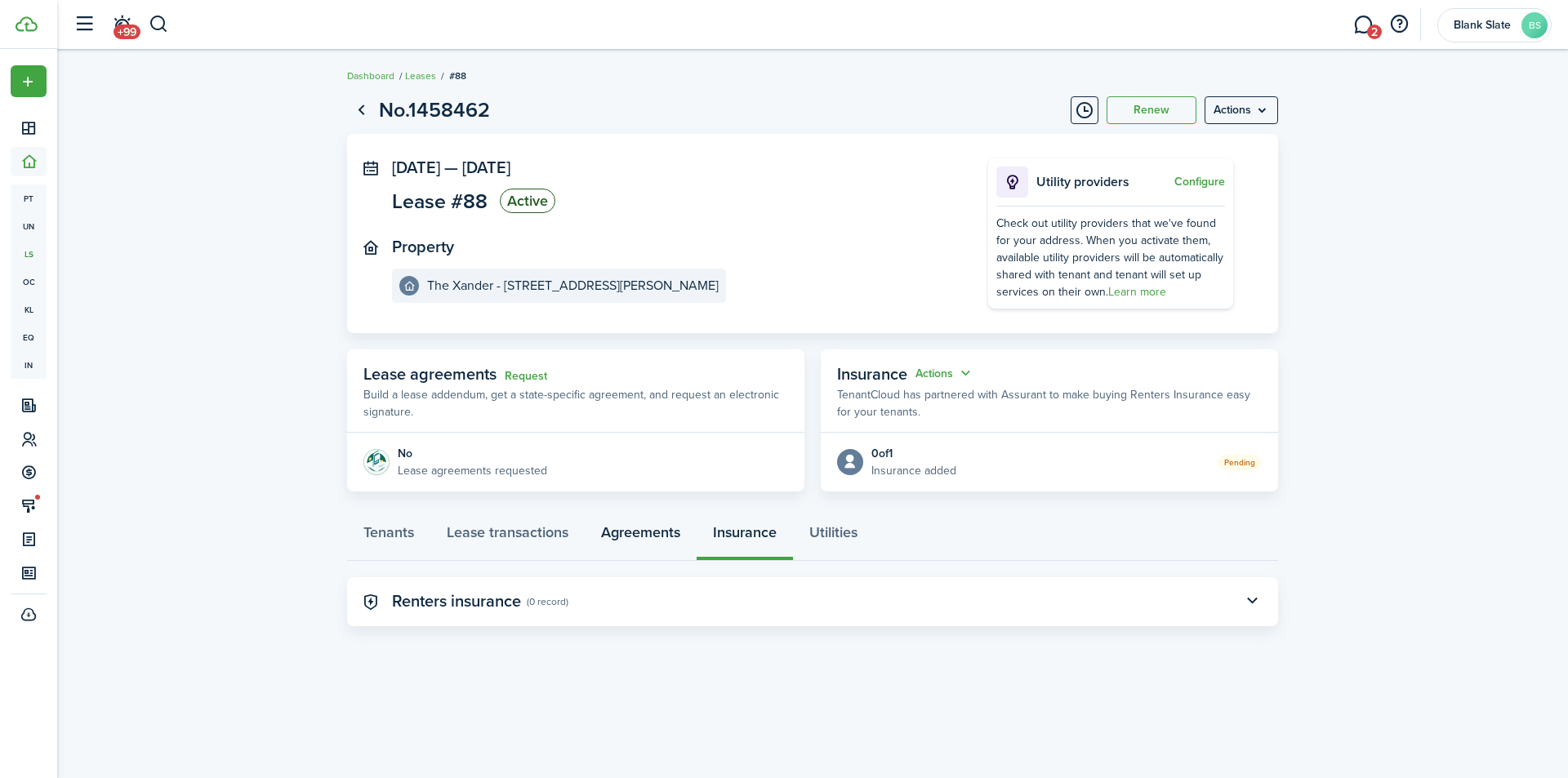
click at [650, 534] on link "Agreements" at bounding box center [640, 537] width 112 height 49
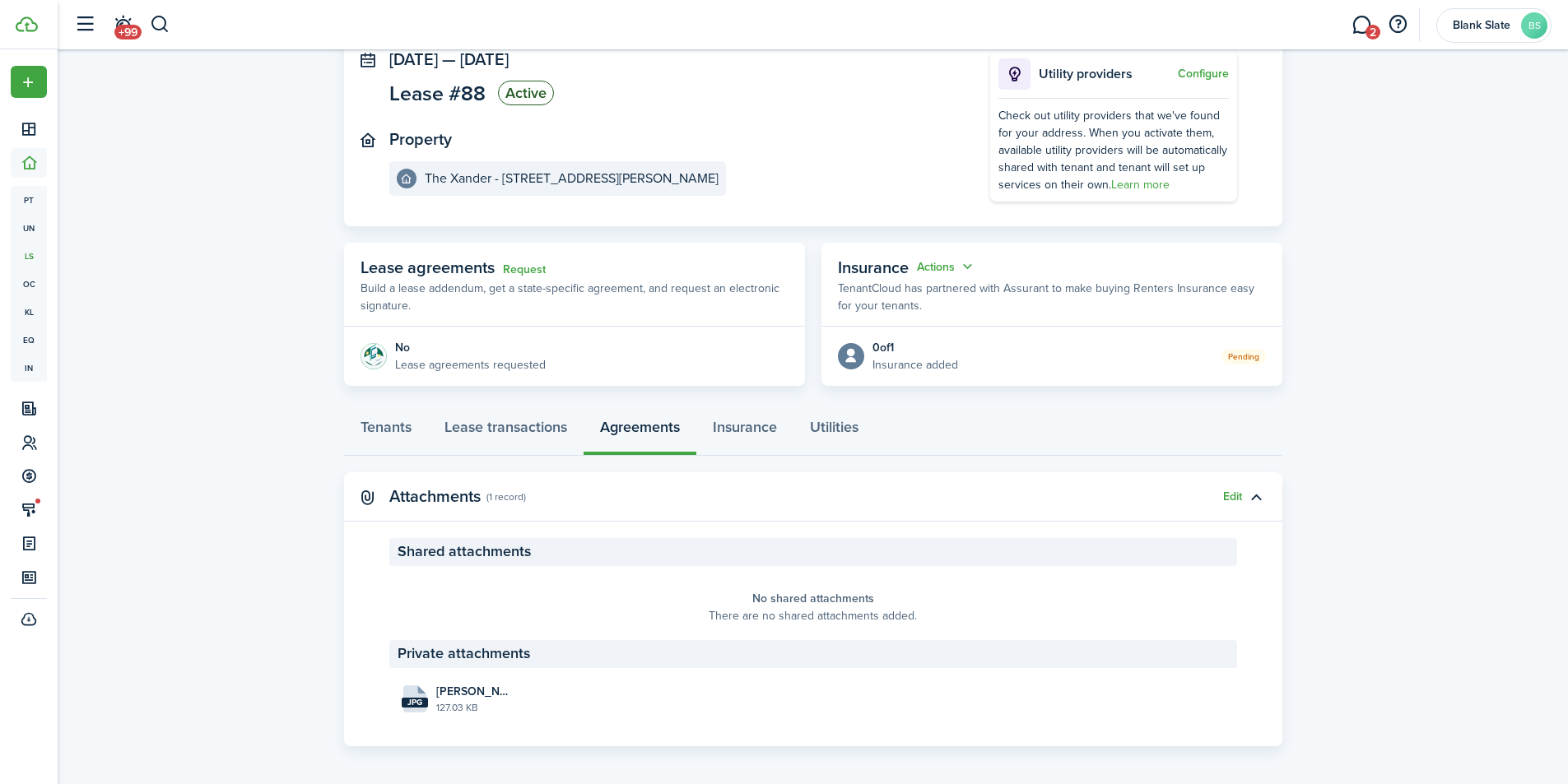
scroll to position [117, 0]
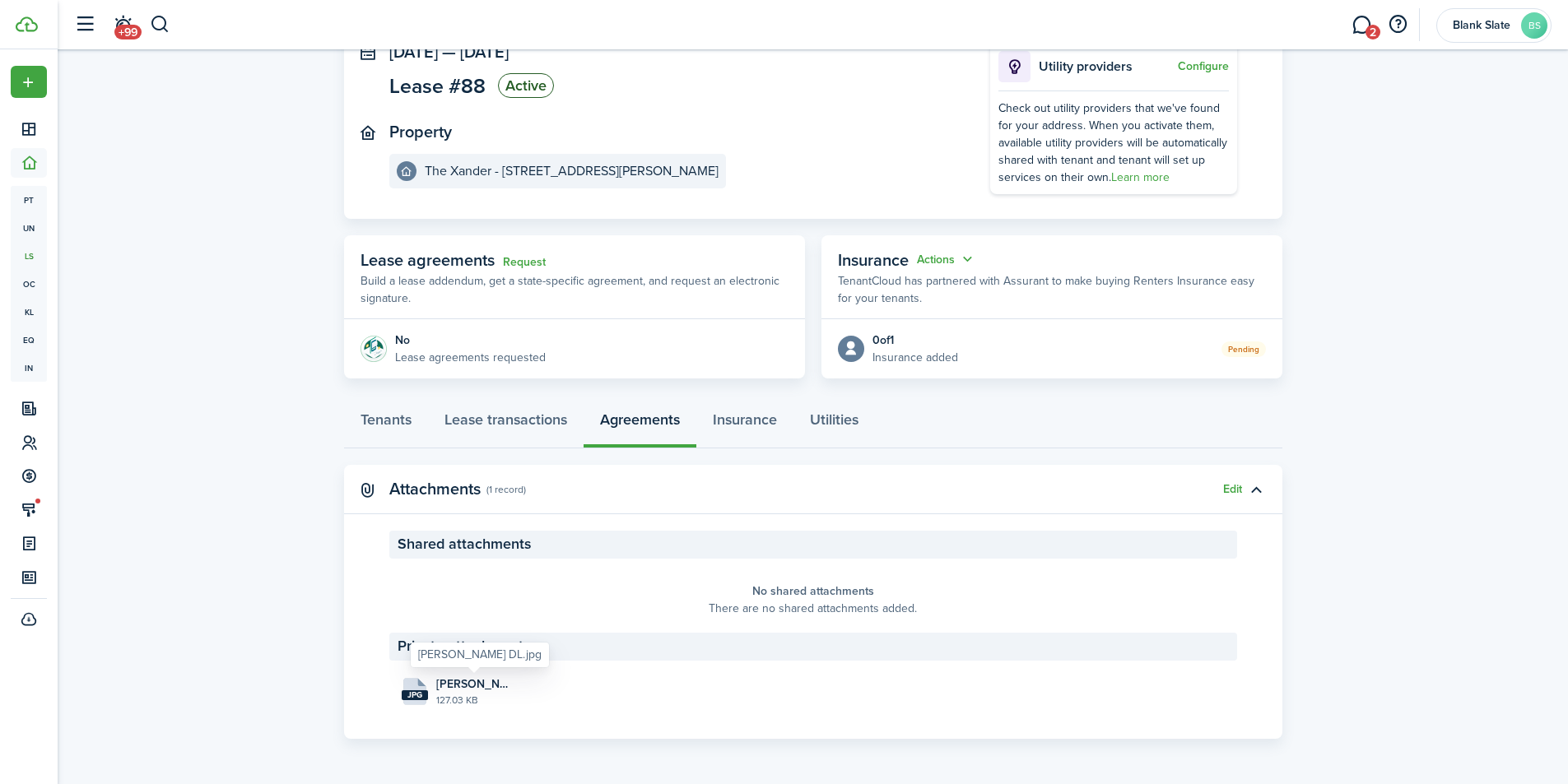
click at [465, 668] on panel-main-body "Shared attachments No shared attachments There are no shared attachments added.…" at bounding box center [813, 634] width 939 height 208
click at [461, 690] on span "[PERSON_NAME] DL.jpg" at bounding box center [474, 684] width 76 height 18
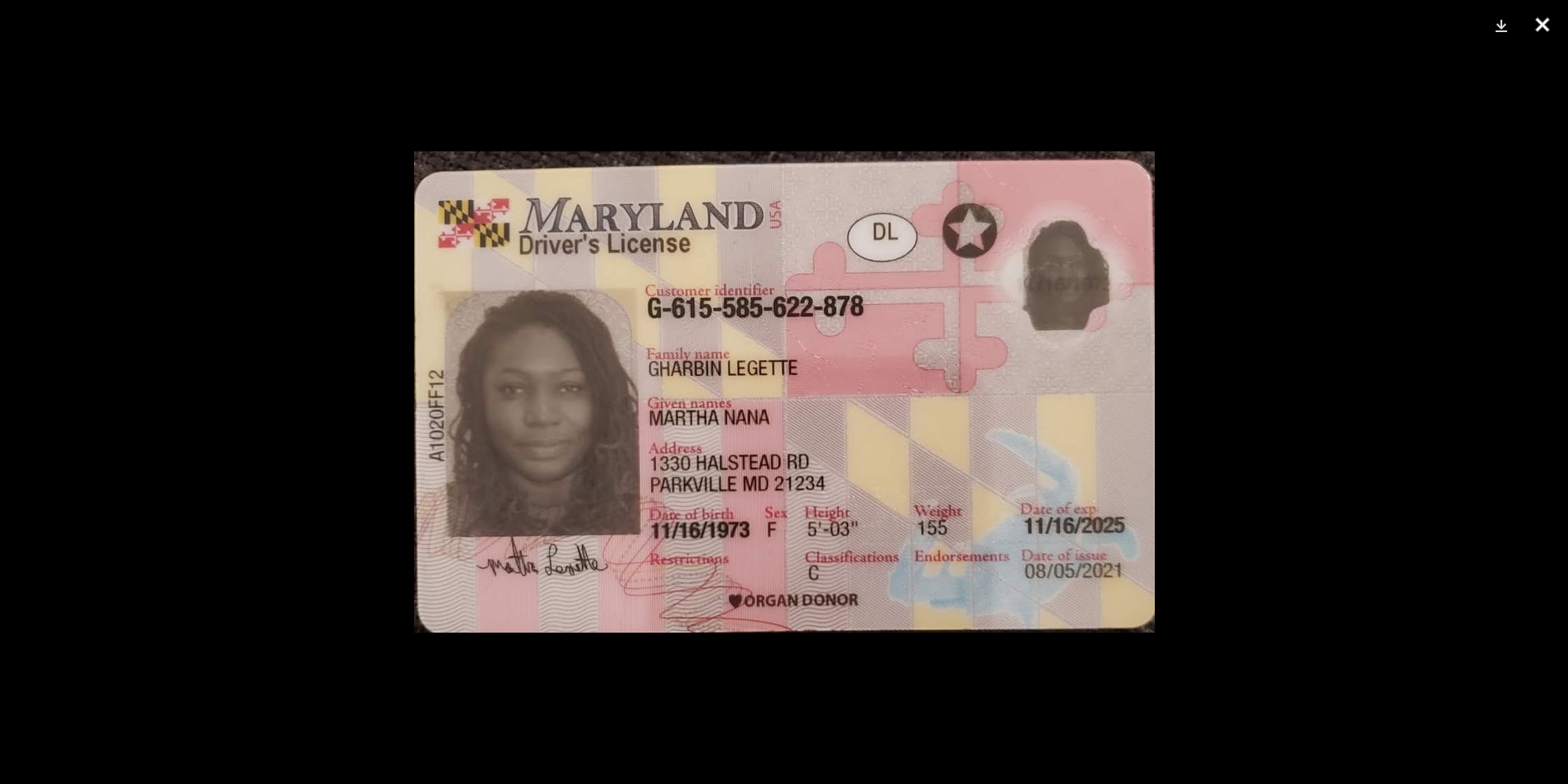
click at [1546, 27] on button "Close" at bounding box center [1543, 24] width 41 height 49
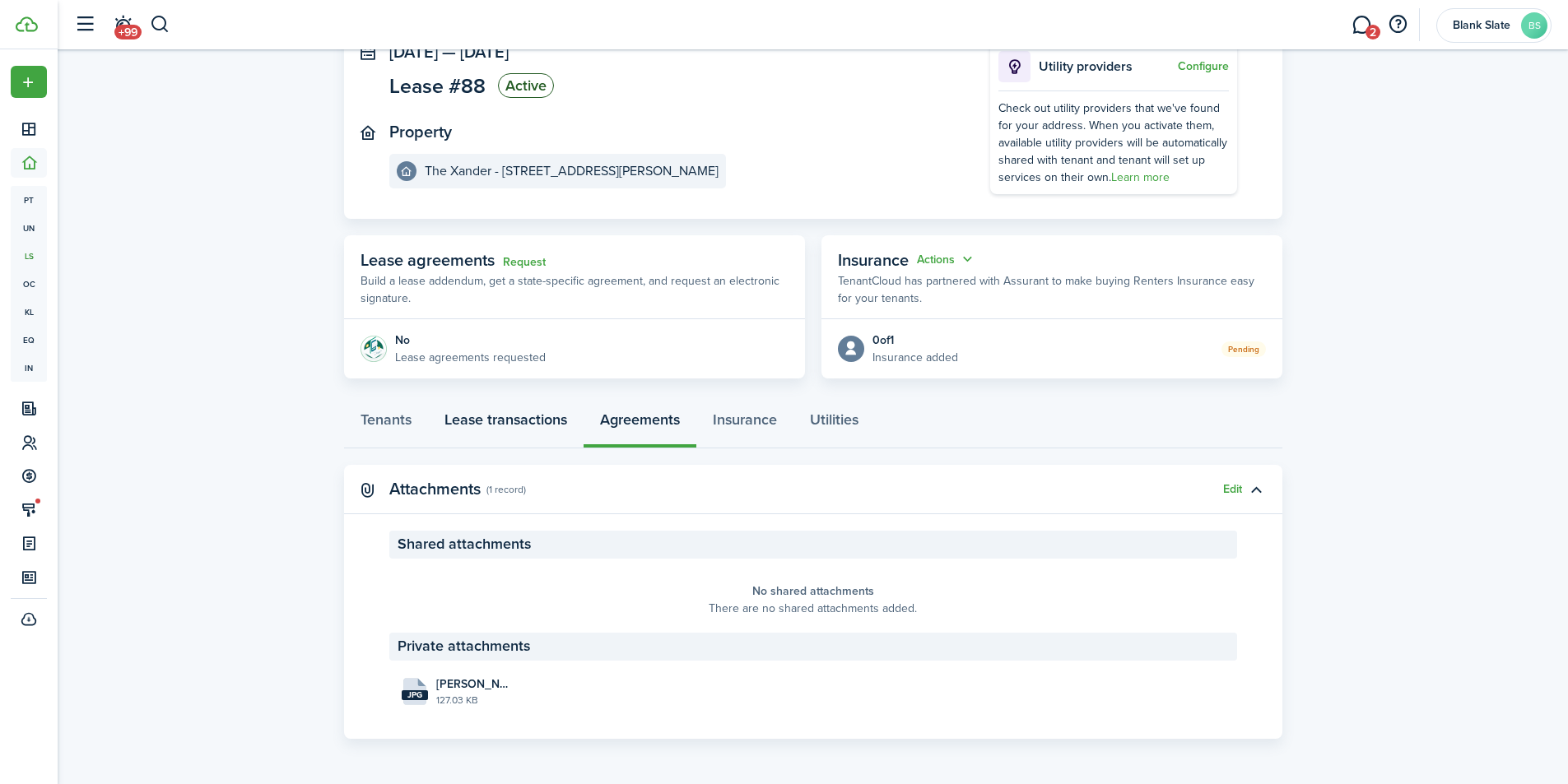
click at [496, 428] on link "Lease transactions" at bounding box center [506, 424] width 156 height 49
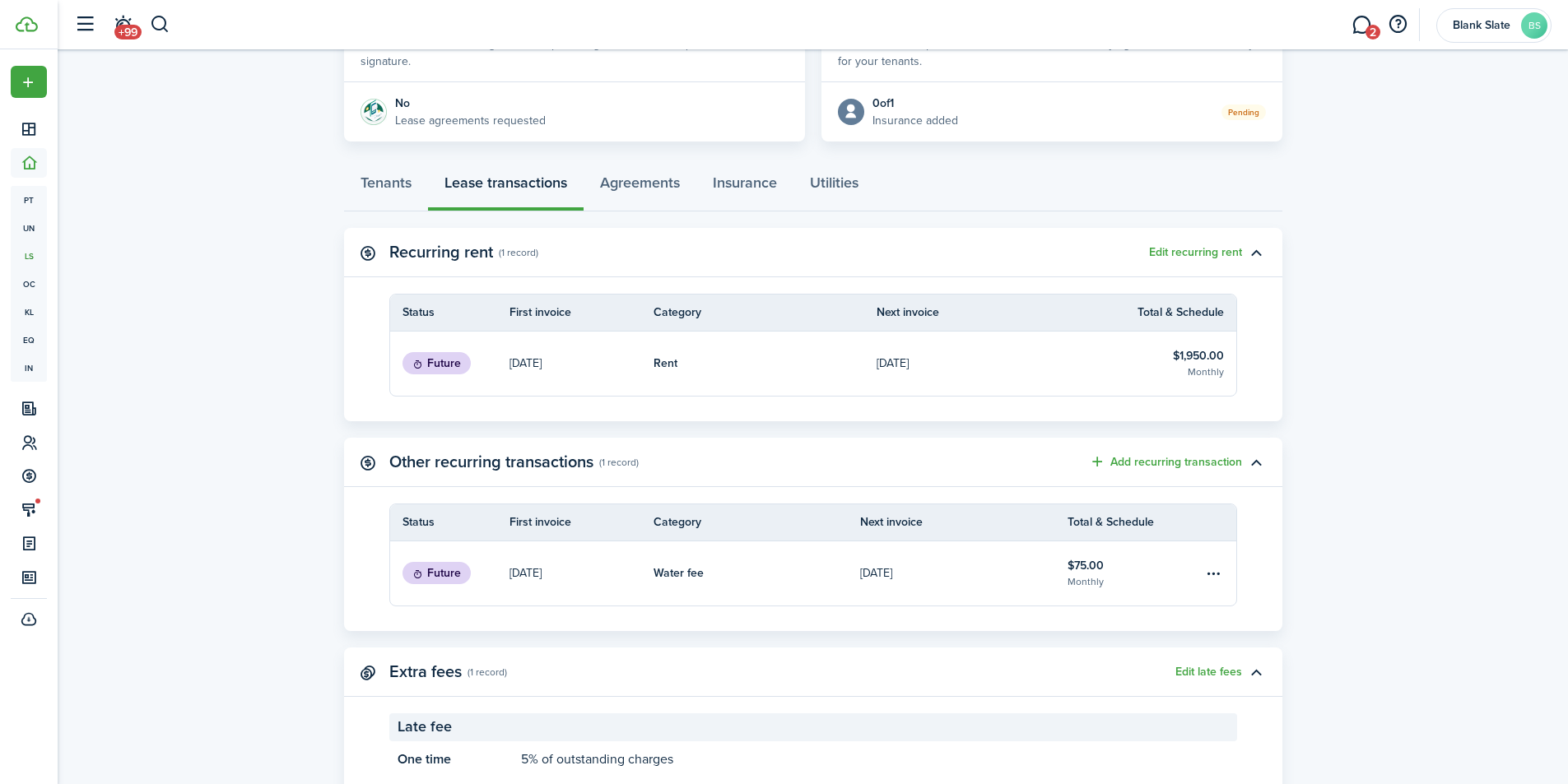
scroll to position [244, 0]
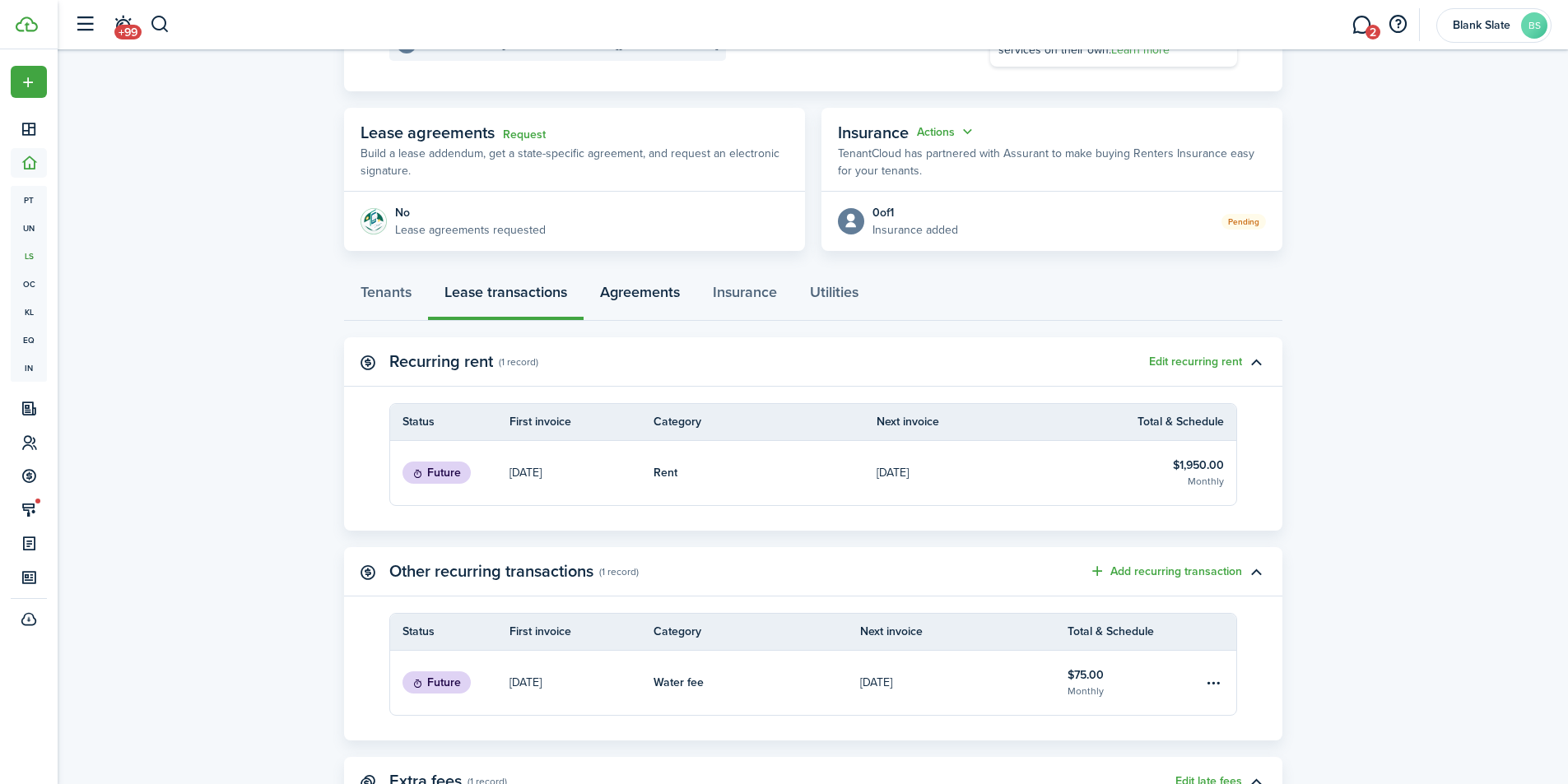
click at [658, 298] on link "Agreements" at bounding box center [640, 296] width 113 height 49
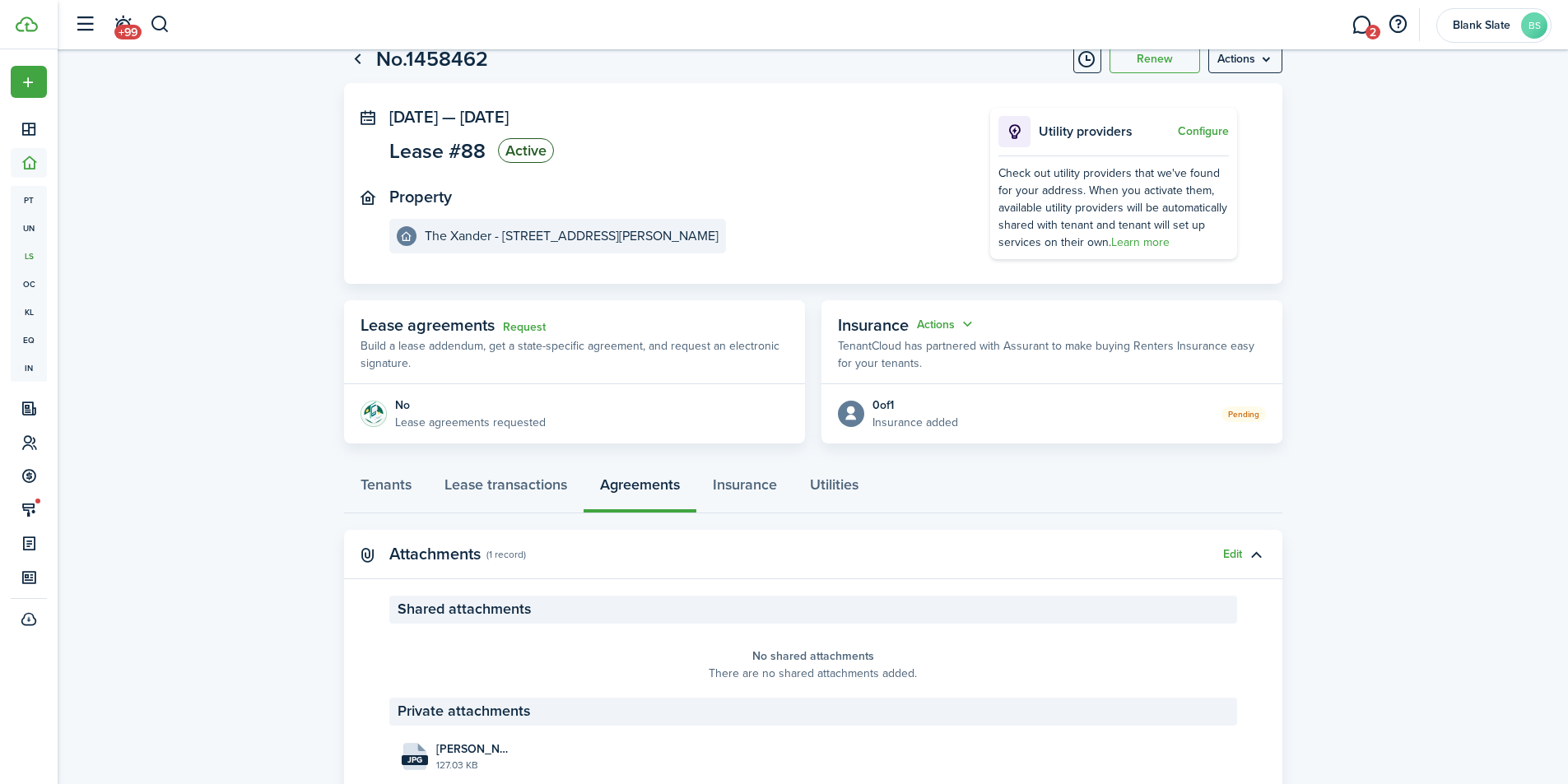
scroll to position [117, 0]
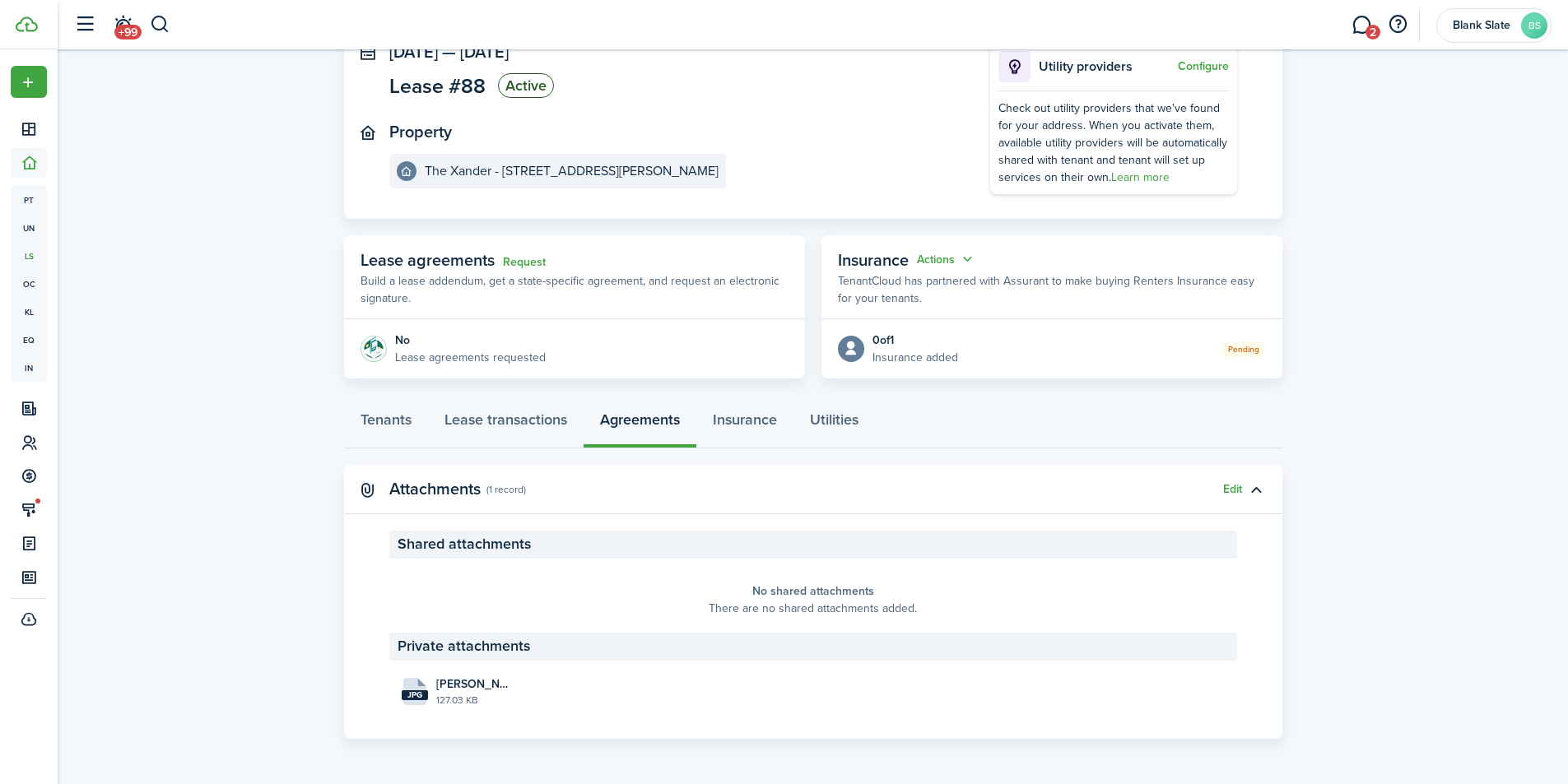
click at [1232, 486] on button "Edit" at bounding box center [1233, 489] width 19 height 13
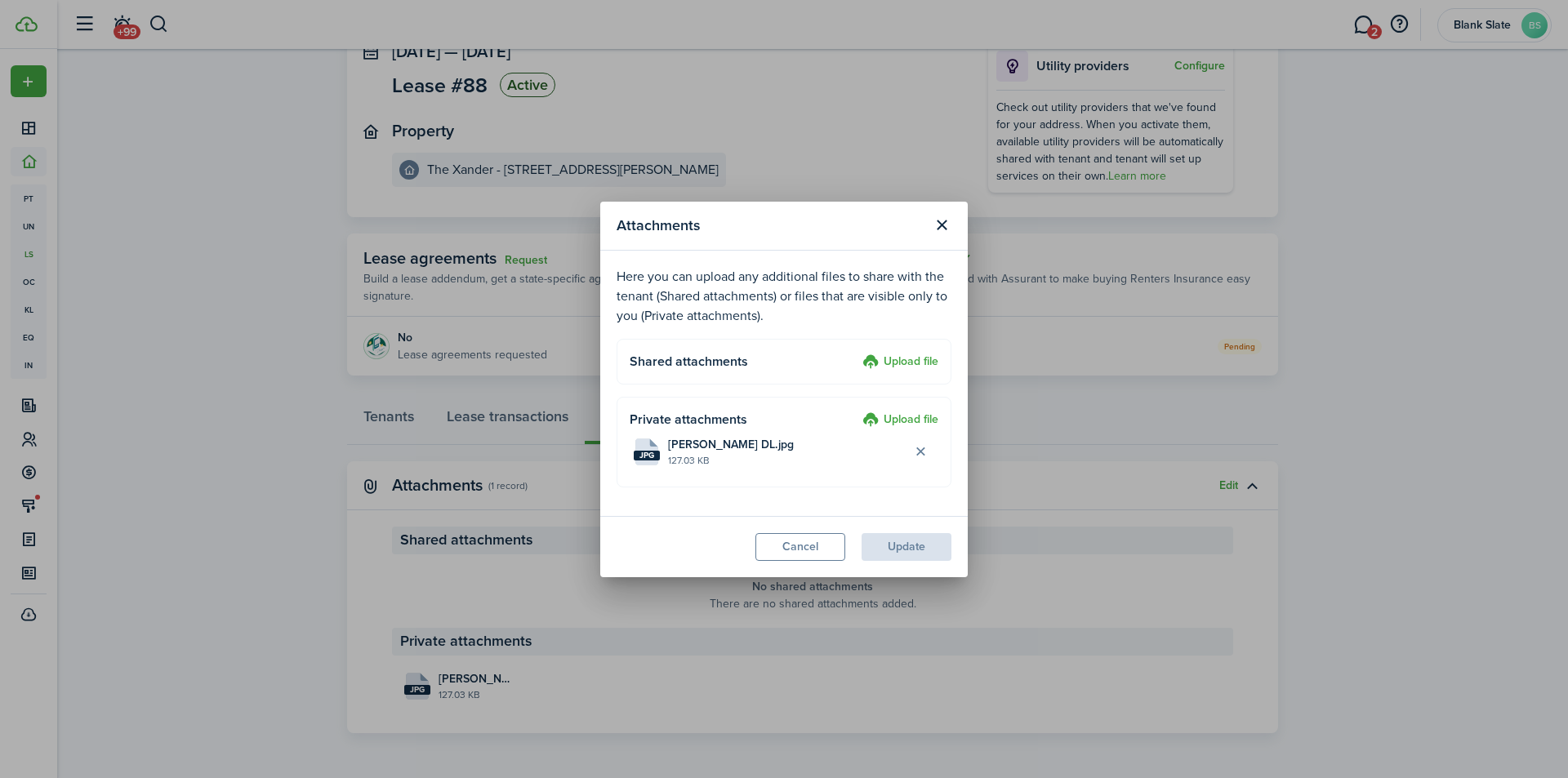
click at [907, 354] on label "Upload file" at bounding box center [900, 362] width 76 height 20
click at [857, 353] on input "Upload file" at bounding box center [857, 353] width 0 height 0
click at [810, 539] on button "Cancel" at bounding box center [800, 547] width 89 height 28
